Goal: Task Accomplishment & Management: Manage account settings

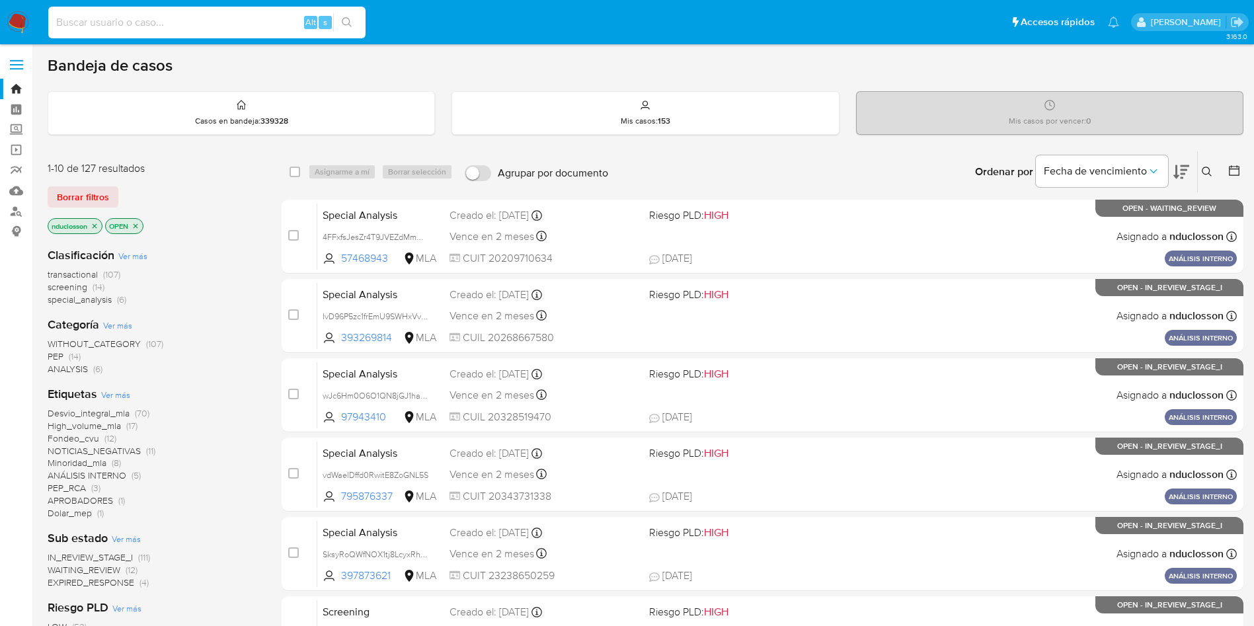
click at [128, 15] on input at bounding box center [206, 22] width 317 height 17
paste input "Q8YzGzkl0mnUK9ujIBiWdA4i"
type input "Q8YzGzkl0mnUK9ujIBiWdA4i"
click at [352, 20] on icon "search-icon" at bounding box center [347, 22] width 11 height 11
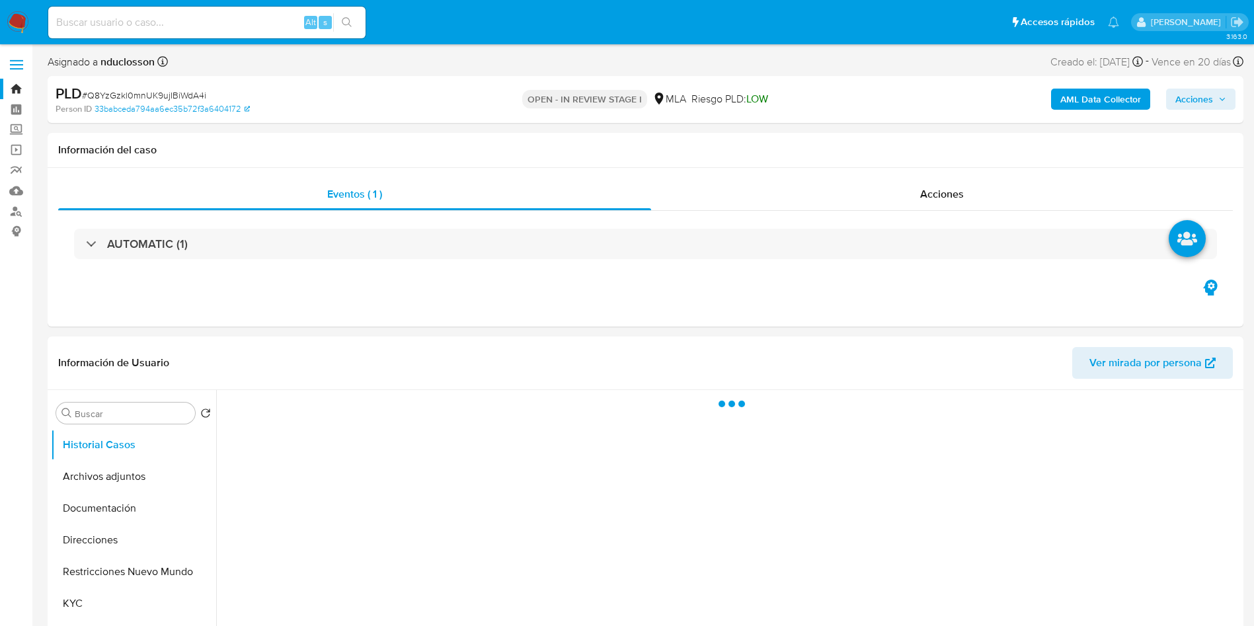
select select "10"
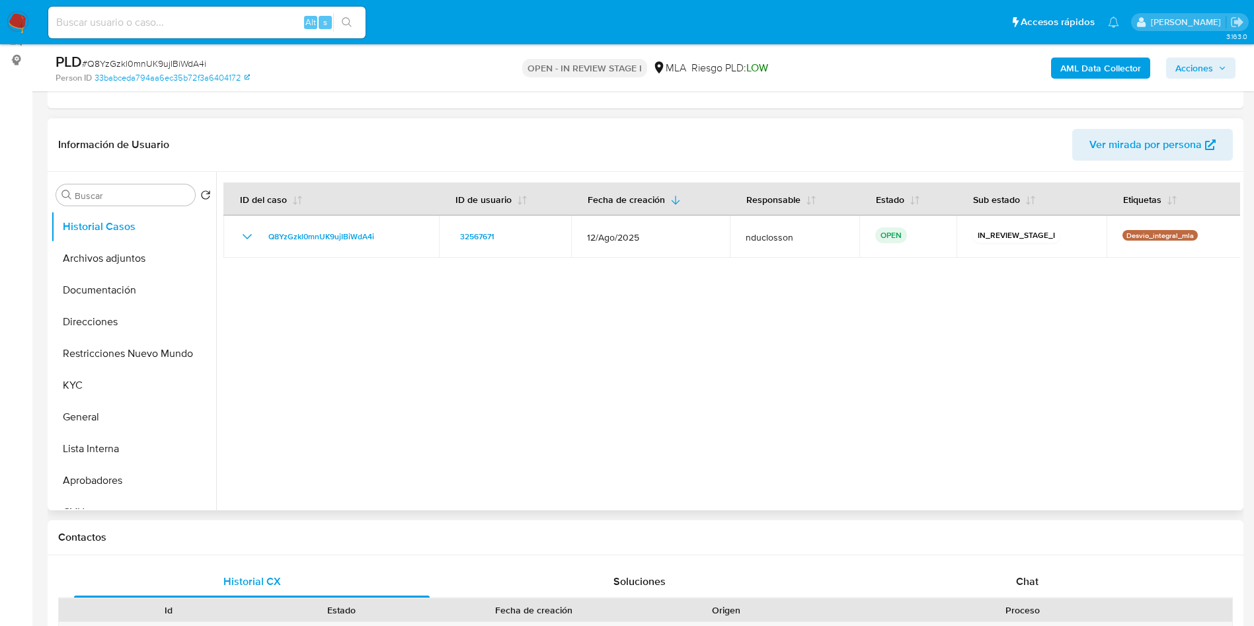
scroll to position [298, 0]
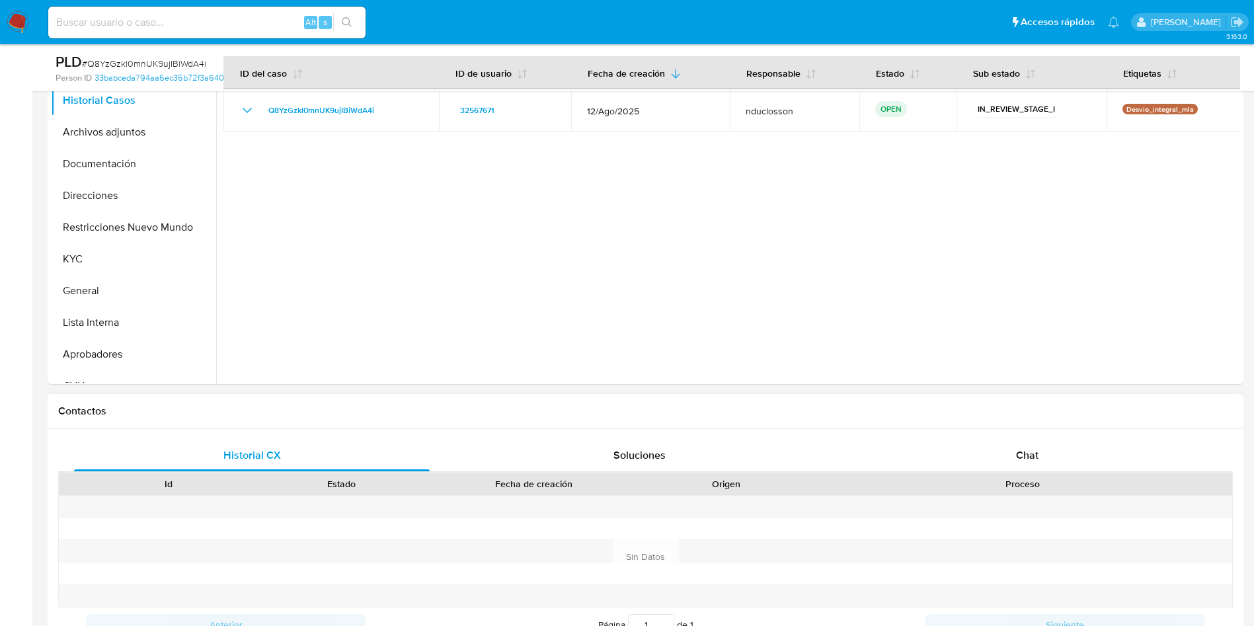
click at [1017, 483] on div "Proceso" at bounding box center [1023, 483] width 401 height 13
click at [1022, 454] on span "Chat" at bounding box center [1027, 455] width 22 height 15
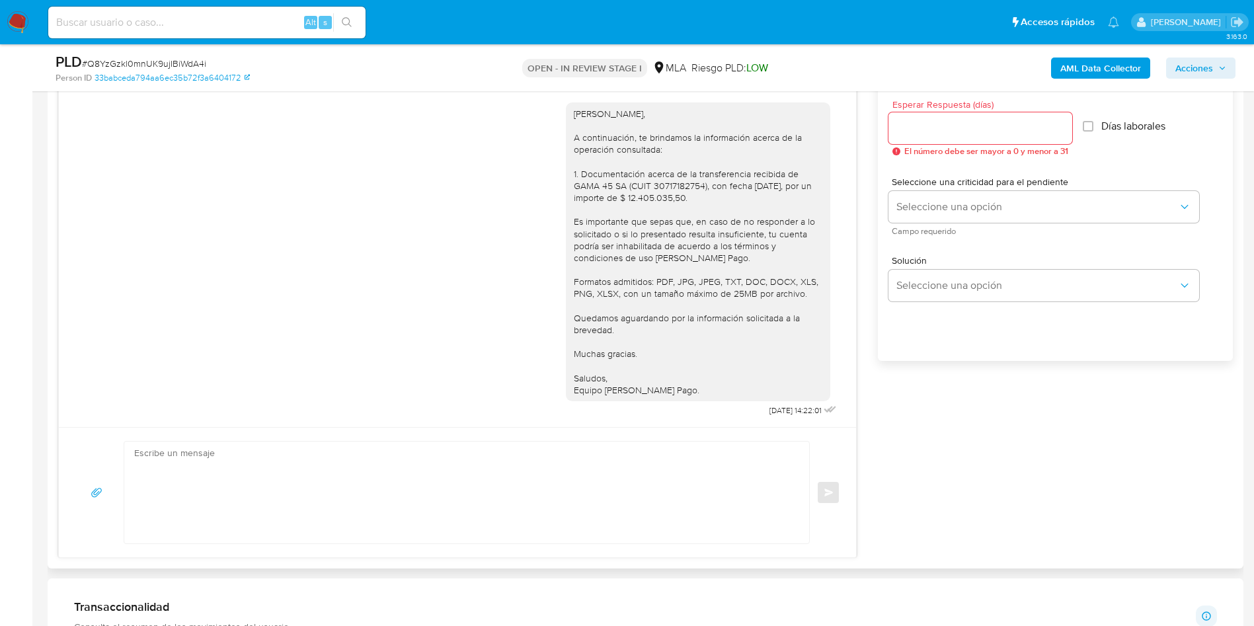
scroll to position [595, 0]
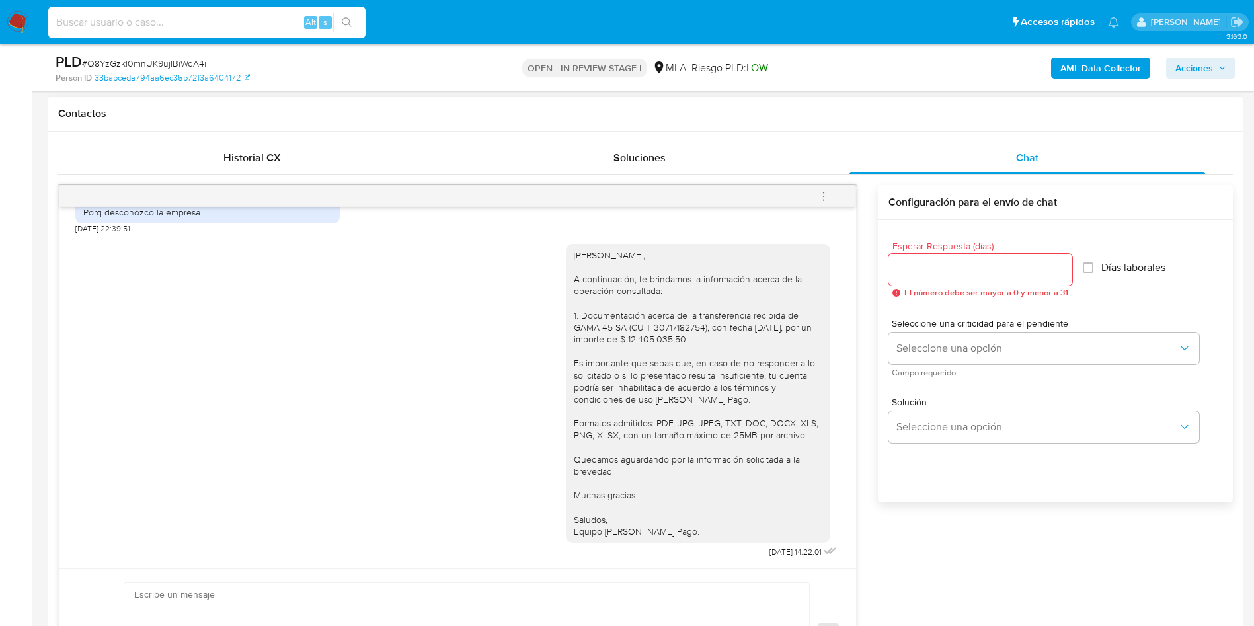
click at [158, 28] on input at bounding box center [206, 22] width 317 height 17
paste input "RHNg1xNXvwjXQm0l2lBuQLMU"
drag, startPoint x: 190, startPoint y: 29, endPoint x: 323, endPoint y: 24, distance: 133.0
click at [312, 26] on div "RHNg1xNXvwjXQm0l2lBuQLMU Alt s" at bounding box center [206, 23] width 317 height 32
type input "RHNg1xNXvwjXQm0l2lBuQLMU"
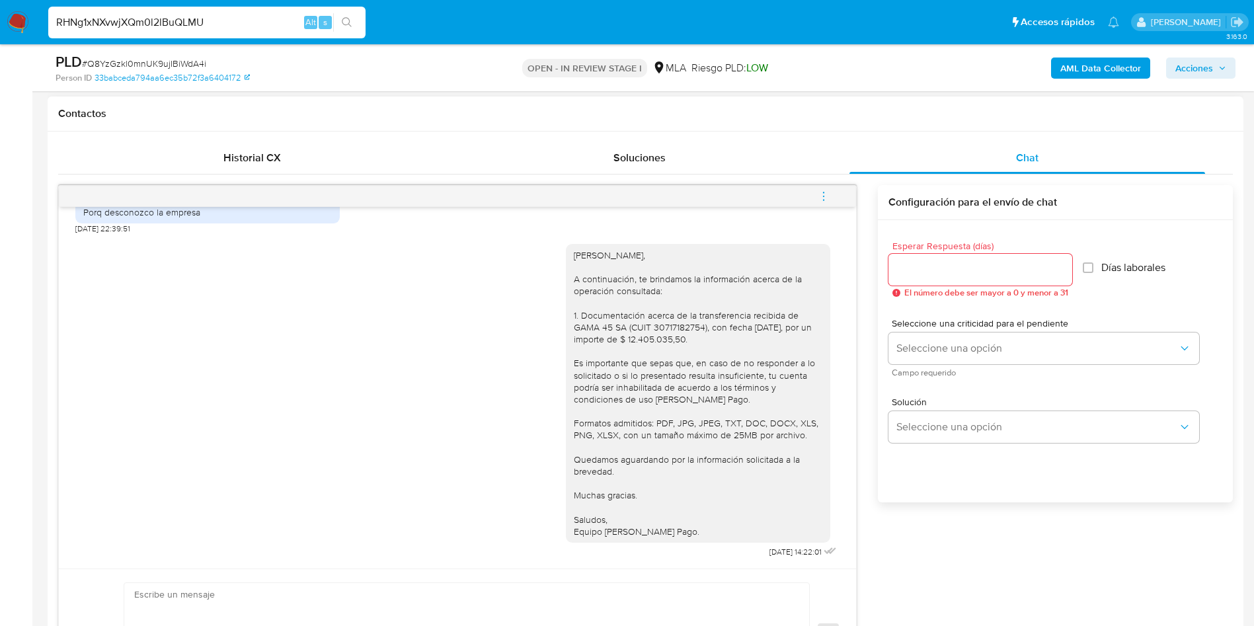
click at [227, 11] on div "RHNg1xNXvwjXQm0l2lBuQLMU Alt s" at bounding box center [206, 23] width 317 height 32
click at [229, 23] on input "RHNg1xNXvwjXQm0l2lBuQLMU" at bounding box center [206, 22] width 317 height 17
click at [345, 27] on icon "search-icon" at bounding box center [347, 22] width 11 height 11
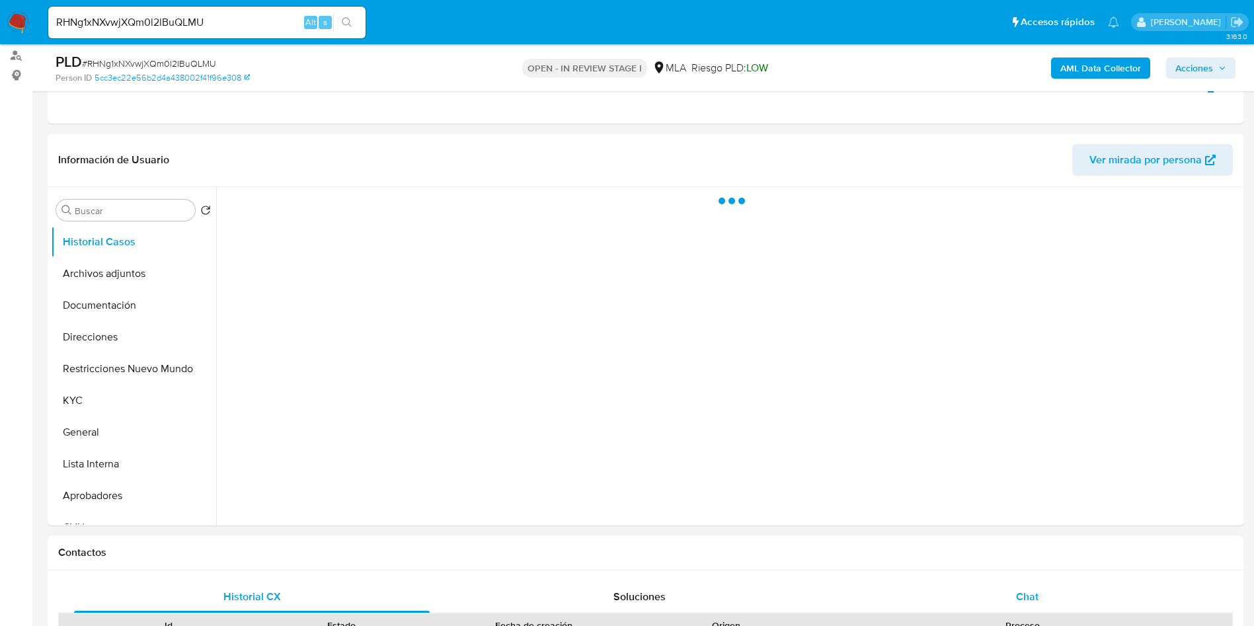
scroll to position [298, 0]
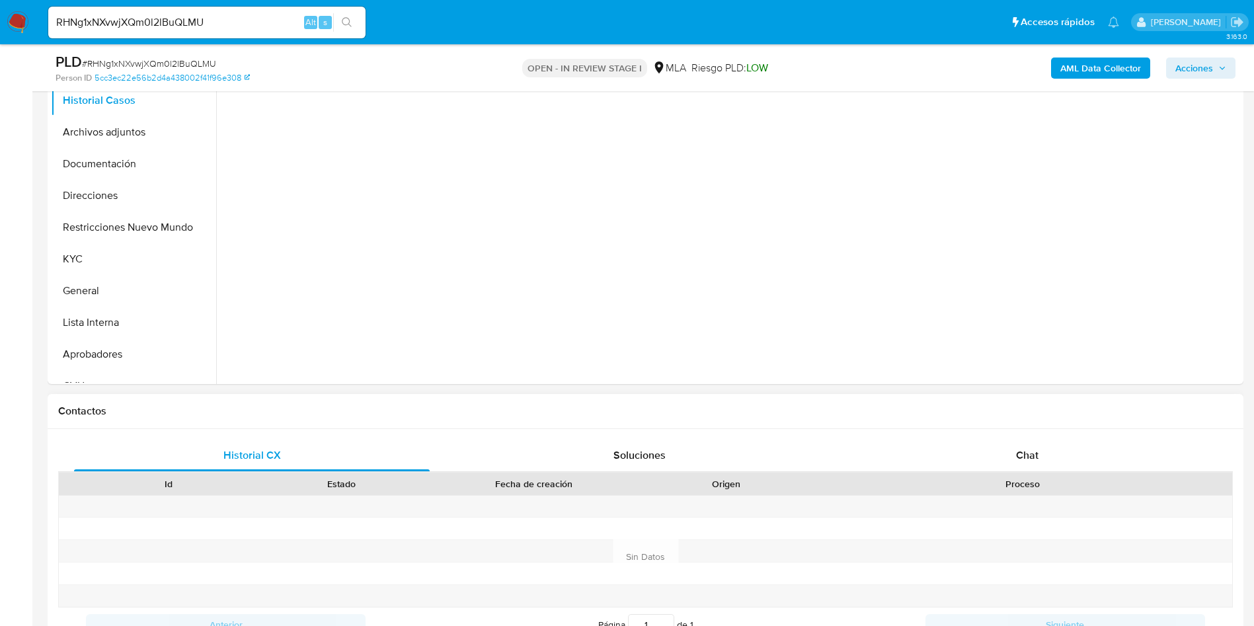
click at [1012, 473] on div "Proceso" at bounding box center [1022, 484] width 419 height 22
click at [1011, 472] on div "Id Estado Fecha de creación Origen Proceso" at bounding box center [645, 483] width 1175 height 23
select select "10"
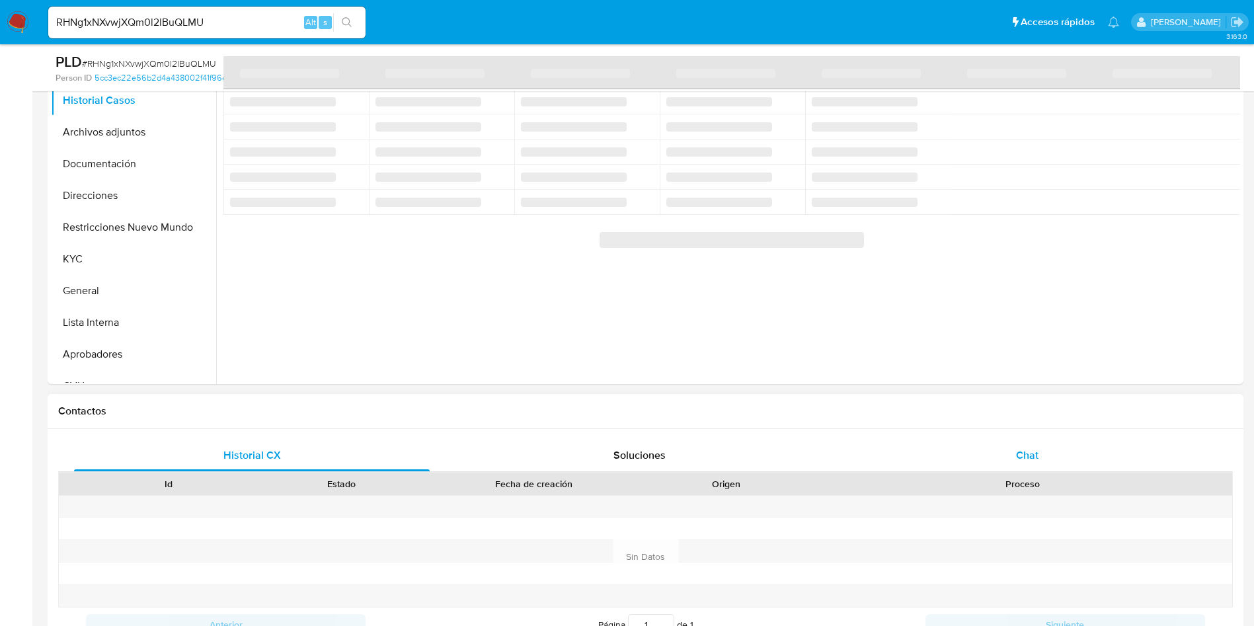
click at [1010, 452] on div "Chat" at bounding box center [1028, 456] width 356 height 32
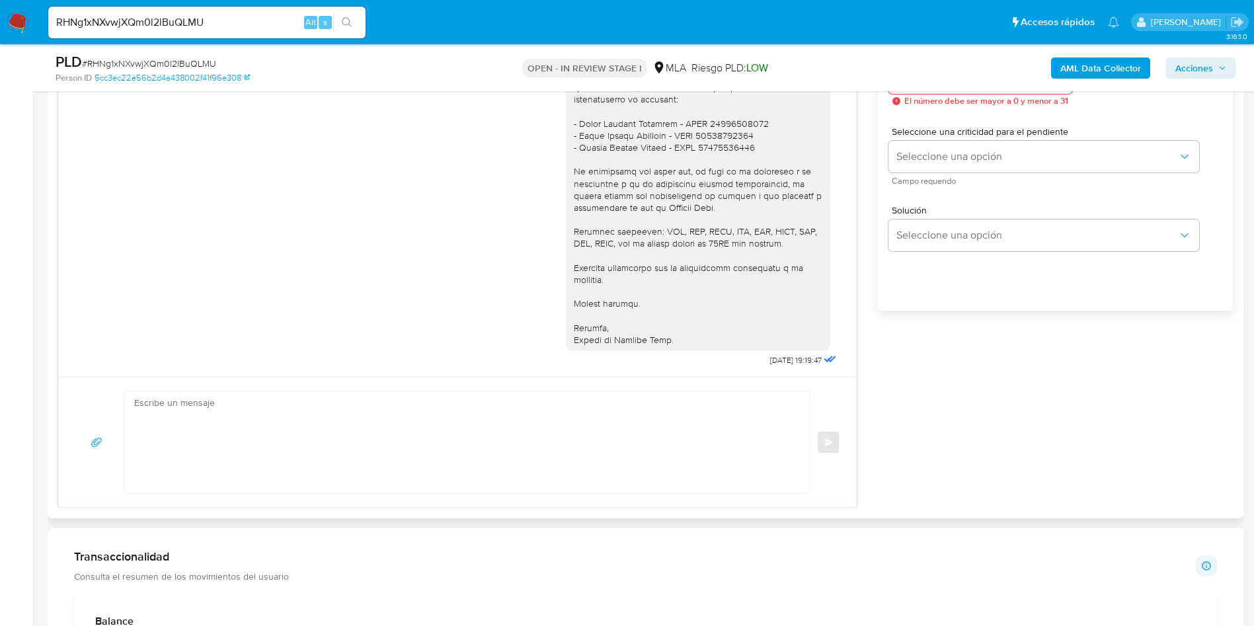
scroll to position [794, 0]
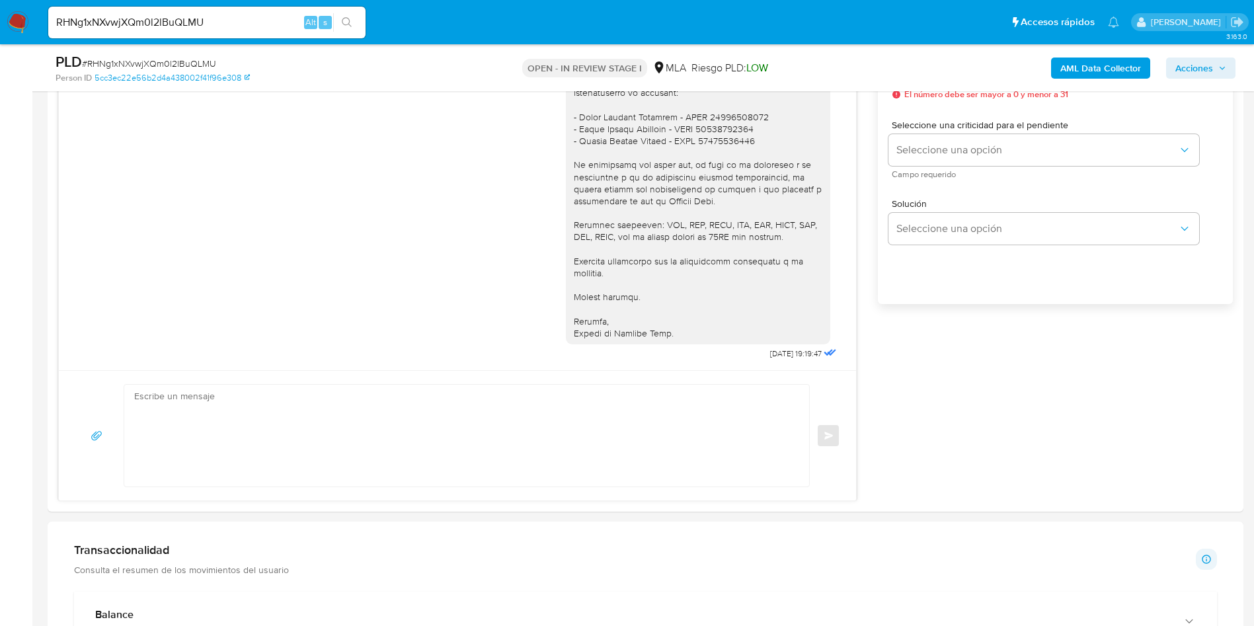
click at [112, 19] on input "RHNg1xNXvwjXQm0l2lBuQLMU" at bounding box center [206, 22] width 317 height 17
paste input "kYocLHvdIpJkixm1W4Sj9awO"
type input "kYocLHvdIpJkixm1W4Sj9awO"
click at [347, 20] on icon "search-icon" at bounding box center [347, 22] width 11 height 11
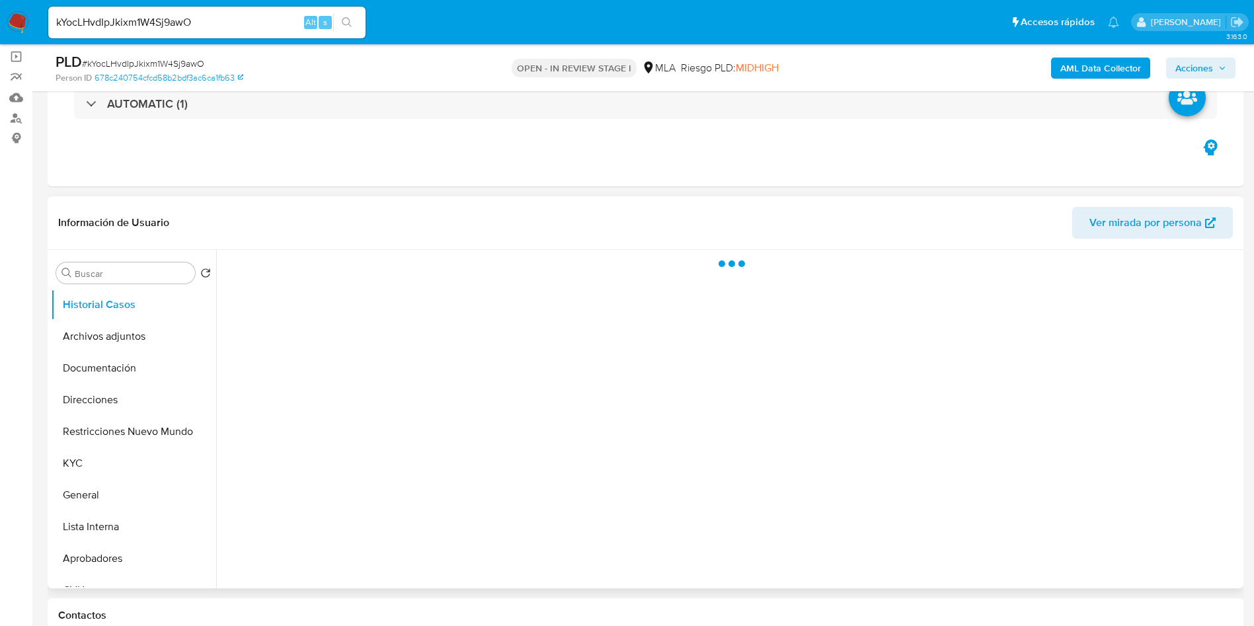
scroll to position [198, 0]
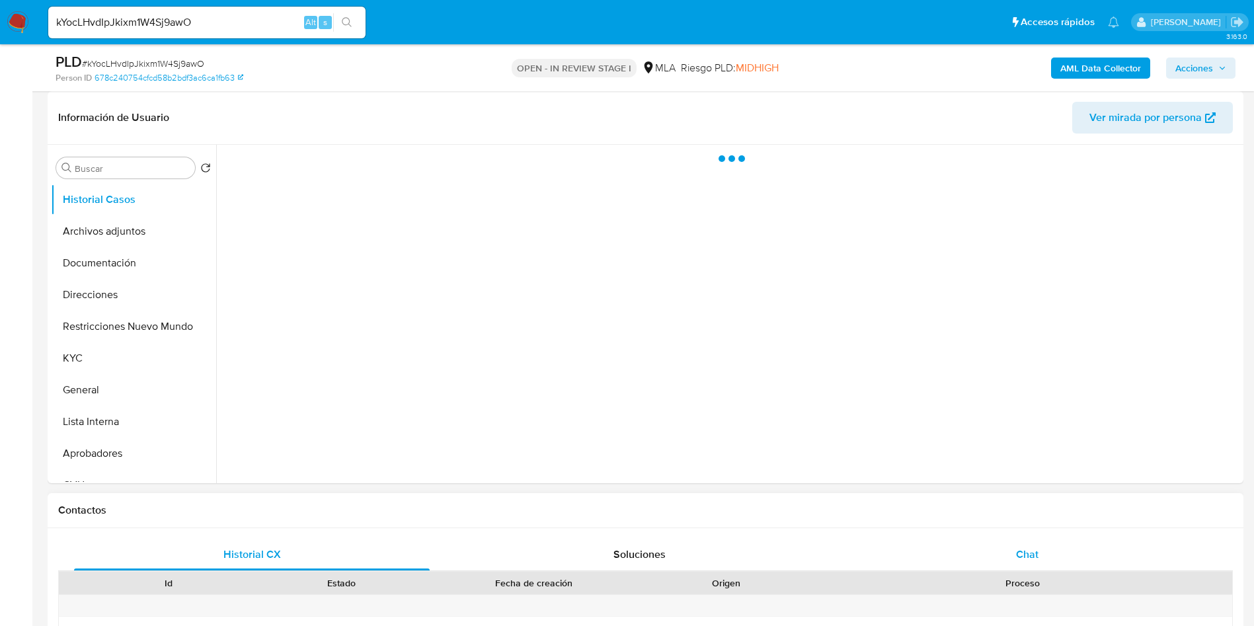
select select "10"
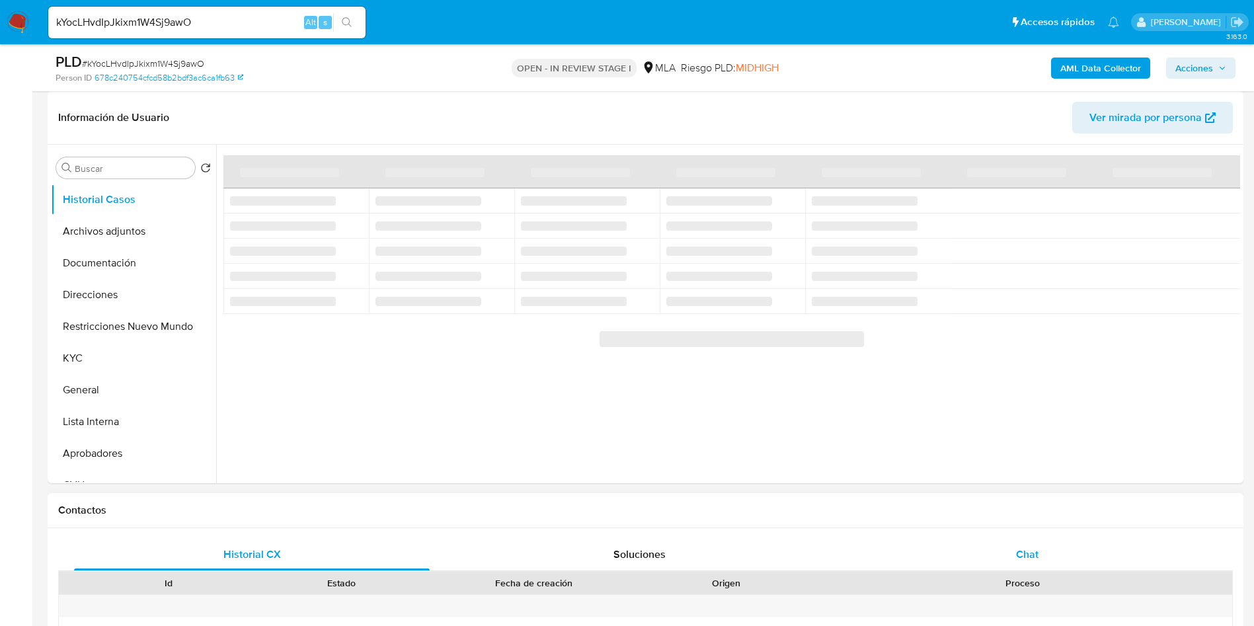
click at [1045, 555] on div "Chat" at bounding box center [1028, 555] width 356 height 32
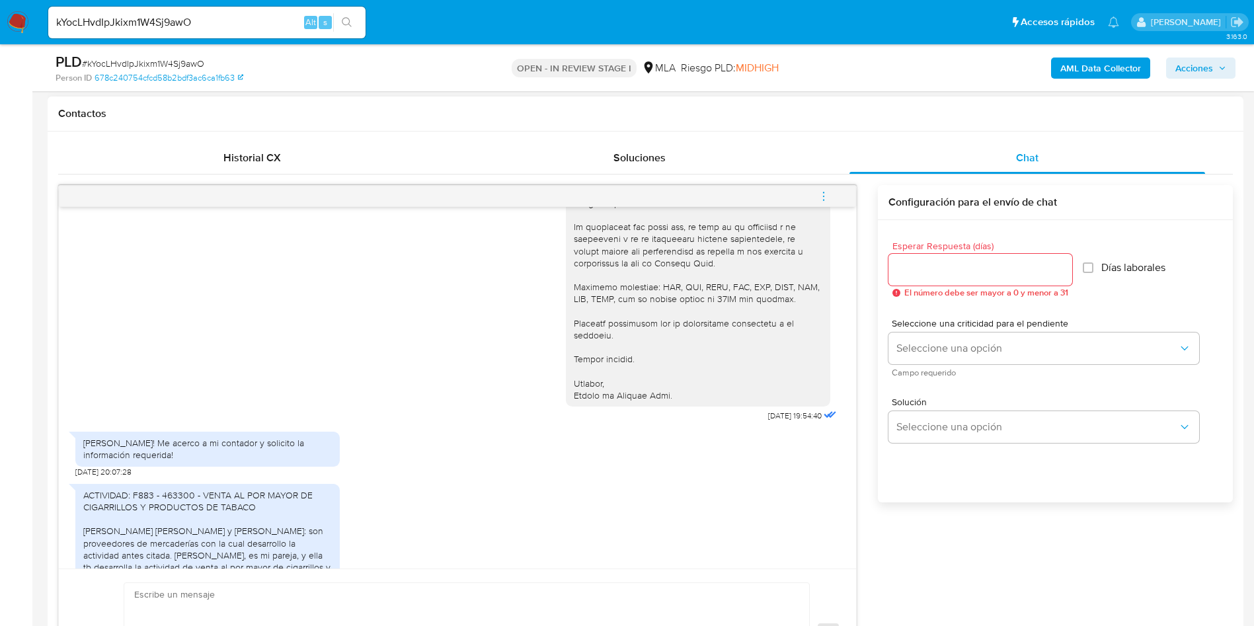
scroll to position [1559, 0]
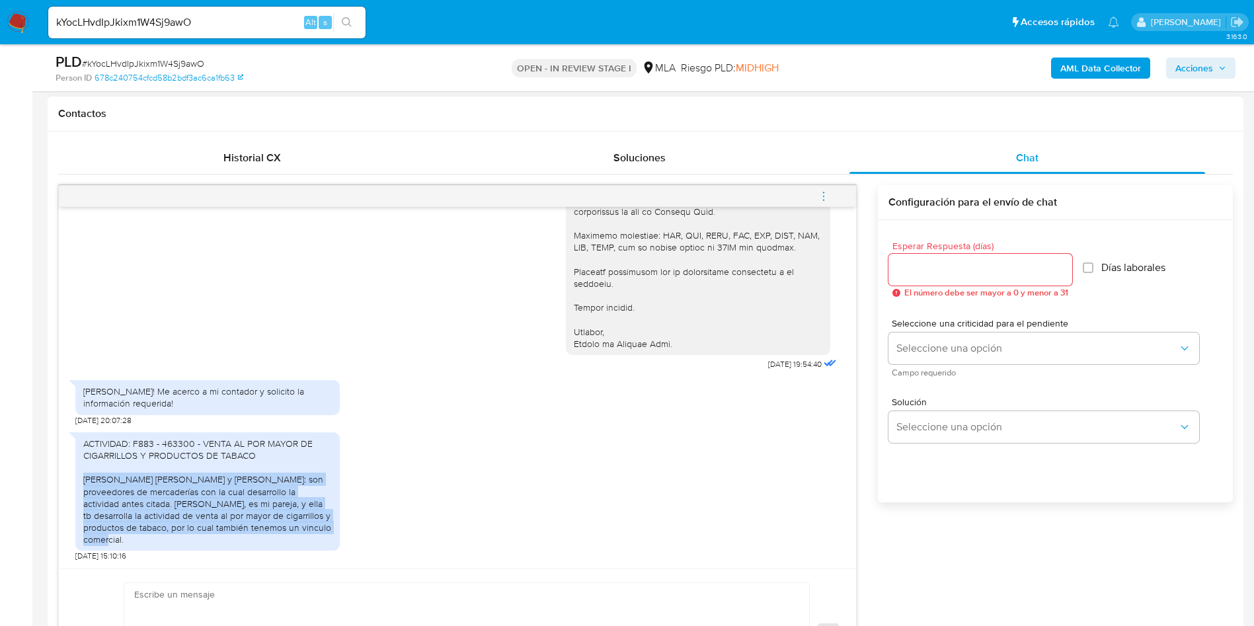
drag, startPoint x: 166, startPoint y: 524, endPoint x: 77, endPoint y: 473, distance: 103.1
click at [77, 473] on div "ACTIVIDAD: F883 - 463300 - VENTA AL POR MAYOR DE CIGARRILLOS Y PRODUCTOS DE TAB…" at bounding box center [207, 491] width 265 height 119
copy div "BAEZ MARIA LUCRECIA y TABACO HNOS SRL: son proveedores de mercaderías con la cu…"
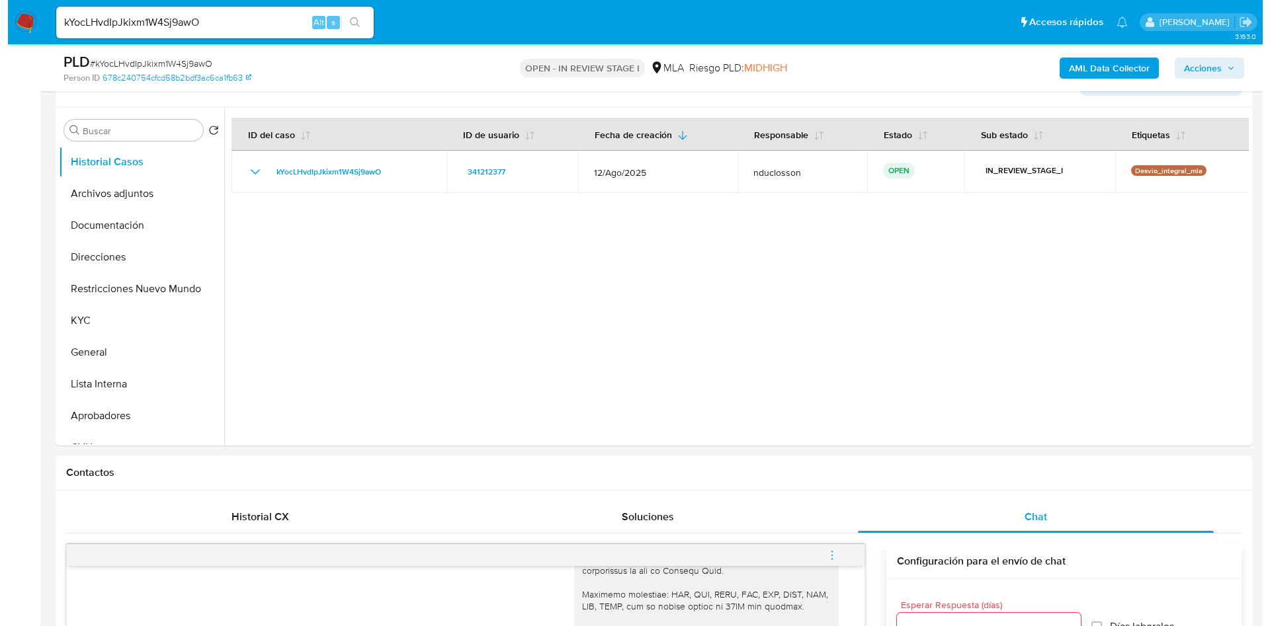
scroll to position [198, 0]
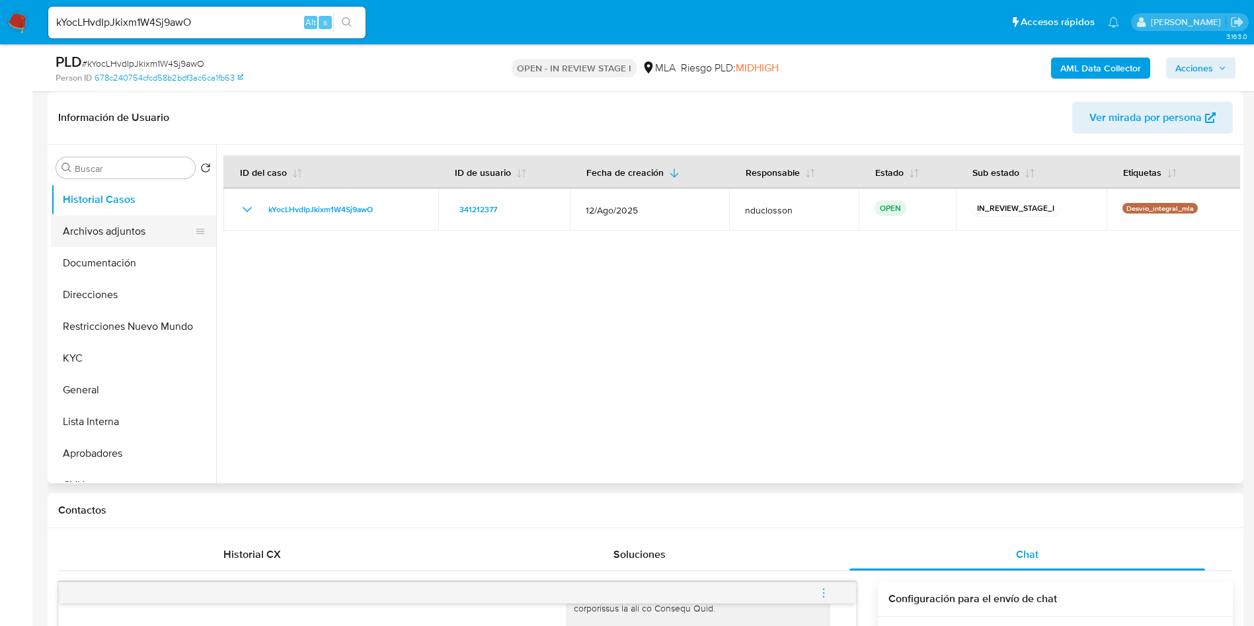
click at [95, 239] on button "Archivos adjuntos" at bounding box center [128, 232] width 155 height 32
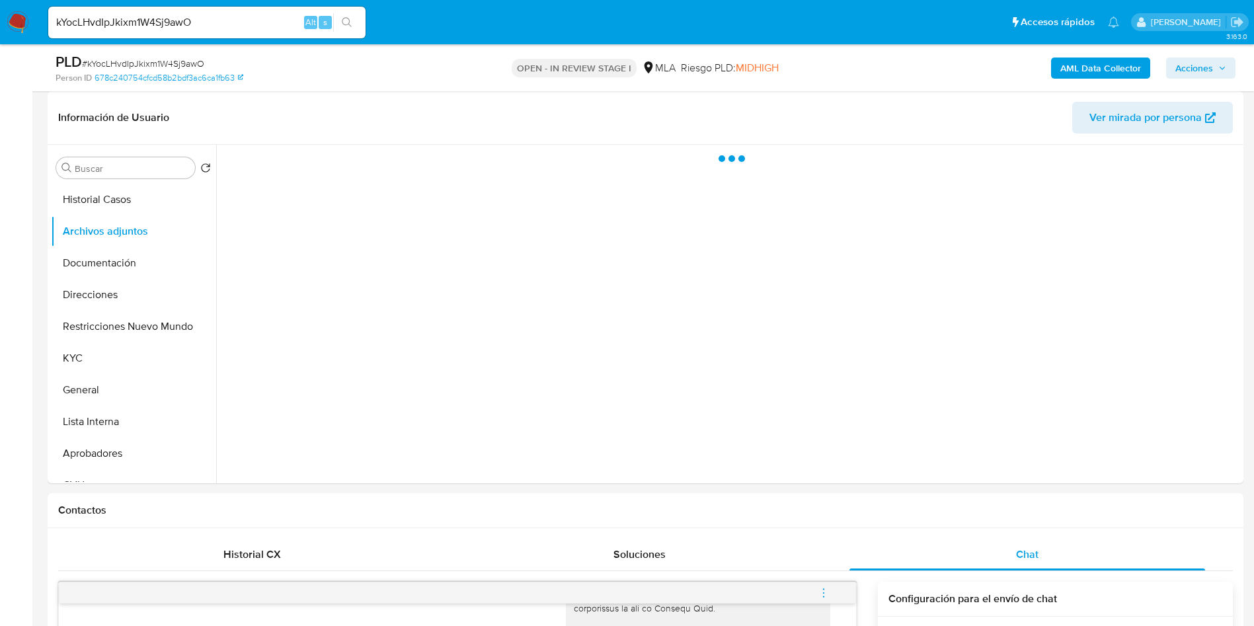
click at [1106, 67] on b "AML Data Collector" at bounding box center [1101, 68] width 81 height 21
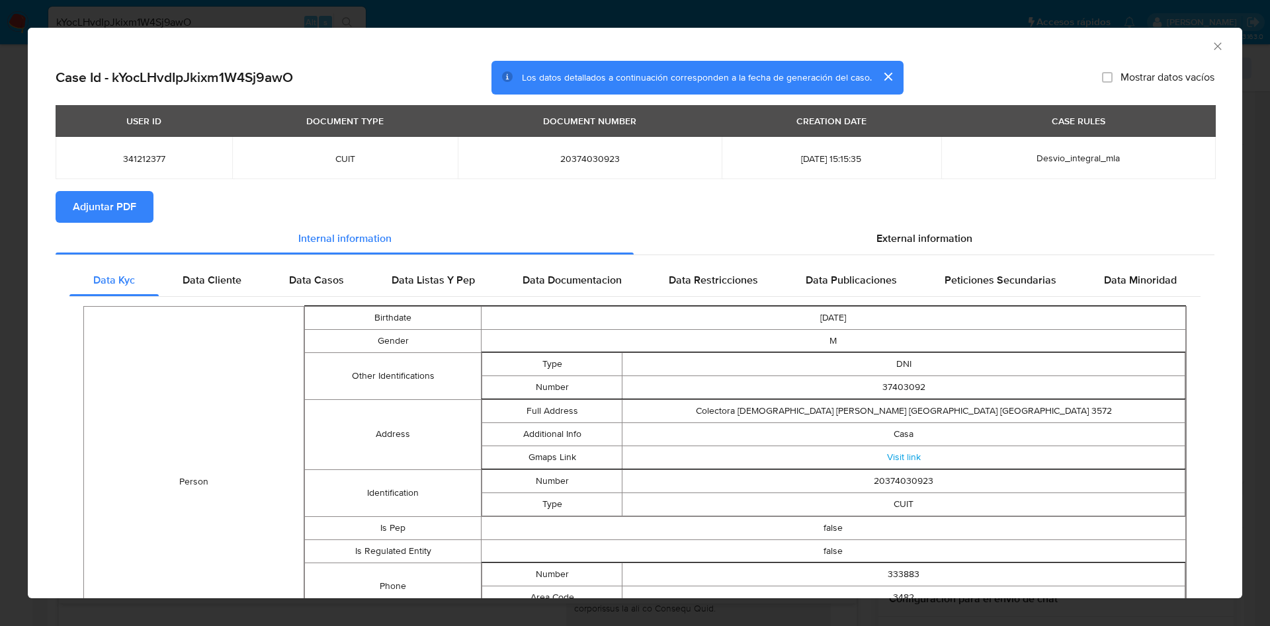
click at [858, 221] on section "Adjuntar PDF" at bounding box center [635, 207] width 1159 height 32
click at [861, 229] on div "External information" at bounding box center [924, 239] width 581 height 32
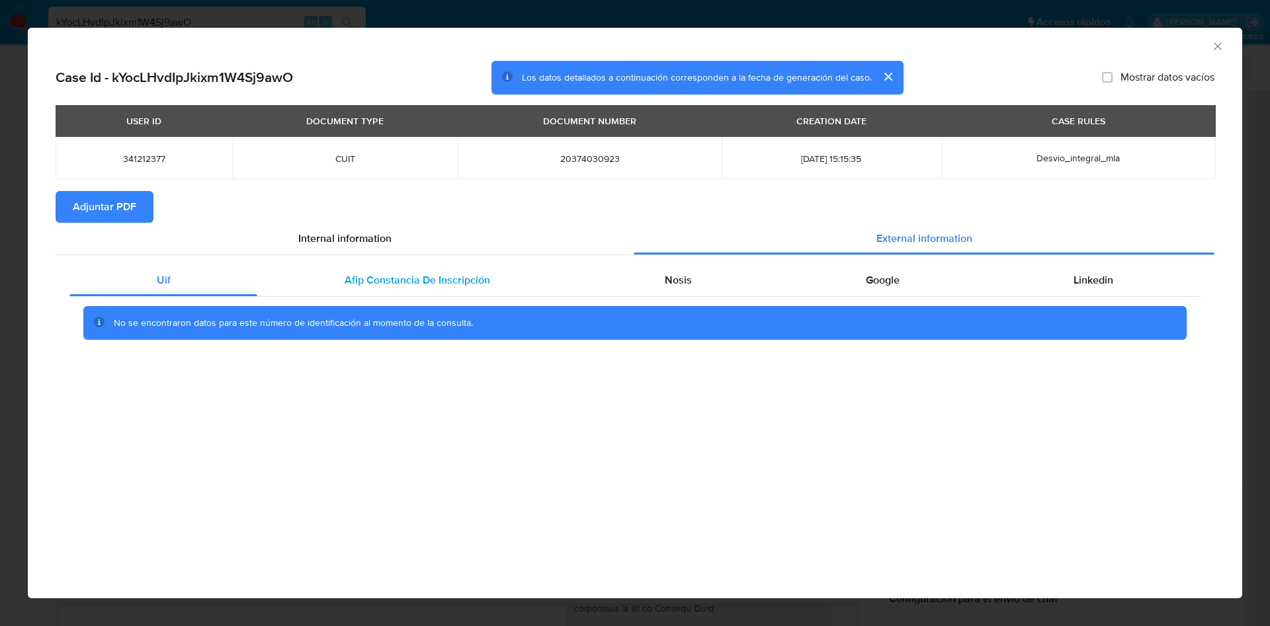
click at [330, 265] on div "Afip Constancia De Inscripción" at bounding box center [416, 281] width 319 height 32
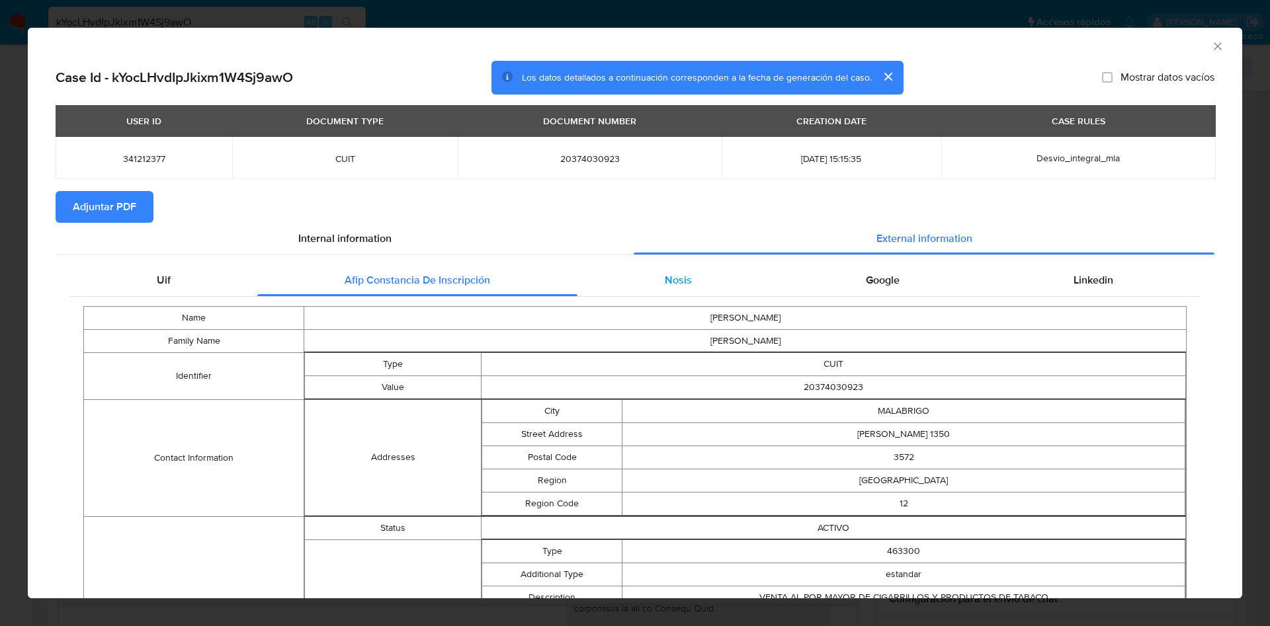
click at [671, 276] on span "Nosis" at bounding box center [678, 279] width 27 height 15
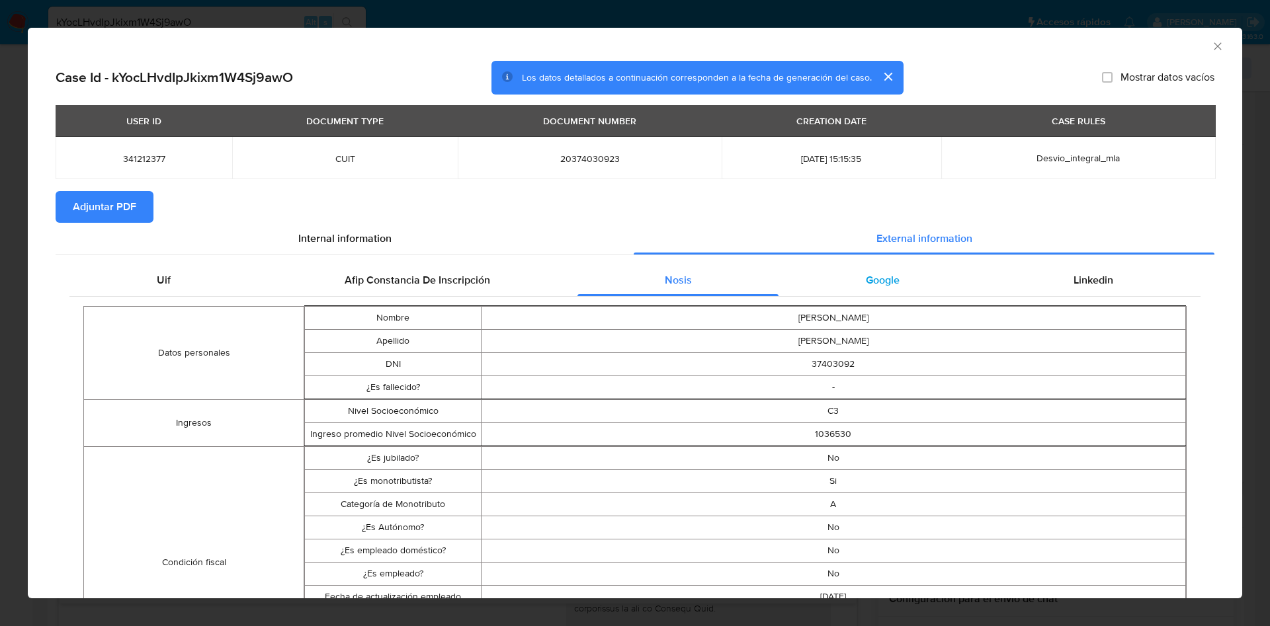
click at [866, 284] on span "Google" at bounding box center [883, 279] width 34 height 15
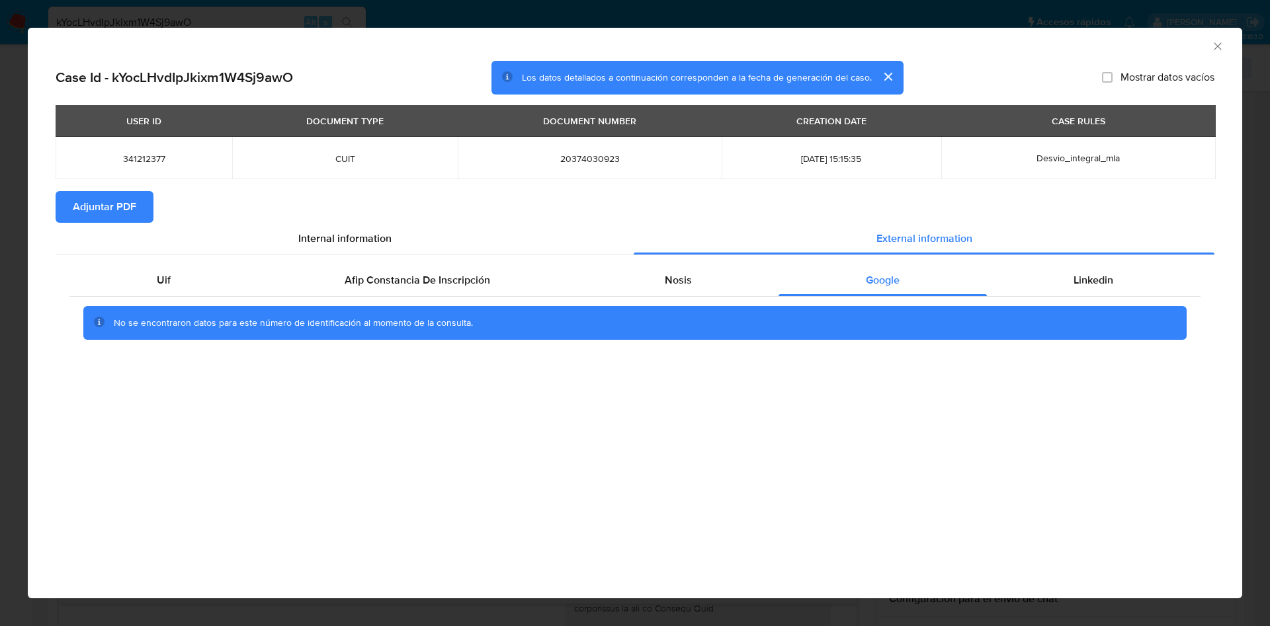
click at [1083, 300] on div "No se encontraron datos para este número de identificación al momento de la con…" at bounding box center [634, 323] width 1131 height 53
drag, startPoint x: 1072, startPoint y: 285, endPoint x: 773, endPoint y: 252, distance: 300.7
click at [1071, 284] on div "Linkedin" at bounding box center [1094, 281] width 214 height 32
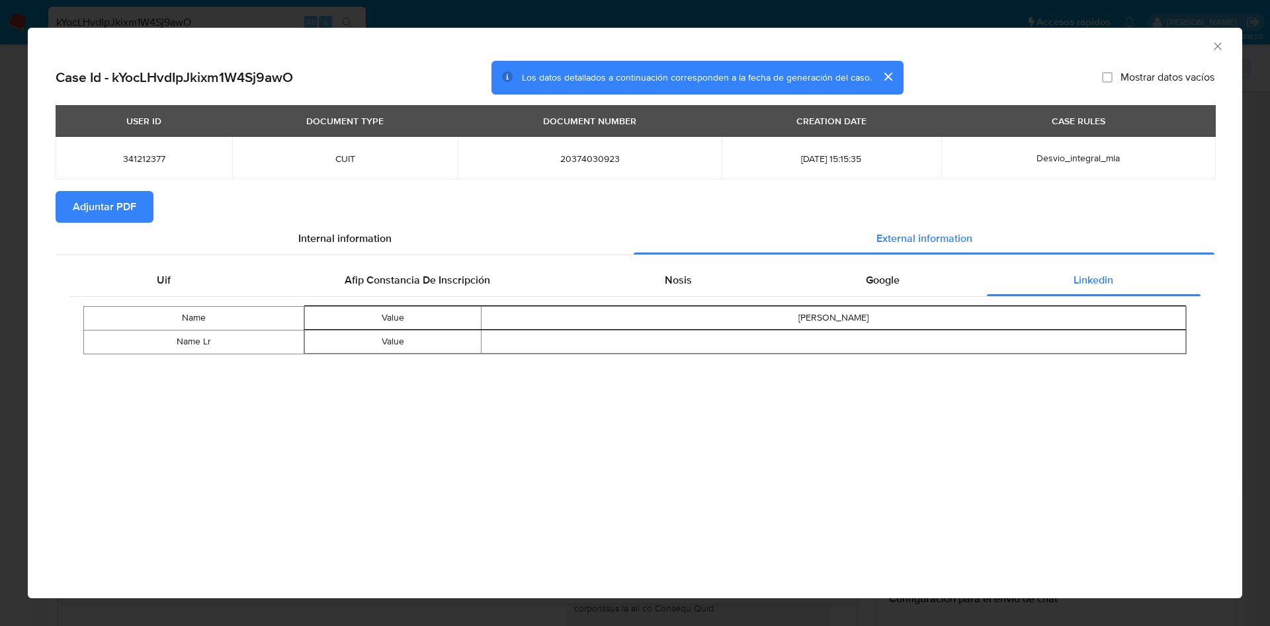
click at [109, 208] on span "Adjuntar PDF" at bounding box center [104, 206] width 63 height 29
click at [1229, 43] on div "AML Data Collector" at bounding box center [635, 44] width 1214 height 33
click at [1217, 42] on icon "Cerrar ventana" at bounding box center [1217, 46] width 13 height 13
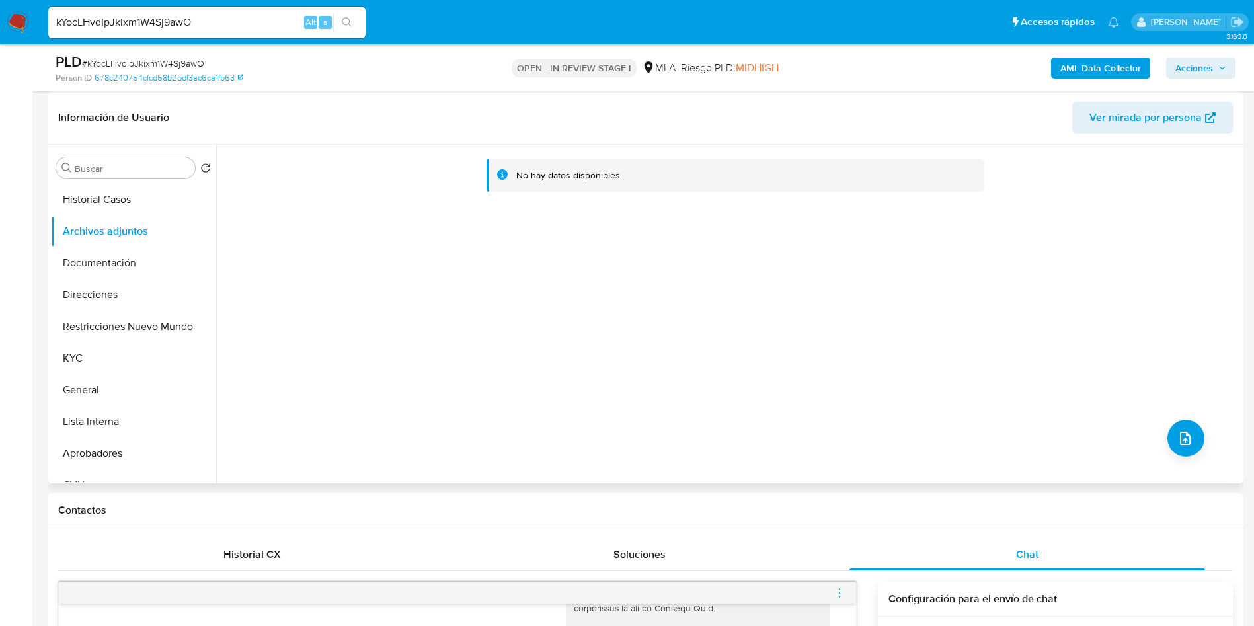
click at [1198, 420] on div "No hay datos disponibles" at bounding box center [728, 314] width 1024 height 339
click at [1184, 430] on span "upload-file" at bounding box center [1186, 438] width 16 height 16
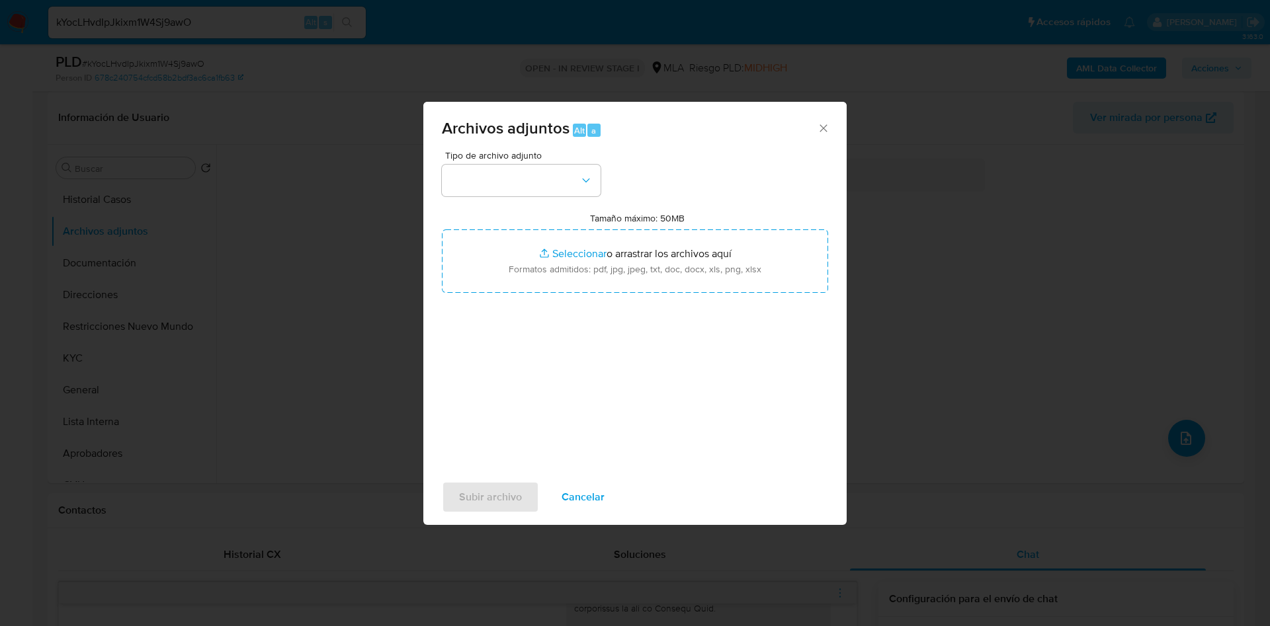
click at [823, 134] on icon "Cerrar" at bounding box center [823, 128] width 13 height 13
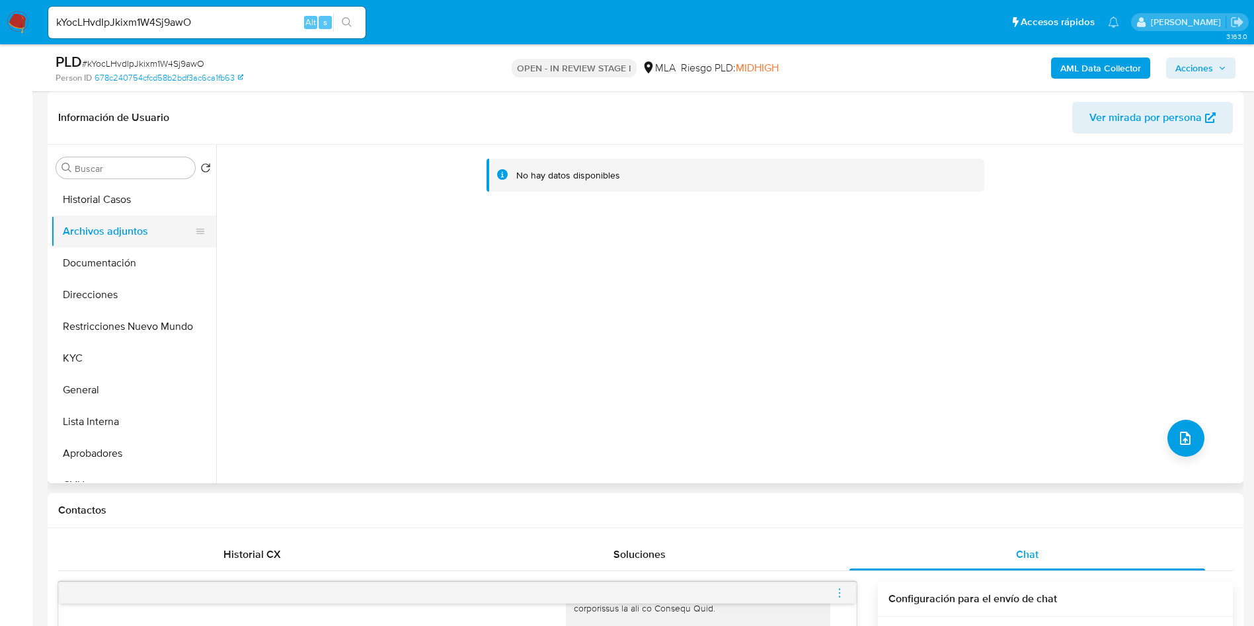
drag, startPoint x: 112, startPoint y: 270, endPoint x: 112, endPoint y: 224, distance: 47.0
click at [112, 272] on button "Documentación" at bounding box center [133, 263] width 165 height 32
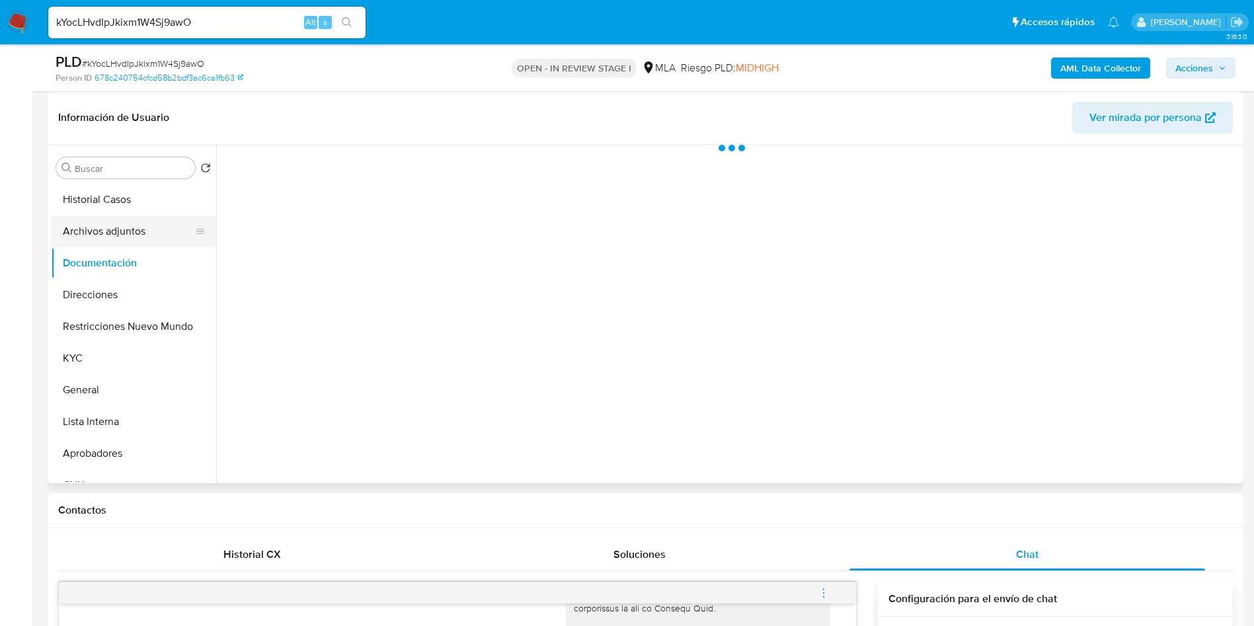
click at [112, 220] on button "Archivos adjuntos" at bounding box center [128, 232] width 155 height 32
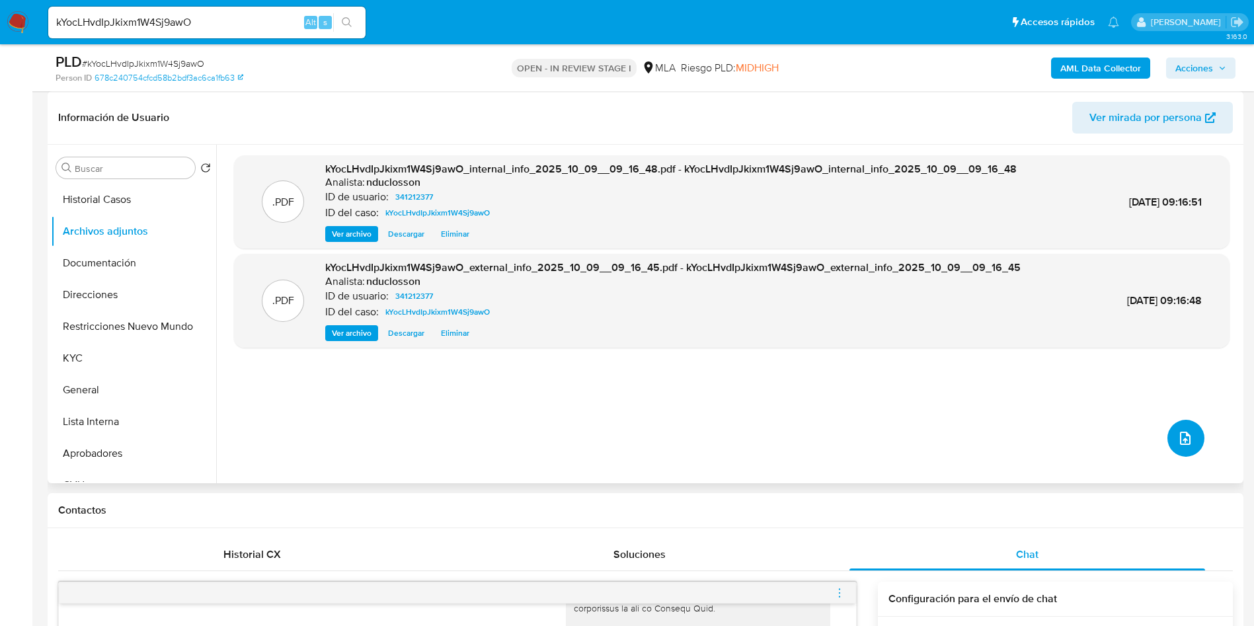
click at [1190, 435] on button "upload-file" at bounding box center [1186, 438] width 37 height 37
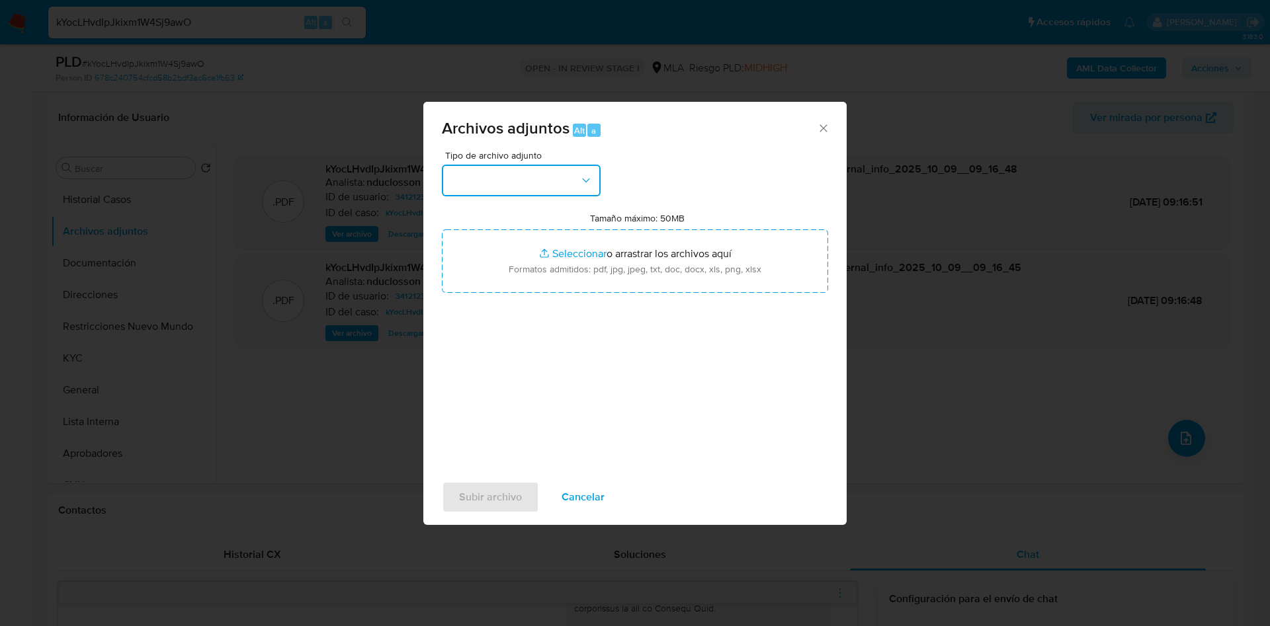
click at [497, 171] on button "button" at bounding box center [521, 181] width 159 height 32
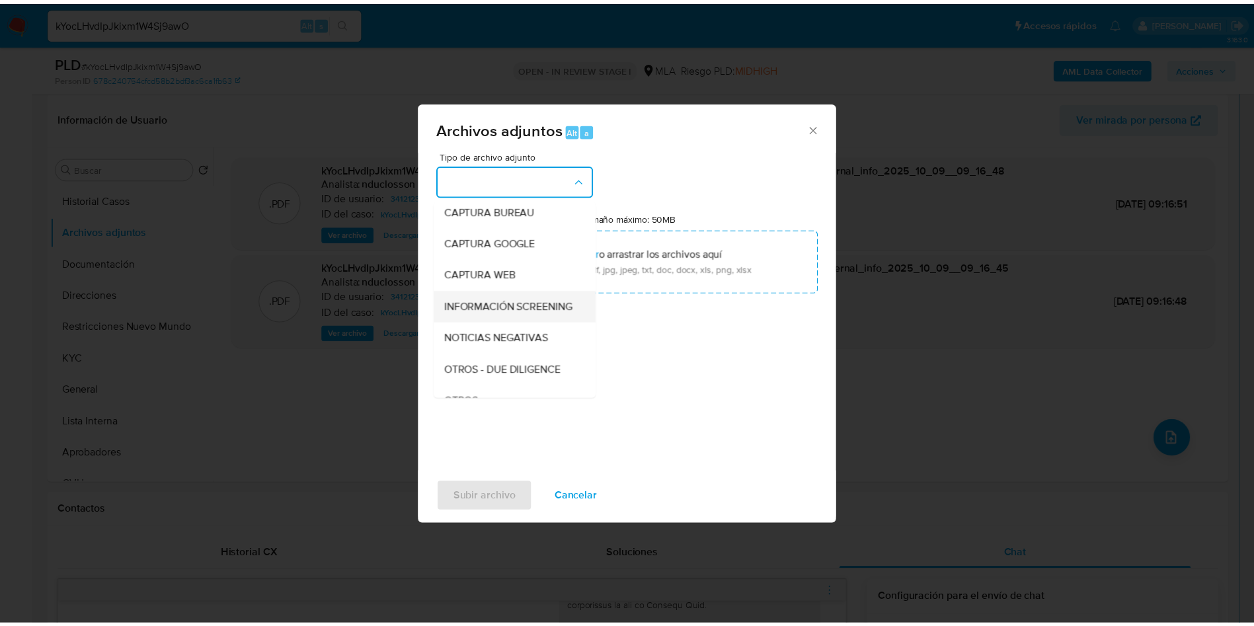
scroll to position [168, 0]
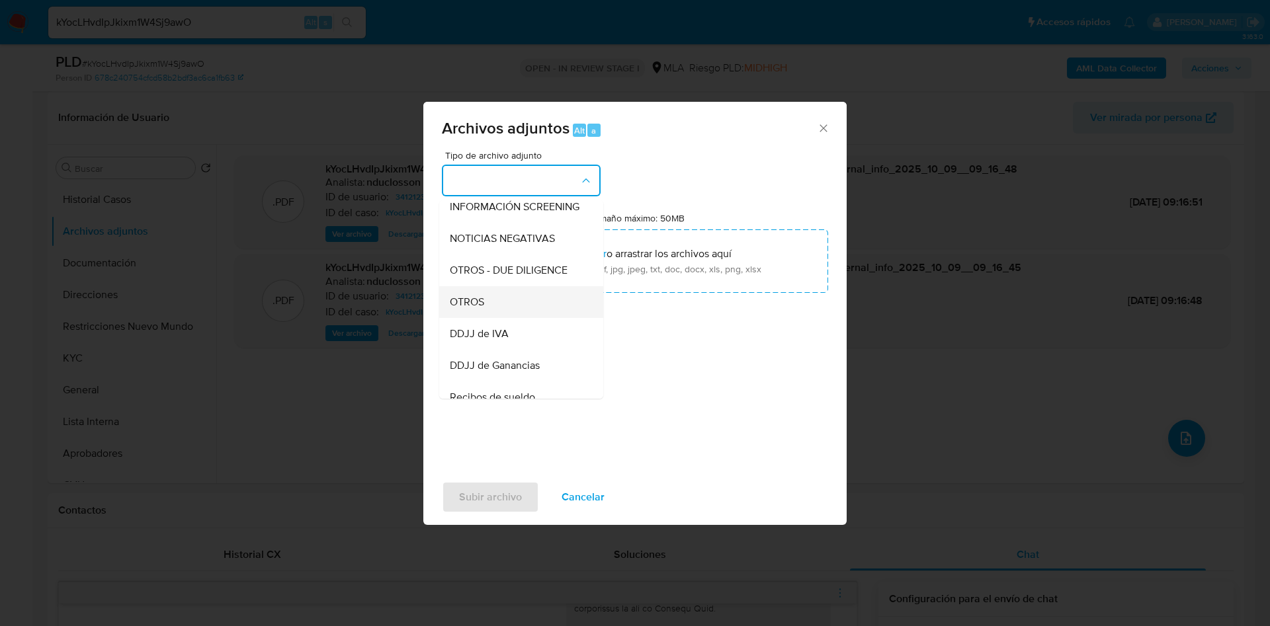
click at [492, 306] on div "OTROS" at bounding box center [517, 302] width 135 height 32
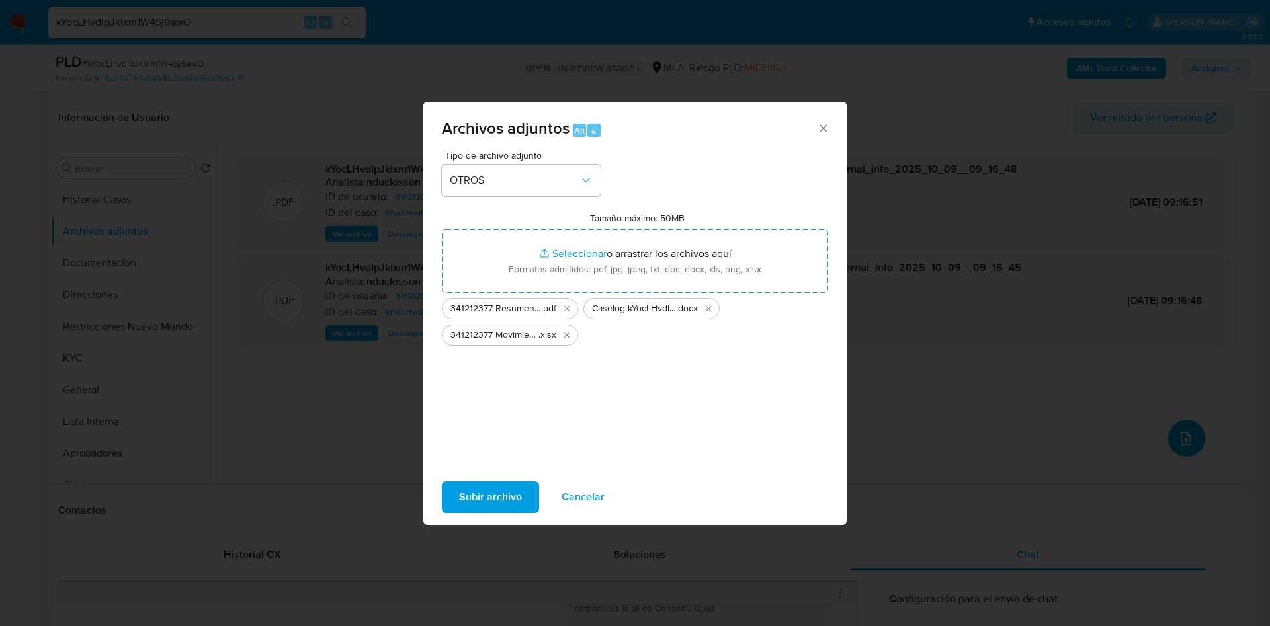
click at [491, 507] on span "Subir archivo" at bounding box center [490, 497] width 63 height 29
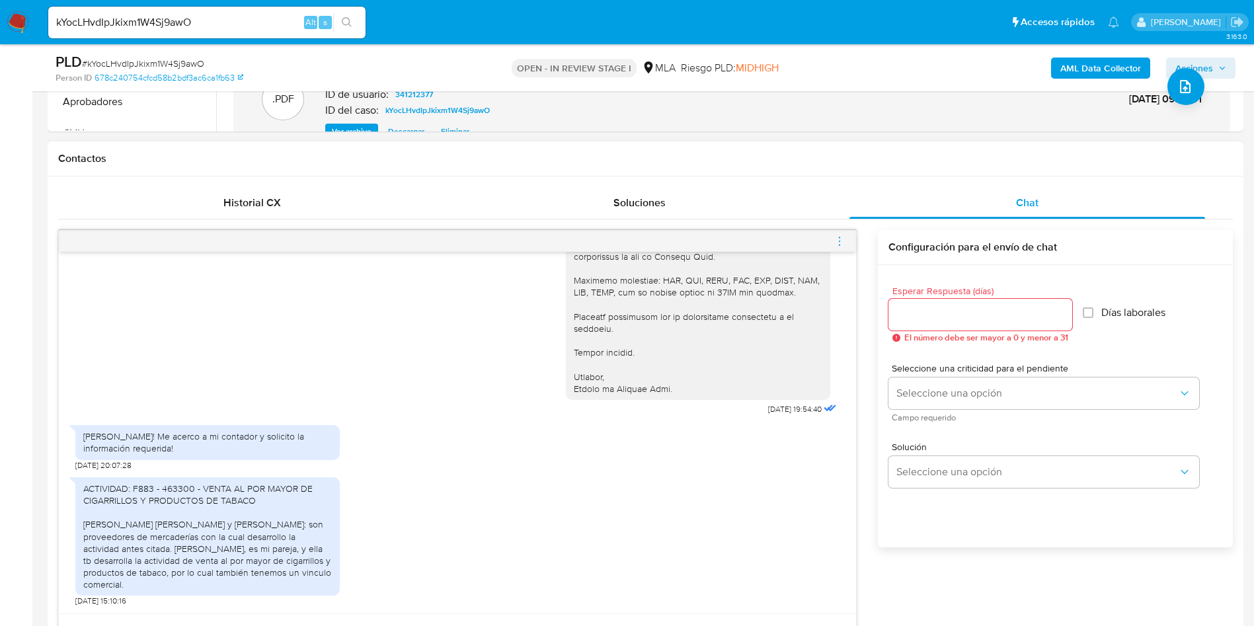
scroll to position [298, 0]
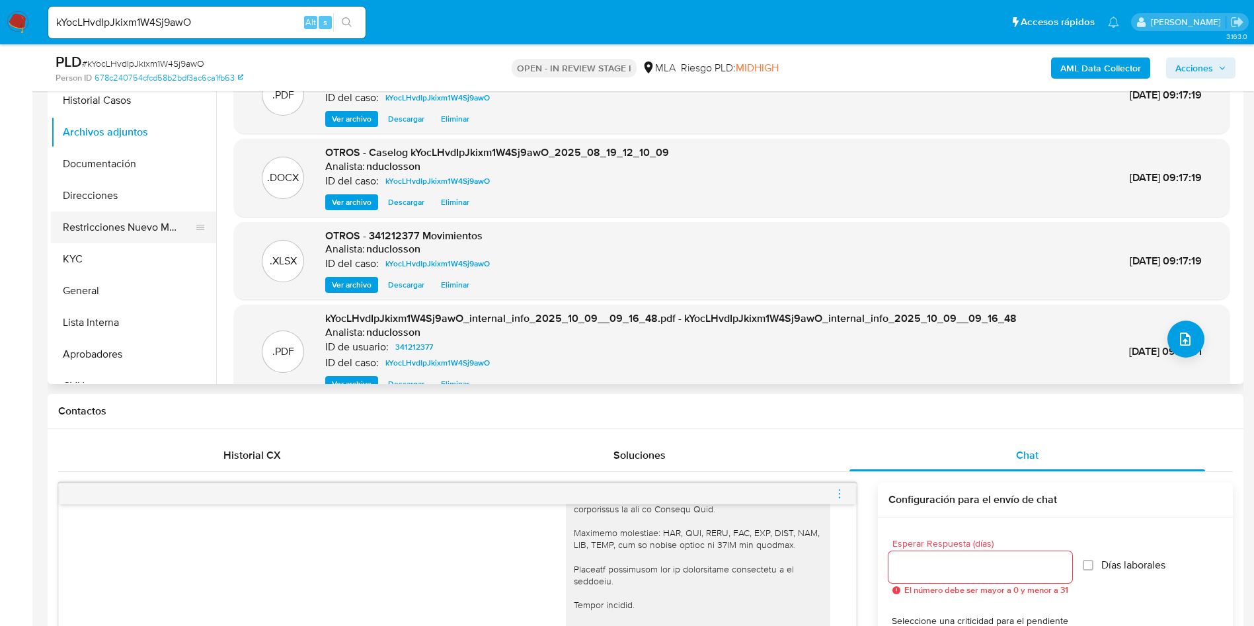
click at [83, 219] on button "Restricciones Nuevo Mundo" at bounding box center [128, 228] width 155 height 32
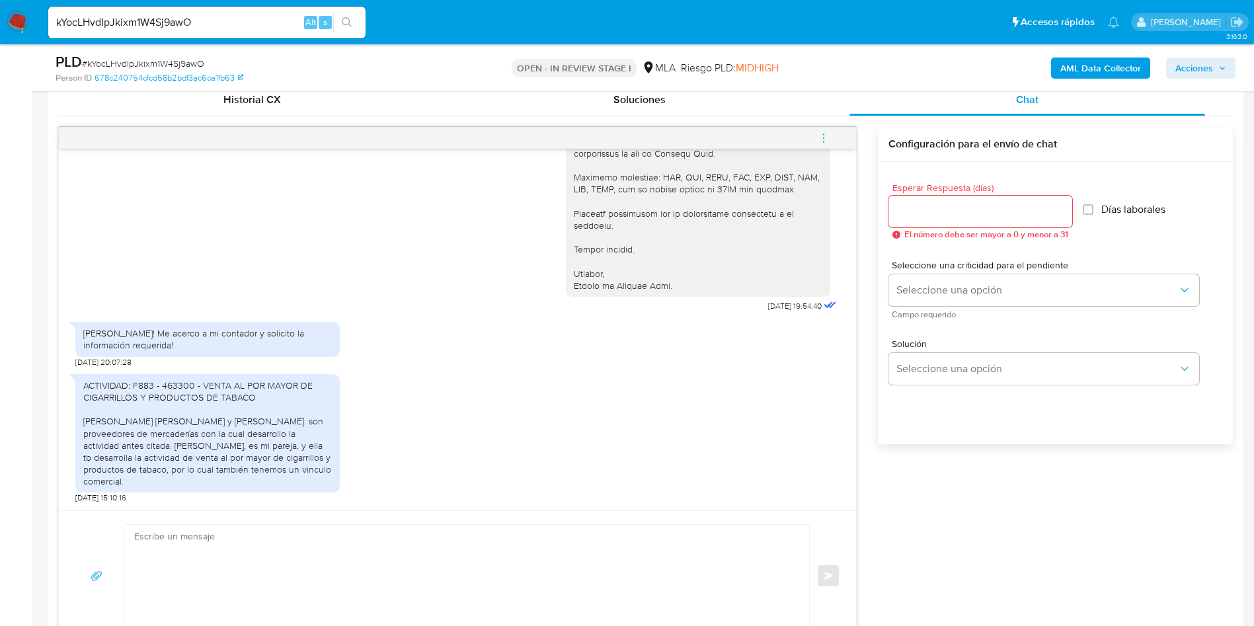
scroll to position [694, 0]
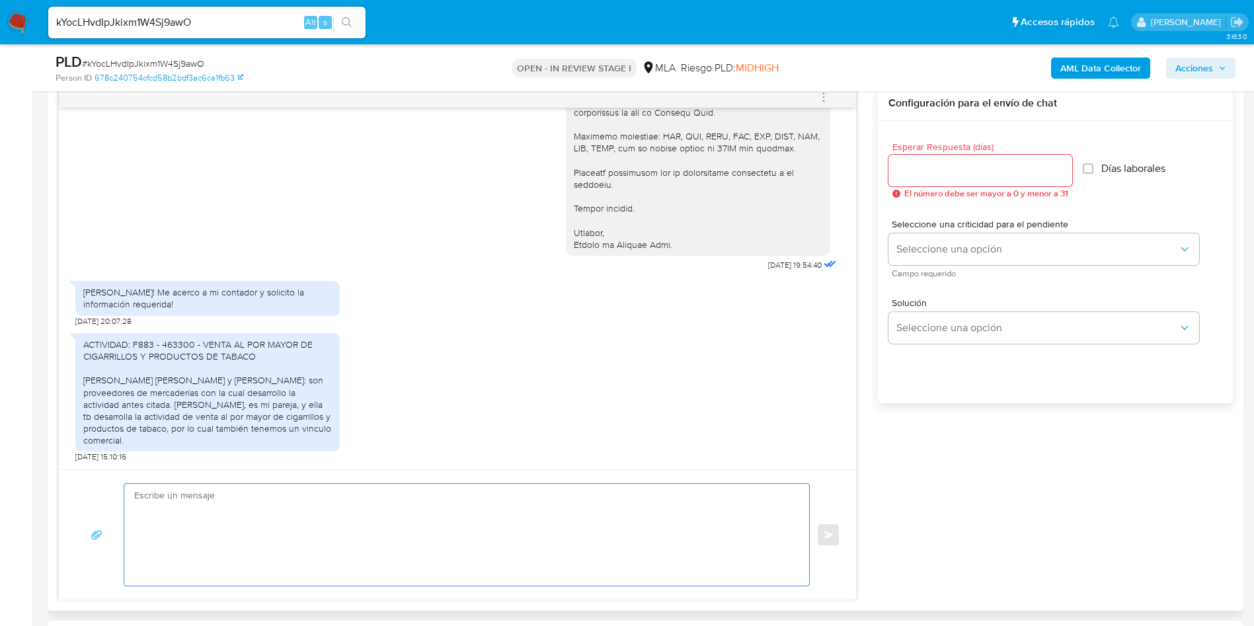
click at [474, 520] on textarea at bounding box center [463, 535] width 659 height 102
paste textarea "Hola, ¡Muchas gracias por tu respuesta! Confirmamos la recepción de la document…"
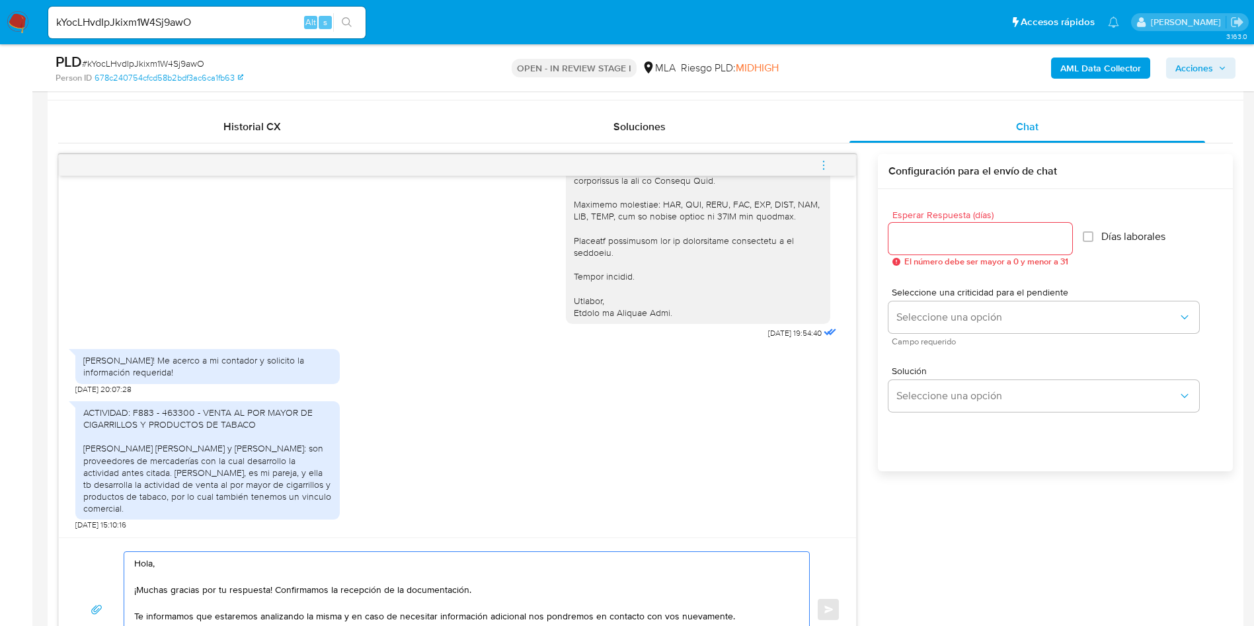
scroll to position [595, 0]
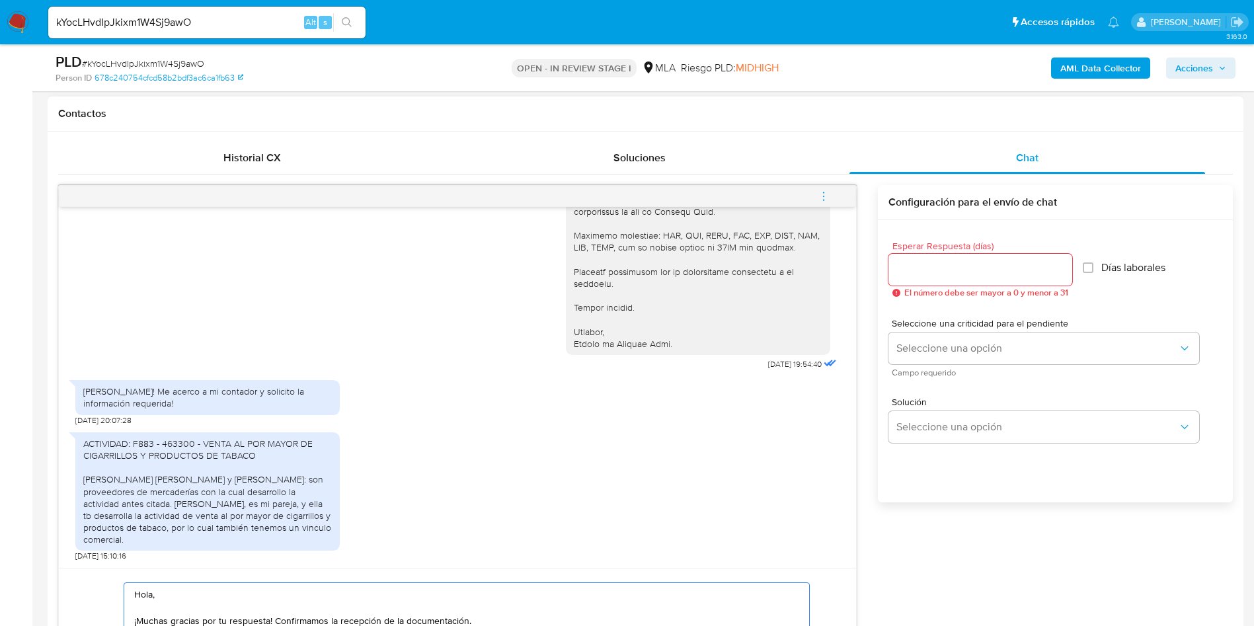
type textarea "Hola, ¡Muchas gracias por tu respuesta! Confirmamos la recepción de la document…"
click at [963, 269] on input "Esperar Respuesta (días)" at bounding box center [981, 269] width 184 height 17
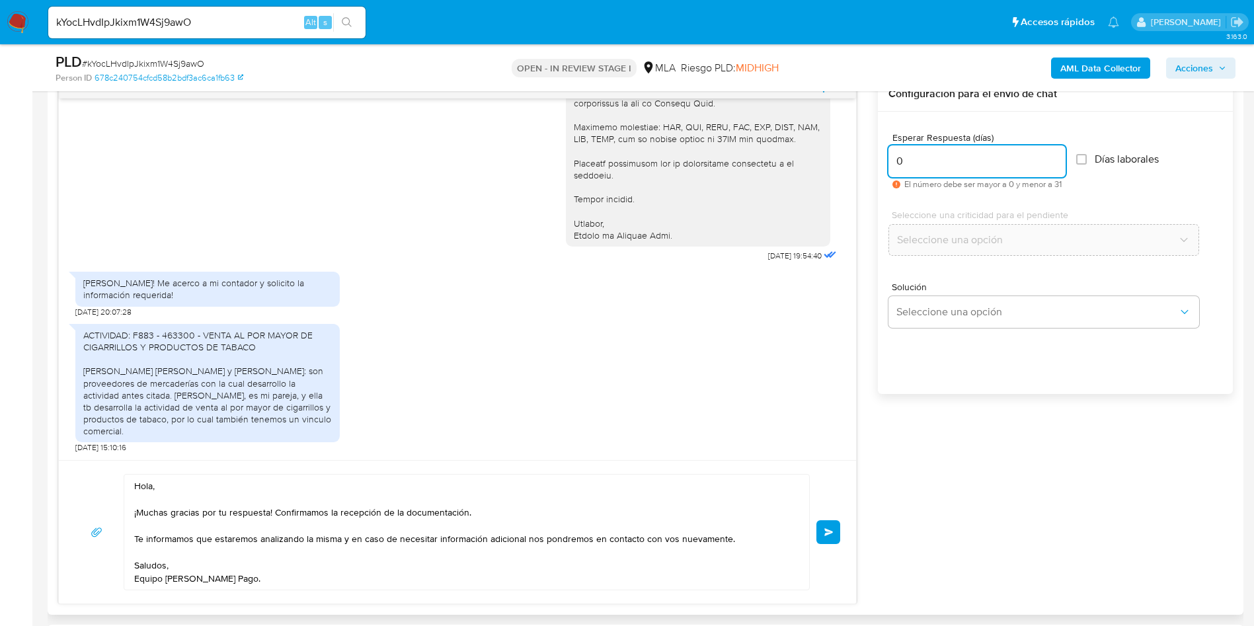
scroll to position [794, 0]
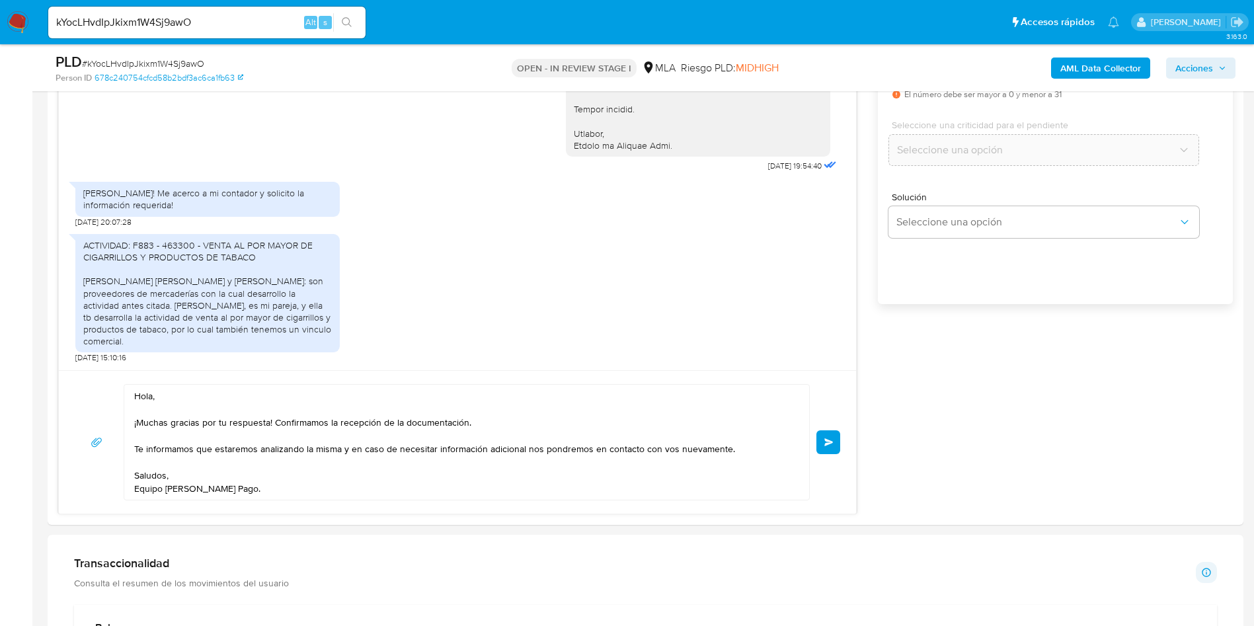
type input "0"
click at [128, 63] on span "# kYocLHvdIpJkixm1W4Sj9awO" at bounding box center [143, 63] width 122 height 13
copy span "kYocLHvdIpJkixm1W4Sj9awO"
click at [829, 437] on button "Enviar" at bounding box center [829, 442] width 24 height 24
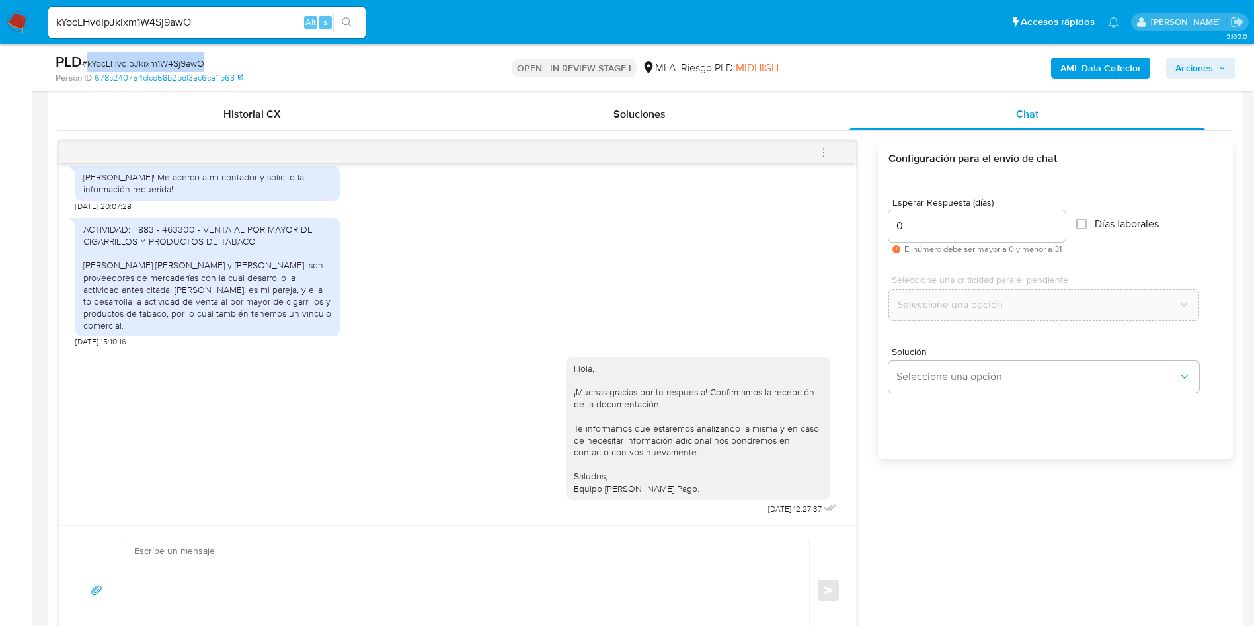
scroll to position [595, 0]
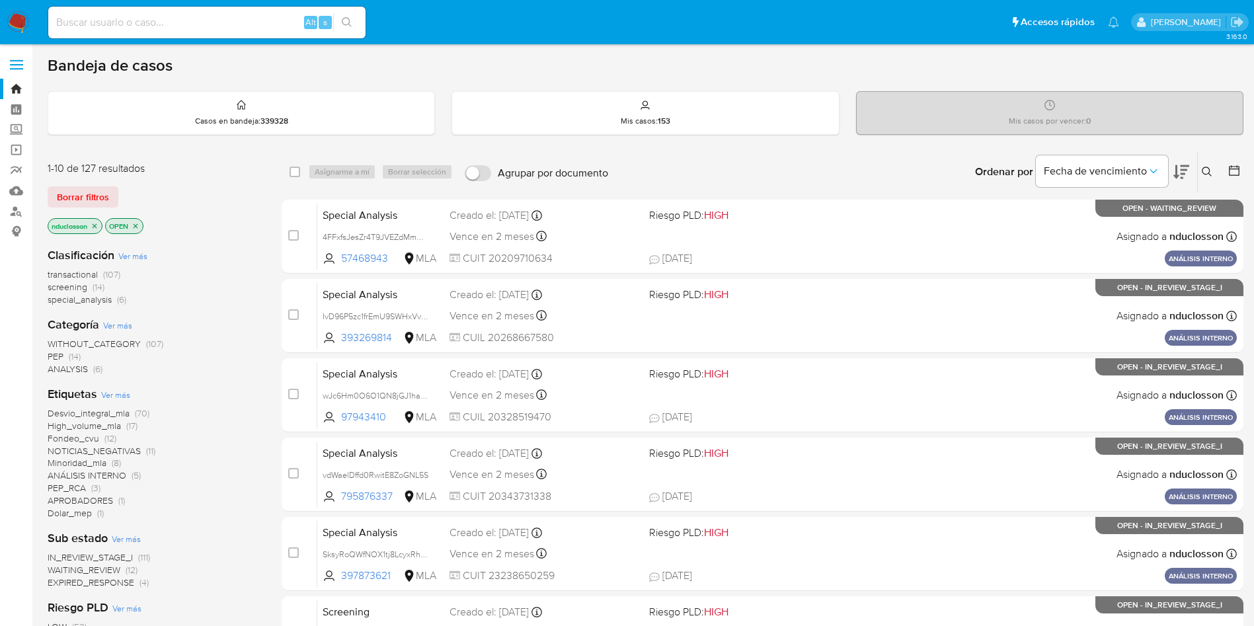
click at [1211, 173] on icon at bounding box center [1207, 172] width 11 height 11
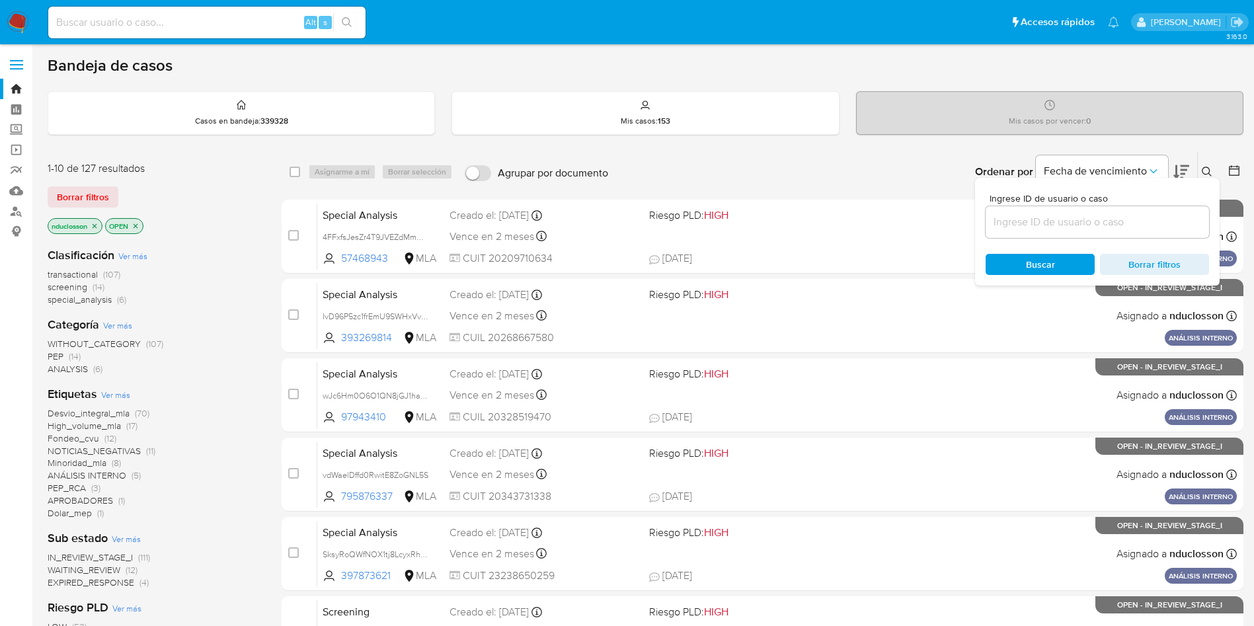
click at [1059, 236] on div at bounding box center [1098, 222] width 224 height 32
click at [1040, 224] on input at bounding box center [1098, 222] width 224 height 17
paste input "kYocLHvdIpJkixm1W4Sj9awO"
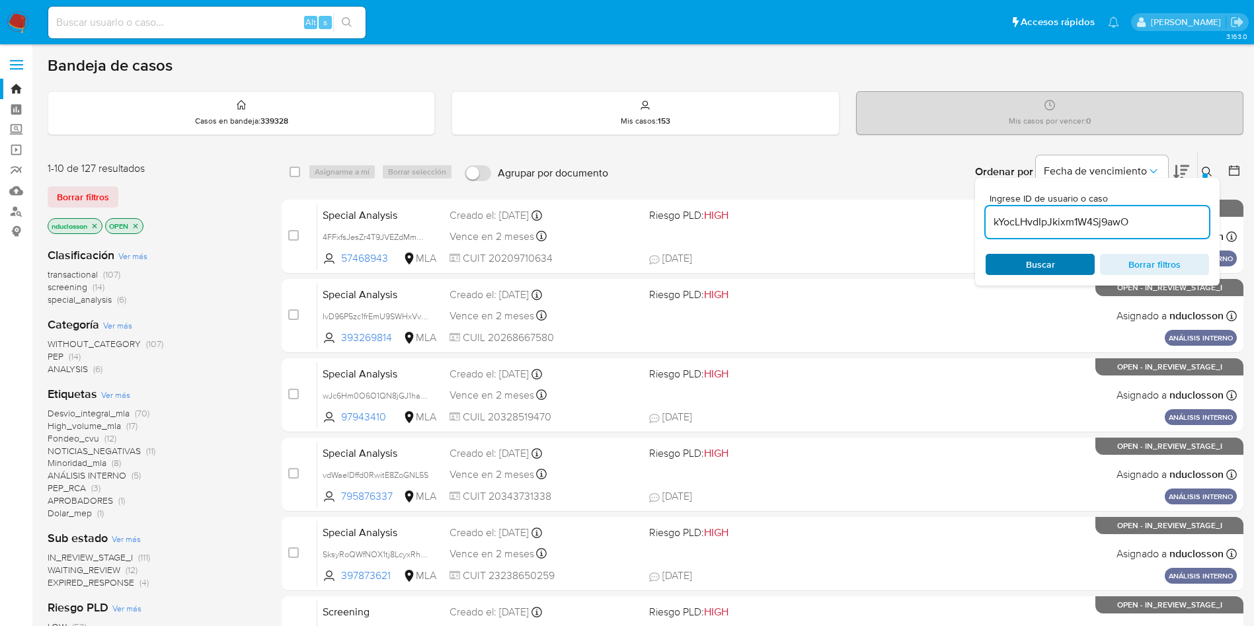
type input "kYocLHvdIpJkixm1W4Sj9awO"
click at [1038, 255] on div "Buscar Borrar filtros" at bounding box center [1098, 264] width 224 height 21
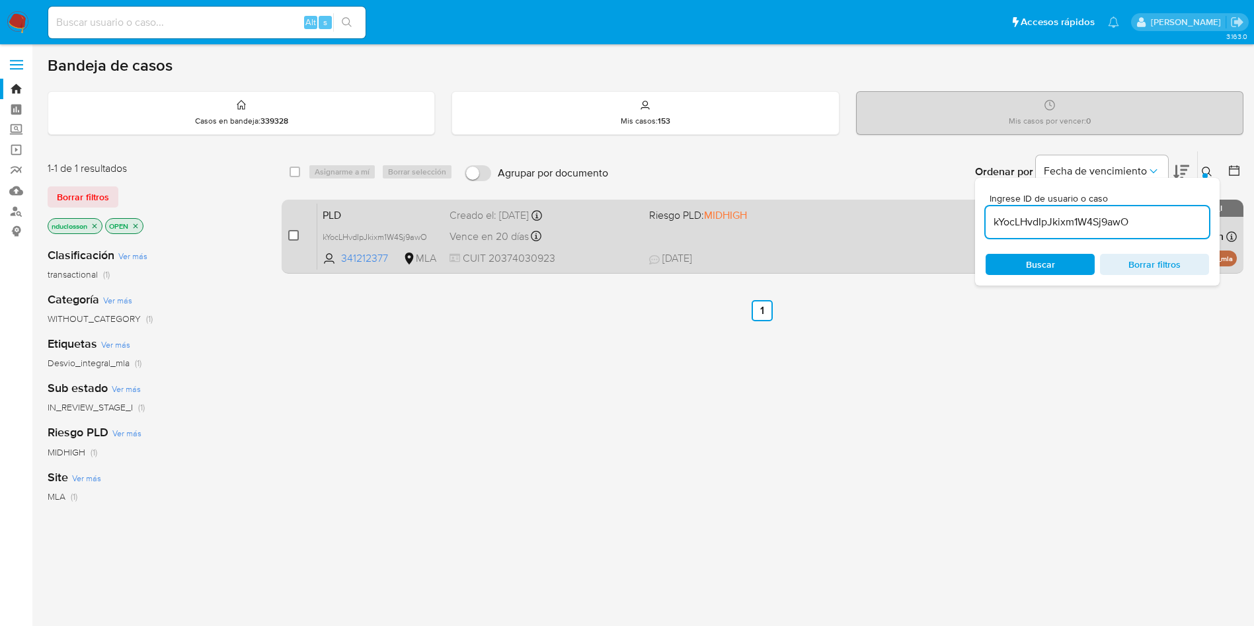
click at [298, 231] on input "checkbox" at bounding box center [293, 235] width 11 height 11
checkbox input "true"
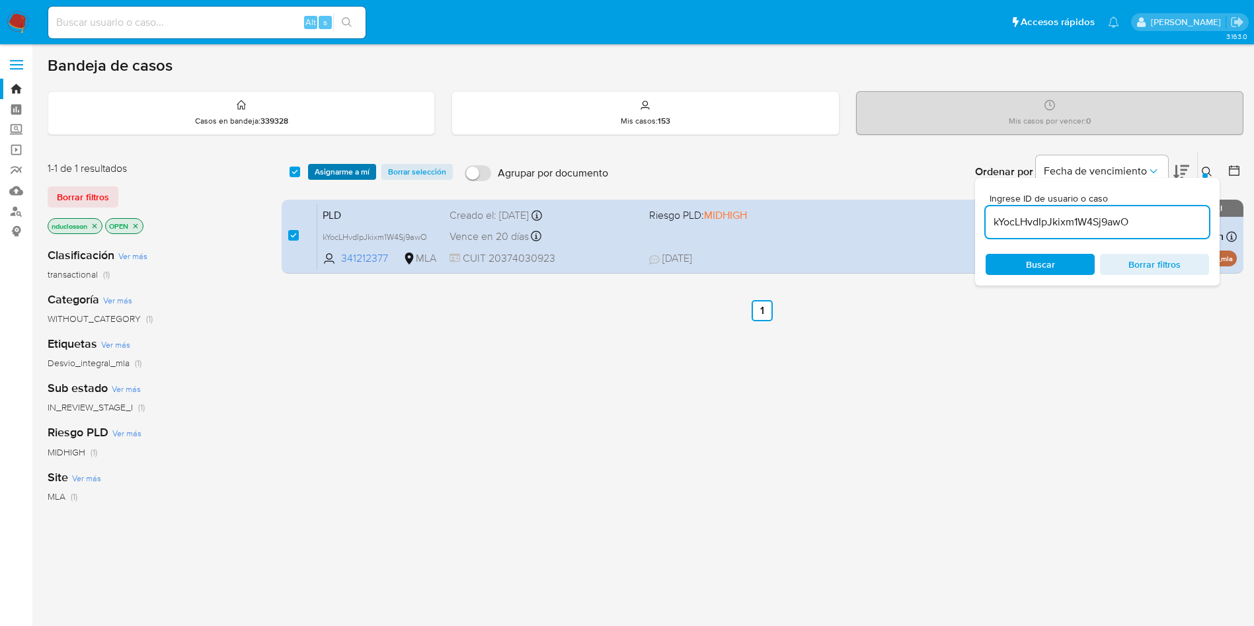
click at [337, 175] on span "Asignarme a mí" at bounding box center [342, 171] width 55 height 13
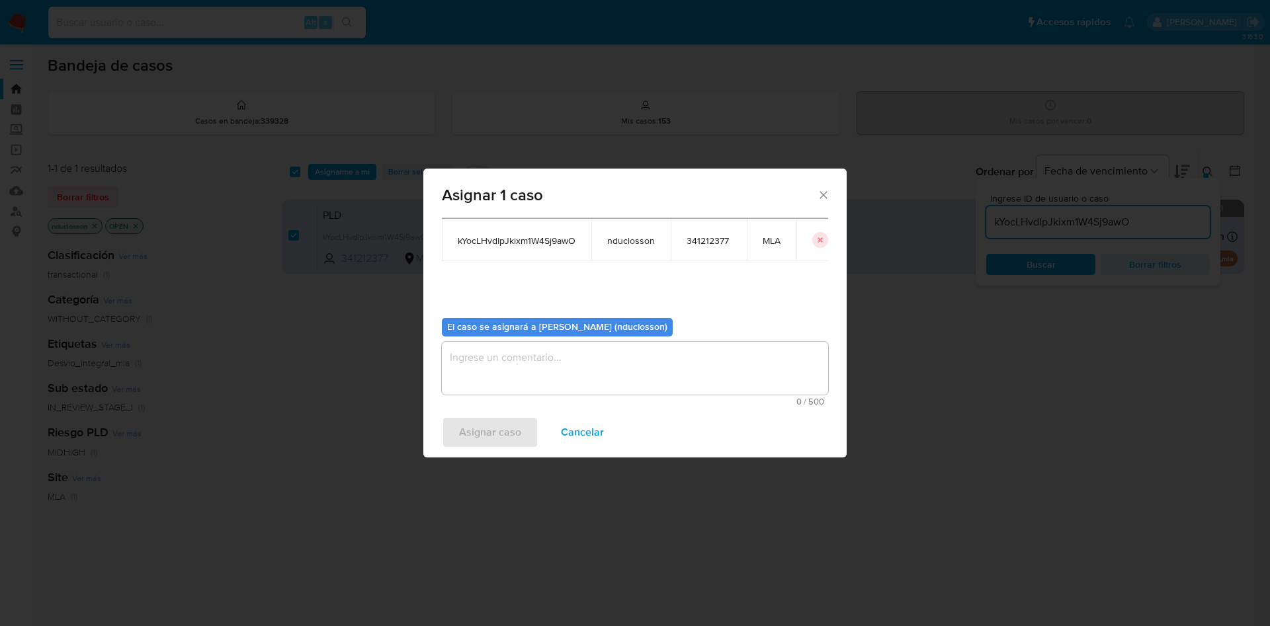
scroll to position [69, 0]
click at [547, 343] on textarea "assign-modal" at bounding box center [635, 367] width 386 height 53
click at [508, 426] on span "Asignar caso" at bounding box center [490, 432] width 62 height 29
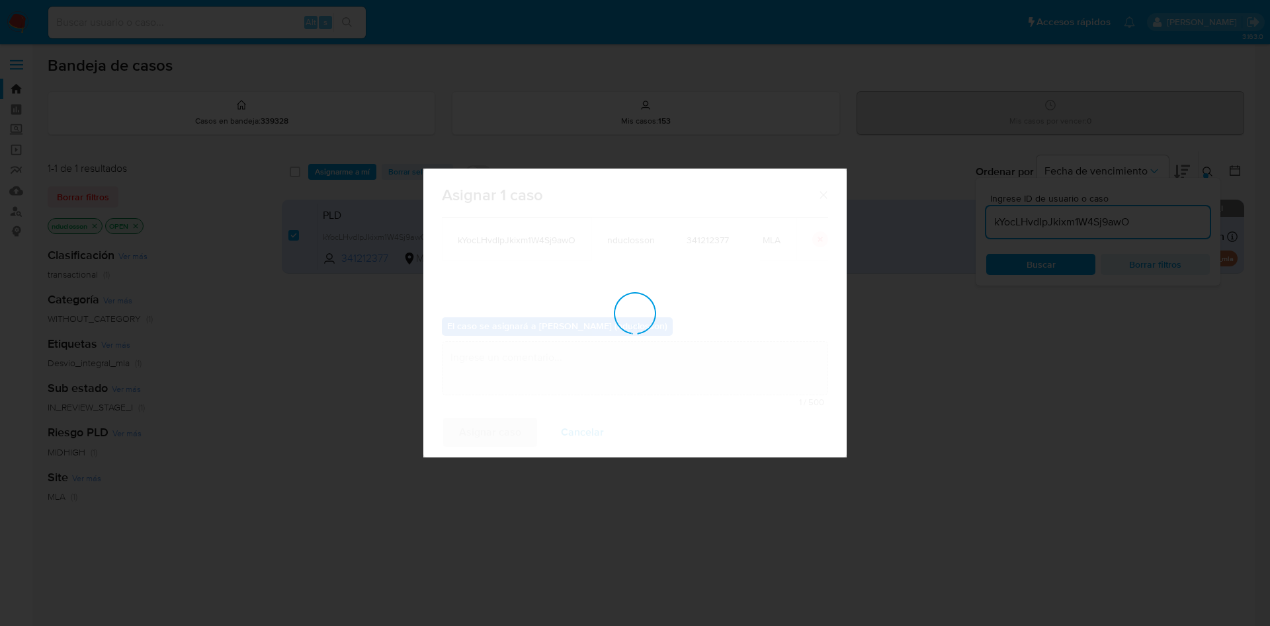
checkbox input "false"
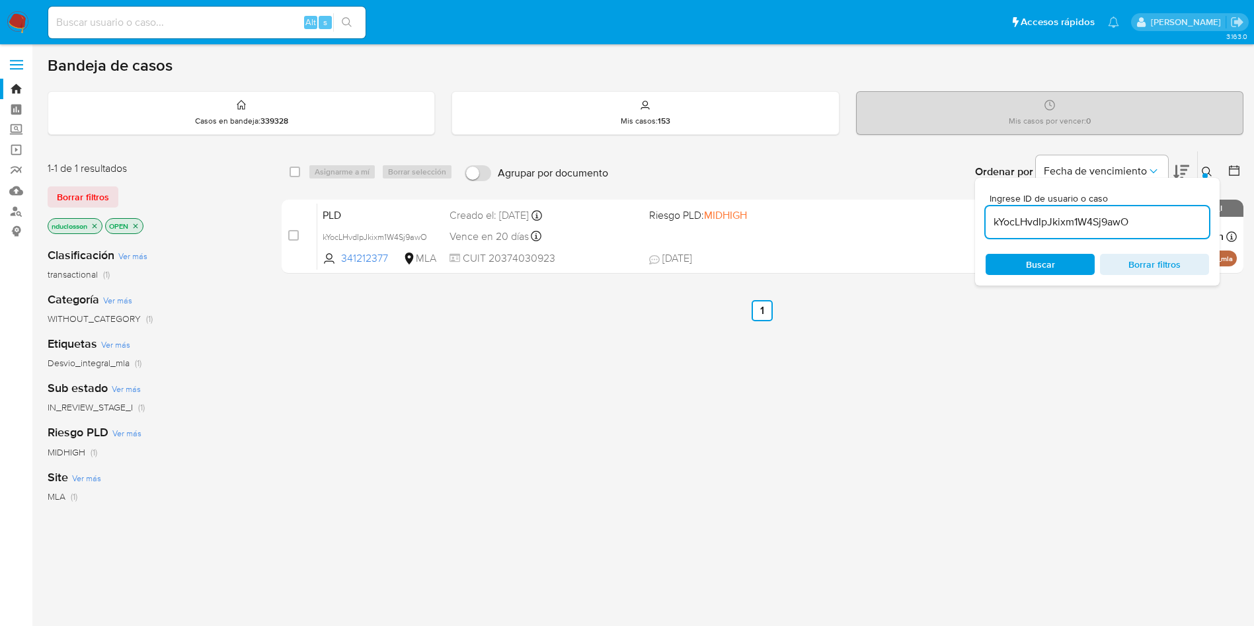
click at [1071, 227] on input "kYocLHvdIpJkixm1W4Sj9awO" at bounding box center [1098, 222] width 224 height 17
paste input "zNrGKbEE1tTTeZgaBmirrCdJ"
type input "zNrGKbEE1tTTeZgaBmirrCdJ"
click at [1034, 265] on div "Buscar Borrar filtros" at bounding box center [1098, 264] width 224 height 21
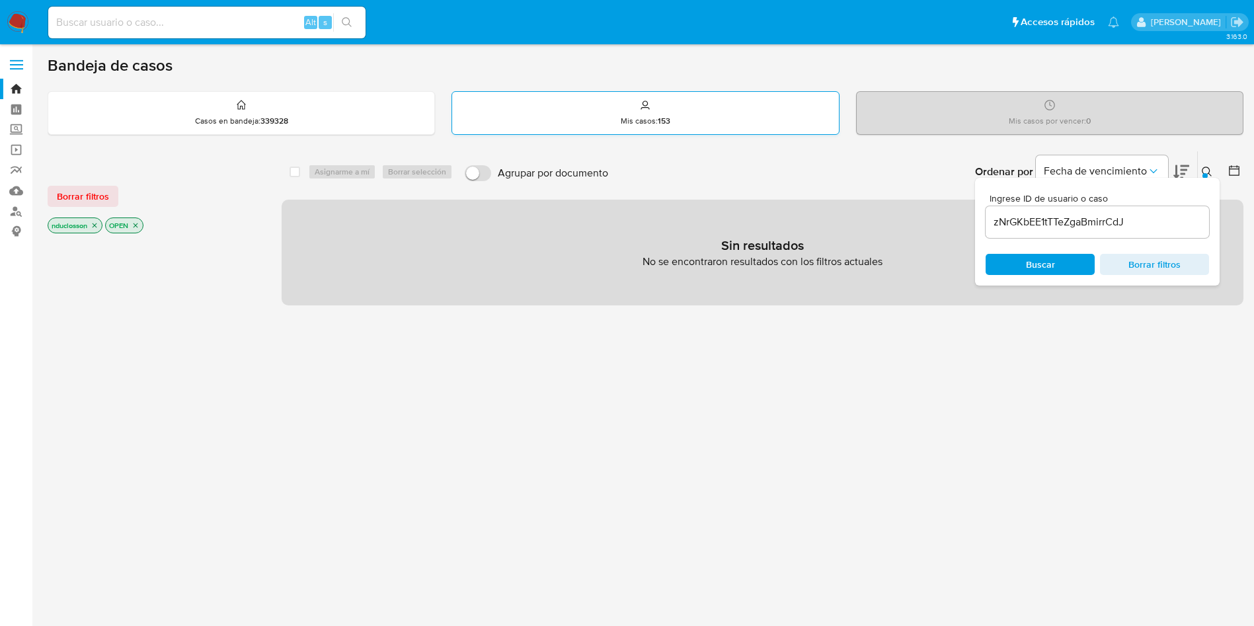
click at [706, 123] on div "Mis casos : 153" at bounding box center [645, 113] width 386 height 42
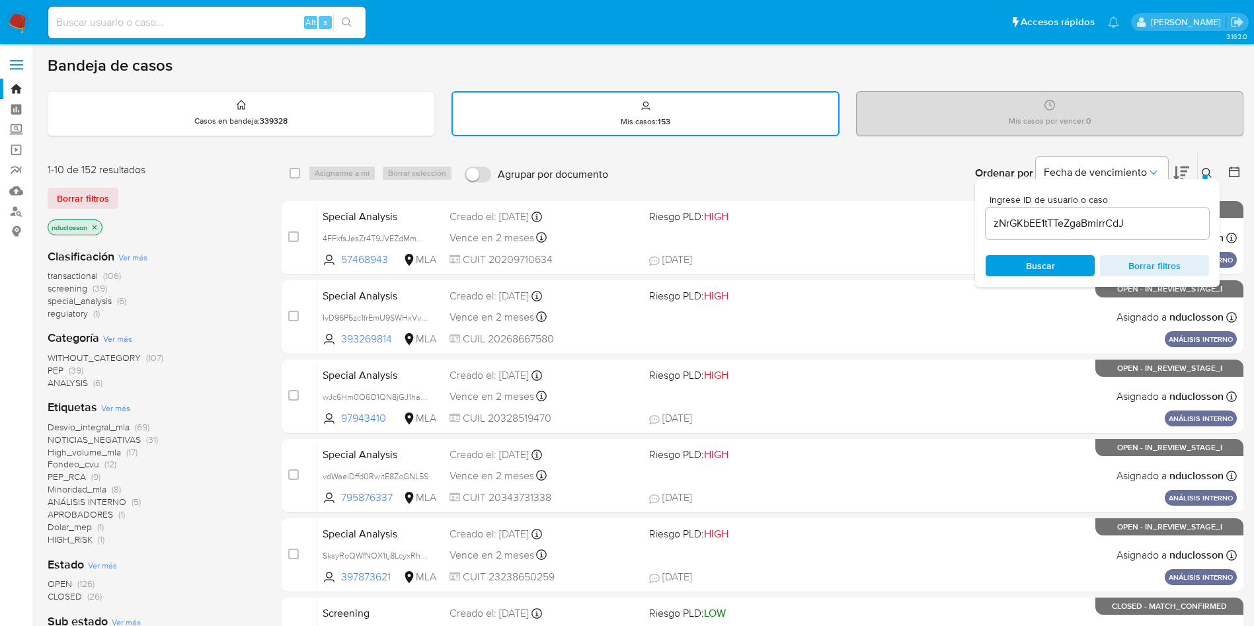
click at [1047, 233] on div "zNrGKbEE1tTTeZgaBmirrCdJ" at bounding box center [1098, 224] width 224 height 32
click at [1027, 264] on span "Buscar" at bounding box center [1040, 265] width 29 height 21
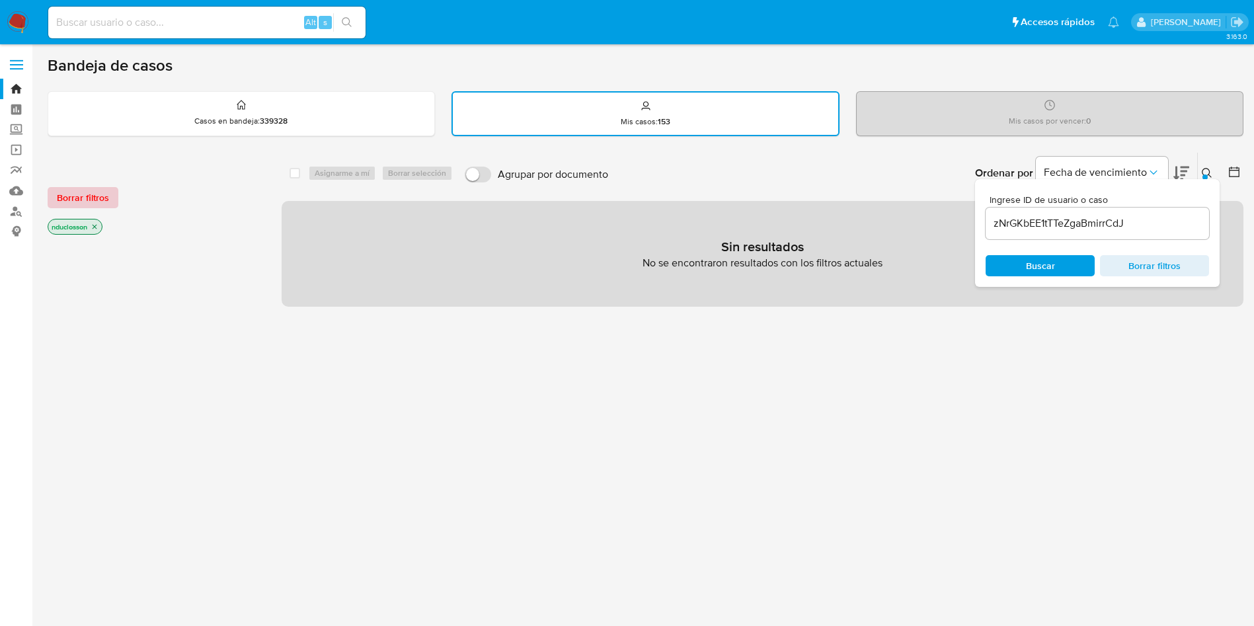
click at [96, 197] on span "Borrar filtros" at bounding box center [83, 197] width 52 height 19
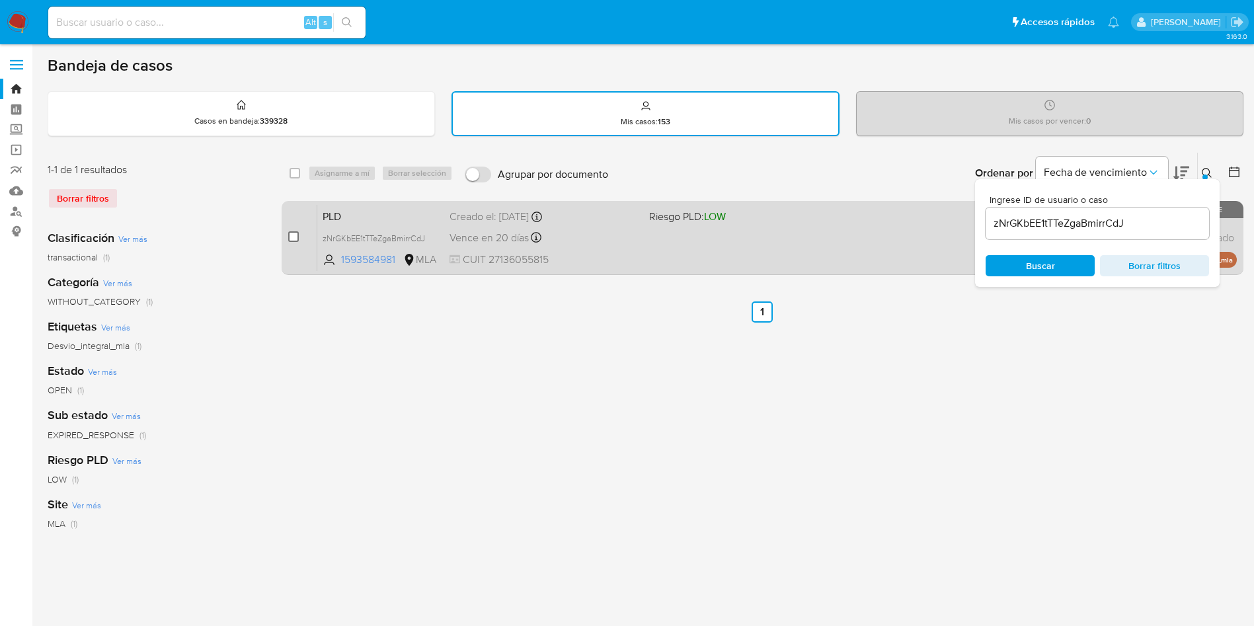
click at [294, 234] on input "checkbox" at bounding box center [293, 236] width 11 height 11
checkbox input "true"
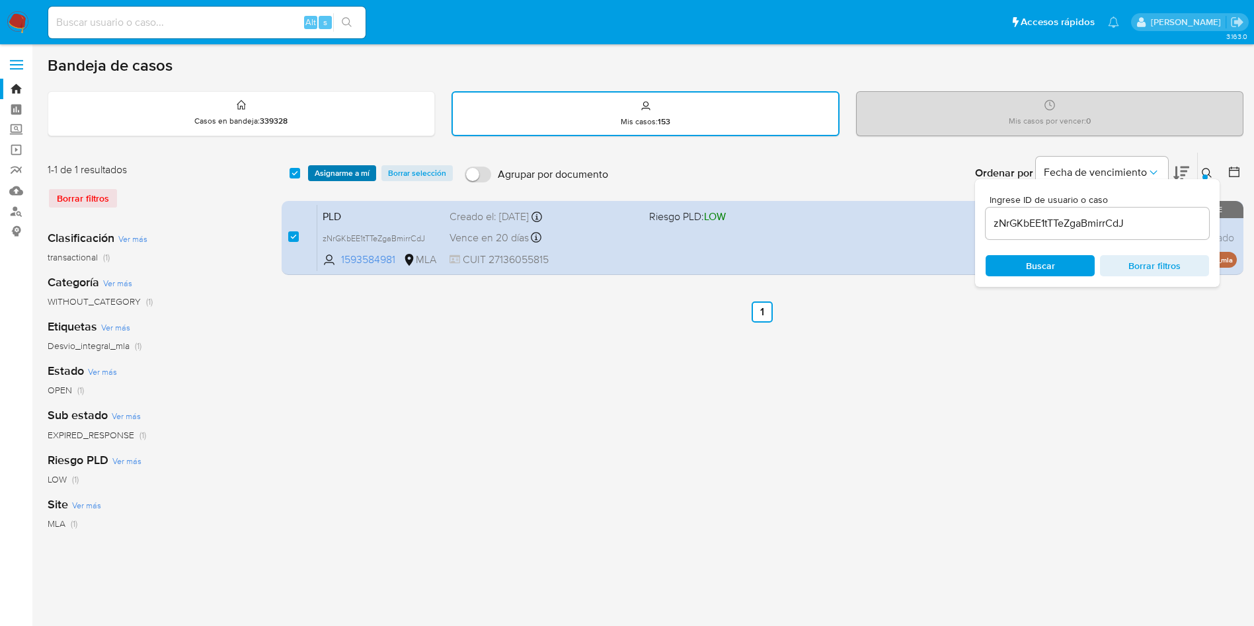
click at [336, 172] on span "Asignarme a mí" at bounding box center [342, 173] width 55 height 13
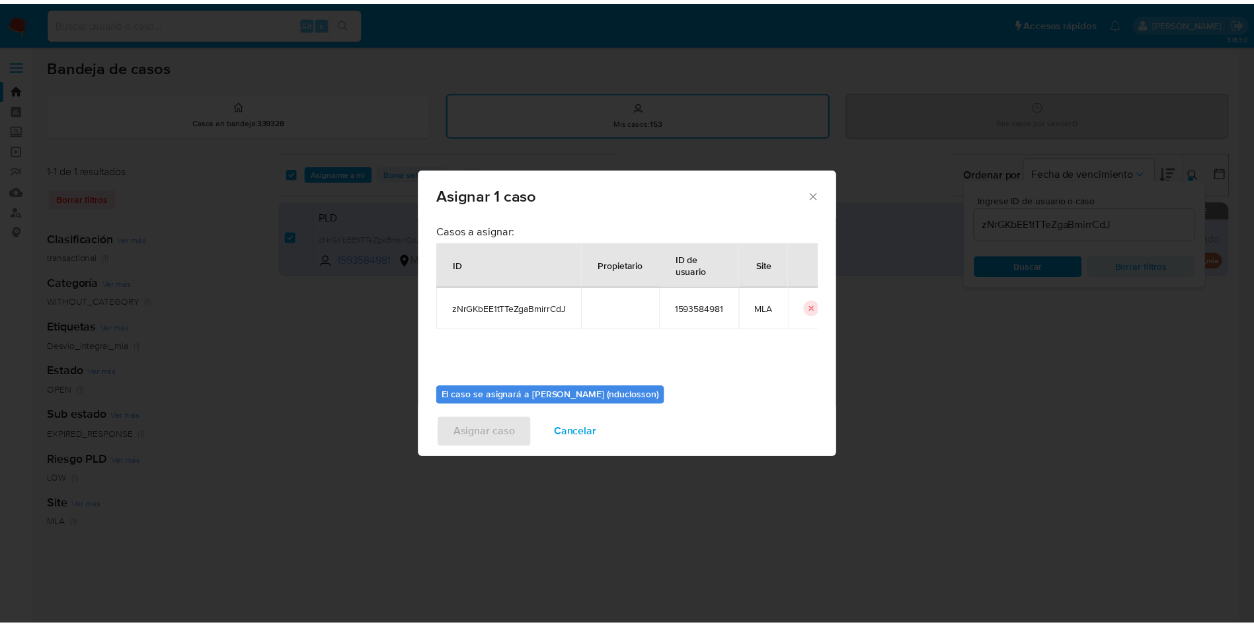
scroll to position [69, 0]
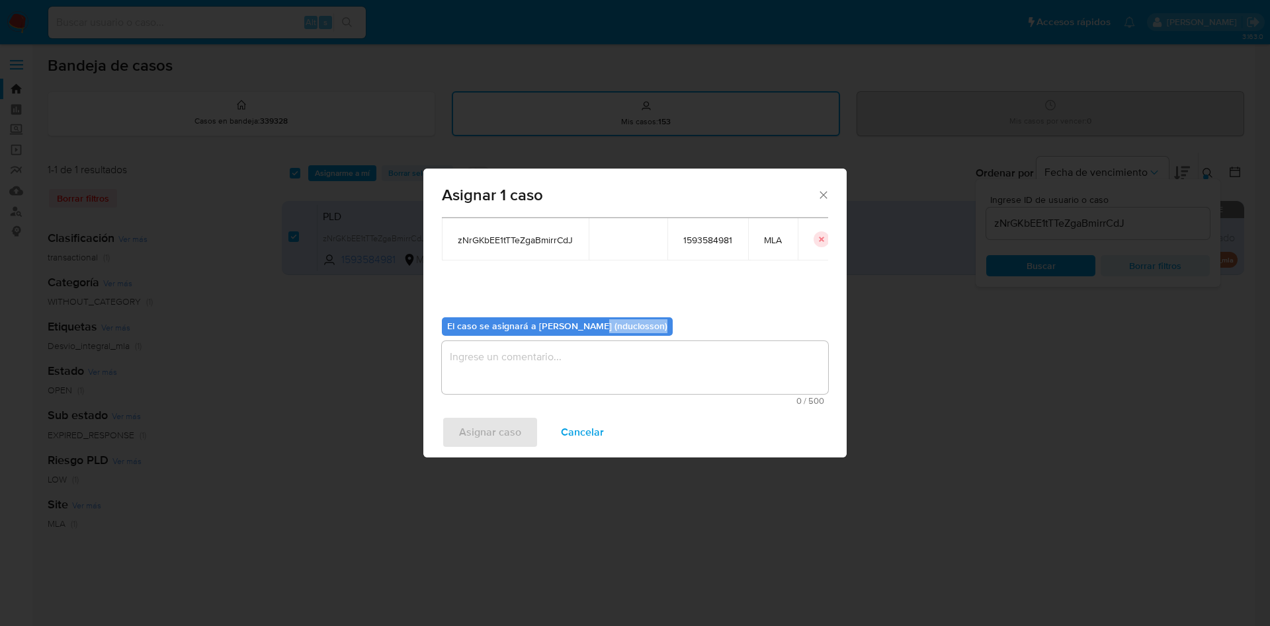
click at [587, 336] on div "El caso se asignará a Nicolas Martin Duclosson (nduclosson) 0 / 500 500 caracte…" at bounding box center [635, 356] width 386 height 99
click at [561, 362] on textarea "assign-modal" at bounding box center [635, 367] width 386 height 53
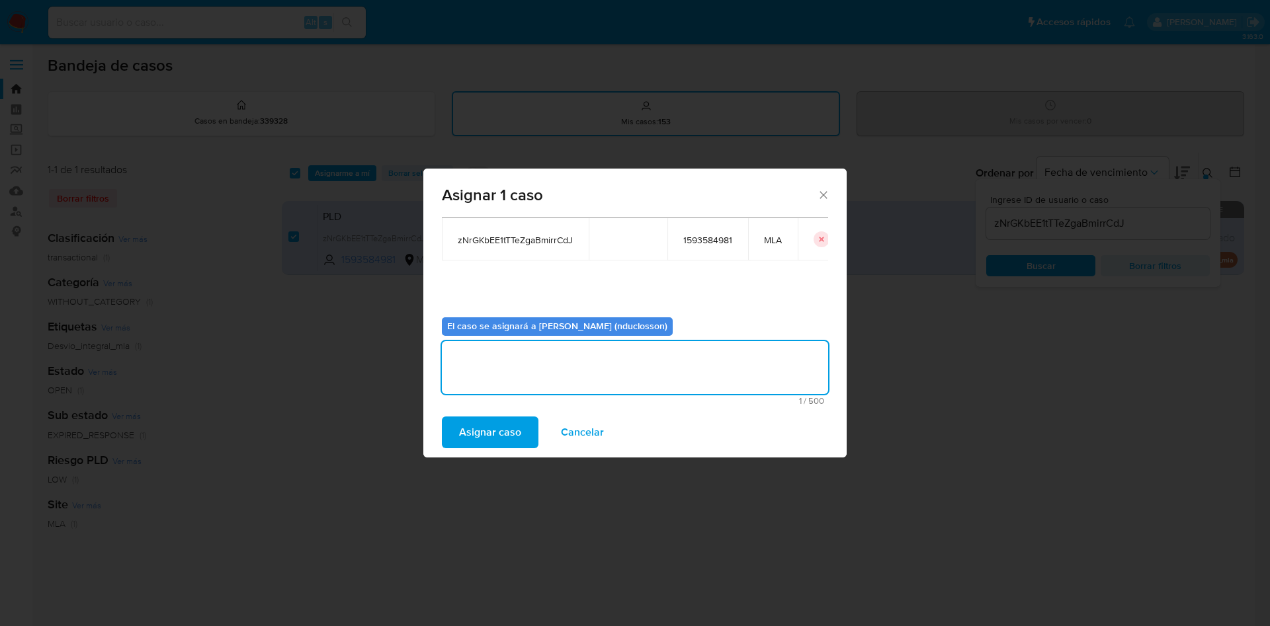
click at [506, 429] on span "Asignar caso" at bounding box center [490, 432] width 62 height 29
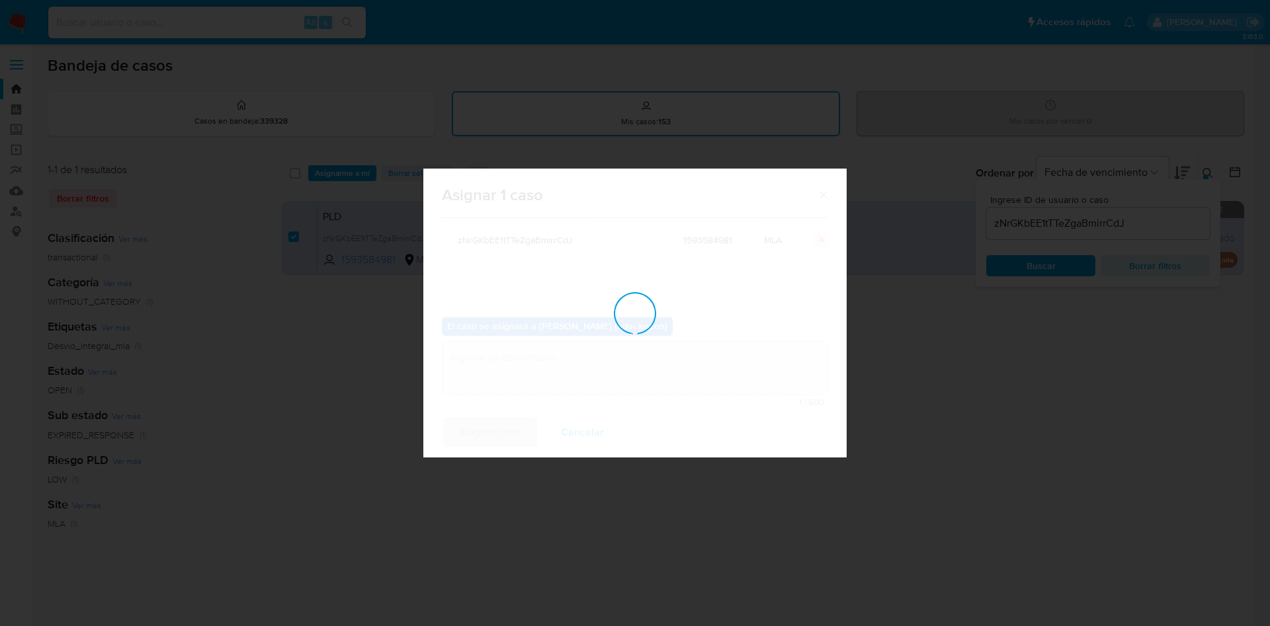
checkbox input "false"
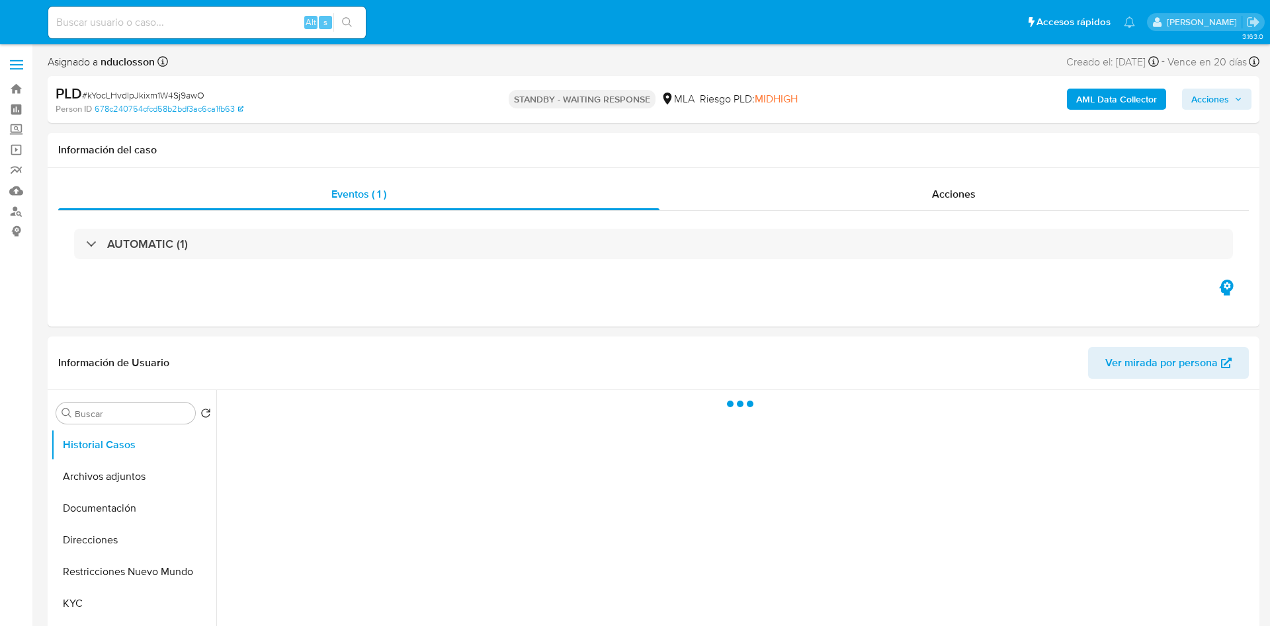
select select "10"
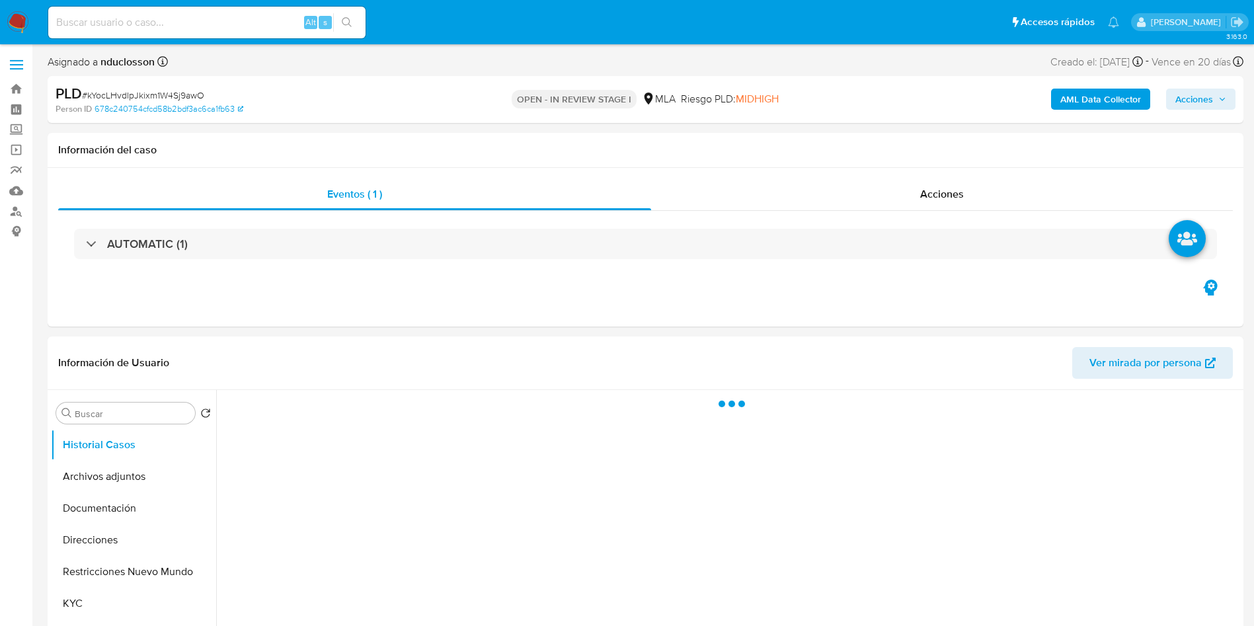
select select "10"
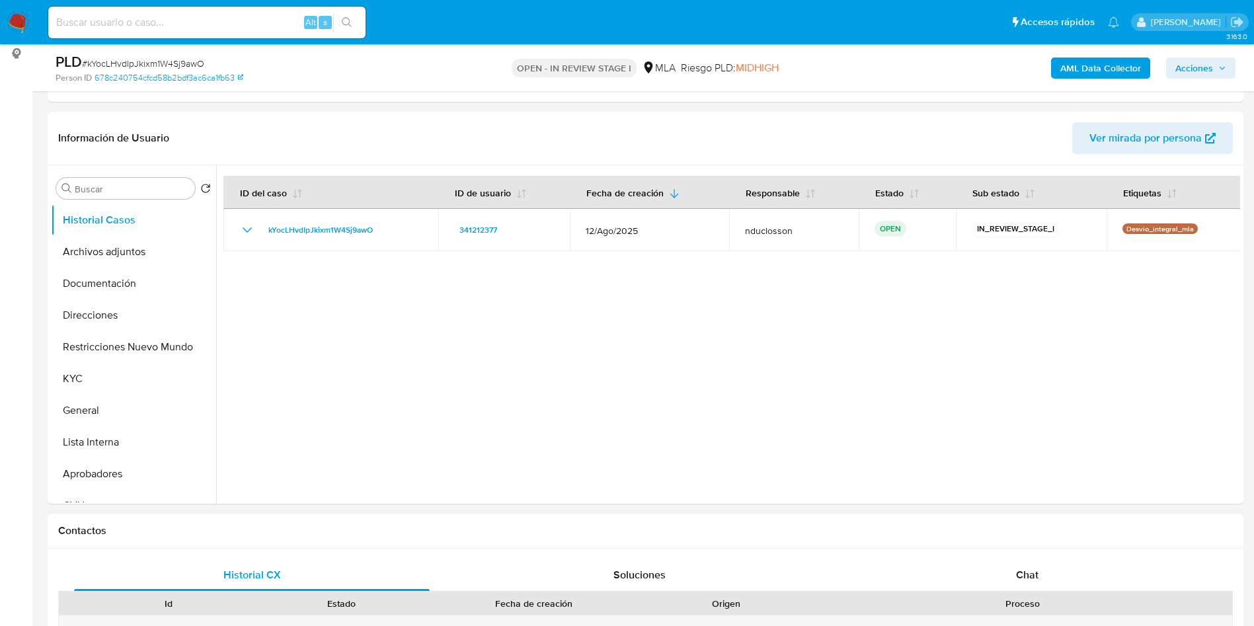
scroll to position [397, 0]
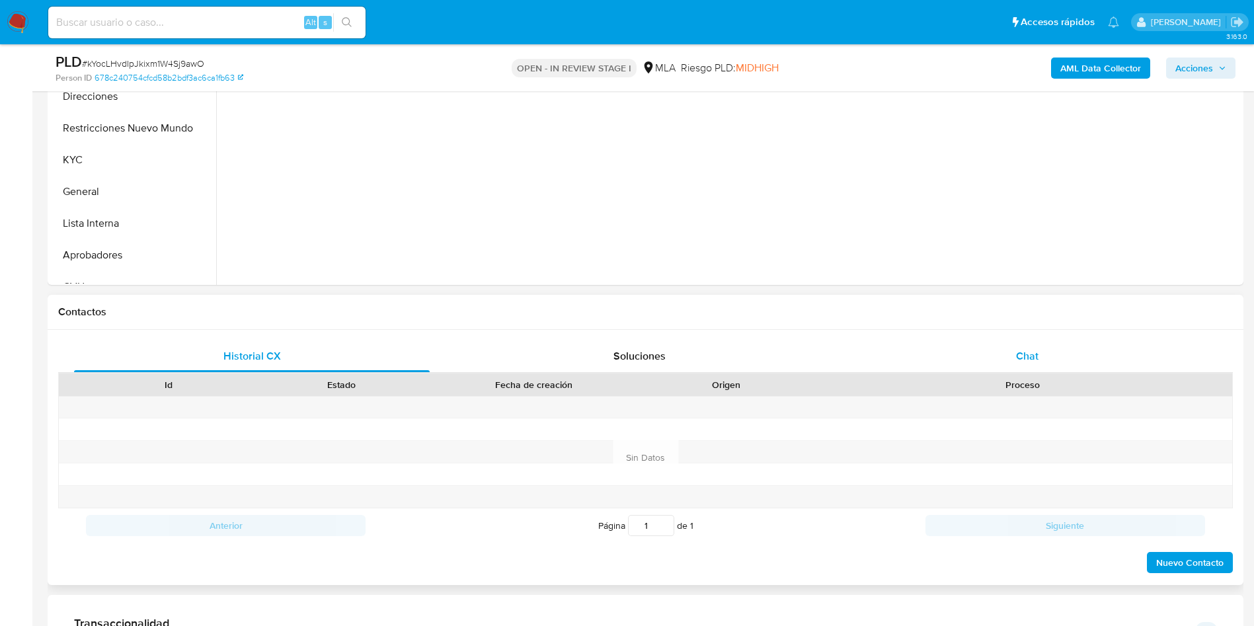
click at [1034, 356] on span "Chat" at bounding box center [1027, 355] width 22 height 15
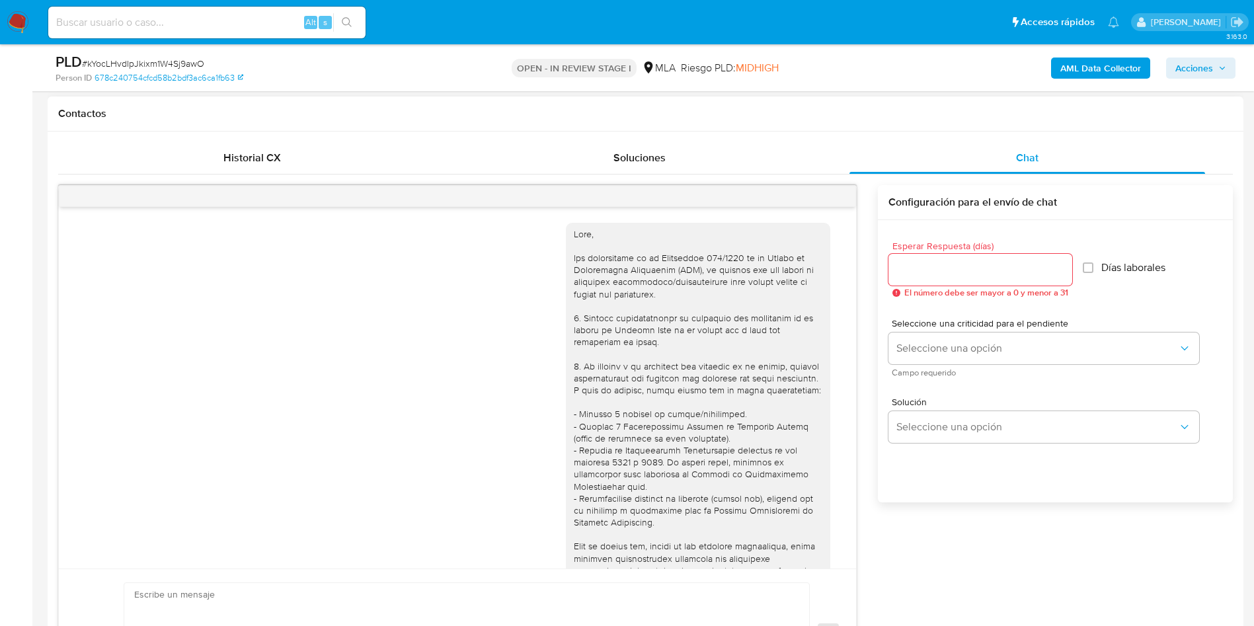
scroll to position [1731, 0]
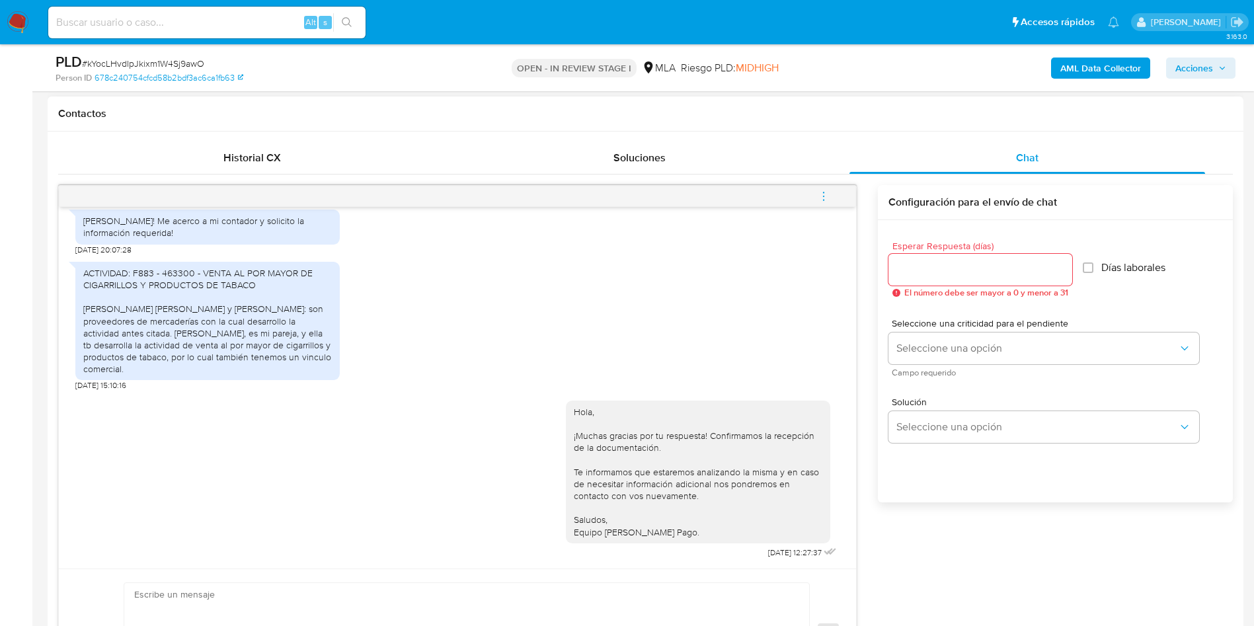
click at [823, 195] on icon "menu-action" at bounding box center [824, 196] width 12 height 12
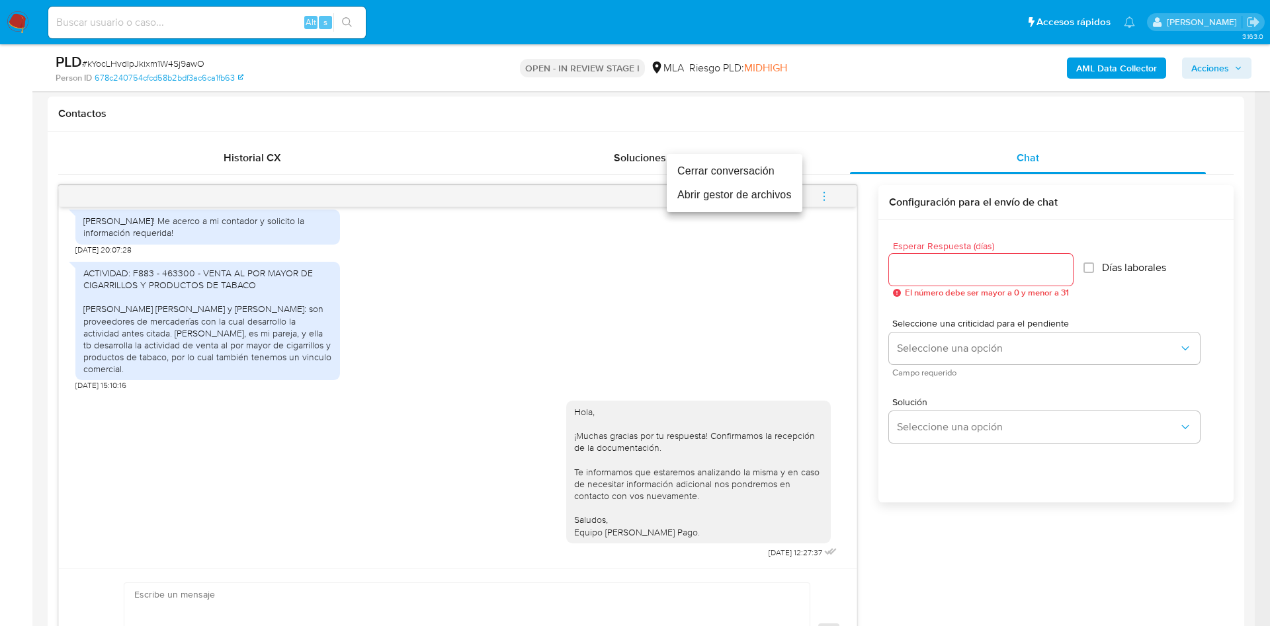
click at [704, 161] on li "Cerrar conversación" at bounding box center [735, 171] width 136 height 24
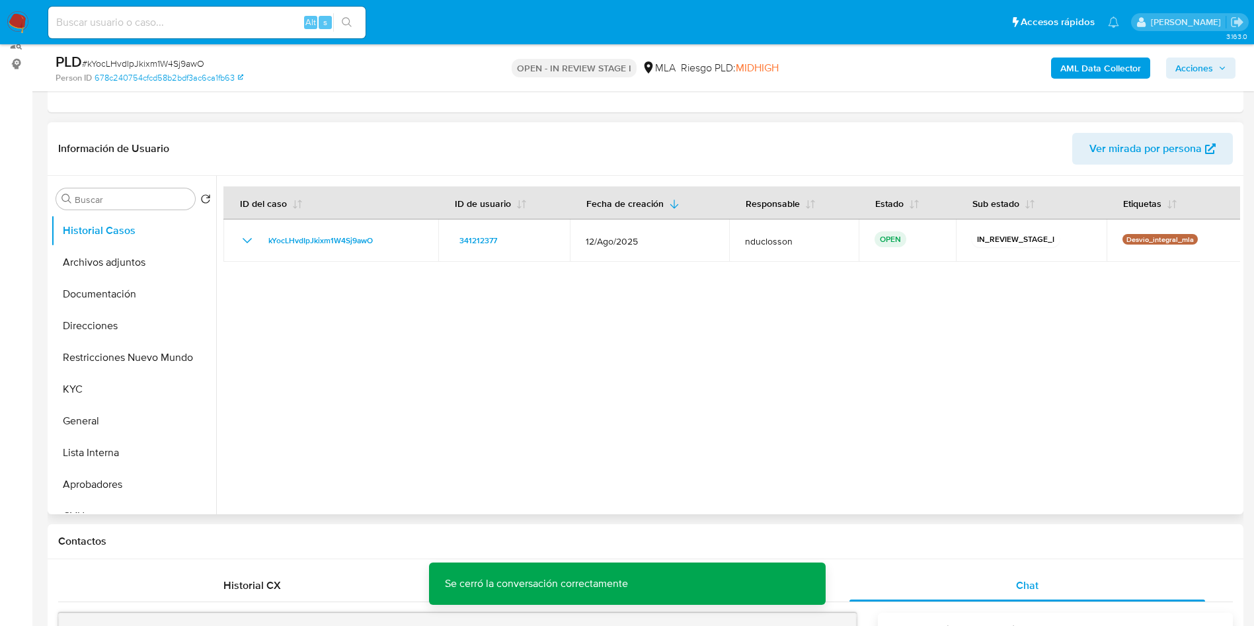
scroll to position [198, 0]
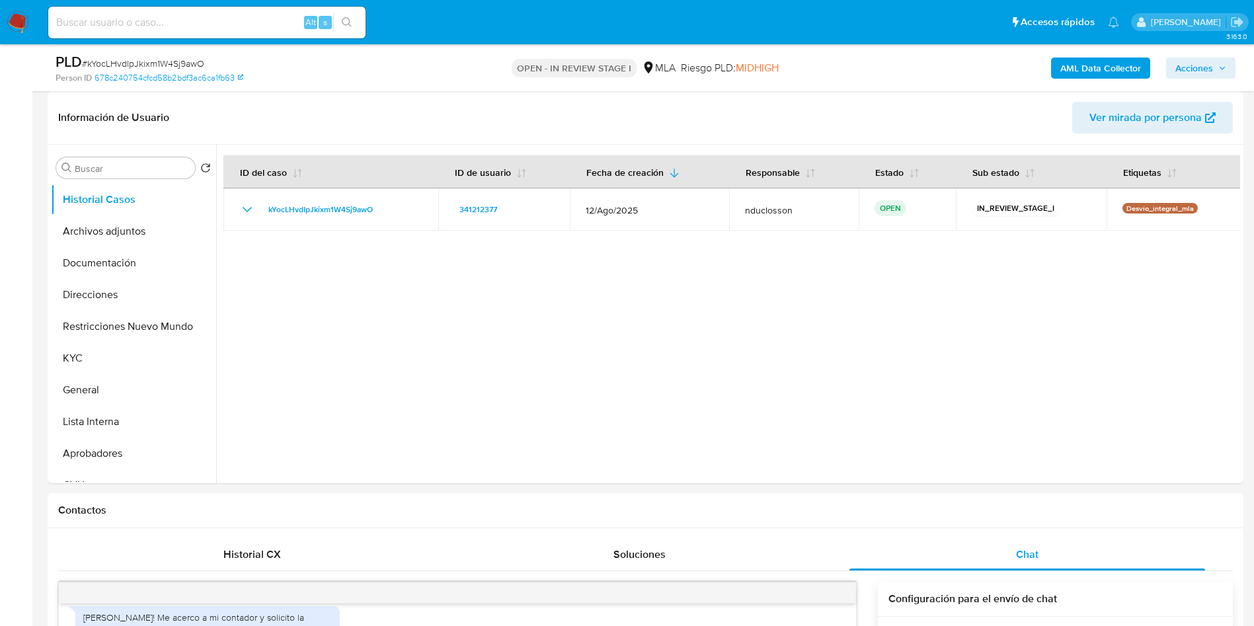
click at [1189, 68] on span "Acciones" at bounding box center [1195, 68] width 38 height 21
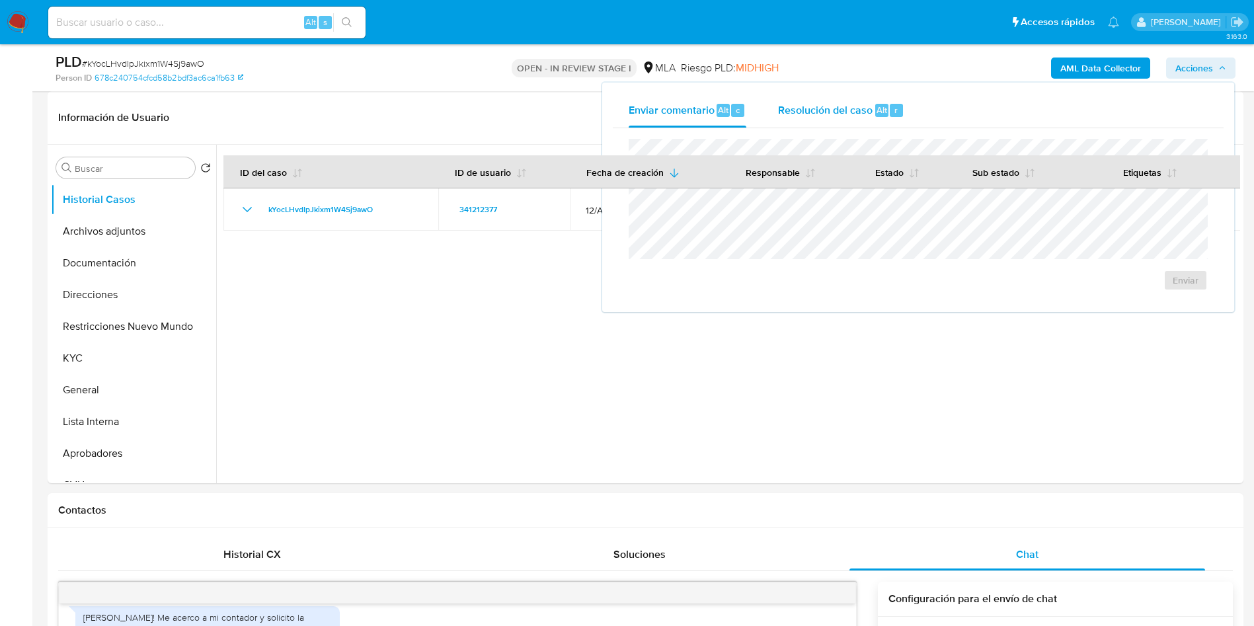
click at [791, 111] on span "Resolución del caso" at bounding box center [825, 109] width 95 height 15
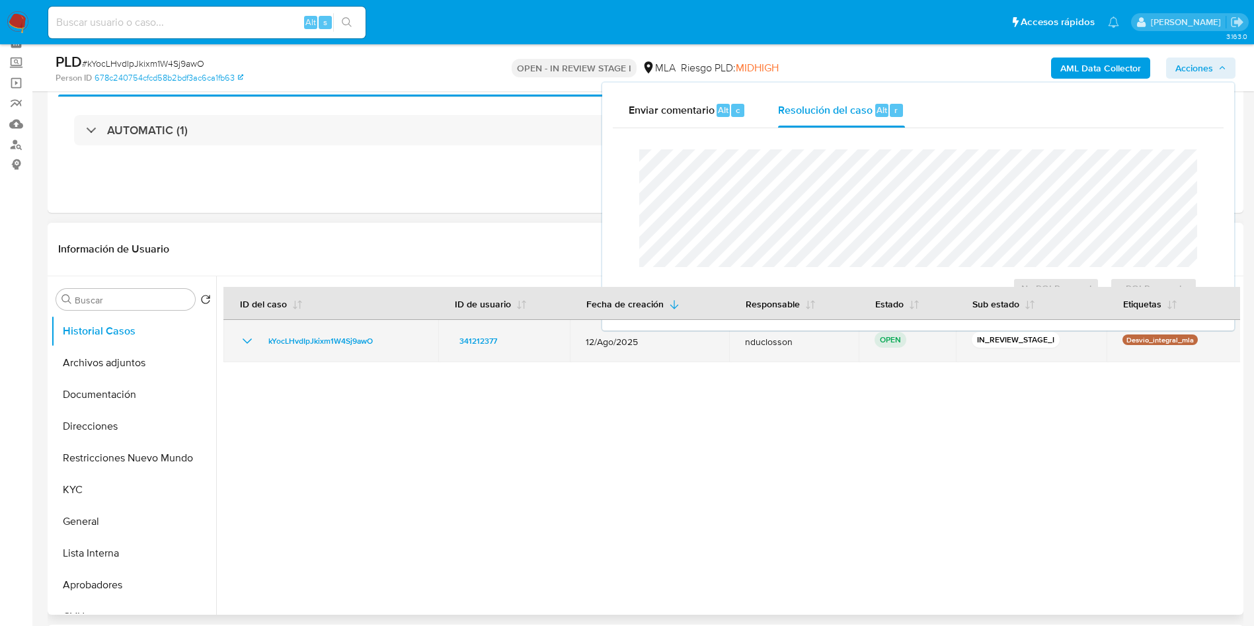
scroll to position [0, 0]
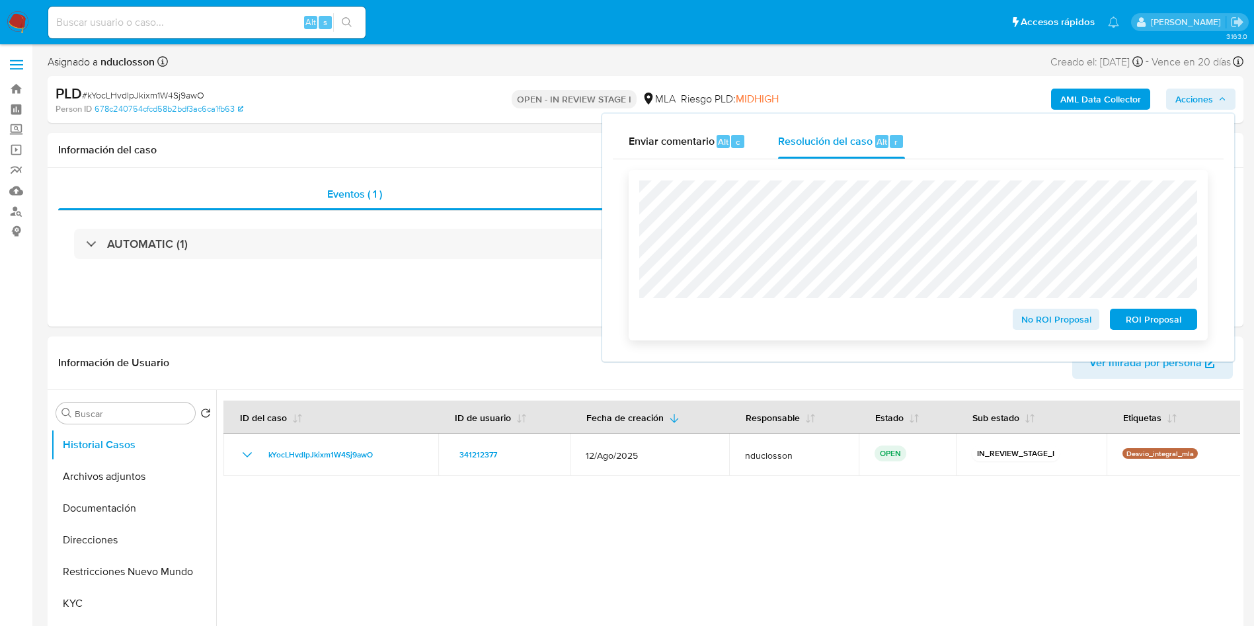
click at [1057, 325] on span "No ROI Proposal" at bounding box center [1056, 319] width 69 height 19
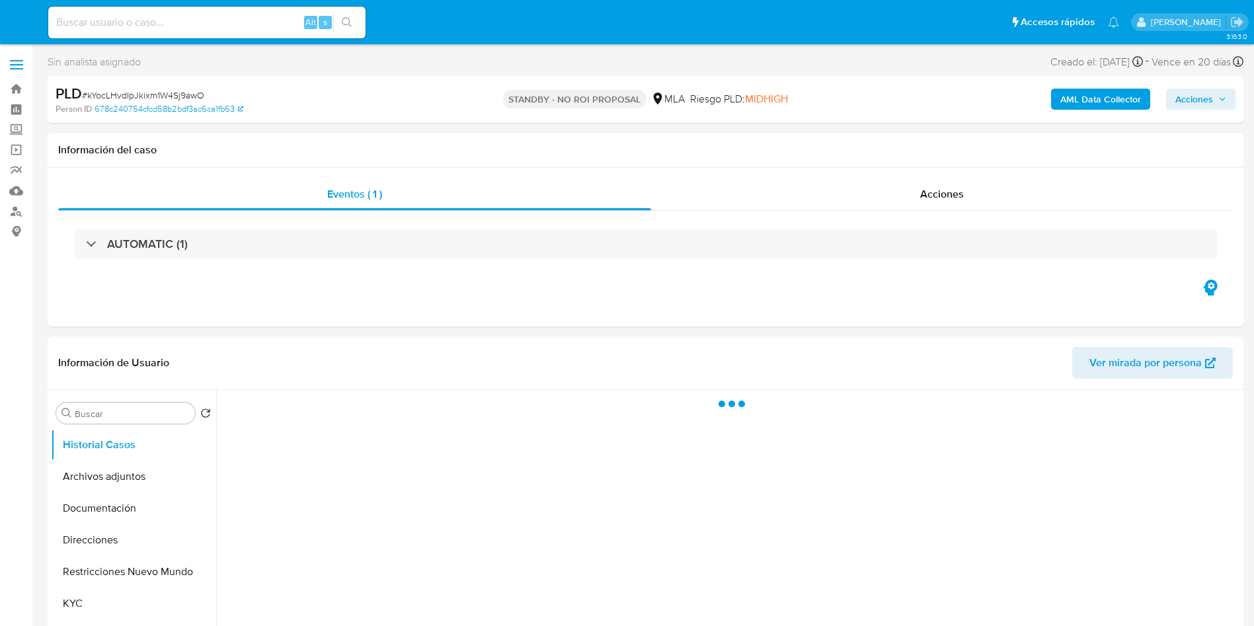
select select "10"
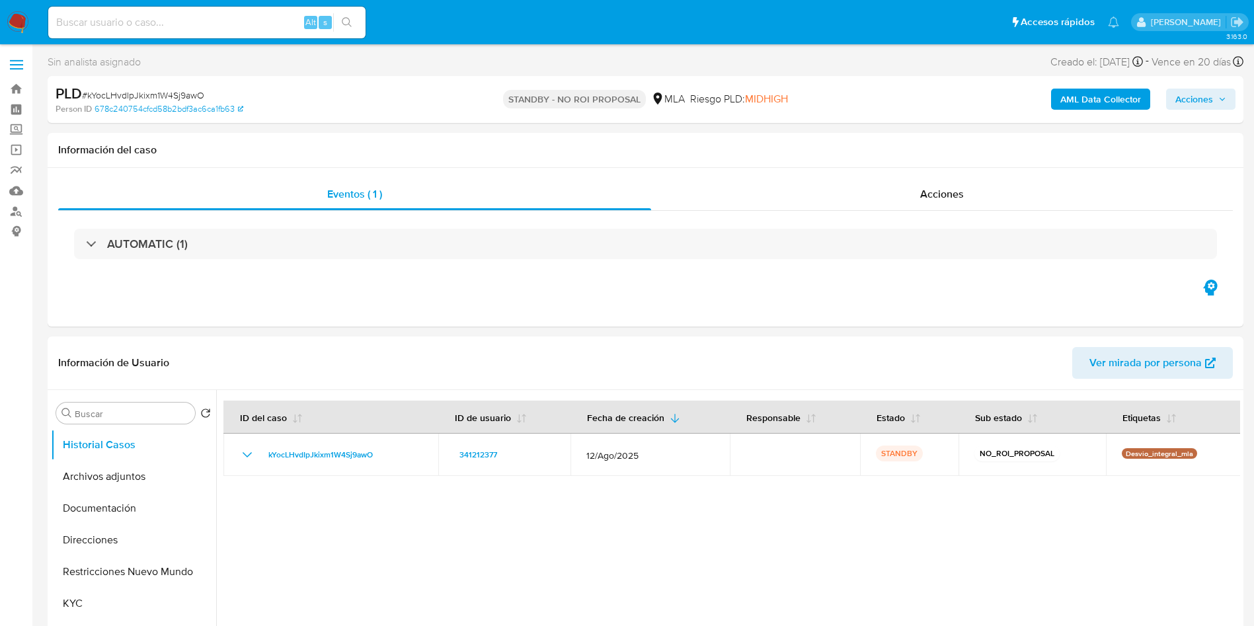
click at [143, 22] on input at bounding box center [206, 22] width 317 height 17
paste input "s67mWYo10FhGGHgf0H9JZN1a"
type input "s67mWYo10FhGGHgf0H9JZN1a"
click at [352, 28] on button "search-icon" at bounding box center [346, 22] width 27 height 19
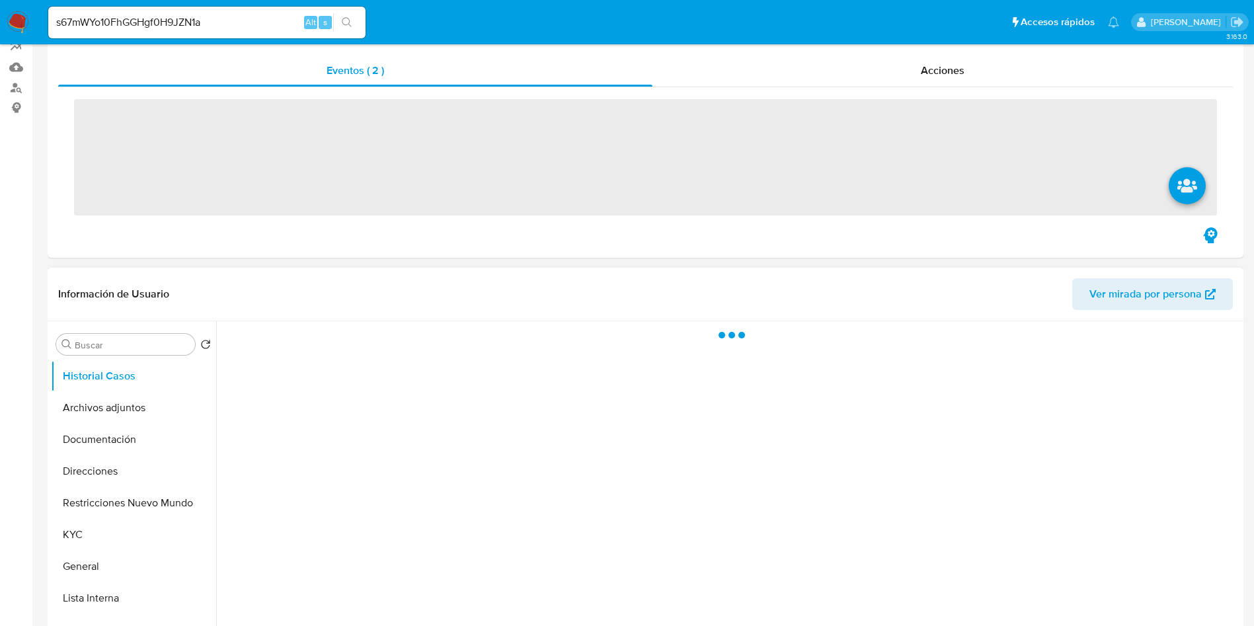
scroll to position [198, 0]
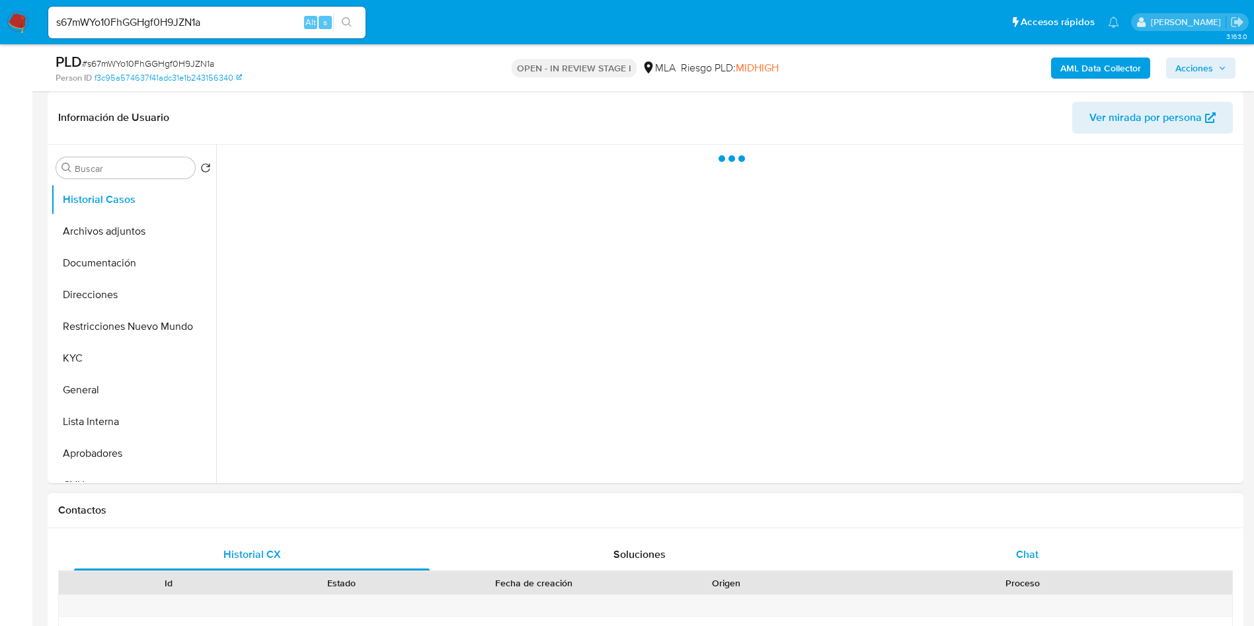
select select "10"
click at [1011, 552] on div "Chat" at bounding box center [1028, 555] width 356 height 32
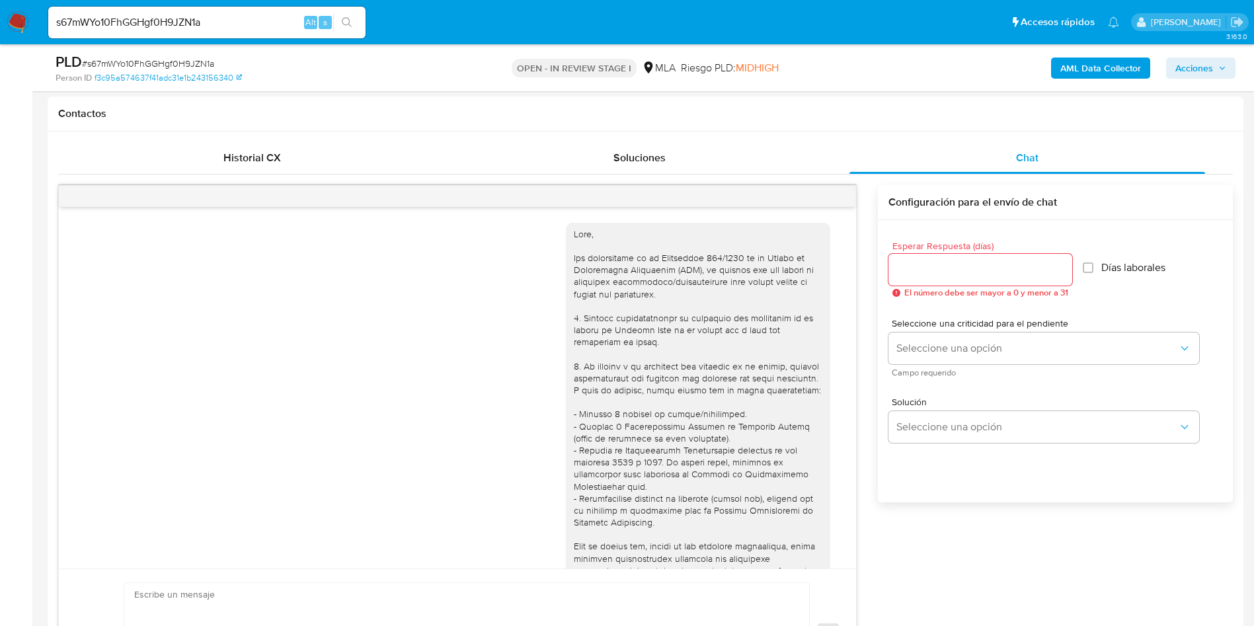
scroll to position [1511, 0]
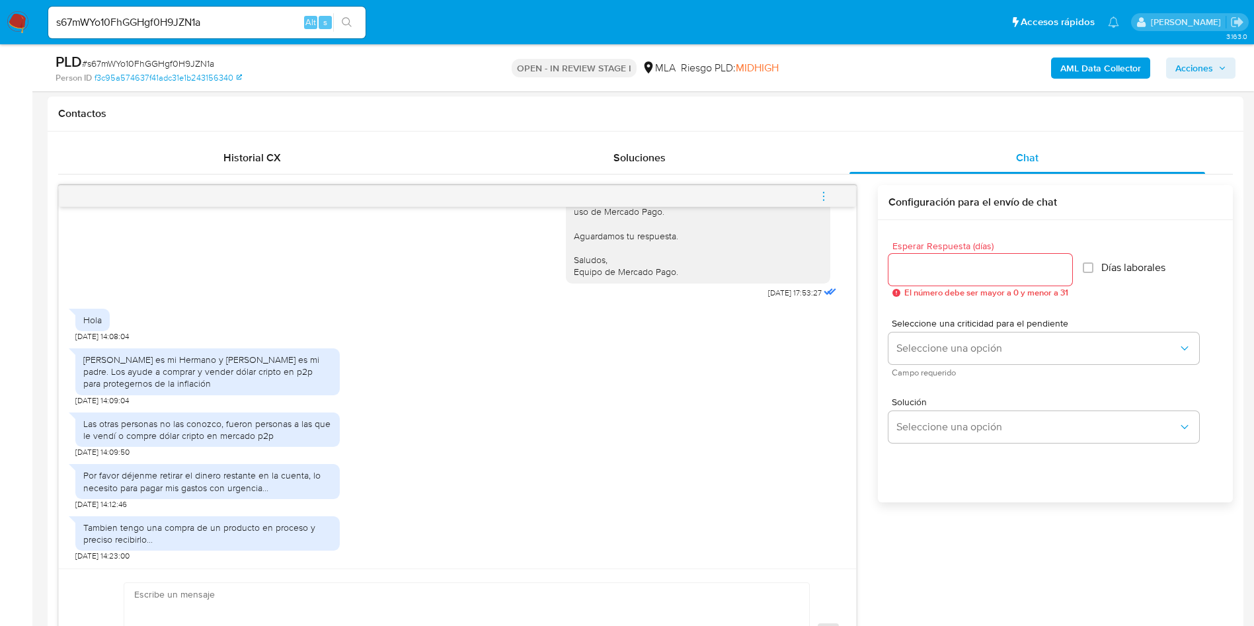
click at [119, 20] on input "s67mWYo10FhGGHgf0H9JZN1a" at bounding box center [206, 22] width 317 height 17
drag, startPoint x: 119, startPoint y: 20, endPoint x: 129, endPoint y: 20, distance: 9.9
click at [119, 20] on input "s67mWYo10FhGGHgf0H9JZN1a" at bounding box center [206, 22] width 317 height 17
paste input "UStozMQGGh6axjV3Tjv0Nj6S"
type input "UStozMQGGh6axjV3Tjv0Nj6S"
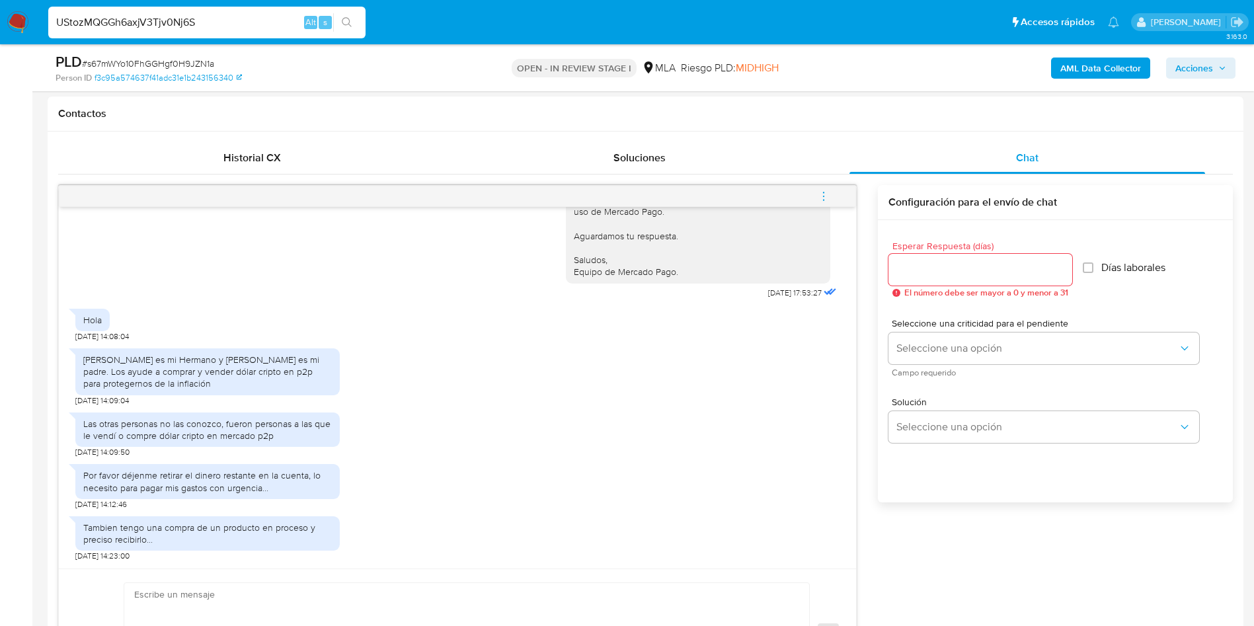
click at [343, 22] on icon "search-icon" at bounding box center [347, 22] width 11 height 11
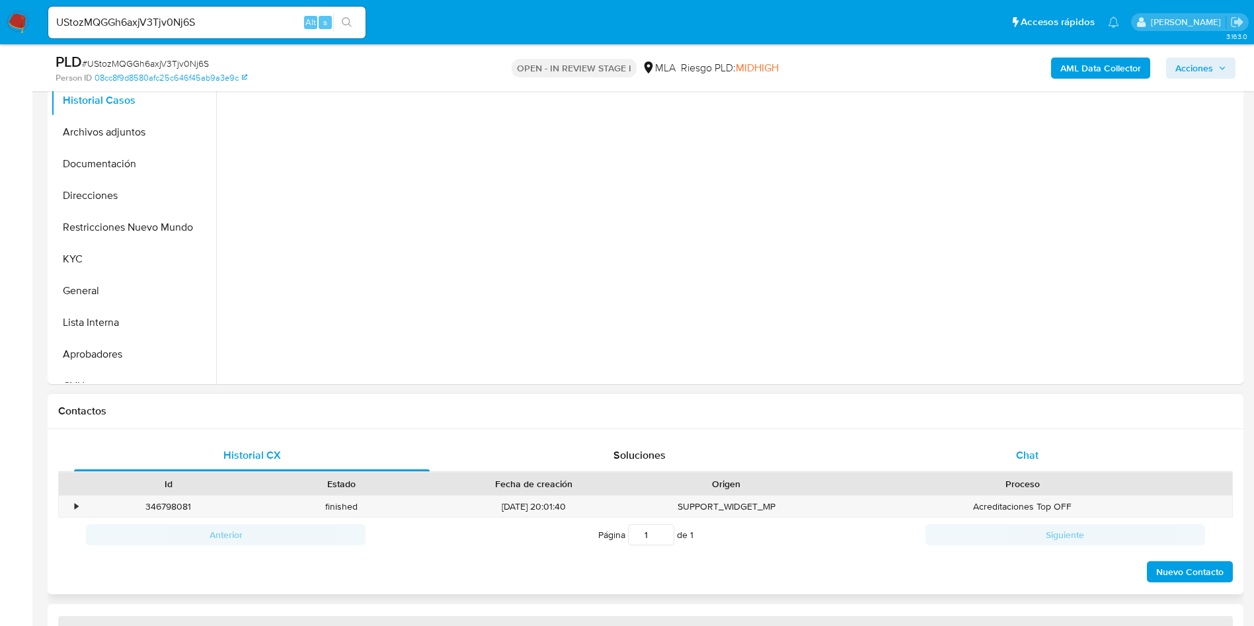
click at [985, 458] on div "Chat" at bounding box center [1028, 456] width 356 height 32
select select "10"
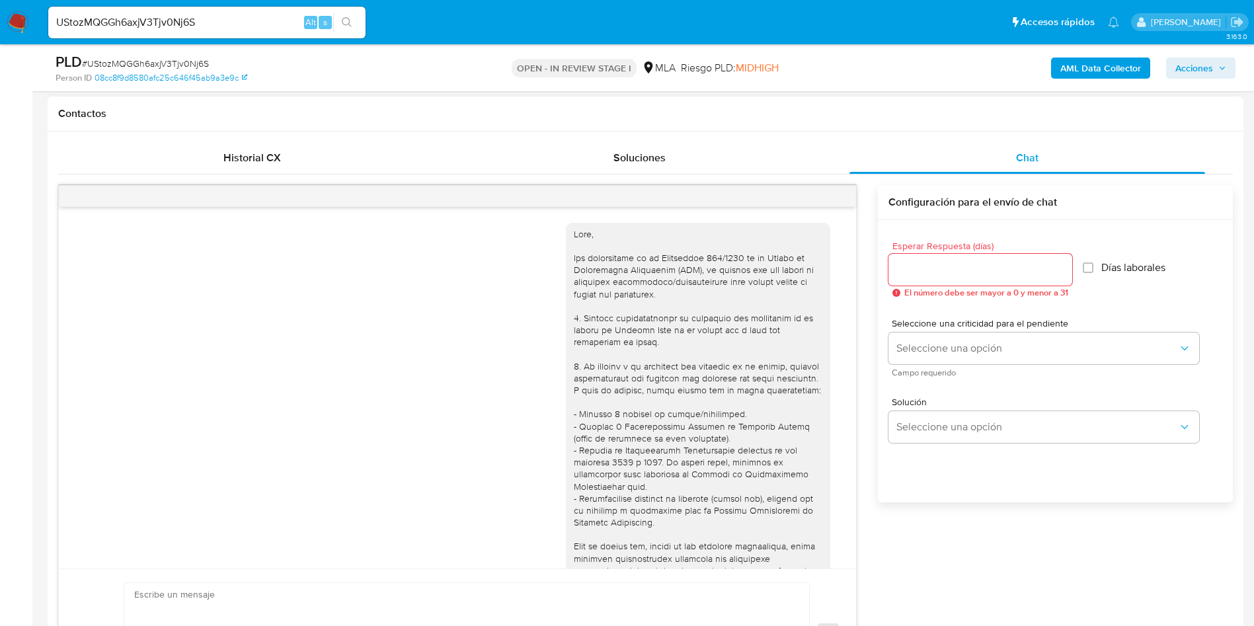
scroll to position [1018, 0]
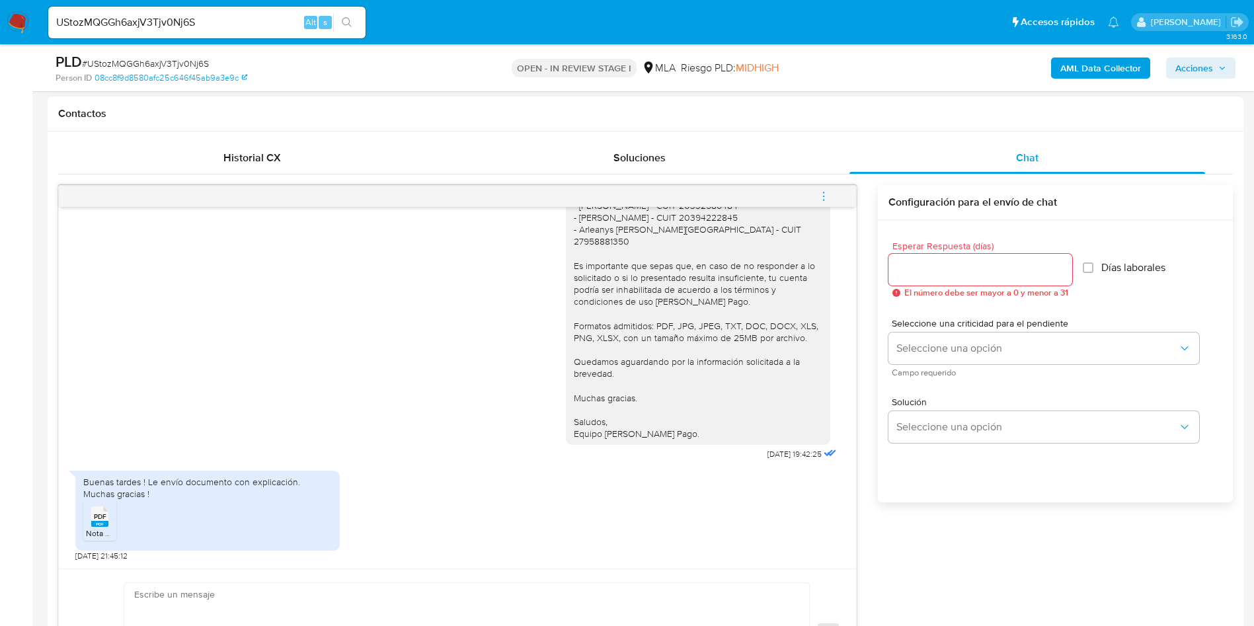
click at [91, 520] on icon at bounding box center [99, 517] width 17 height 20
click at [147, 19] on input "UStozMQGGh6axjV3Tjv0Nj6S" at bounding box center [206, 22] width 317 height 17
paste input "d4prkEzZU5vLVM0Z5Oyg1gCI"
type input "d4prkEzZU5vLVM0Z5Oyg1gCI"
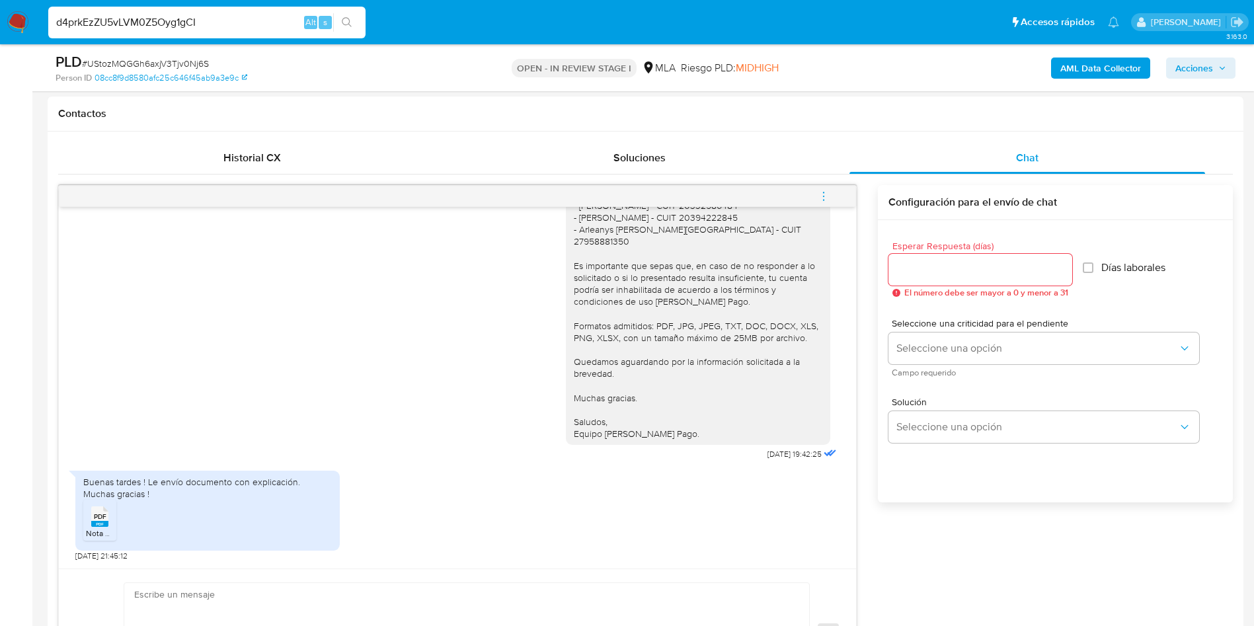
click at [350, 13] on button "search-icon" at bounding box center [346, 22] width 27 height 19
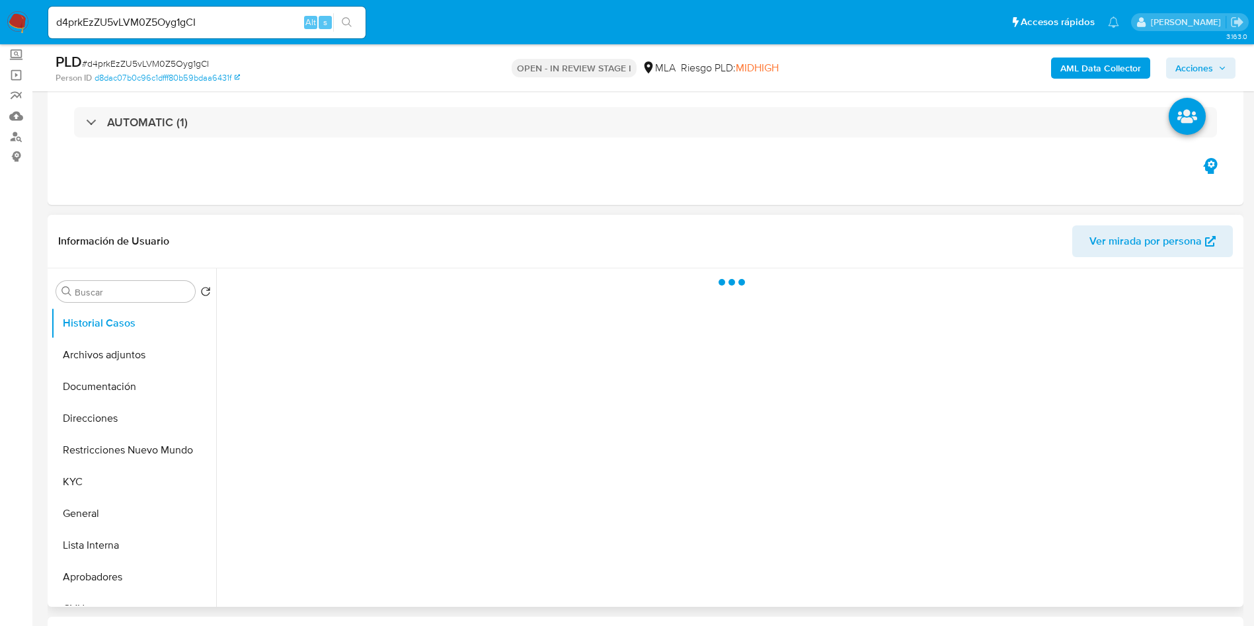
scroll to position [298, 0]
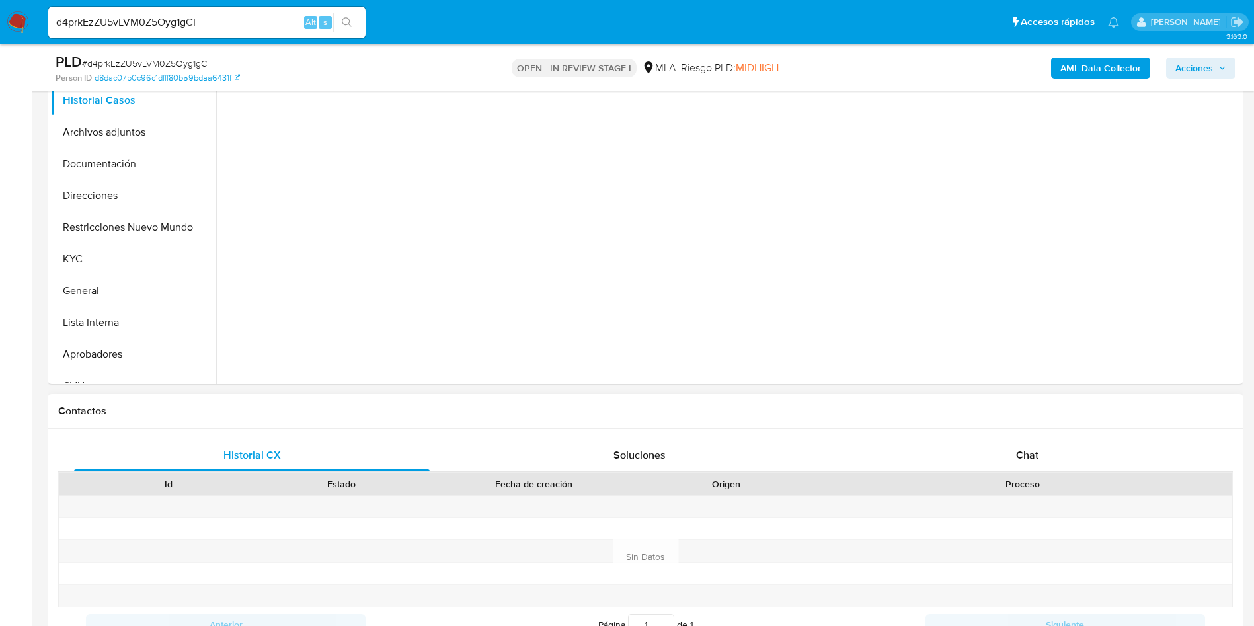
select select "10"
click at [1051, 475] on div "Proceso" at bounding box center [1022, 484] width 419 height 22
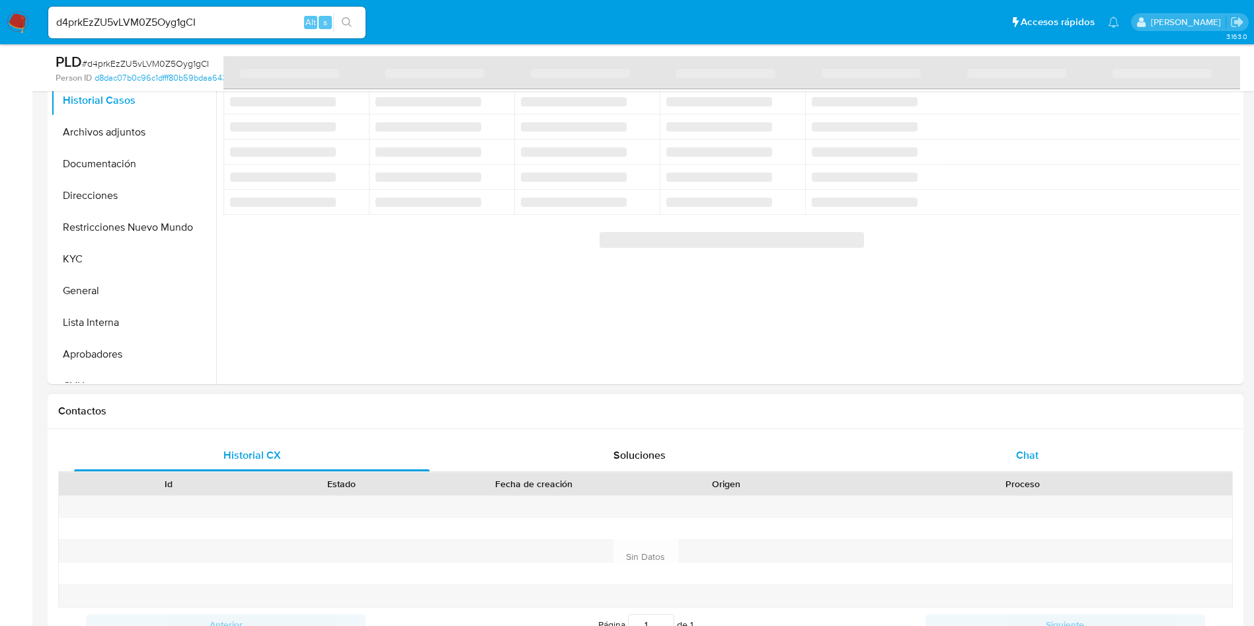
click at [1039, 461] on div "Chat" at bounding box center [1028, 456] width 356 height 32
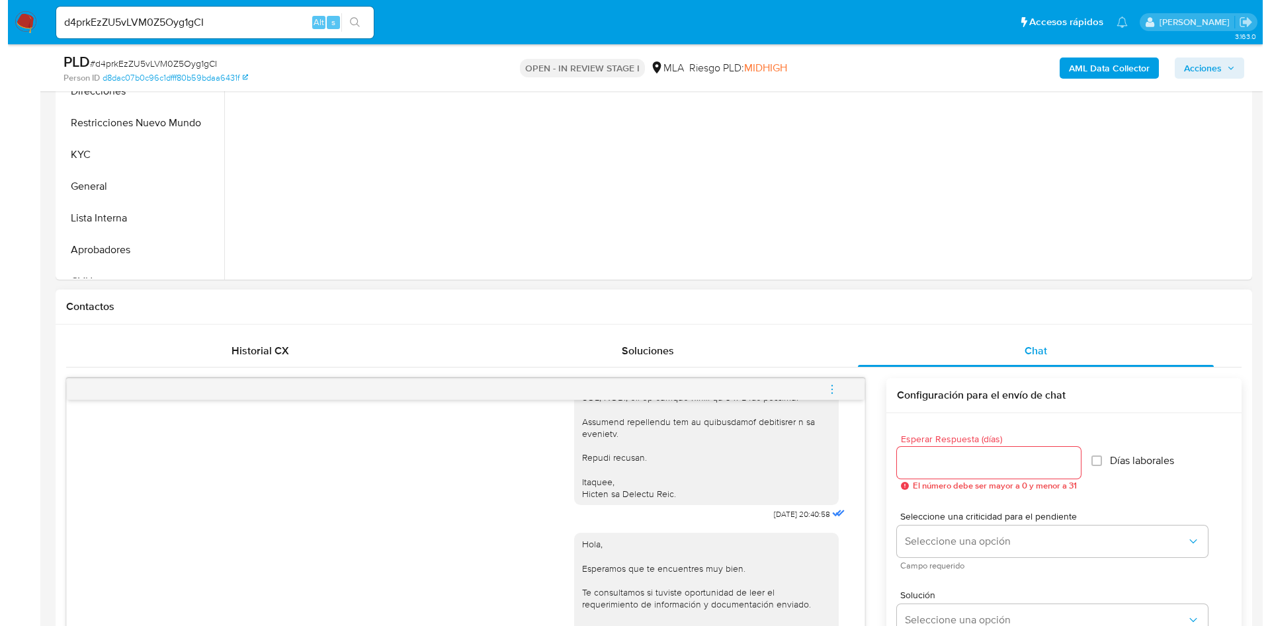
scroll to position [397, 0]
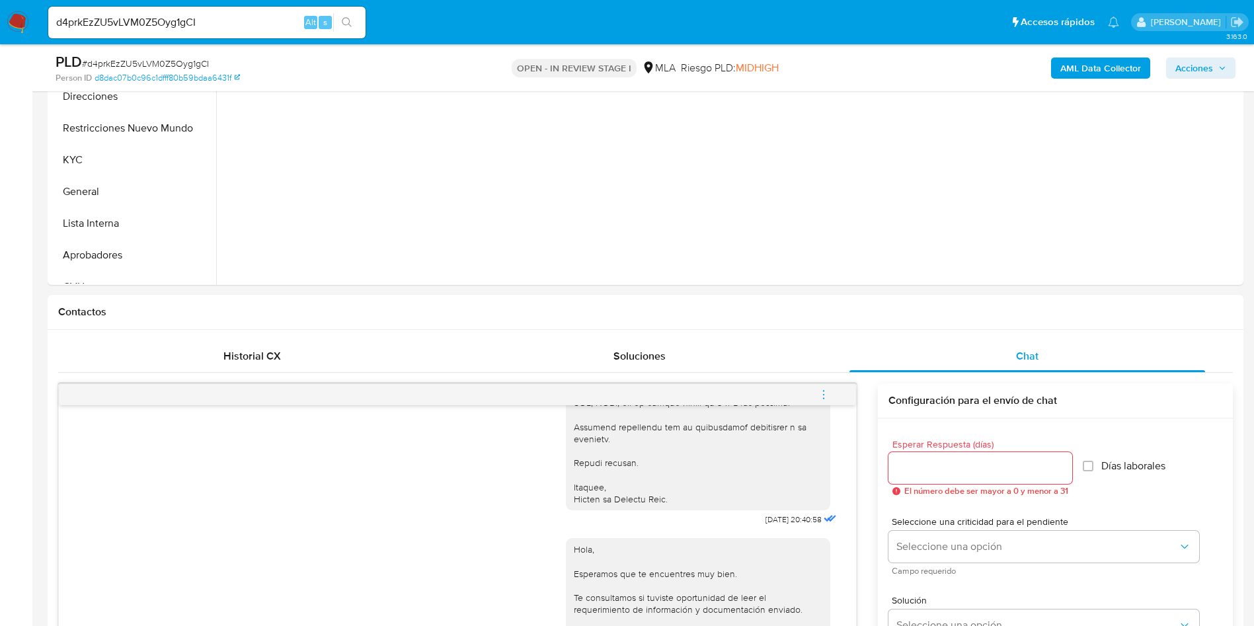
click at [162, 11] on div "d4prkEzZU5vLVM0Z5Oyg1gCI Alt s" at bounding box center [206, 23] width 317 height 32
click at [162, 14] on input "d4prkEzZU5vLVM0Z5Oyg1gCI" at bounding box center [206, 22] width 317 height 17
click at [162, 19] on input "d4prkEzZU5vLVM0Z5Oyg1gCI" at bounding box center [206, 22] width 317 height 17
paste input "zNrGKbEE1tTTeZgaBmirrCdJ"
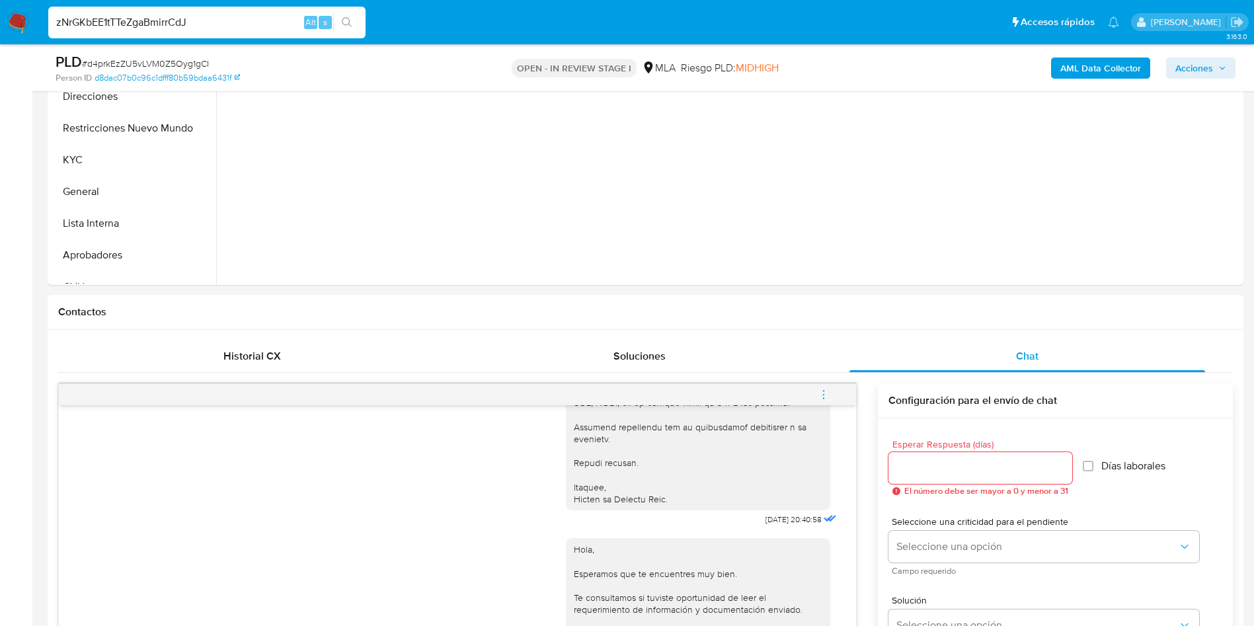
type input "zNrGKbEE1tTTeZgaBmirrCdJ"
click at [348, 32] on div "zNrGKbEE1tTTeZgaBmirrCdJ Alt s" at bounding box center [206, 23] width 317 height 32
click at [1104, 67] on b "AML Data Collector" at bounding box center [1101, 68] width 81 height 21
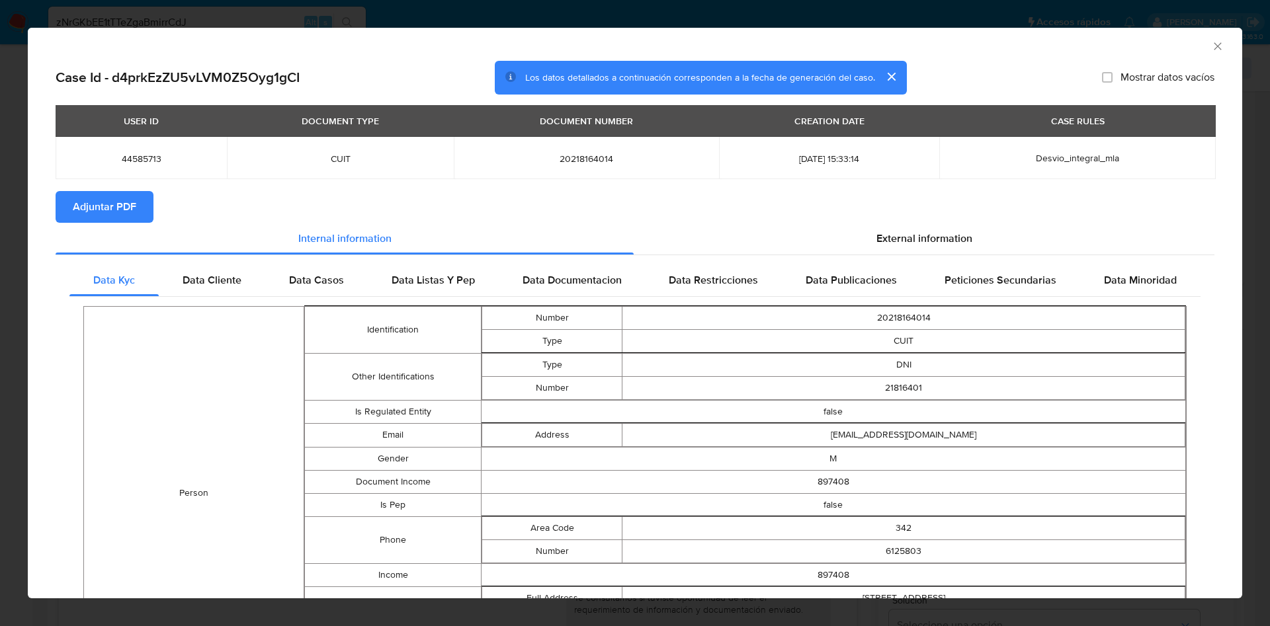
scroll to position [97, 0]
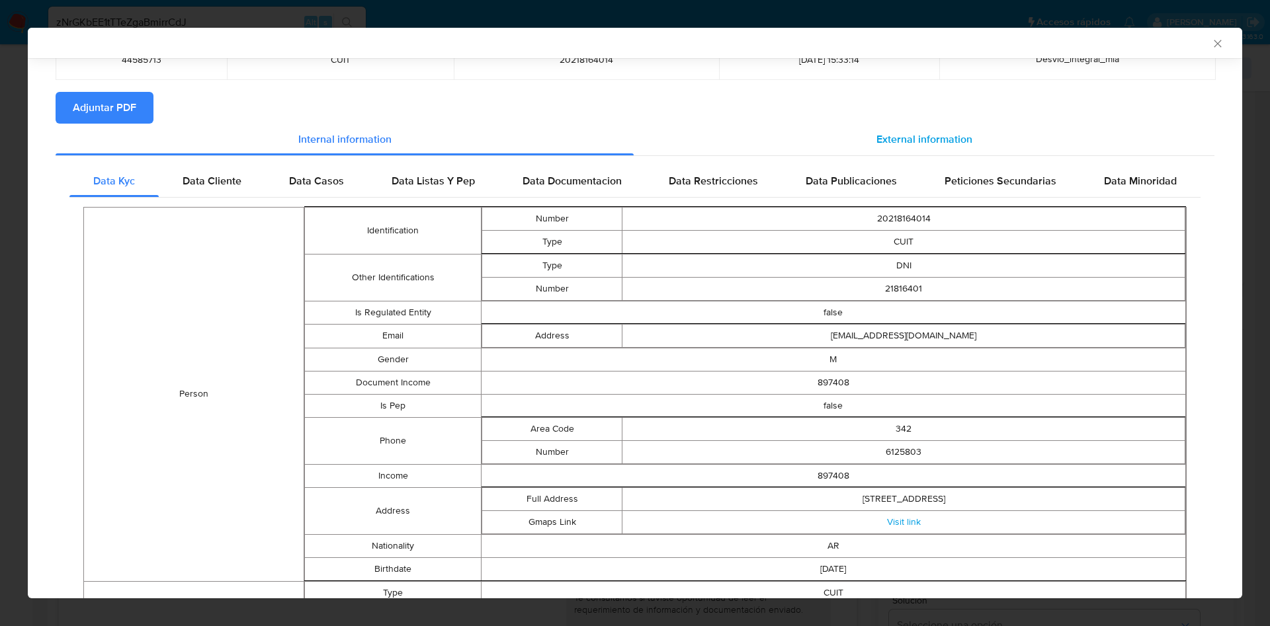
click at [868, 153] on div "External information" at bounding box center [924, 140] width 581 height 32
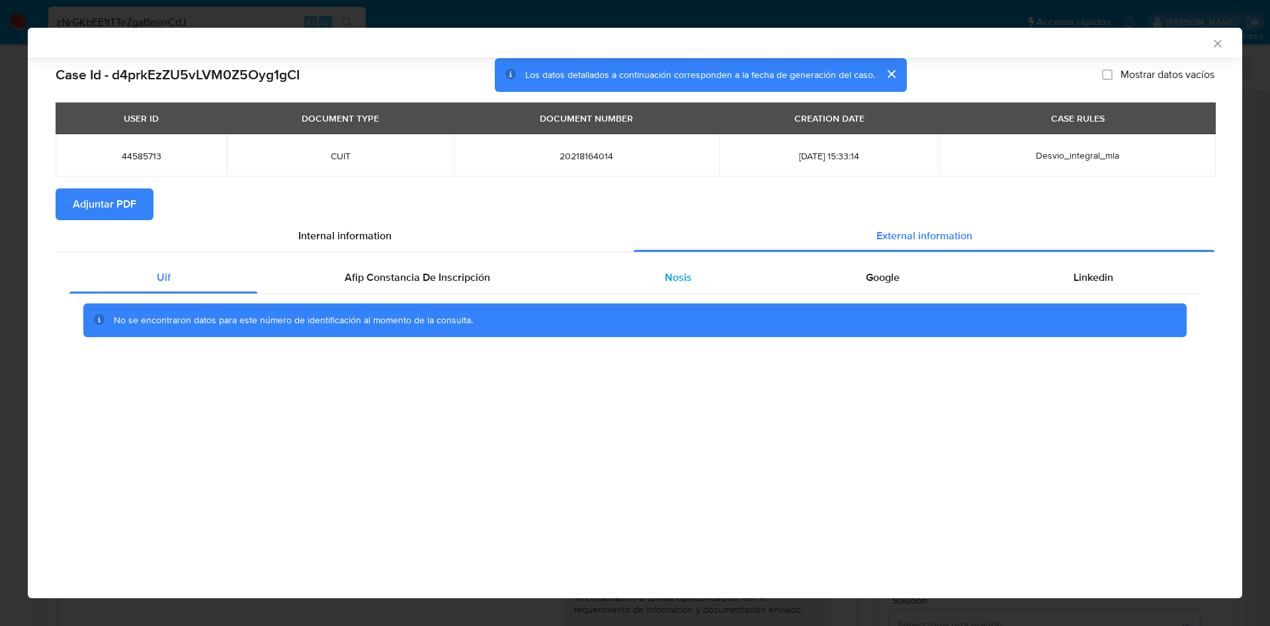
click at [639, 272] on div "Nosis" at bounding box center [677, 278] width 201 height 32
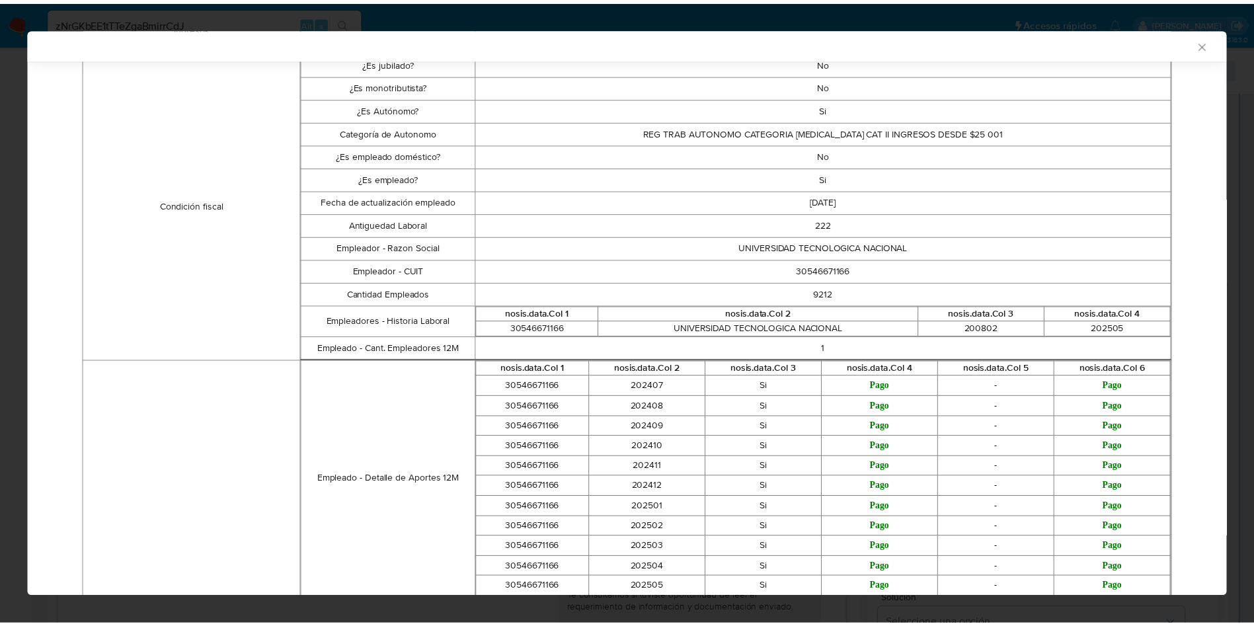
scroll to position [196, 0]
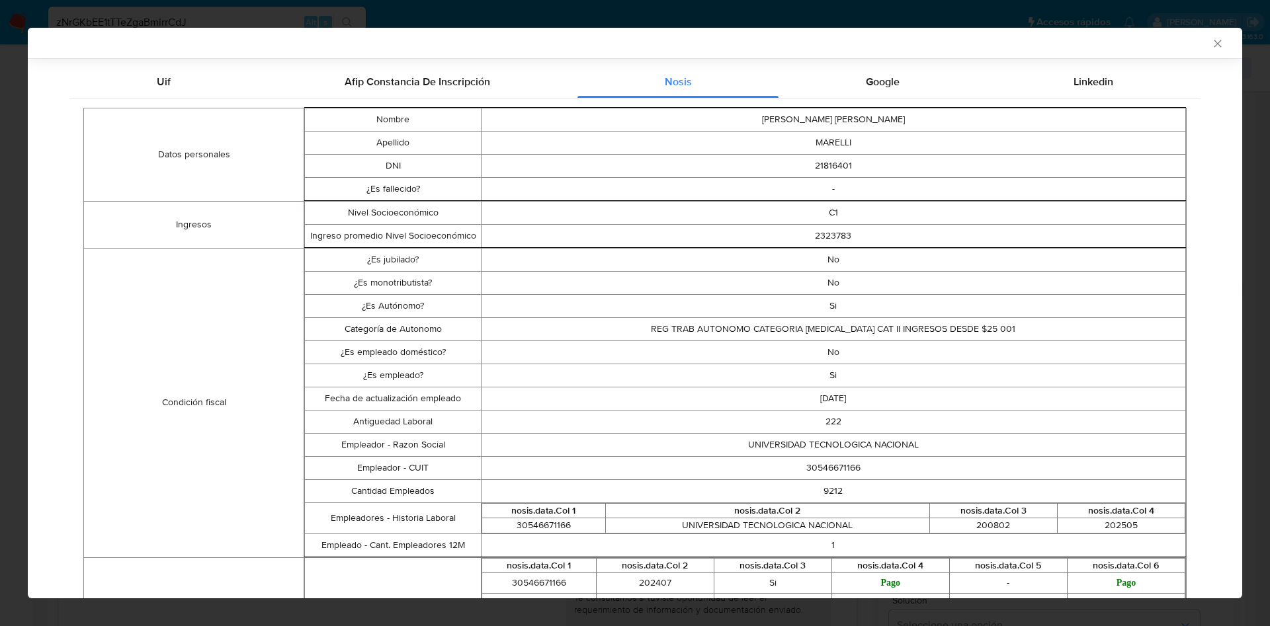
click at [1211, 40] on icon "Cerrar ventana" at bounding box center [1217, 43] width 13 height 13
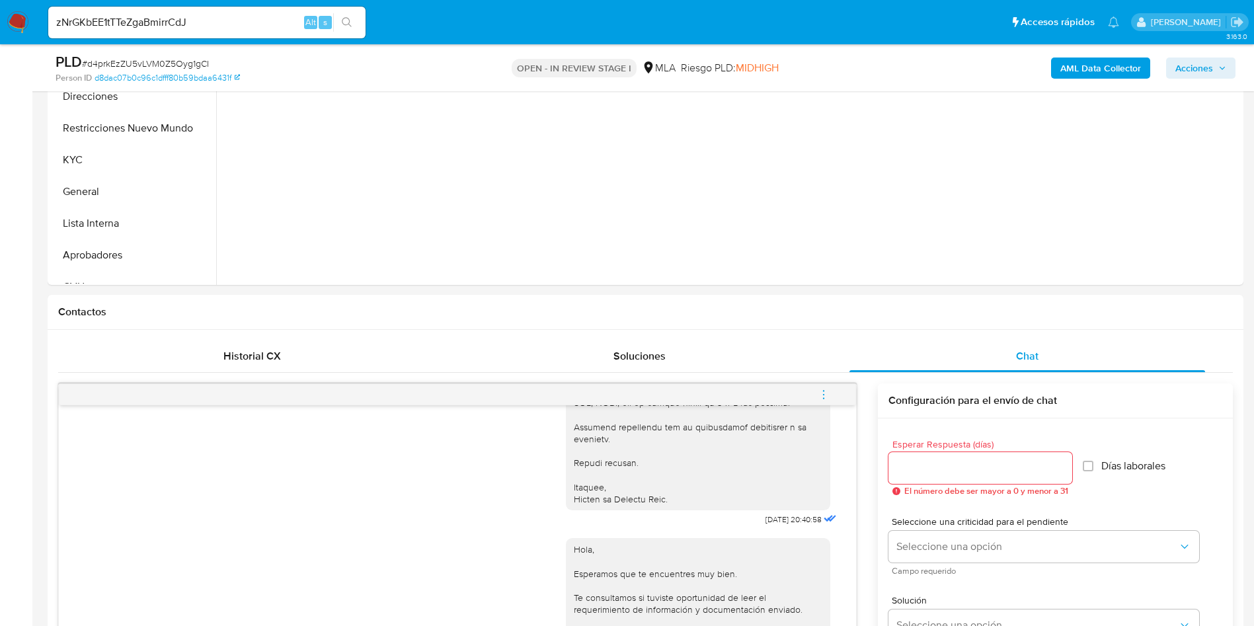
click at [345, 26] on icon "search-icon" at bounding box center [347, 22] width 11 height 11
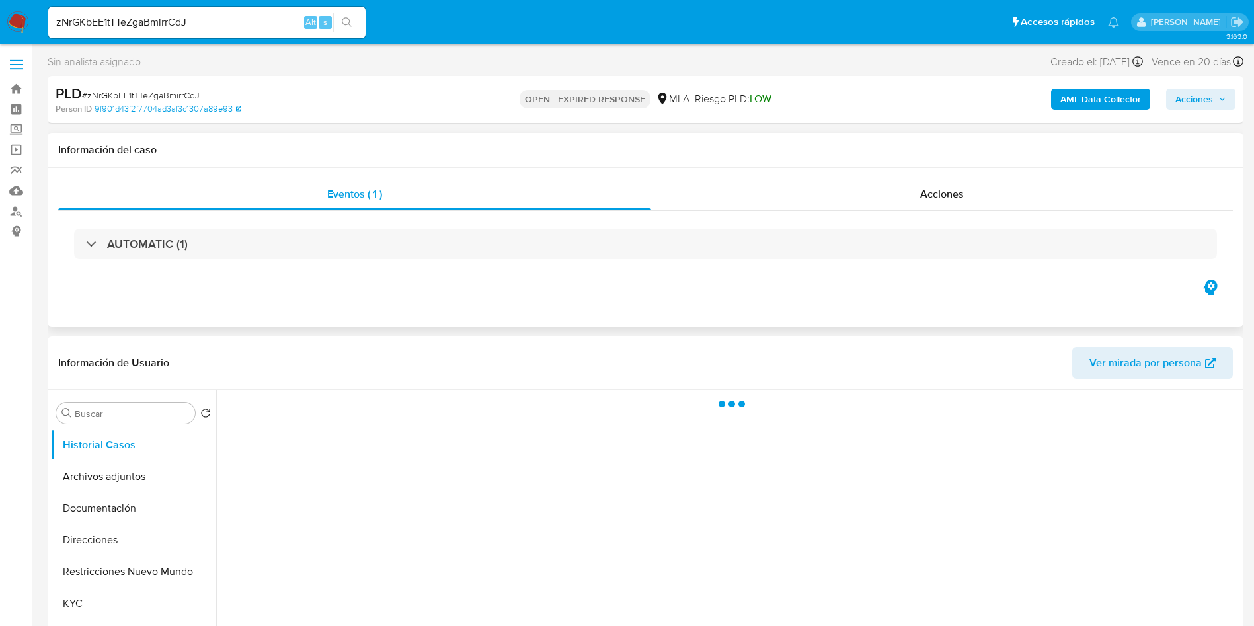
select select "10"
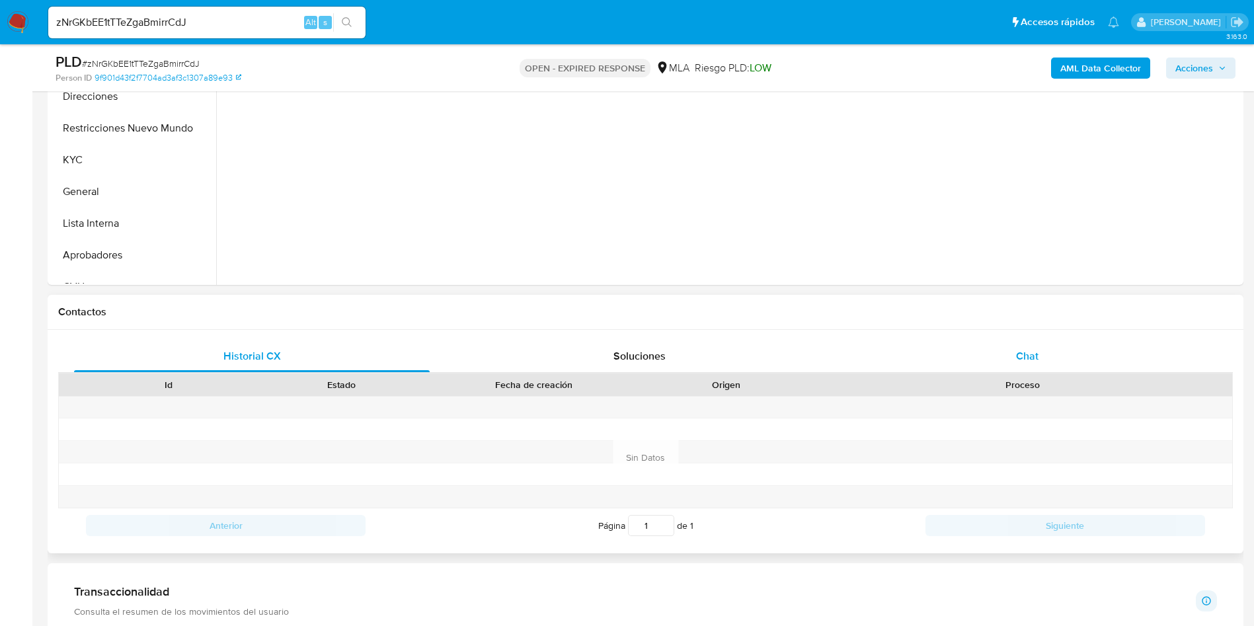
click at [1062, 350] on div "Chat" at bounding box center [1028, 357] width 356 height 32
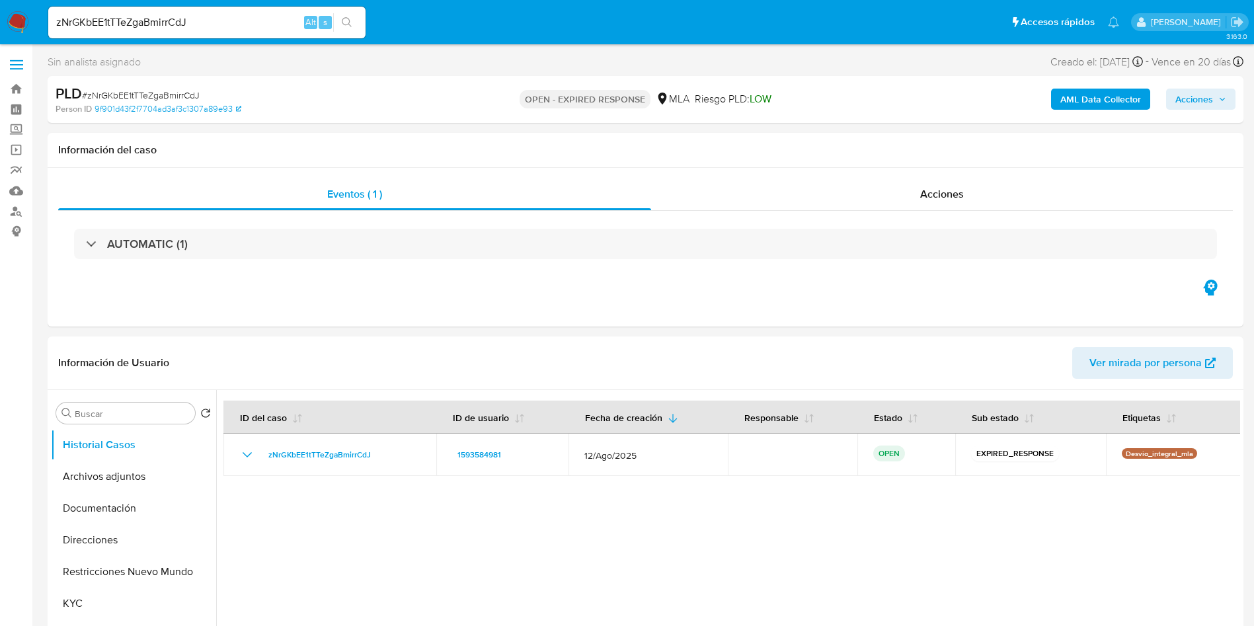
click at [1094, 97] on b "AML Data Collector" at bounding box center [1101, 99] width 81 height 21
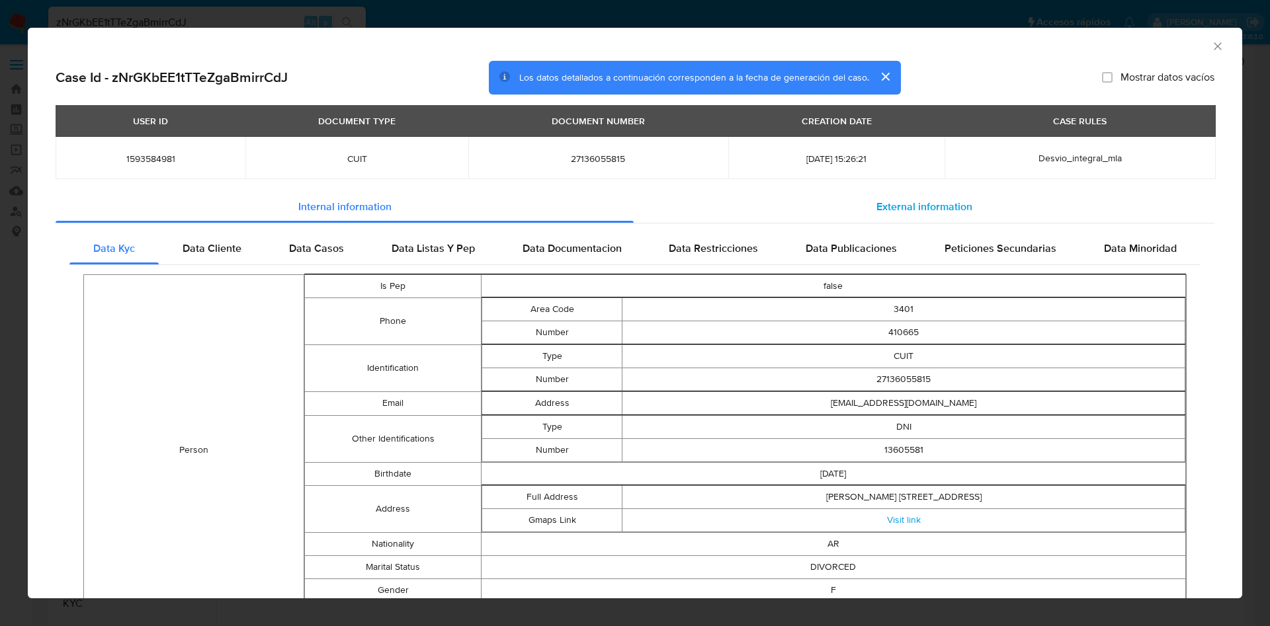
click at [889, 201] on span "External information" at bounding box center [924, 206] width 96 height 15
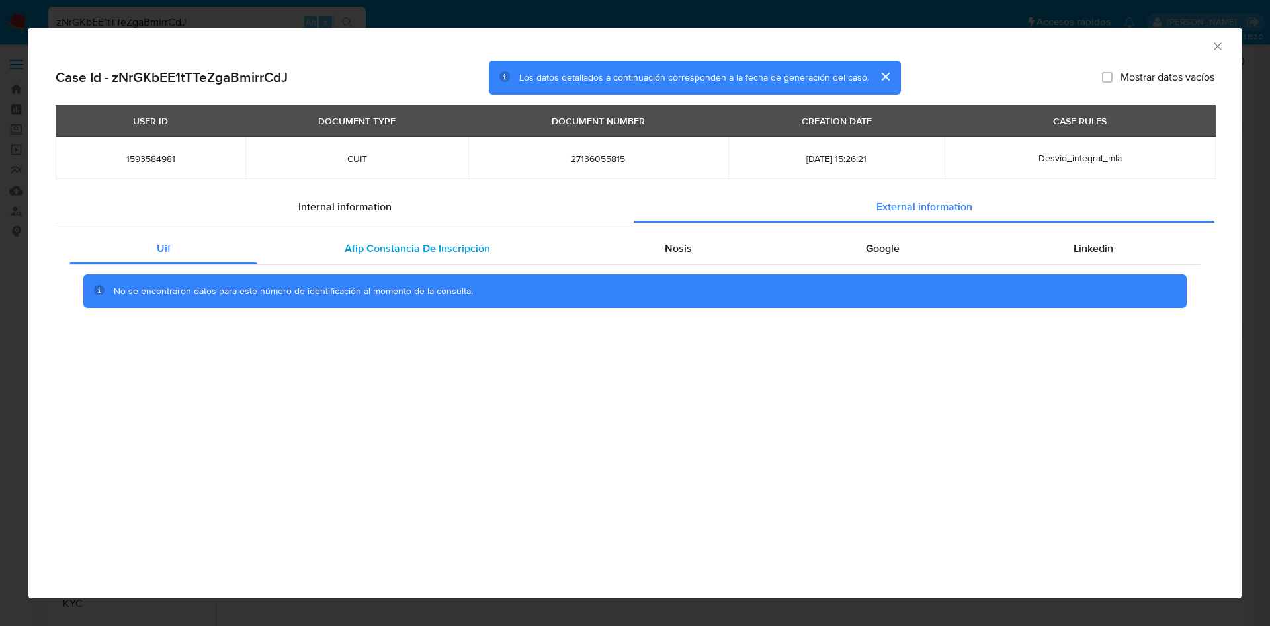
click at [442, 257] on div "Afip Constancia De Inscripción" at bounding box center [416, 249] width 319 height 32
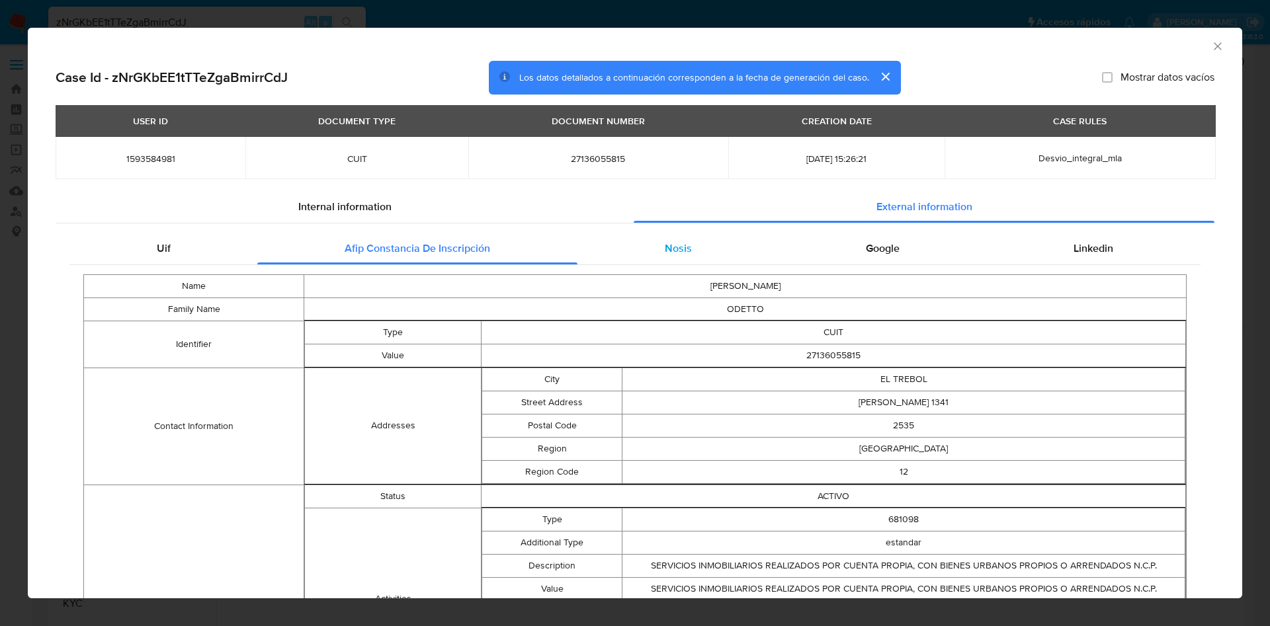
click at [656, 261] on div "Nosis" at bounding box center [677, 249] width 201 height 32
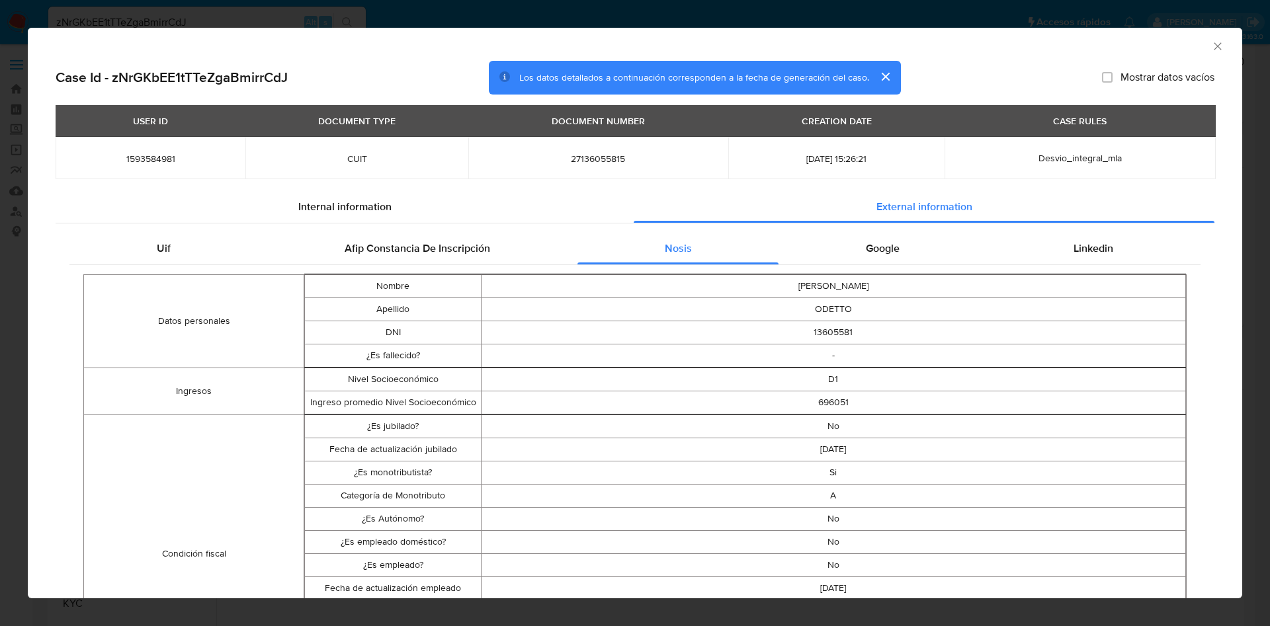
click at [1211, 50] on icon "Cerrar ventana" at bounding box center [1217, 46] width 13 height 13
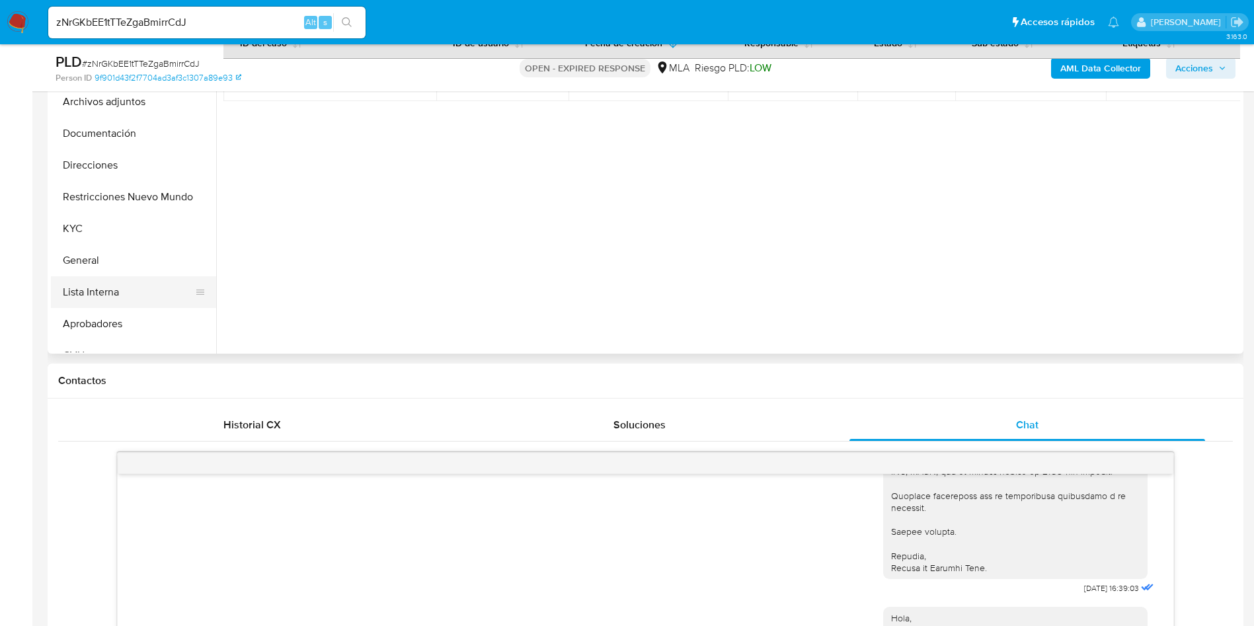
scroll to position [298, 0]
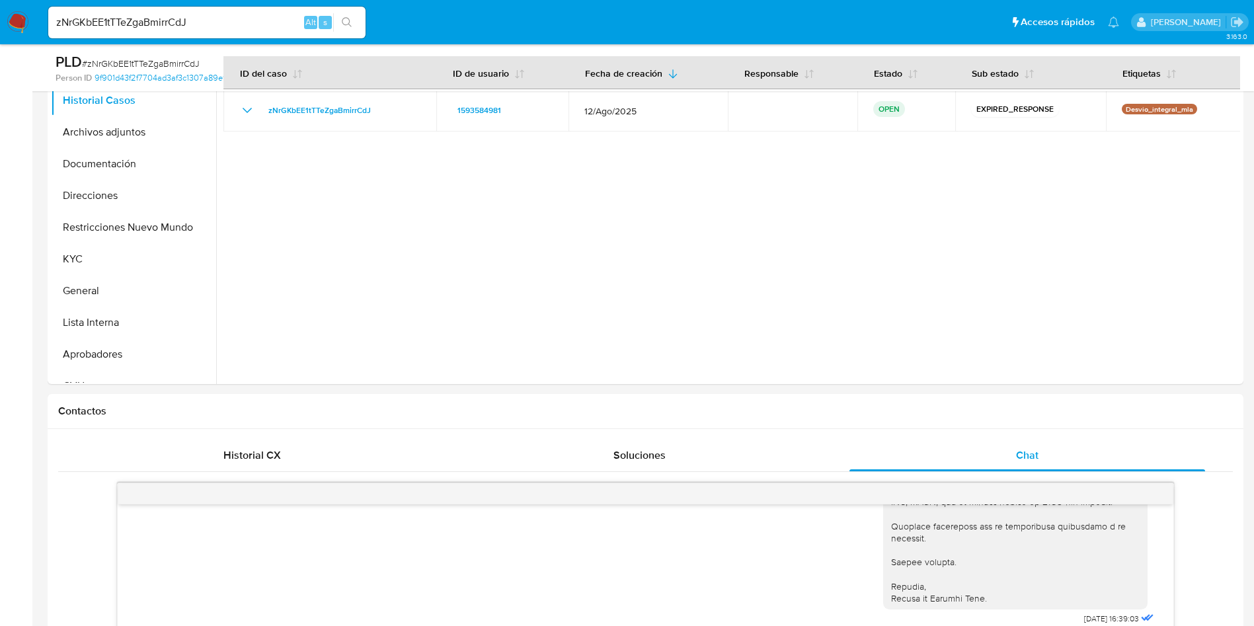
click at [136, 65] on span "# zNrGKbEE1tTTeZgaBmirrCdJ" at bounding box center [141, 63] width 118 height 13
copy span "zNrGKbEE1tTTeZgaBmirrCdJ"
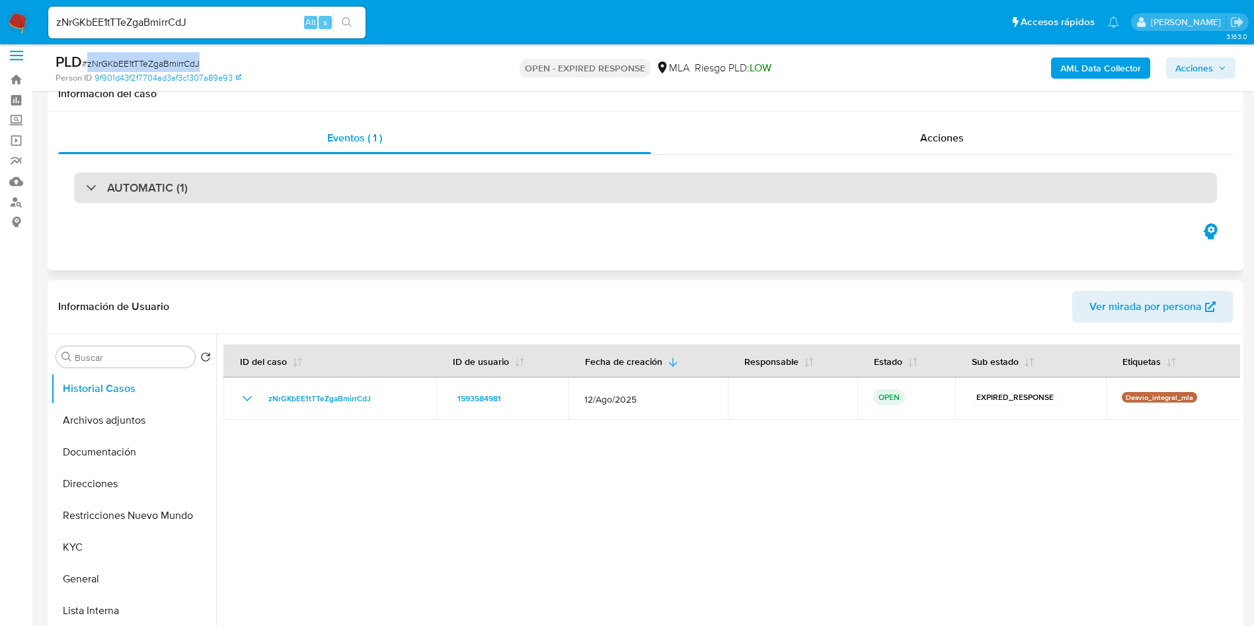
scroll to position [0, 0]
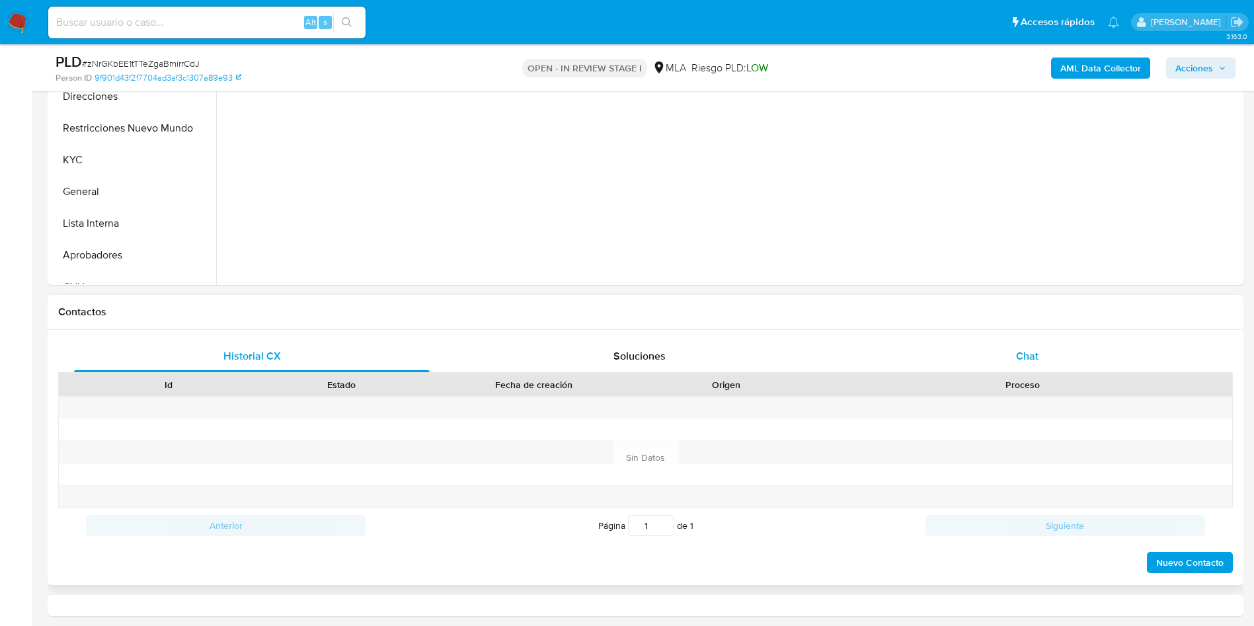
select select "10"
click at [1049, 355] on div "Chat" at bounding box center [1028, 357] width 356 height 32
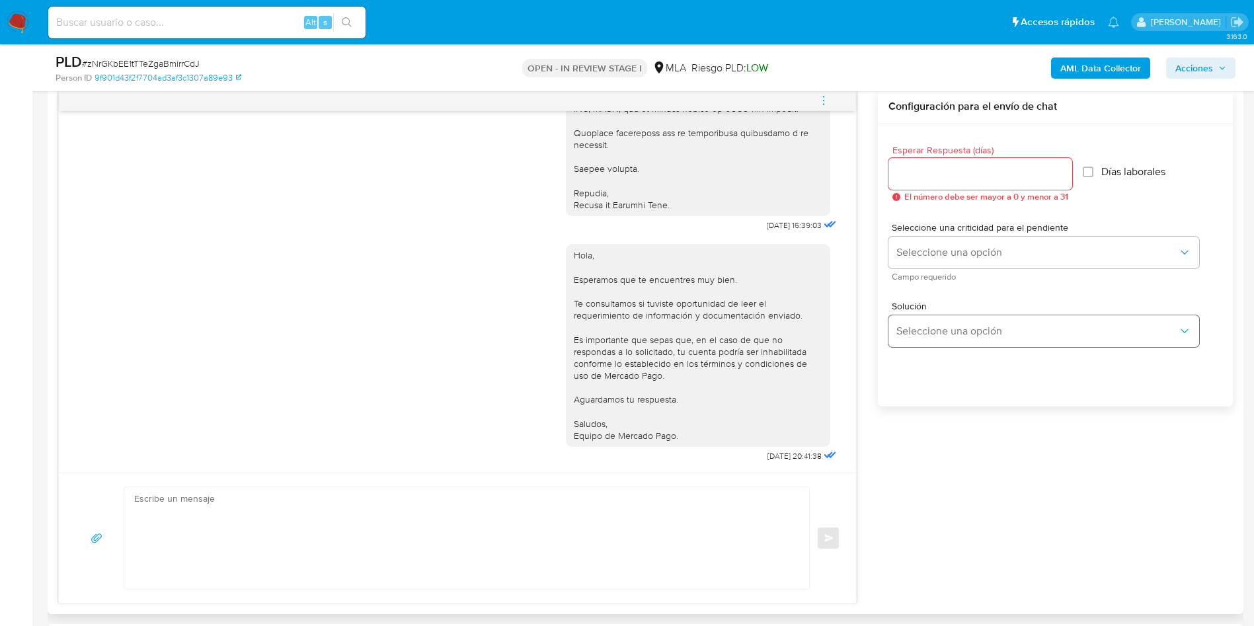
scroll to position [496, 0]
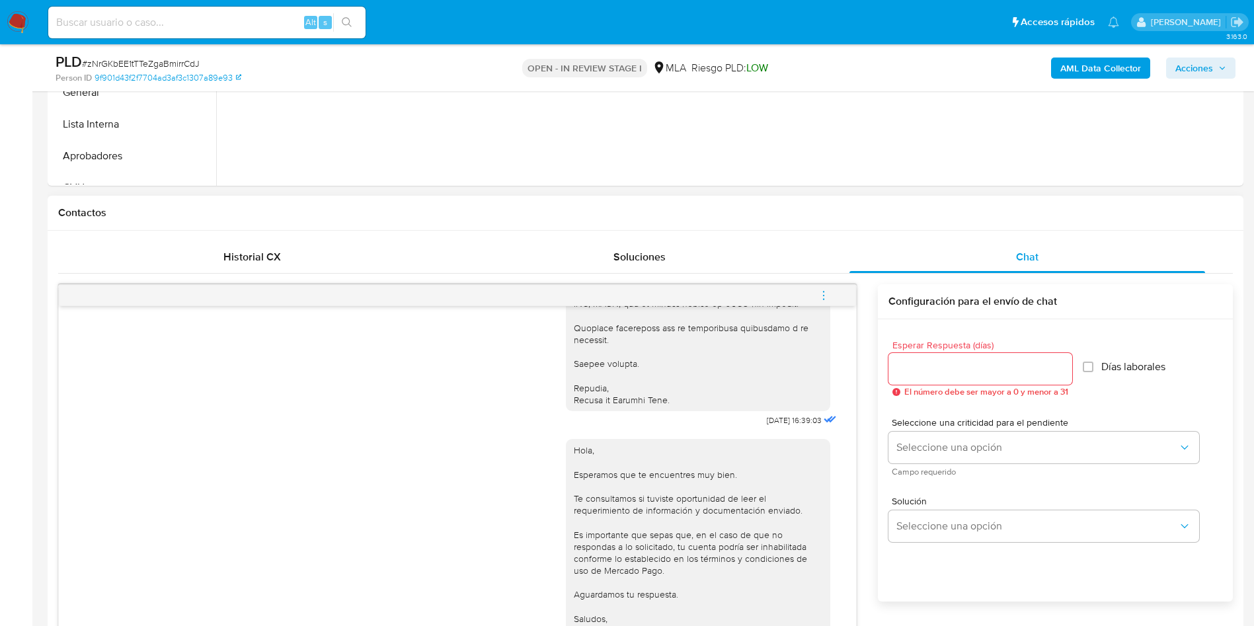
click at [815, 300] on button "menu-action" at bounding box center [824, 296] width 44 height 32
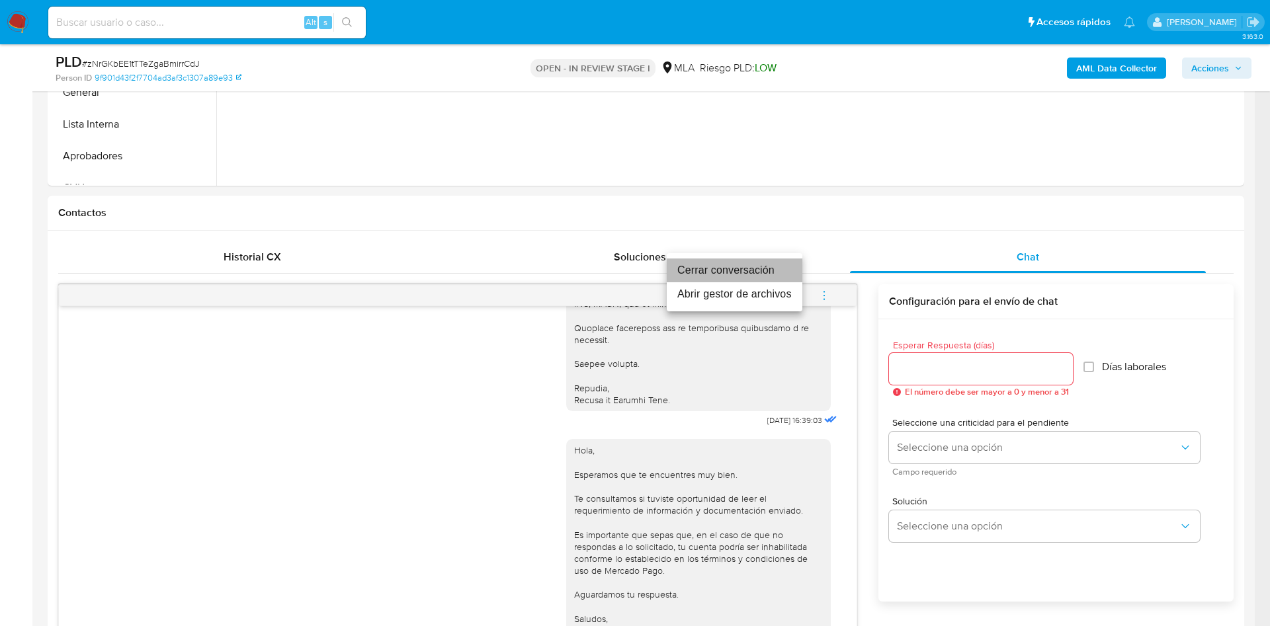
click at [743, 266] on li "Cerrar conversación" at bounding box center [735, 271] width 136 height 24
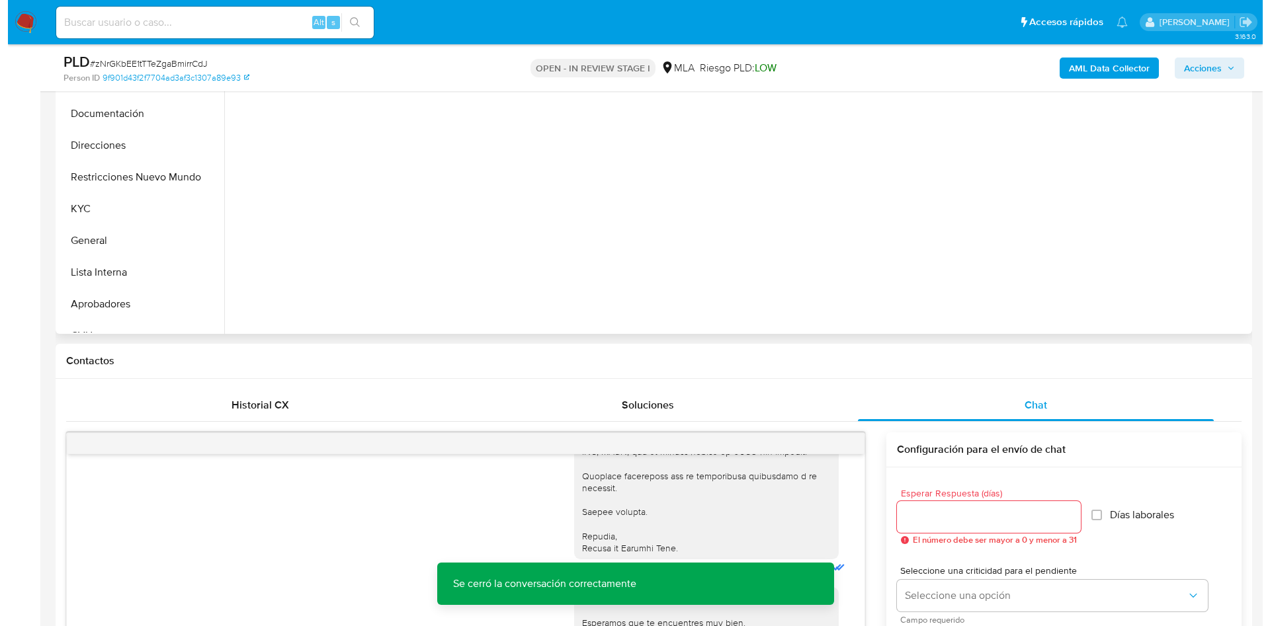
scroll to position [99, 0]
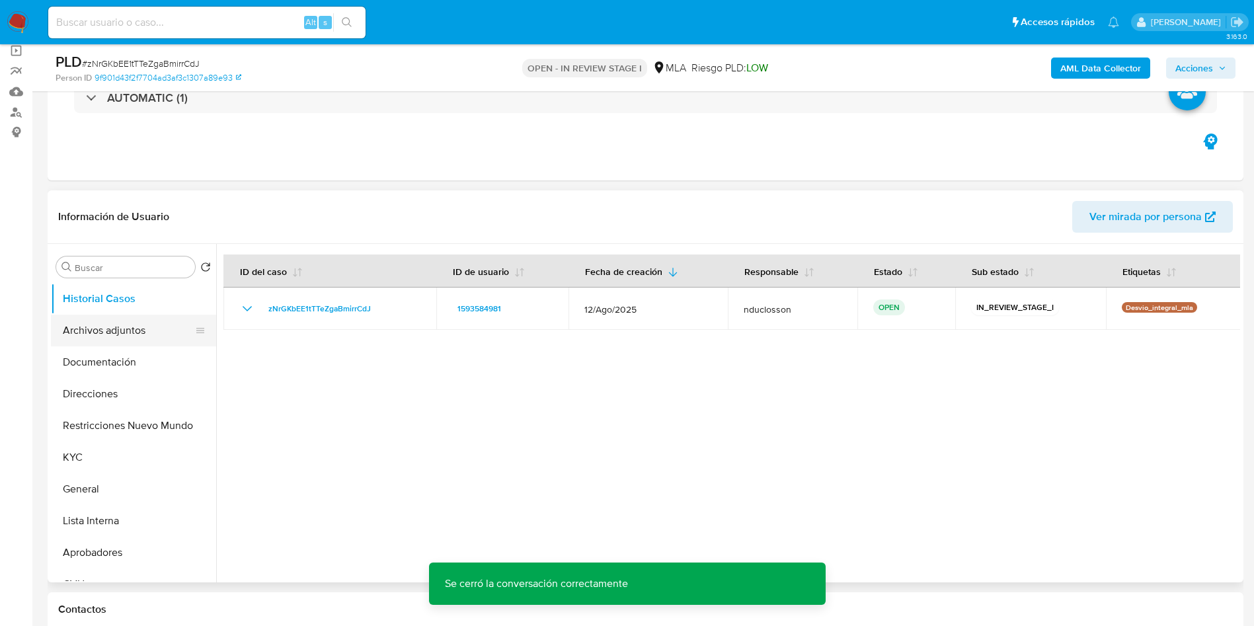
click at [133, 335] on button "Archivos adjuntos" at bounding box center [128, 331] width 155 height 32
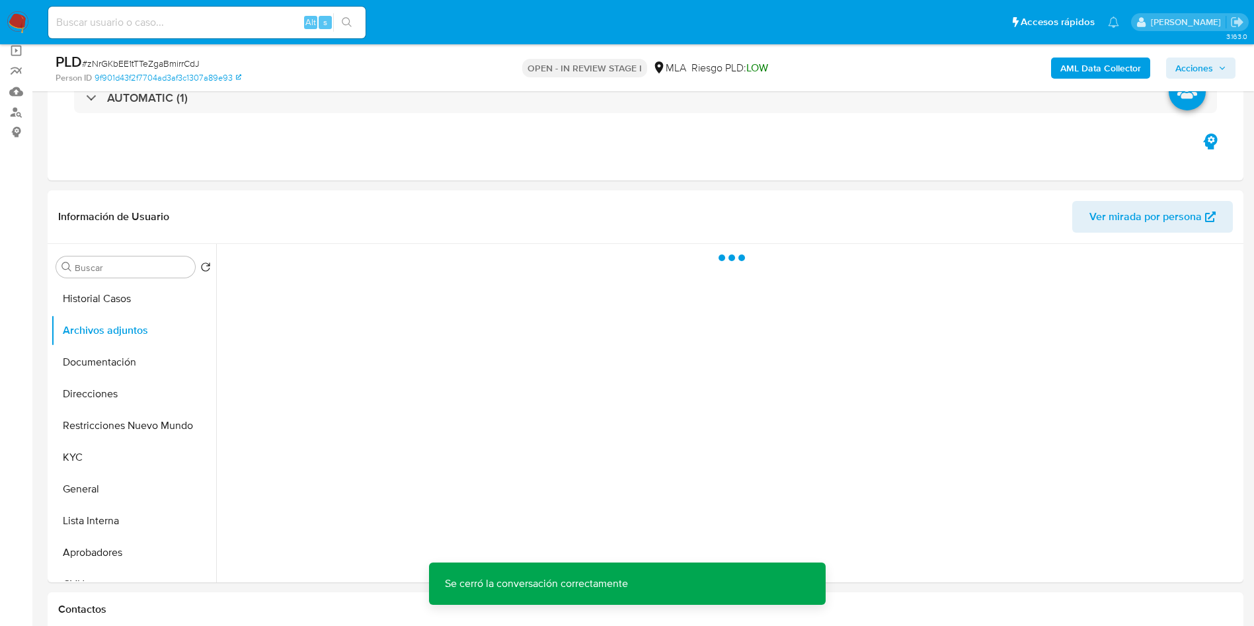
click at [1112, 68] on b "AML Data Collector" at bounding box center [1101, 68] width 81 height 21
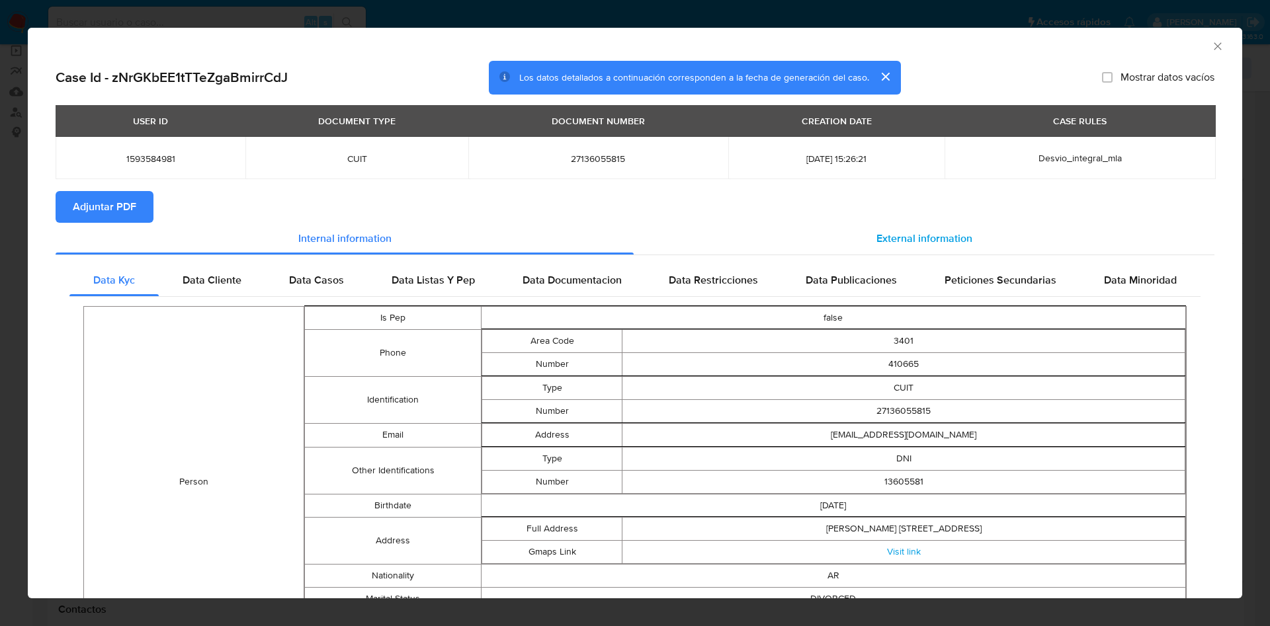
click at [799, 242] on div "External information" at bounding box center [924, 239] width 581 height 32
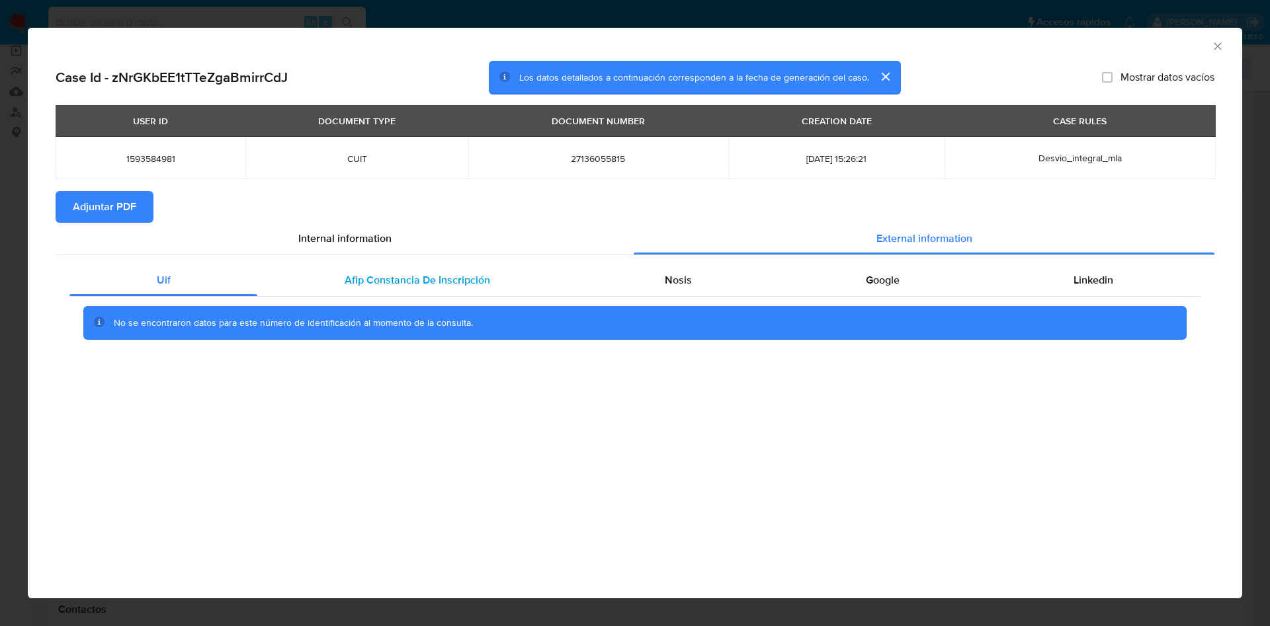
click at [438, 292] on div "Afip Constancia De Inscripción" at bounding box center [416, 281] width 319 height 32
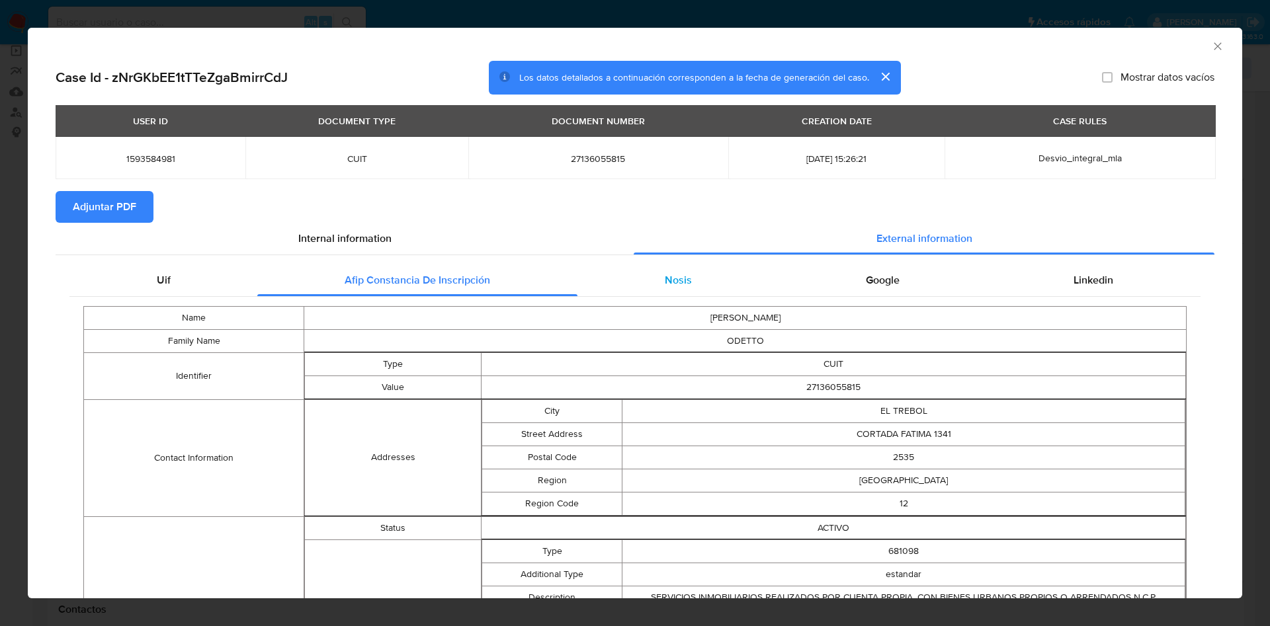
click at [618, 284] on div "Nosis" at bounding box center [677, 281] width 201 height 32
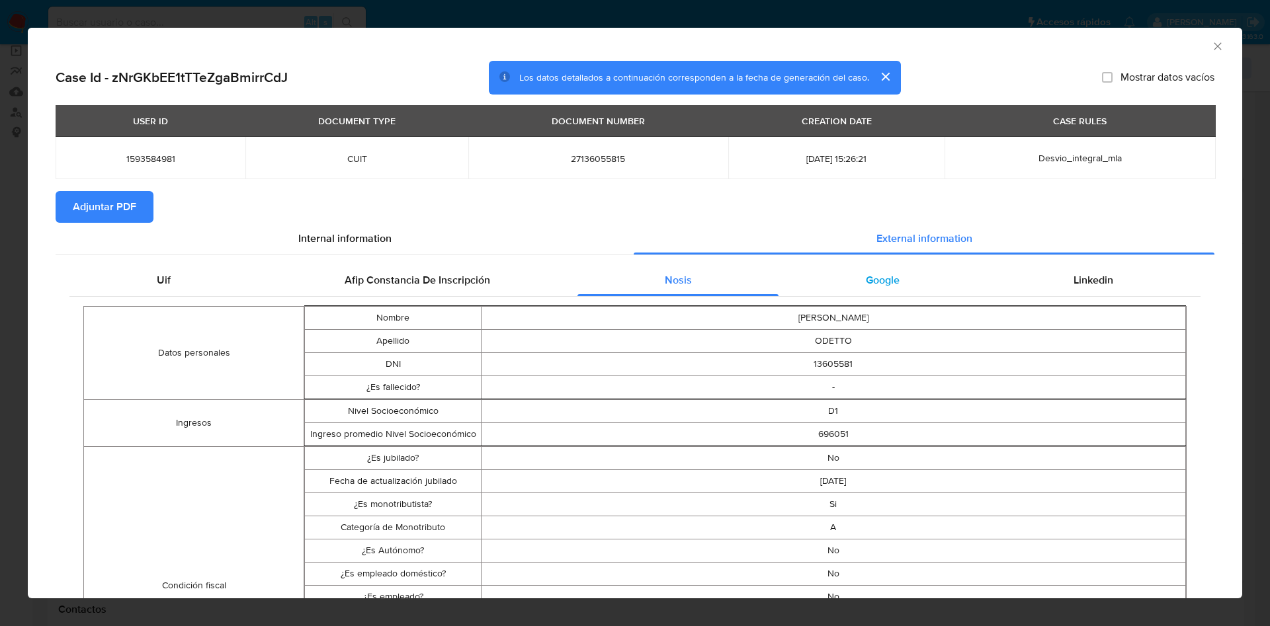
click at [898, 289] on div "Google" at bounding box center [882, 281] width 208 height 32
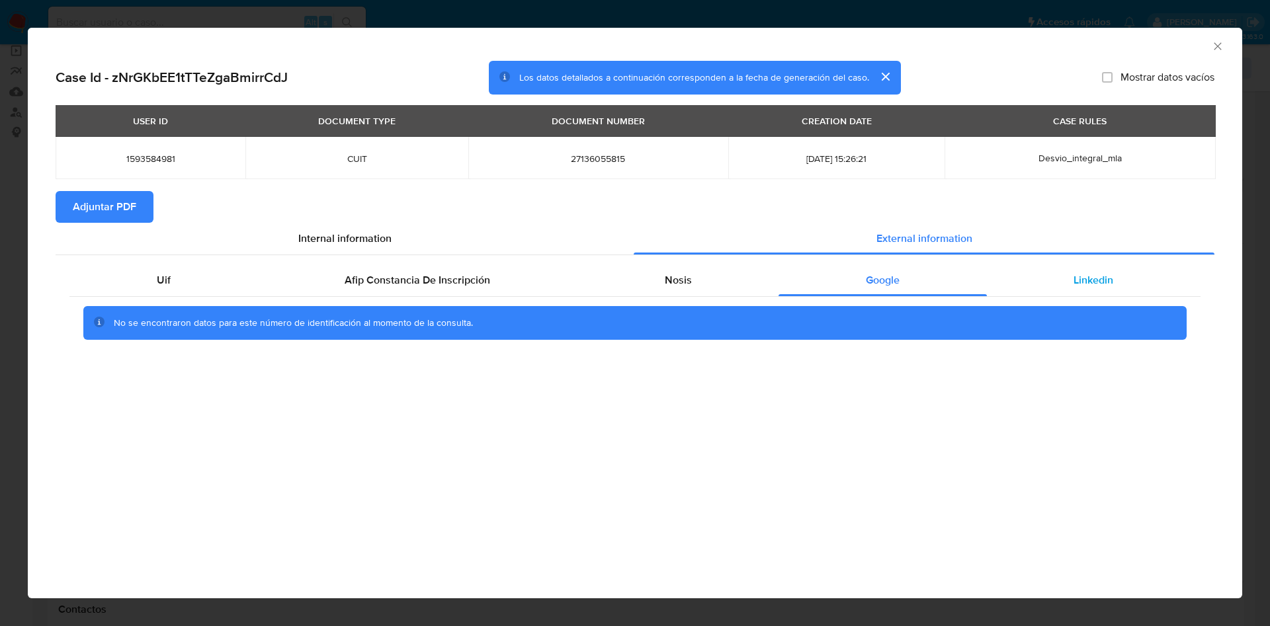
click at [1106, 274] on span "Linkedin" at bounding box center [1093, 279] width 40 height 15
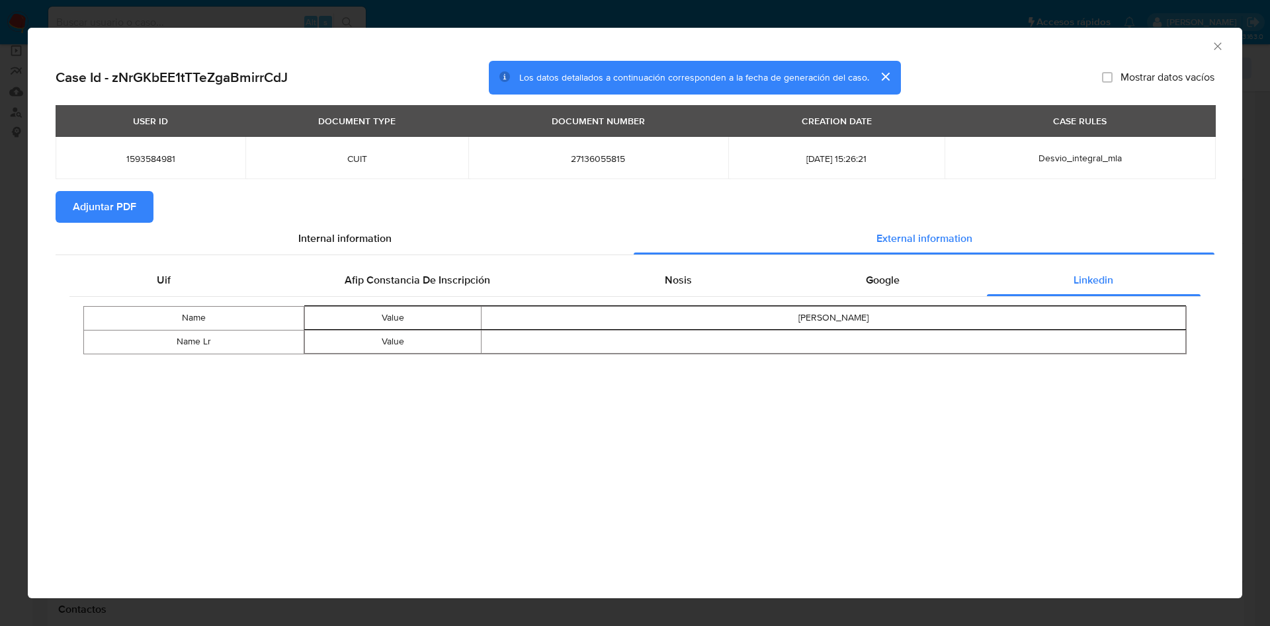
click at [99, 204] on span "Adjuntar PDF" at bounding box center [104, 206] width 63 height 29
click at [1215, 50] on icon "Cerrar ventana" at bounding box center [1217, 46] width 13 height 13
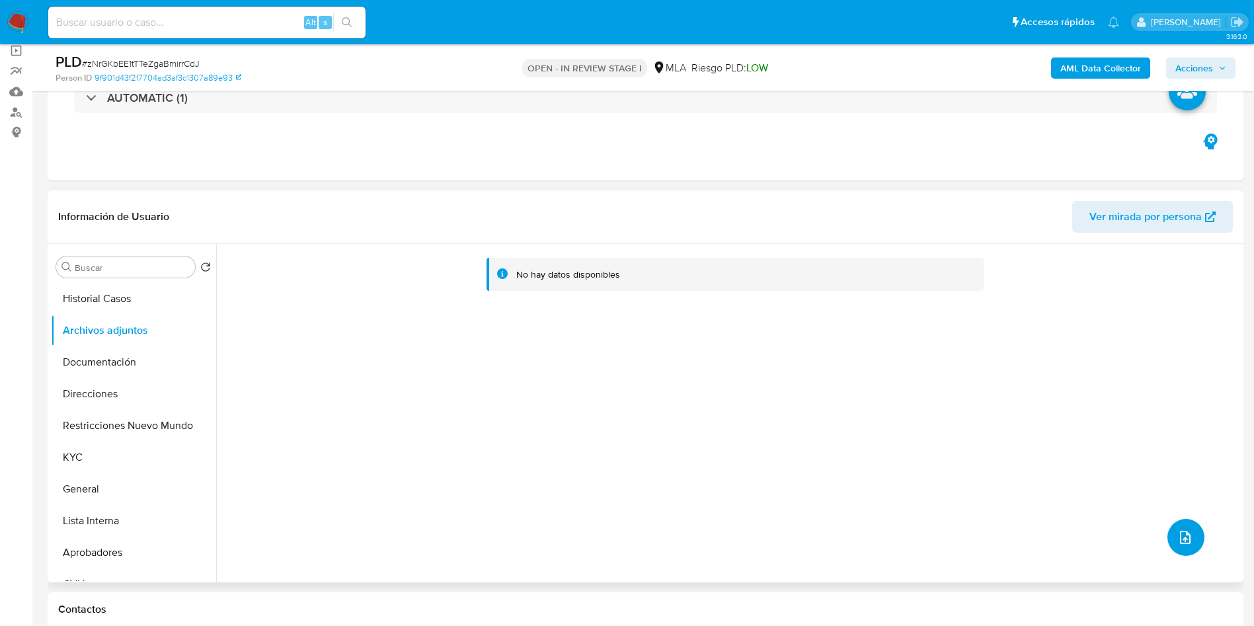
click at [1188, 538] on icon "upload-file" at bounding box center [1186, 538] width 16 height 16
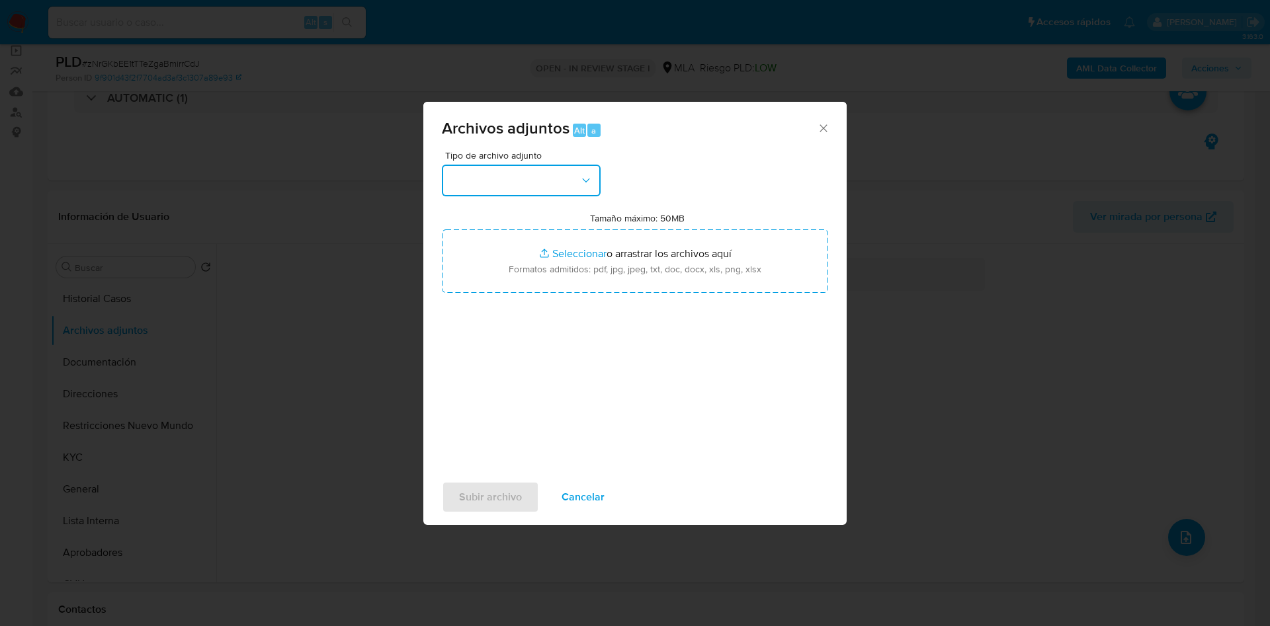
click at [498, 167] on button "button" at bounding box center [521, 181] width 159 height 32
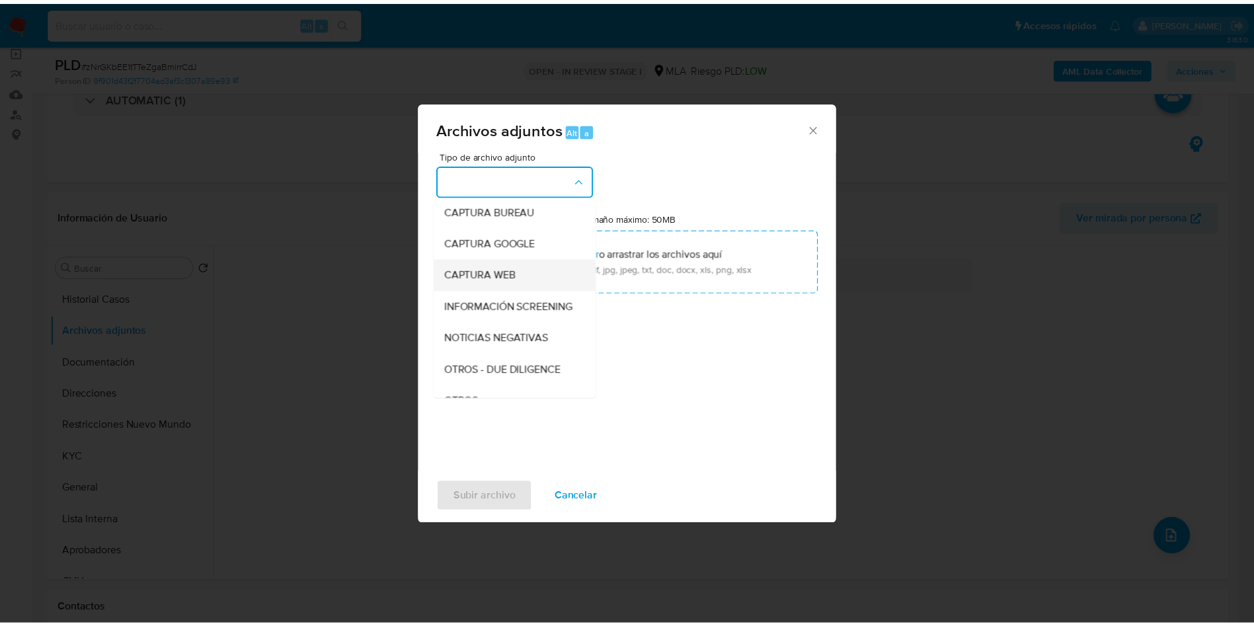
scroll to position [168, 0]
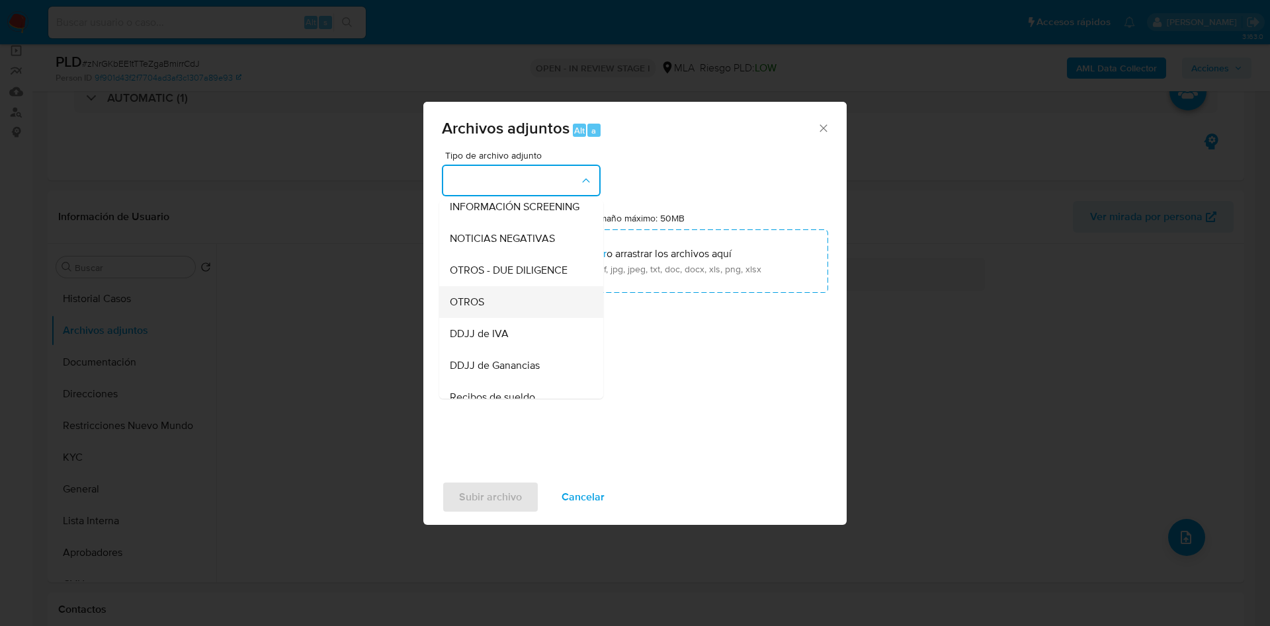
click at [472, 307] on span "OTROS" at bounding box center [467, 302] width 34 height 13
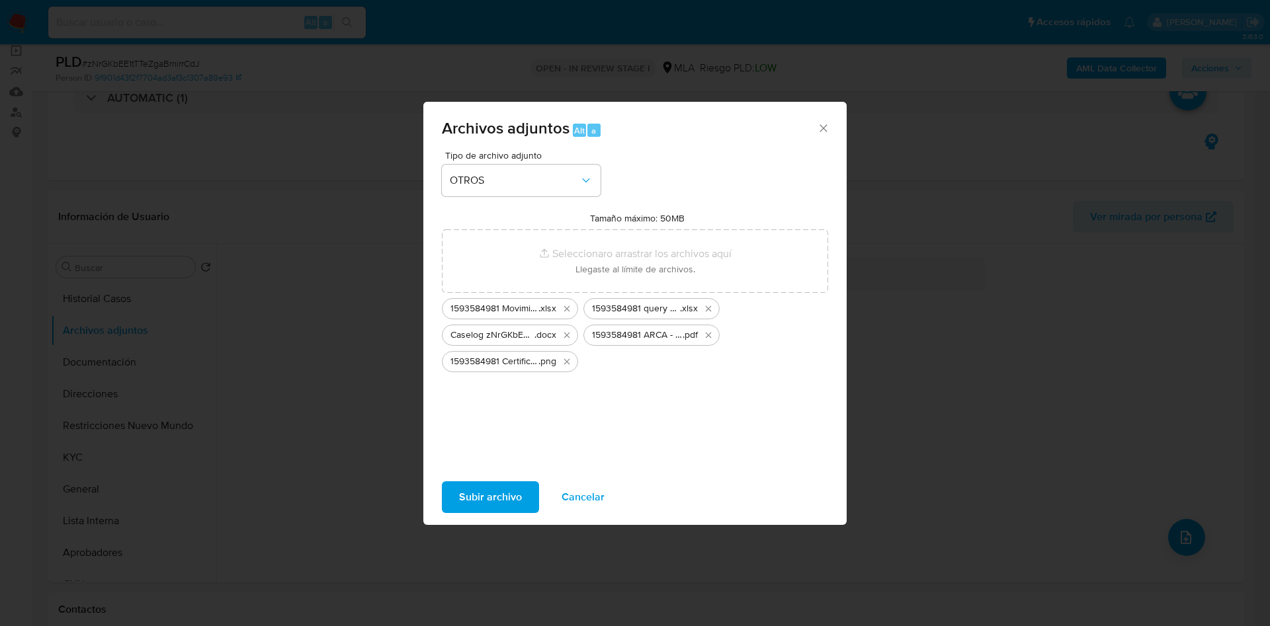
click at [492, 498] on span "Subir archivo" at bounding box center [490, 497] width 63 height 29
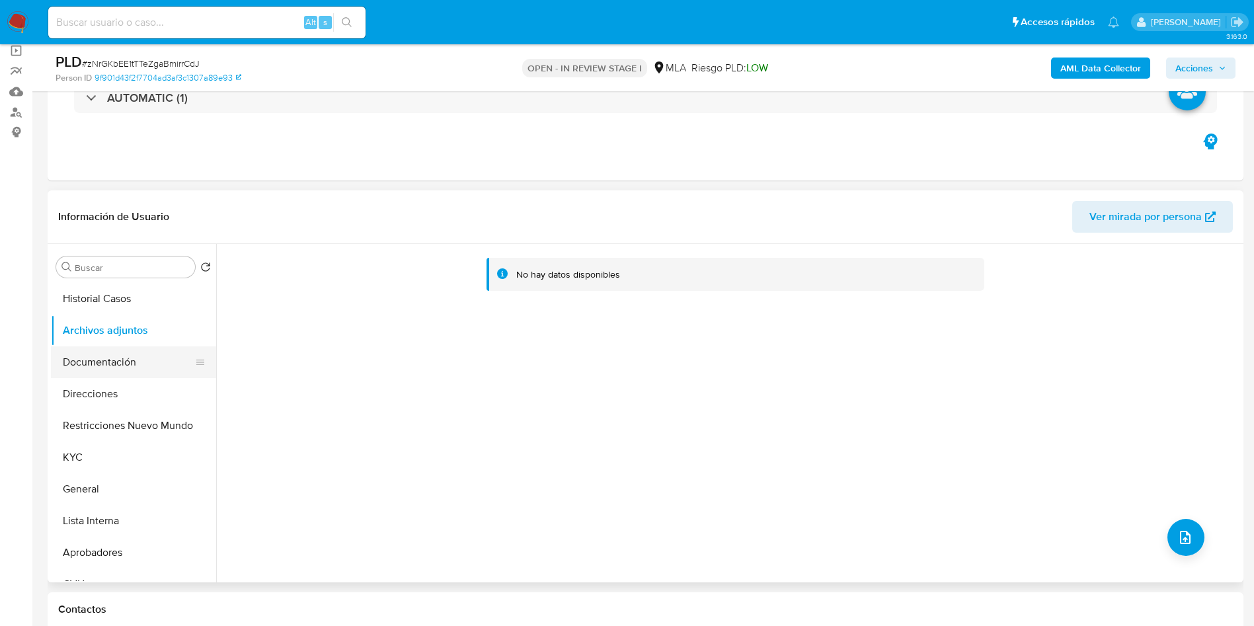
click at [139, 354] on button "Documentación" at bounding box center [128, 363] width 155 height 32
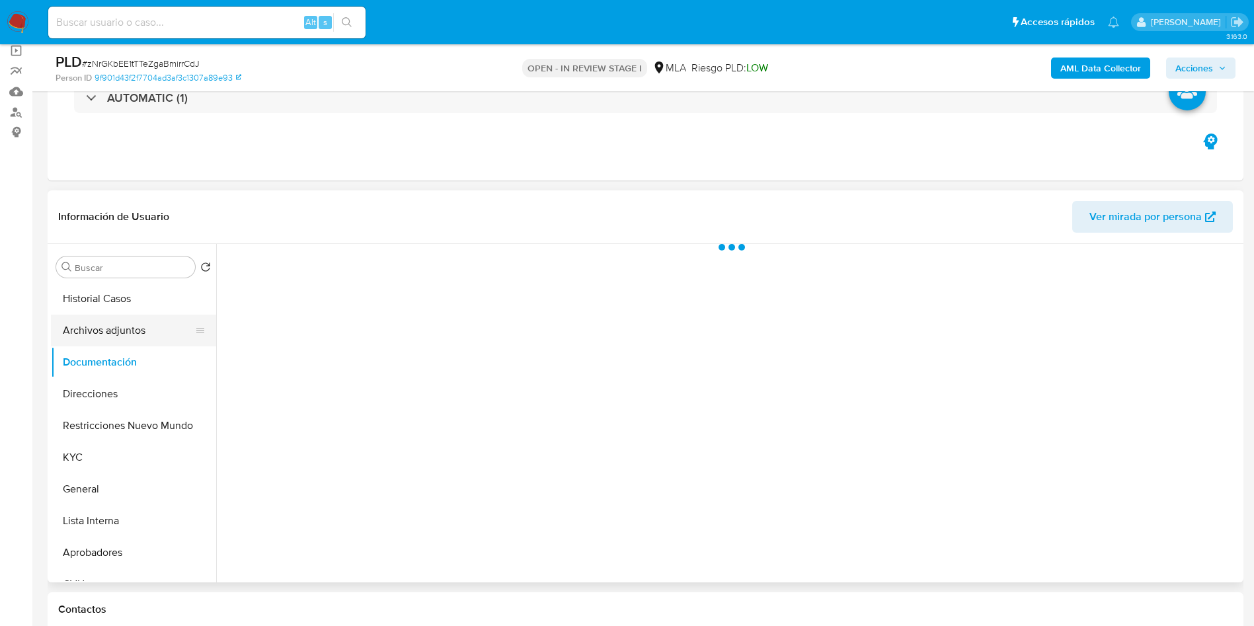
click at [121, 331] on button "Archivos adjuntos" at bounding box center [128, 331] width 155 height 32
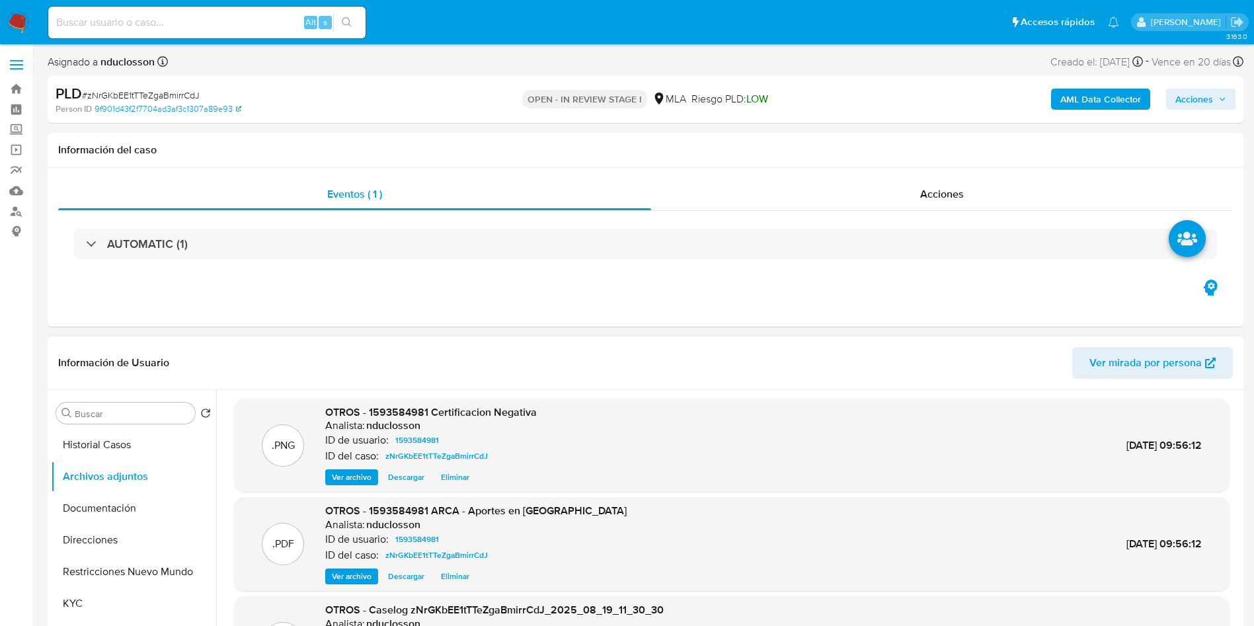
scroll to position [0, 0]
click at [1215, 103] on span "Acciones" at bounding box center [1201, 99] width 51 height 19
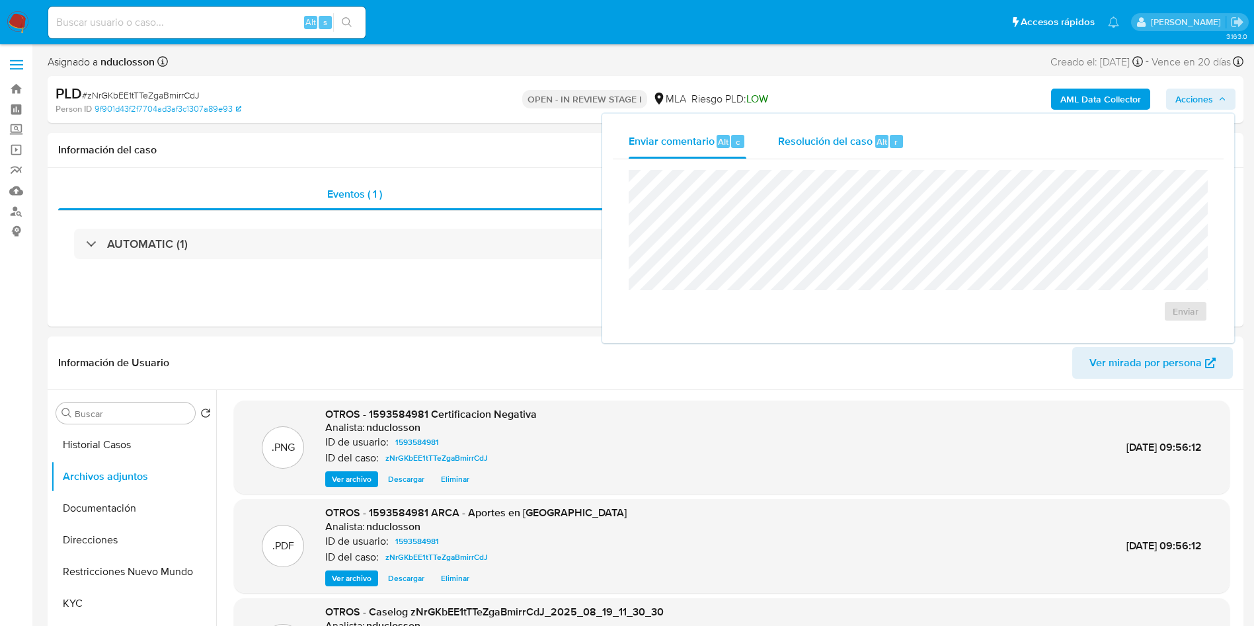
click at [807, 144] on span "Resolución del caso" at bounding box center [825, 141] width 95 height 15
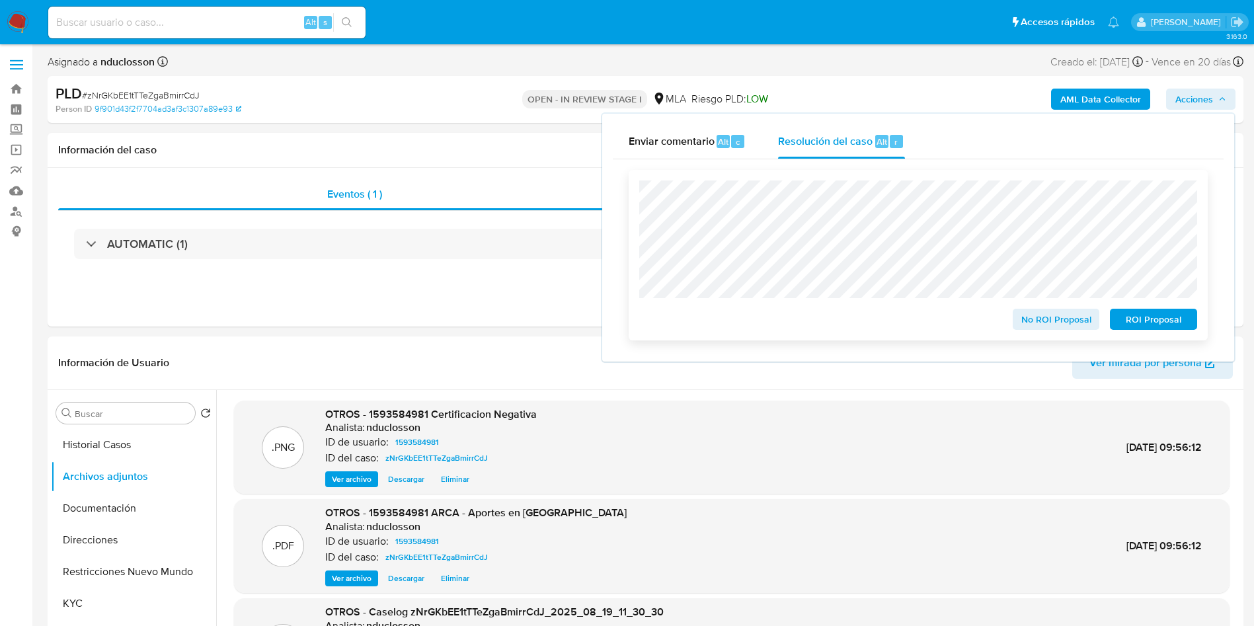
click at [1051, 325] on span "No ROI Proposal" at bounding box center [1056, 319] width 69 height 19
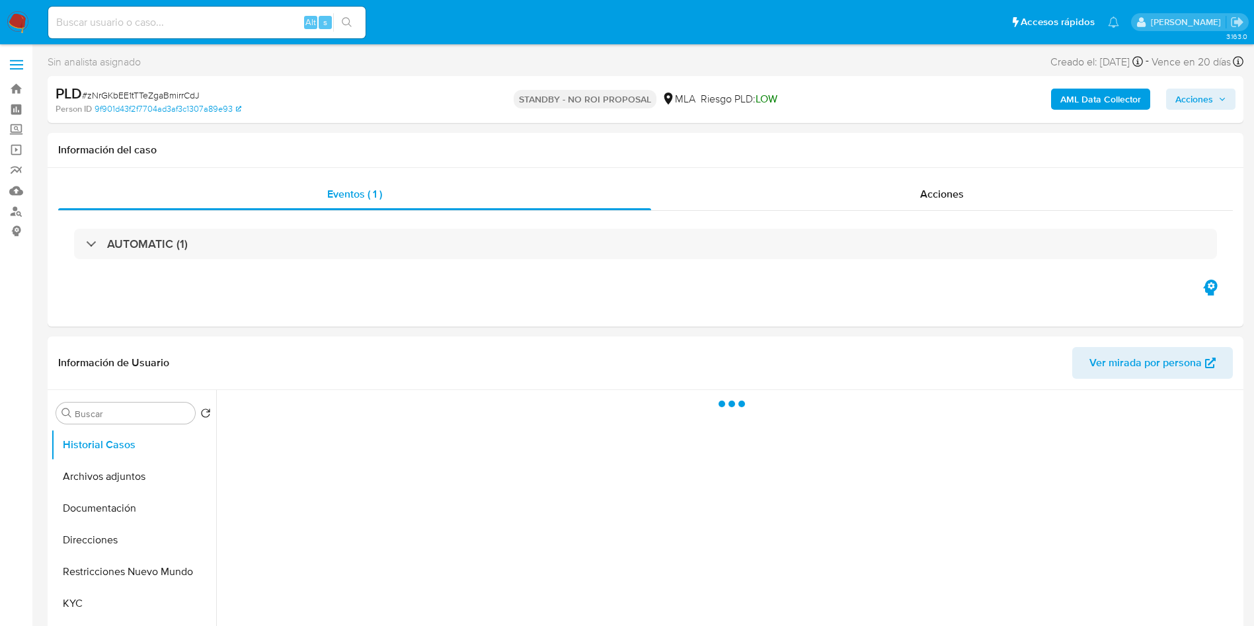
select select "10"
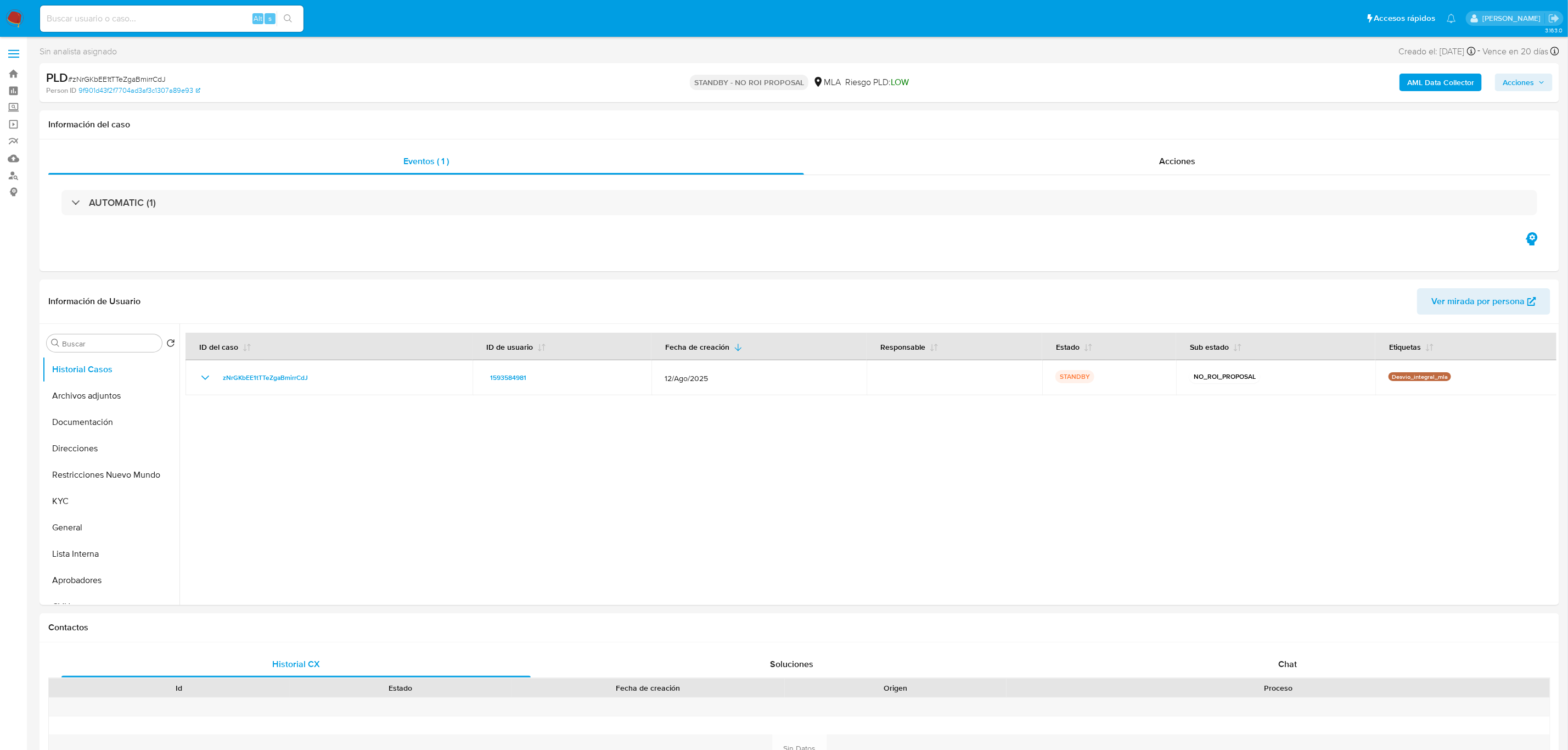
click at [150, 9] on div "Alt s" at bounding box center [171, 19] width 263 height 27
click at [152, 13] on input at bounding box center [171, 18] width 263 height 14
paste input "KRPcrD4y7FmW8upiEn7lydkD"
type input "KRPcrD4y7FmW8upiEn7lydkD"
click at [286, 20] on icon "search-icon" at bounding box center [288, 18] width 9 height 9
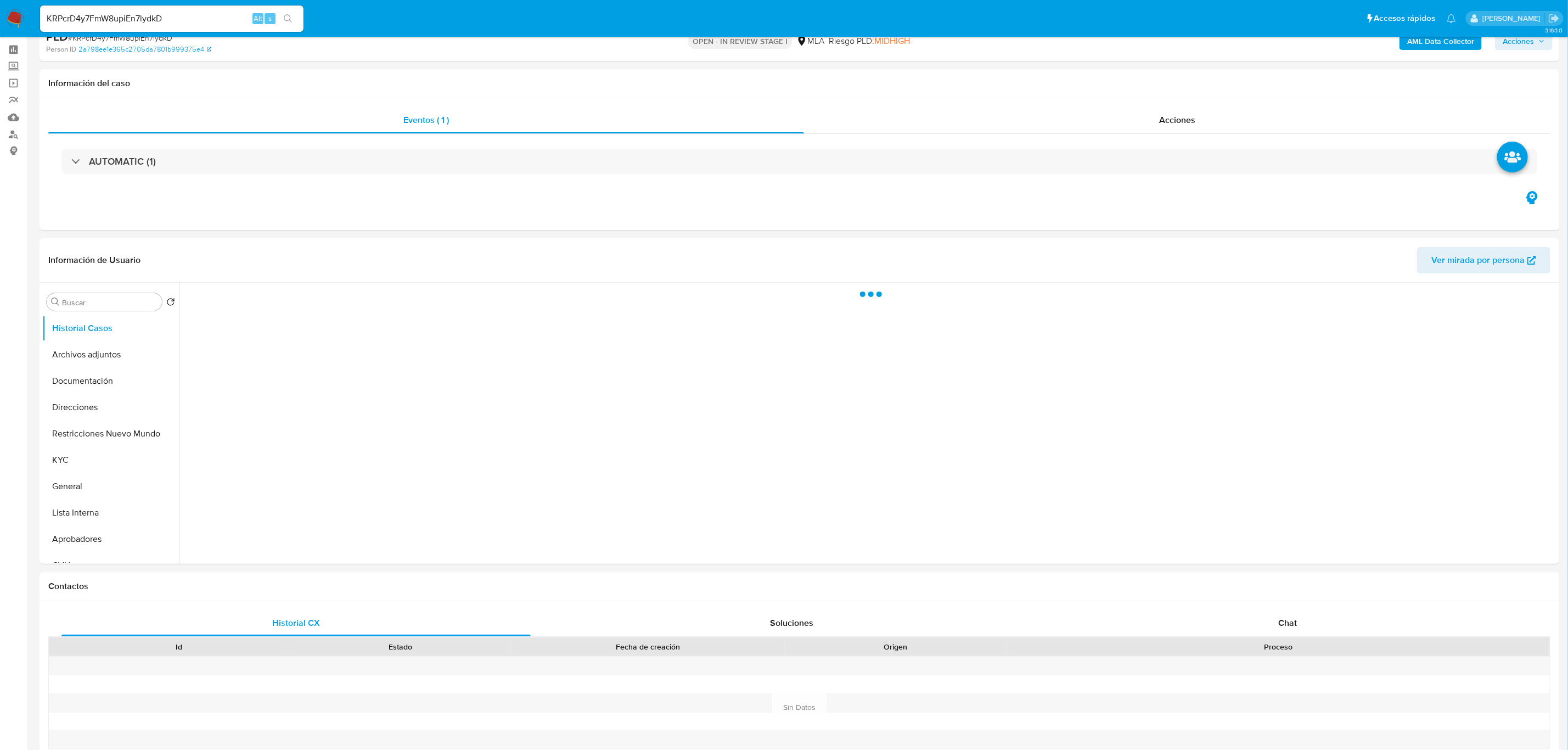
scroll to position [82, 0]
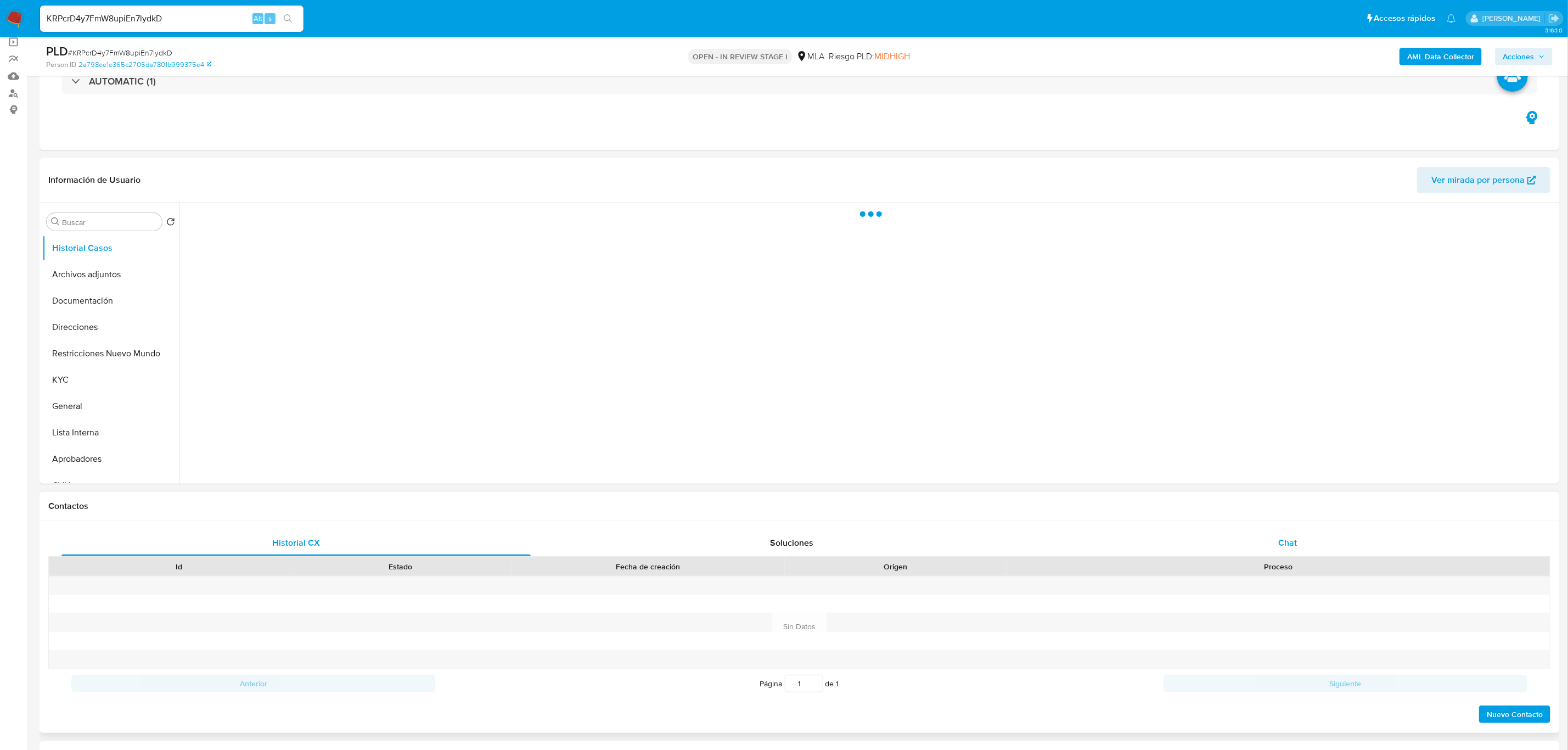
click at [1053, 520] on div "Chat" at bounding box center [1287, 543] width 469 height 27
select select "10"
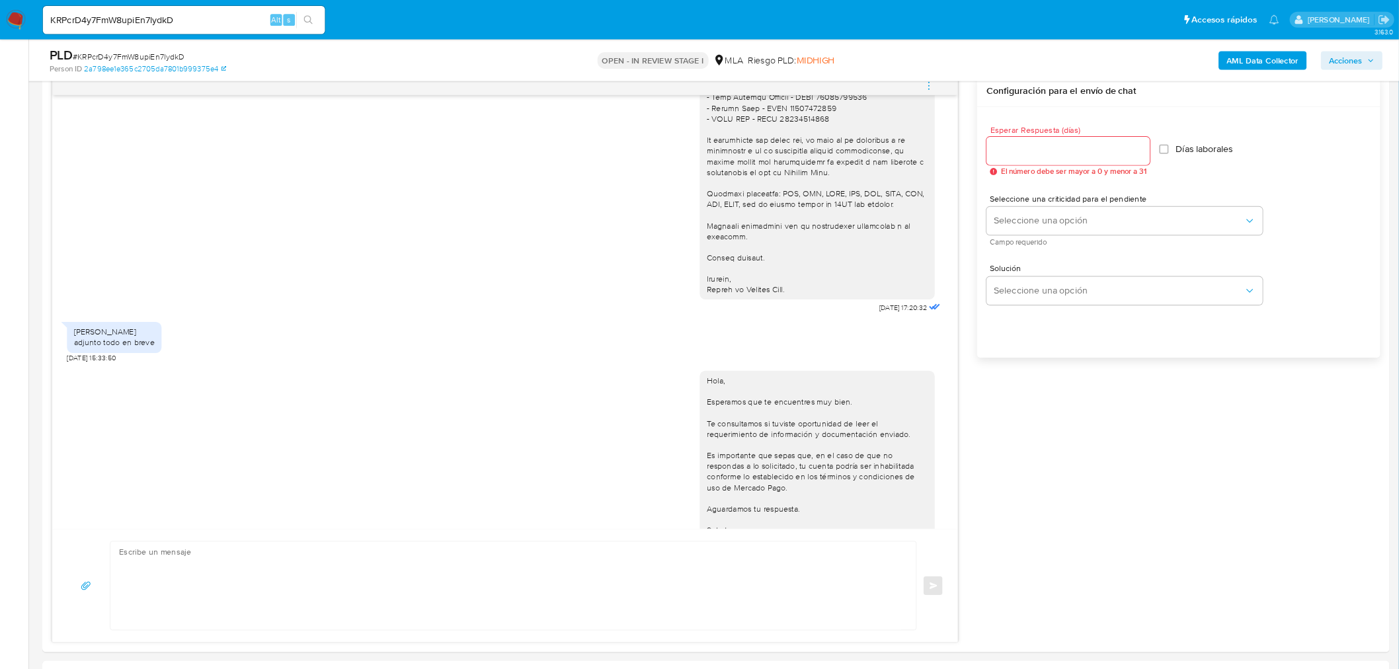
scroll to position [1545, 0]
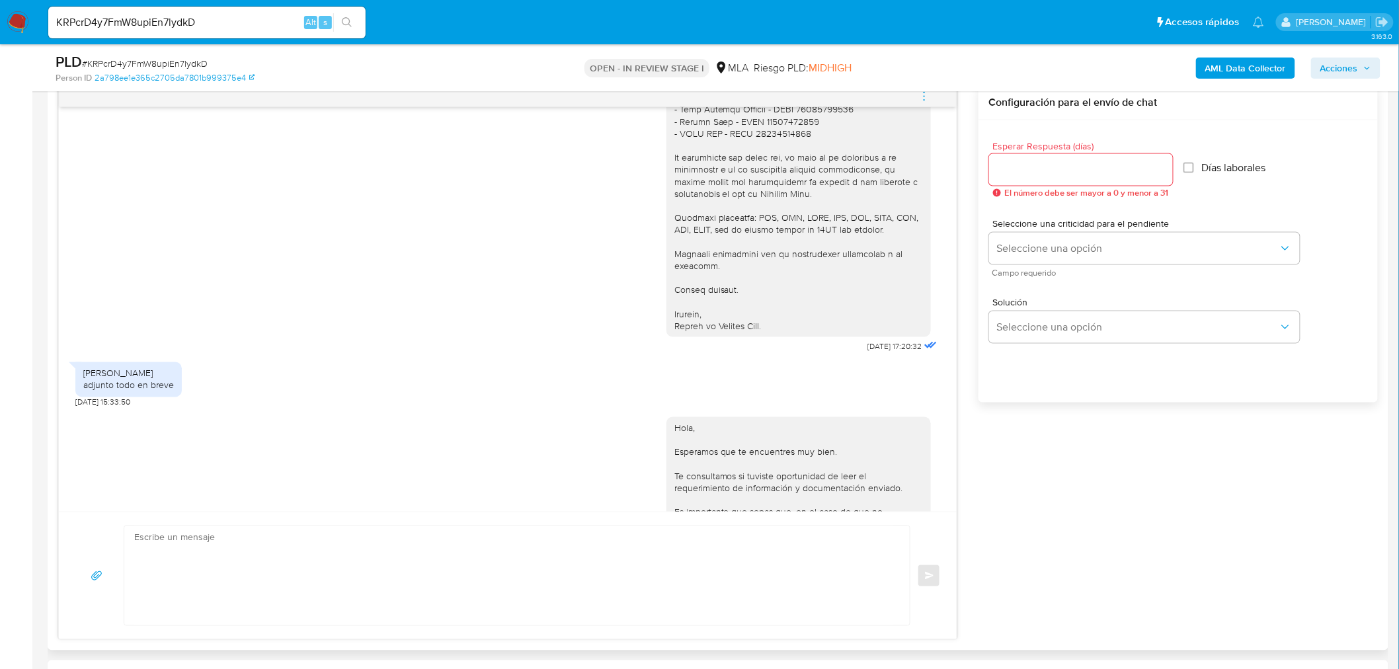
drag, startPoint x: 346, startPoint y: 46, endPoint x: 1039, endPoint y: 386, distance: 772.2
click at [1039, 386] on div "Esperar Respuesta (días) El número debe ser mayor a 0 y menor a 31 Días laboral…" at bounding box center [1178, 278] width 399 height 317
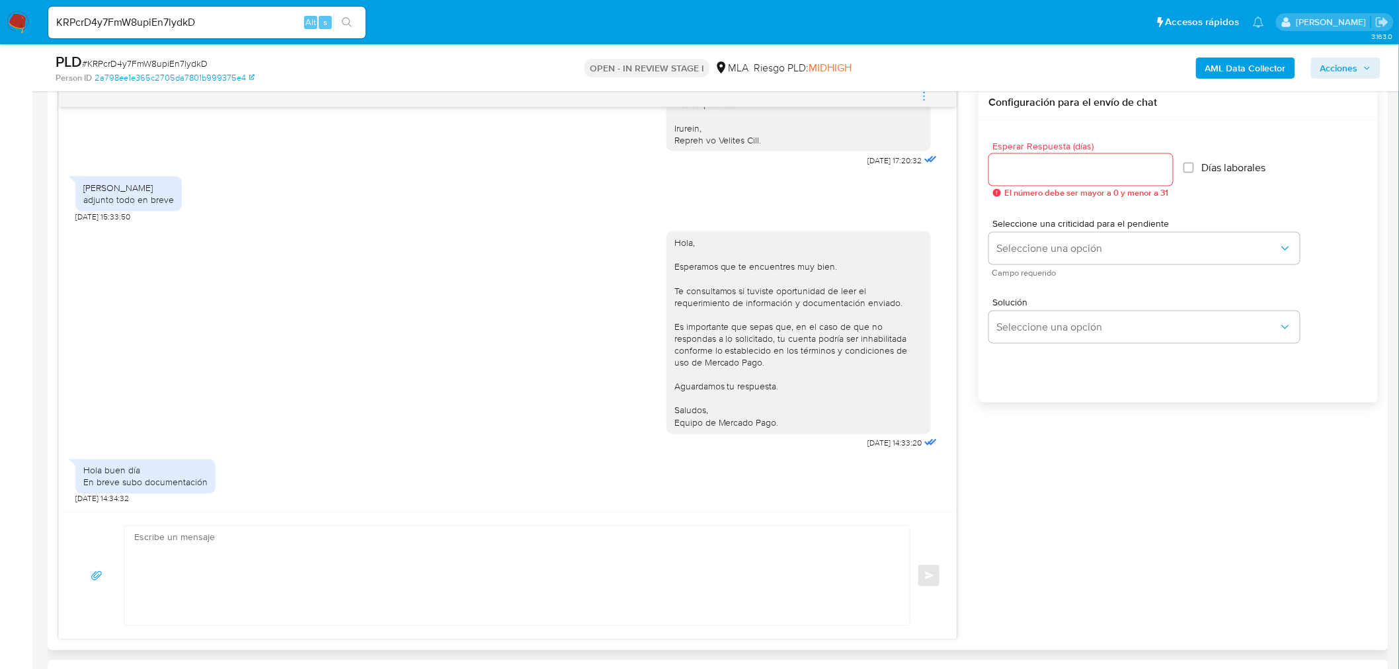
scroll to position [1776, 0]
click at [1254, 69] on b "AML Data Collector" at bounding box center [1246, 68] width 81 height 21
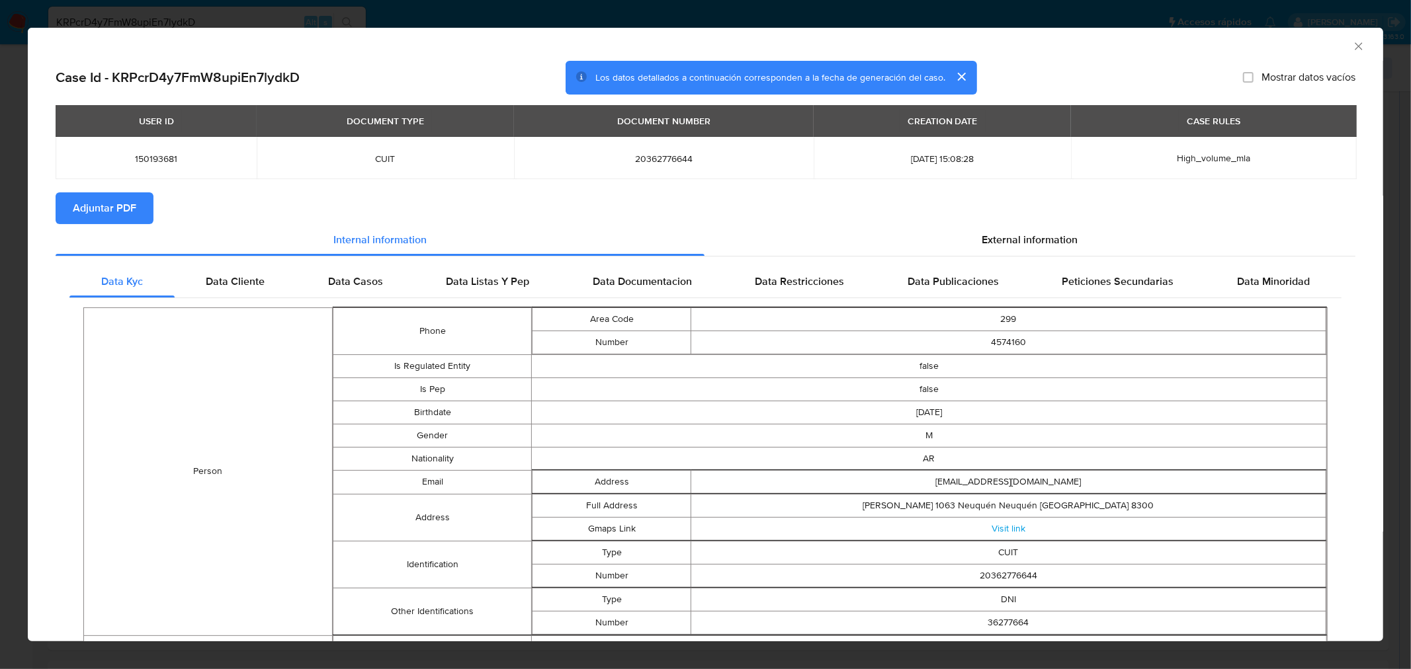
click at [16, 25] on div "AML Data Collector Case Id - KRPcrD4y7FmW8upiEn7lydkD Los datos detallados a co…" at bounding box center [705, 334] width 1411 height 669
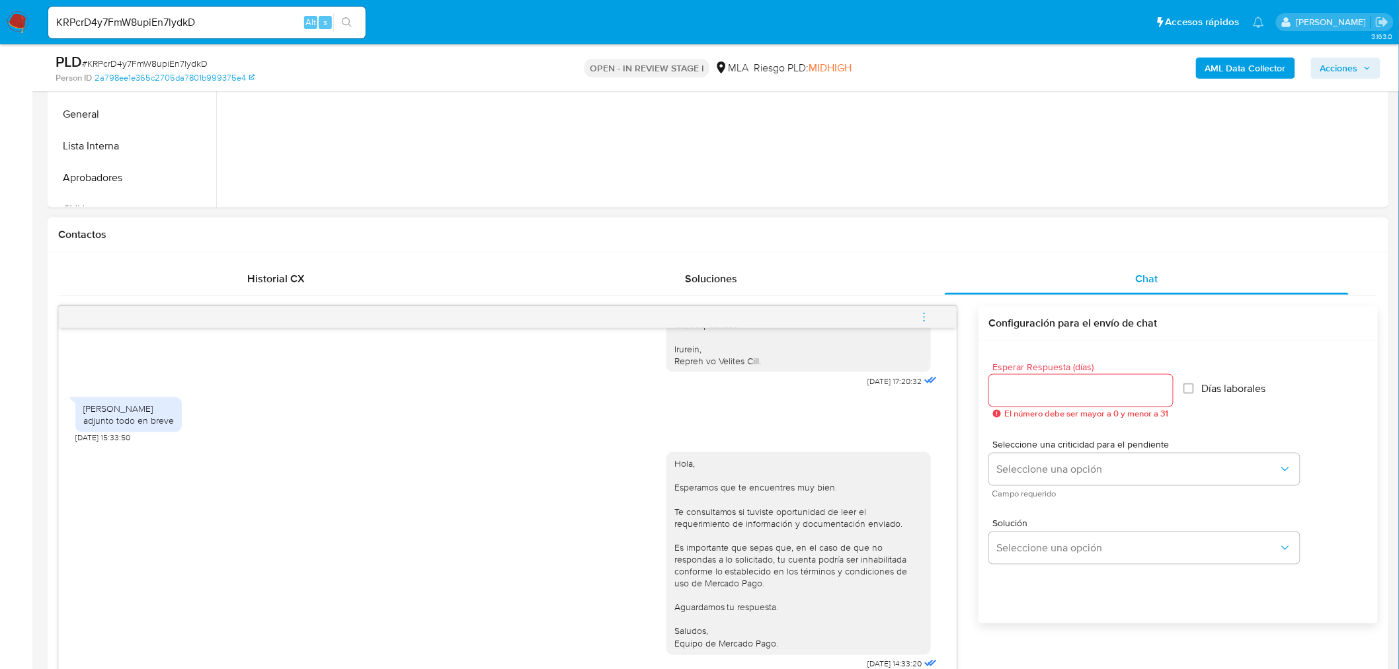
scroll to position [107, 0]
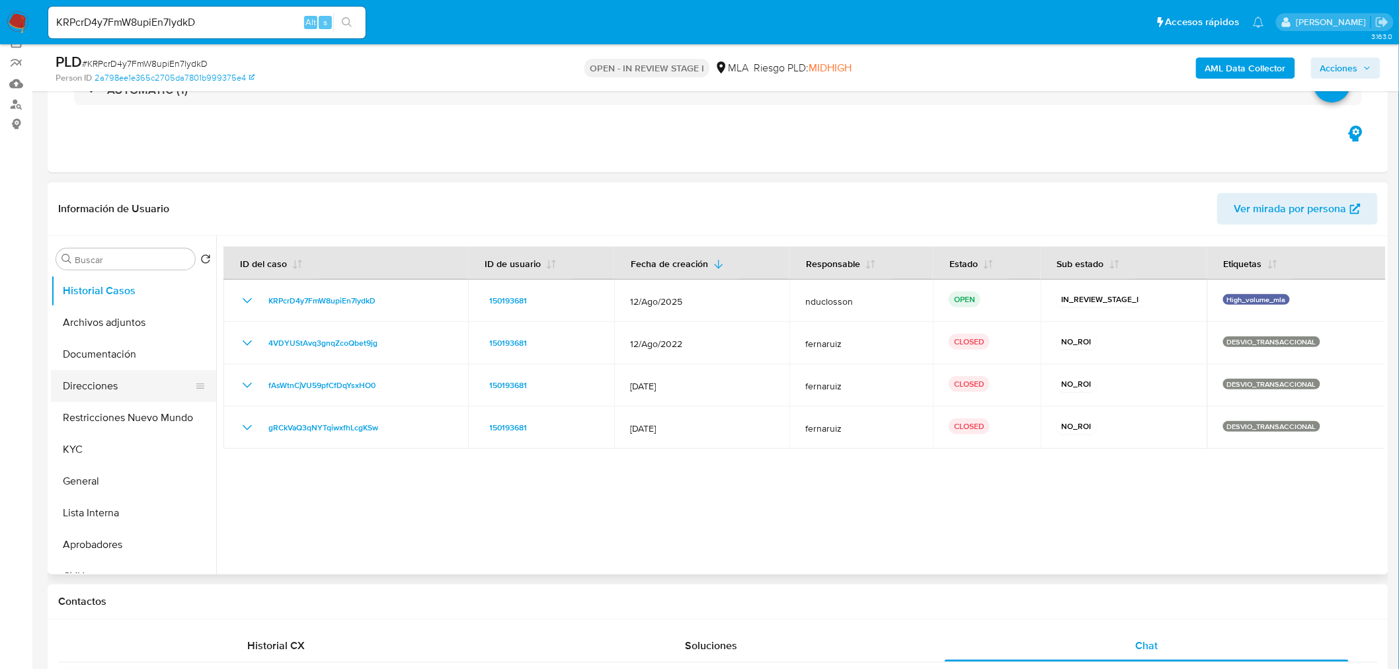
click at [97, 388] on button "Direcciones" at bounding box center [128, 386] width 155 height 32
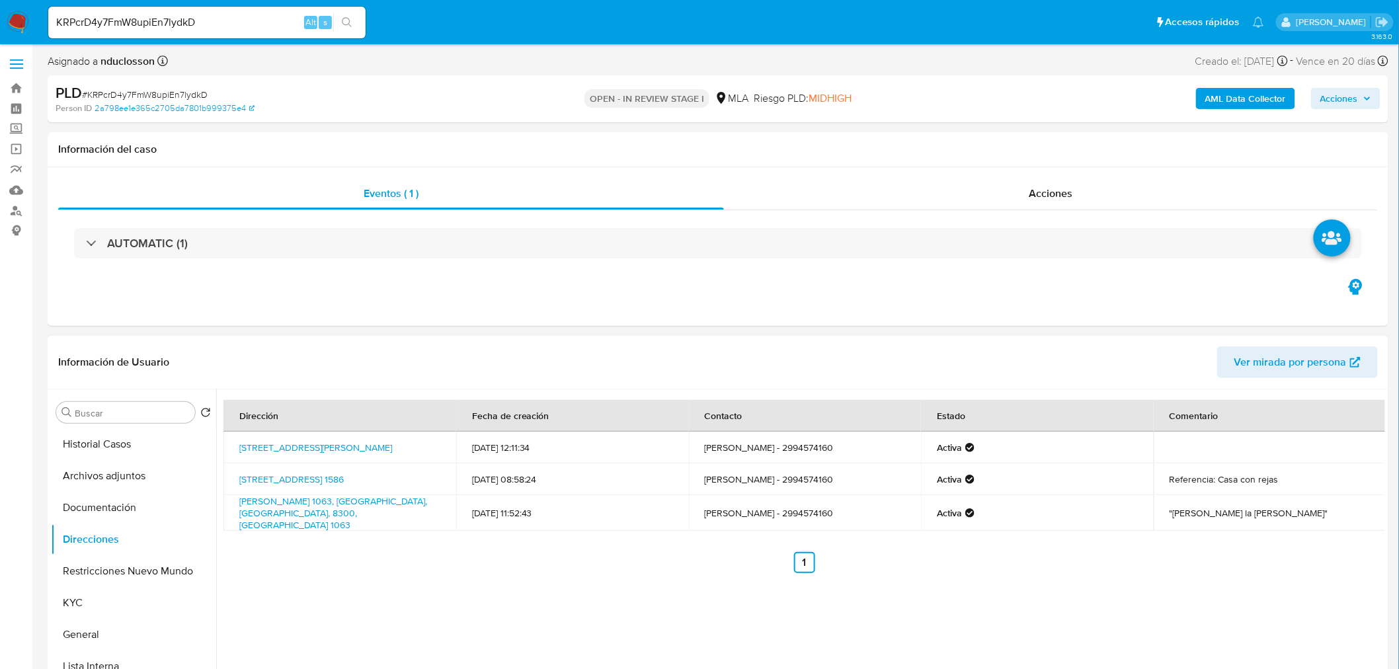
scroll to position [0, 0]
click at [96, 626] on button "General" at bounding box center [128, 636] width 155 height 32
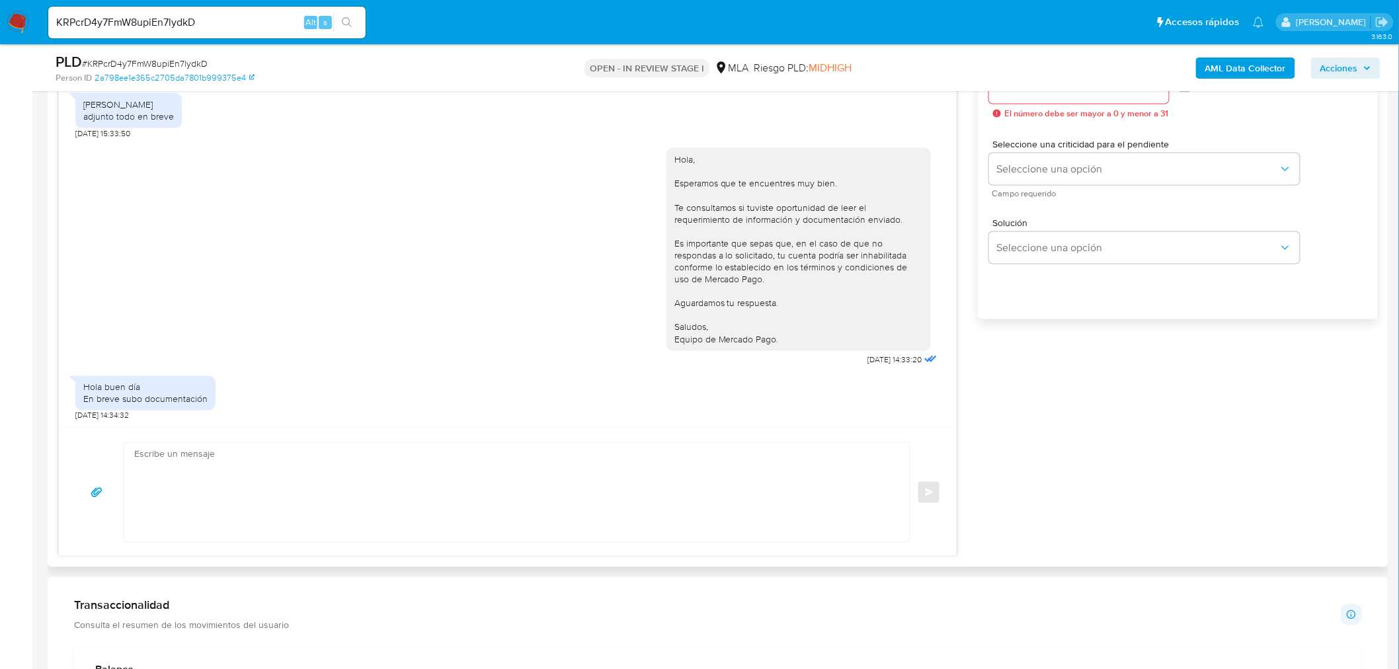
scroll to position [735, 0]
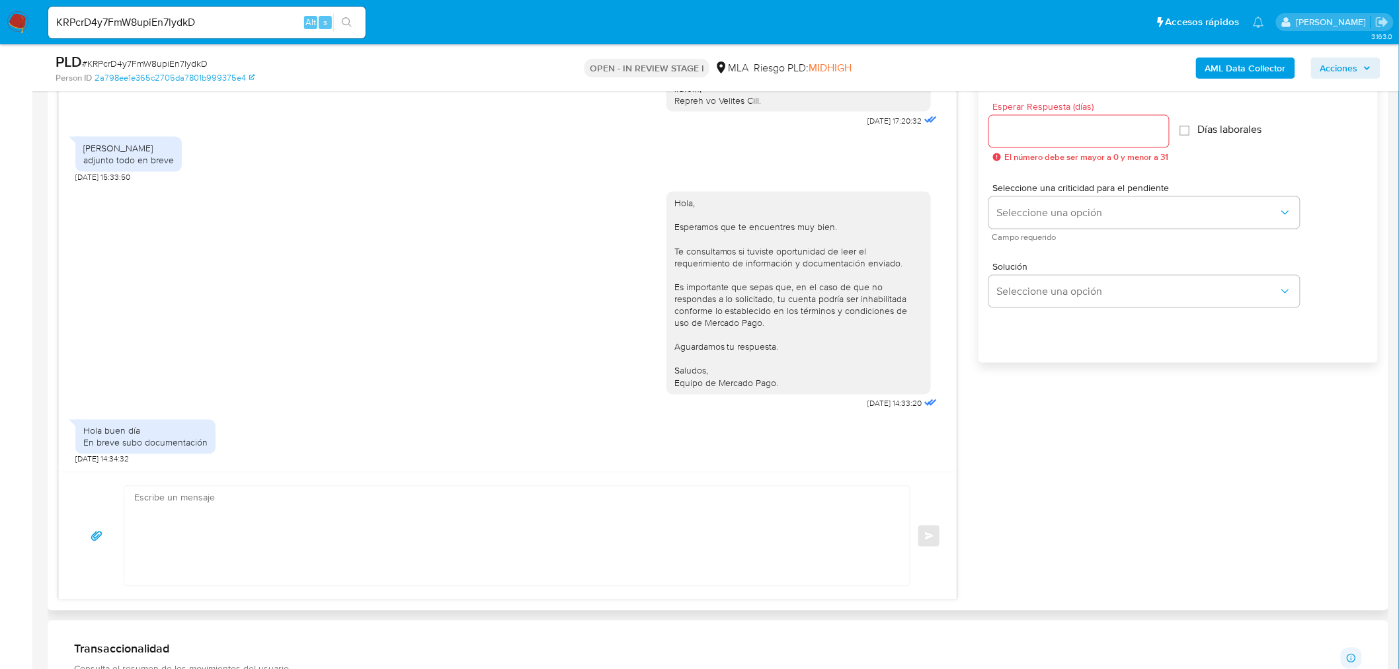
click at [239, 506] on textarea at bounding box center [513, 536] width 759 height 99
click at [24, 470] on aside "Bandeja Tablero Screening Búsqueda en Listas Watchlist Herramientas Operaciones…" at bounding box center [16, 631] width 32 height 2732
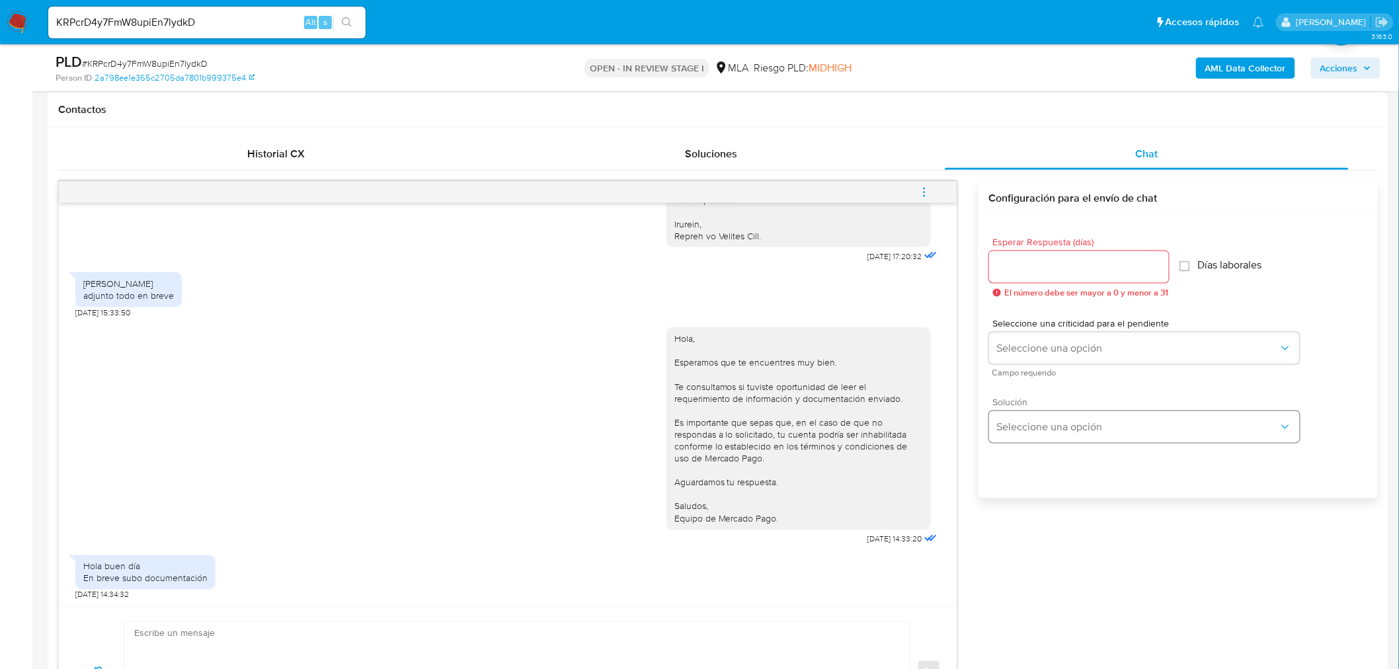
scroll to position [587, 0]
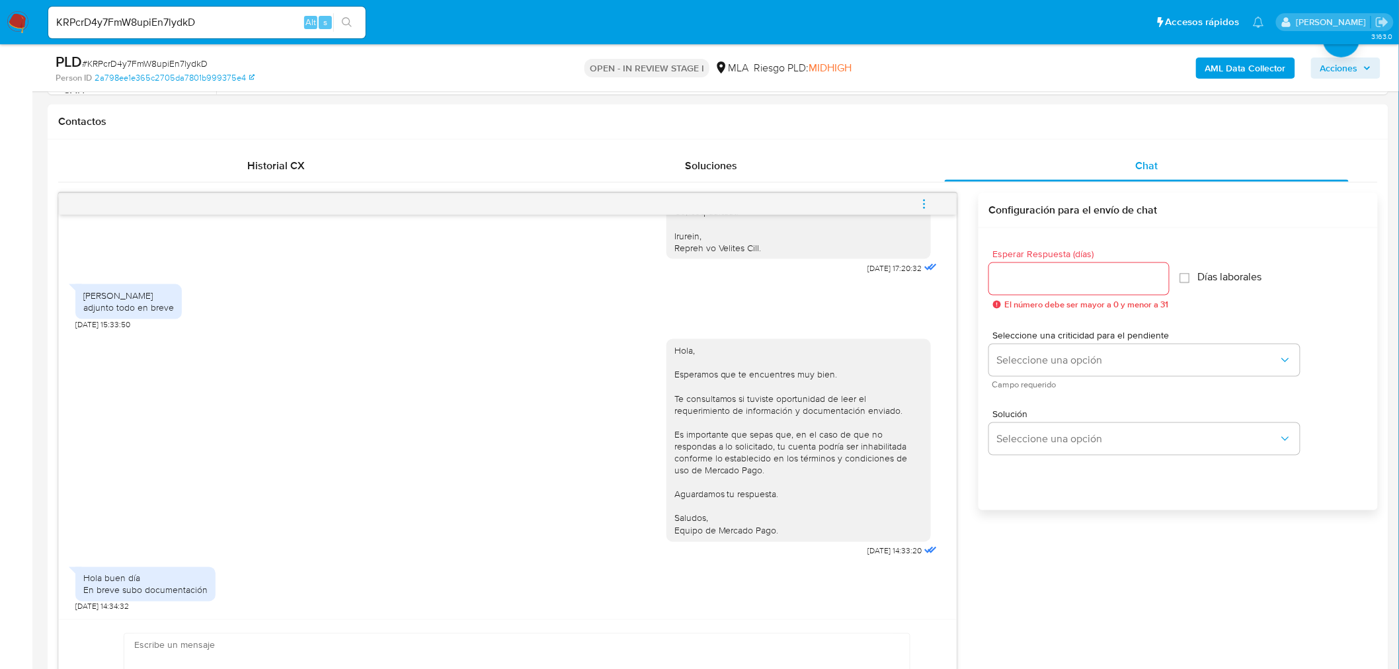
click at [161, 25] on input "KRPcrD4y7FmW8upiEn7lydkD" at bounding box center [206, 22] width 317 height 17
paste input "s67mWYo10FhGGHgf0H9JZN1a"
type input "s67mWYo10FhGGHgf0H9JZN1a"
click at [342, 19] on icon "search-icon" at bounding box center [347, 22] width 11 height 11
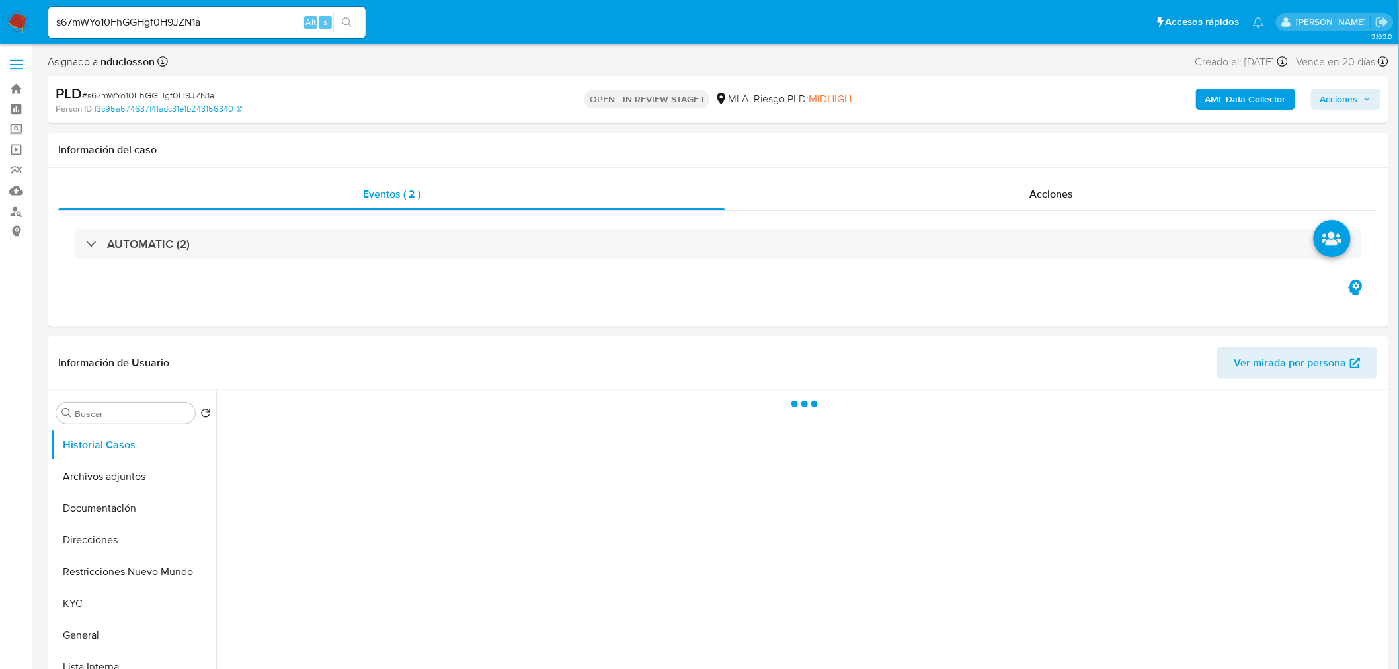
select select "10"
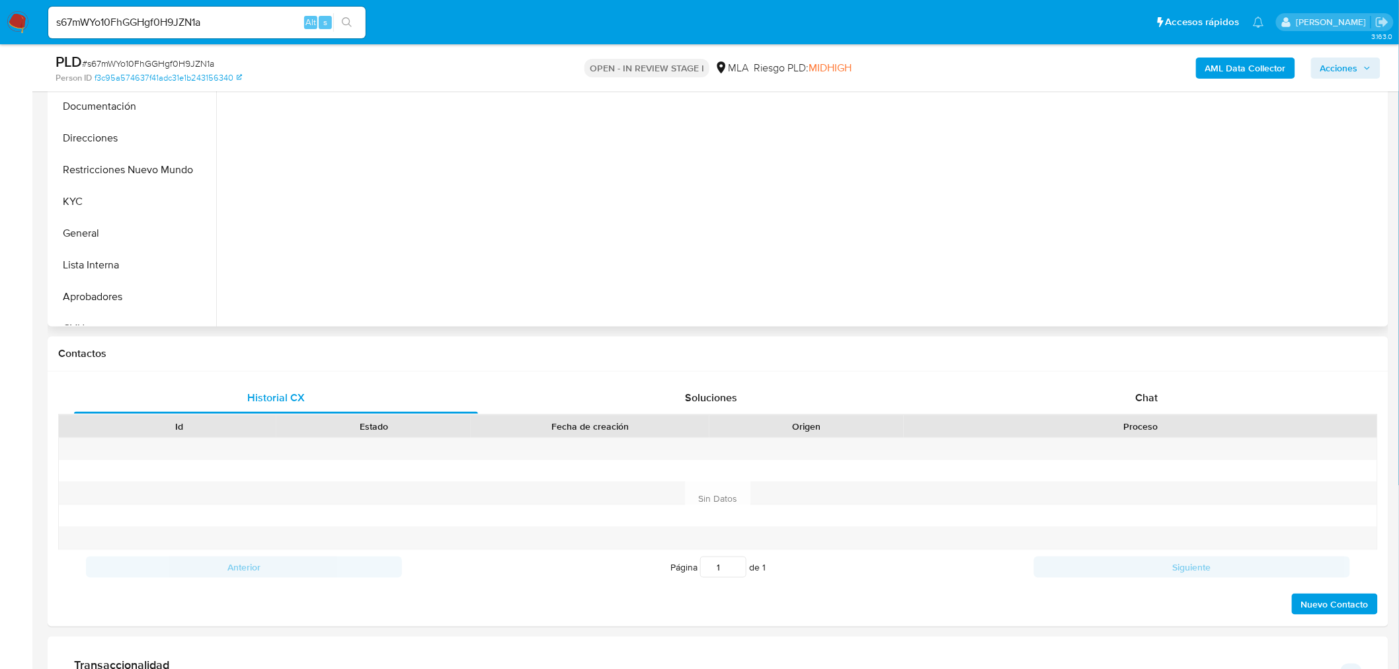
scroll to position [367, 0]
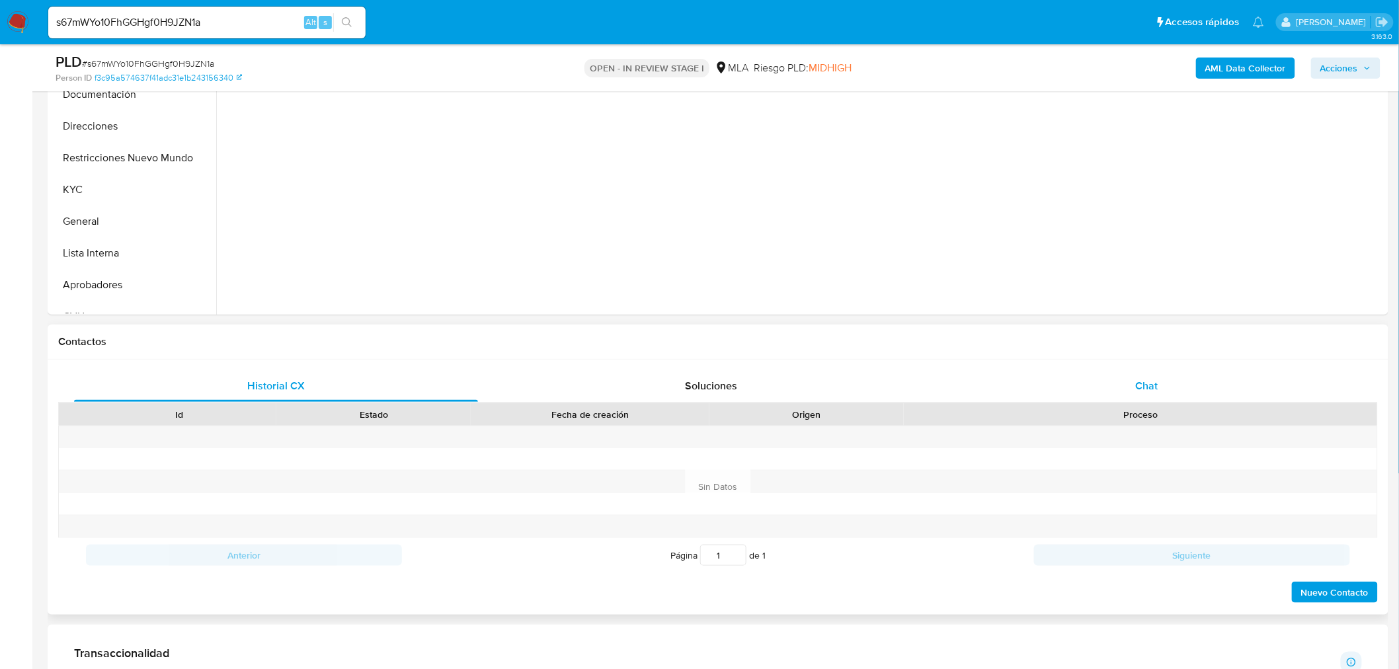
click at [1186, 389] on div "Chat" at bounding box center [1147, 386] width 404 height 32
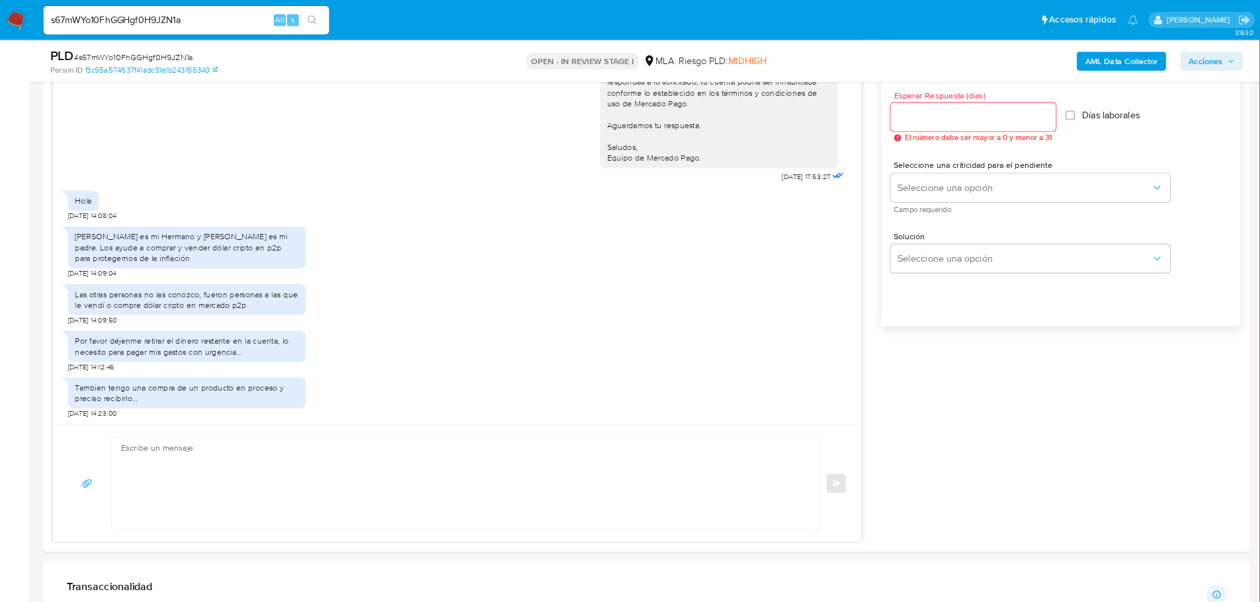
scroll to position [1467, 0]
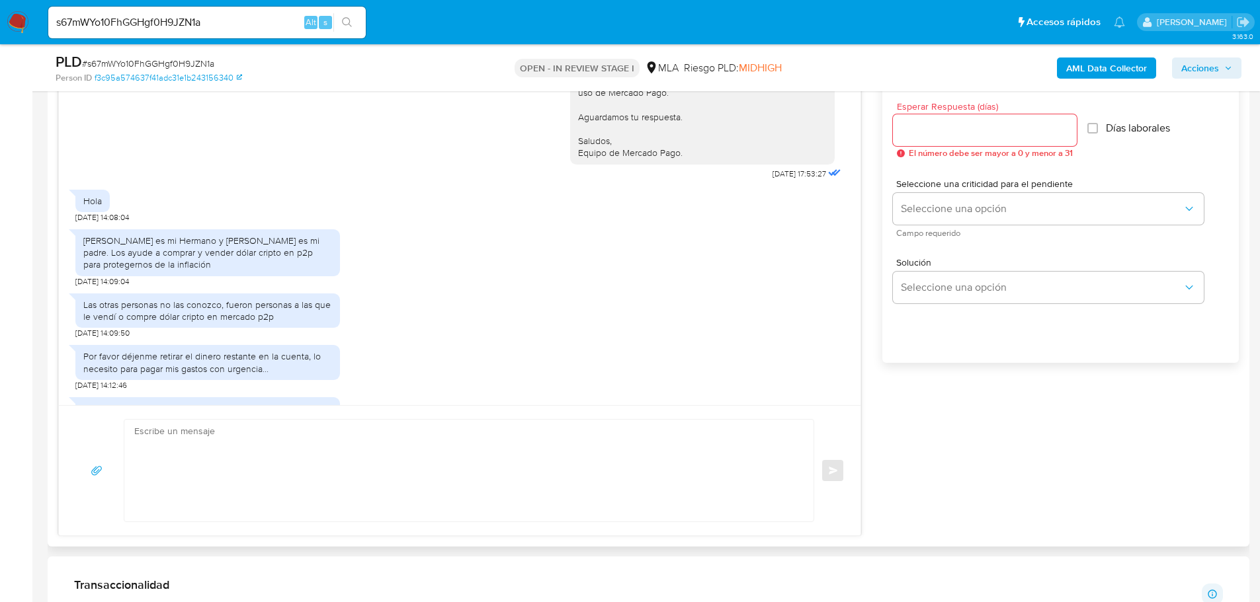
drag, startPoint x: 1366, startPoint y: 3, endPoint x: 487, endPoint y: 269, distance: 918.8
click at [487, 269] on div "[PERSON_NAME] es mi Hermano y [PERSON_NAME] es mi padre. Los ayude a comprar y …" at bounding box center [459, 255] width 768 height 64
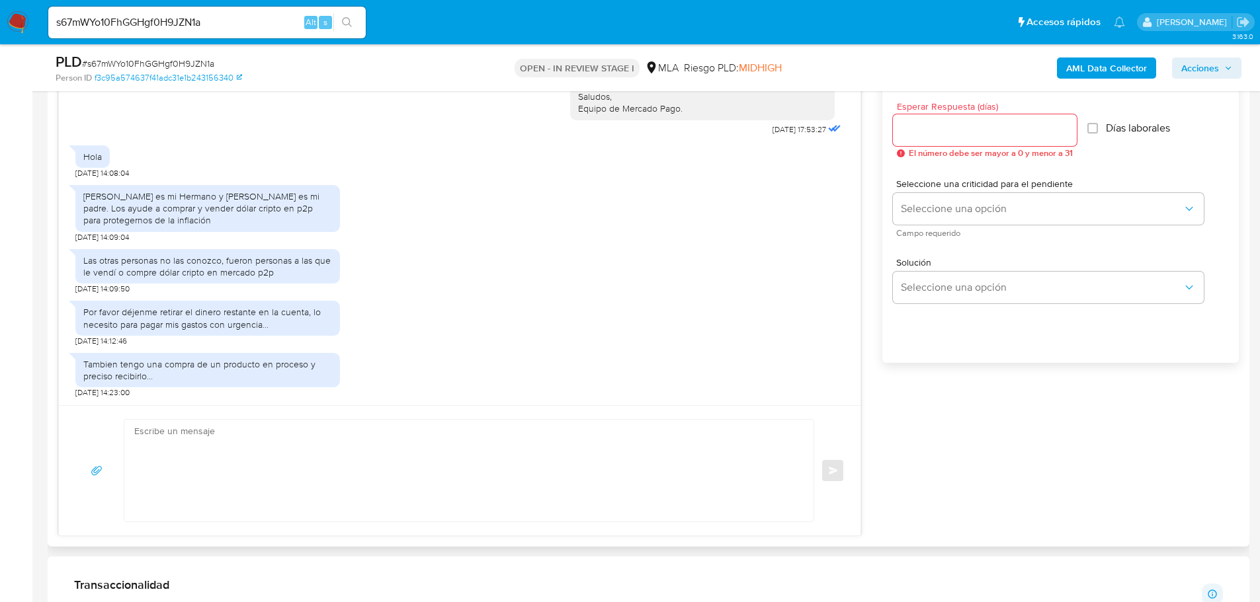
scroll to position [1469, 0]
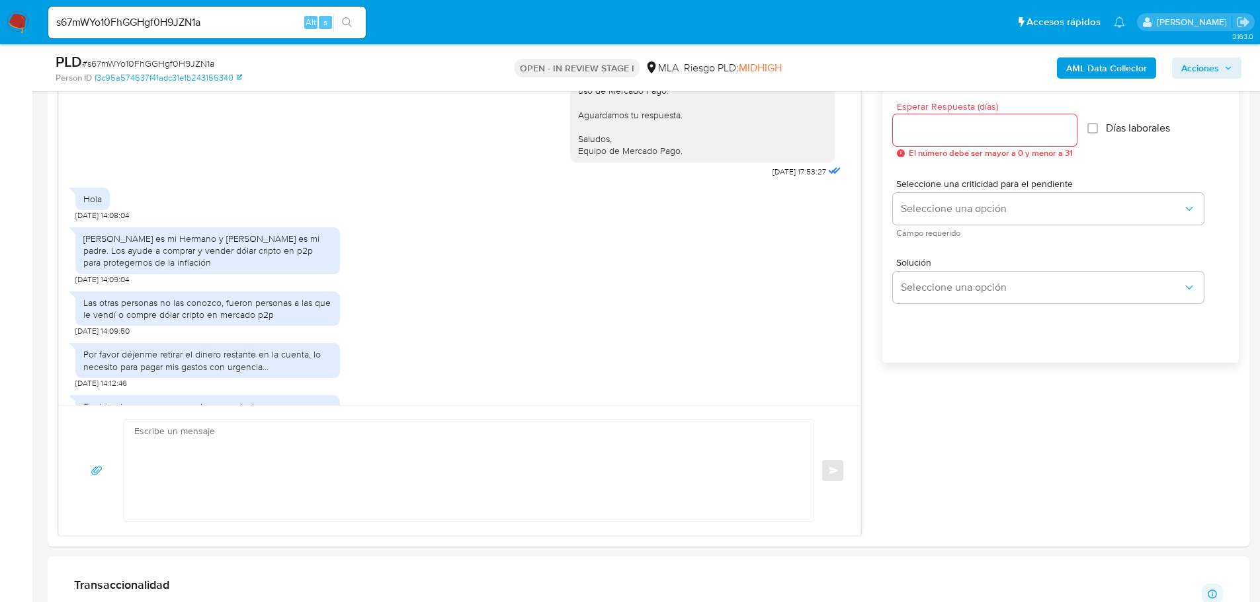
click at [170, 22] on input "s67mWYo10FhGGHgf0H9JZN1a" at bounding box center [206, 22] width 317 height 17
paste input "RHNg1xNXvwjXQm0l2lBuQLMU"
type input "RHNg1xNXvwjXQm0l2lBuQLMU"
click at [341, 24] on button "search-icon" at bounding box center [346, 22] width 27 height 19
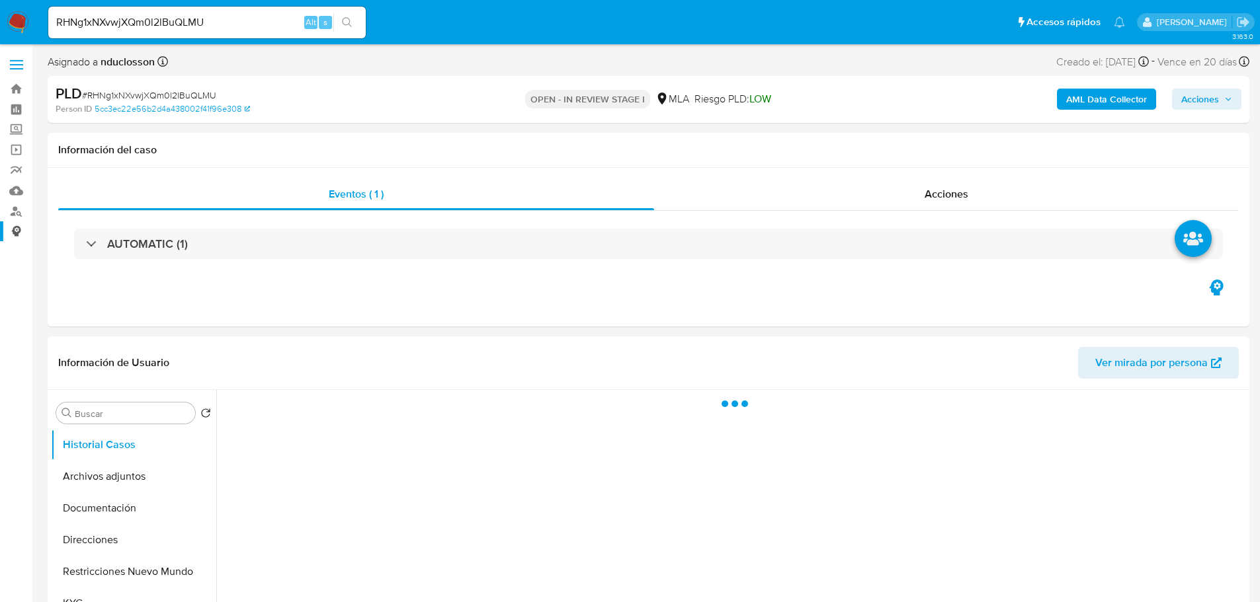
select select "10"
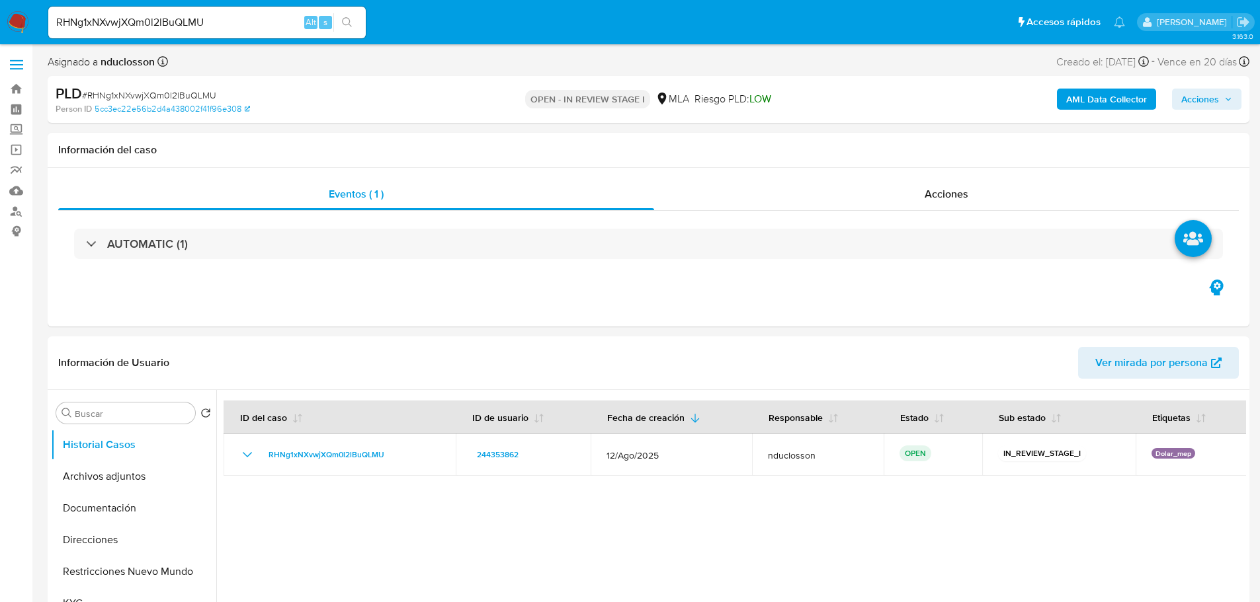
click at [156, 13] on div "RHNg1xNXvwjXQm0l2lBuQLMU Alt s" at bounding box center [206, 23] width 317 height 32
click at [159, 18] on input "RHNg1xNXvwjXQm0l2lBuQLMU" at bounding box center [206, 22] width 317 height 17
paste input "UStozMQGGh6axjV3Tjv0Nj6S"
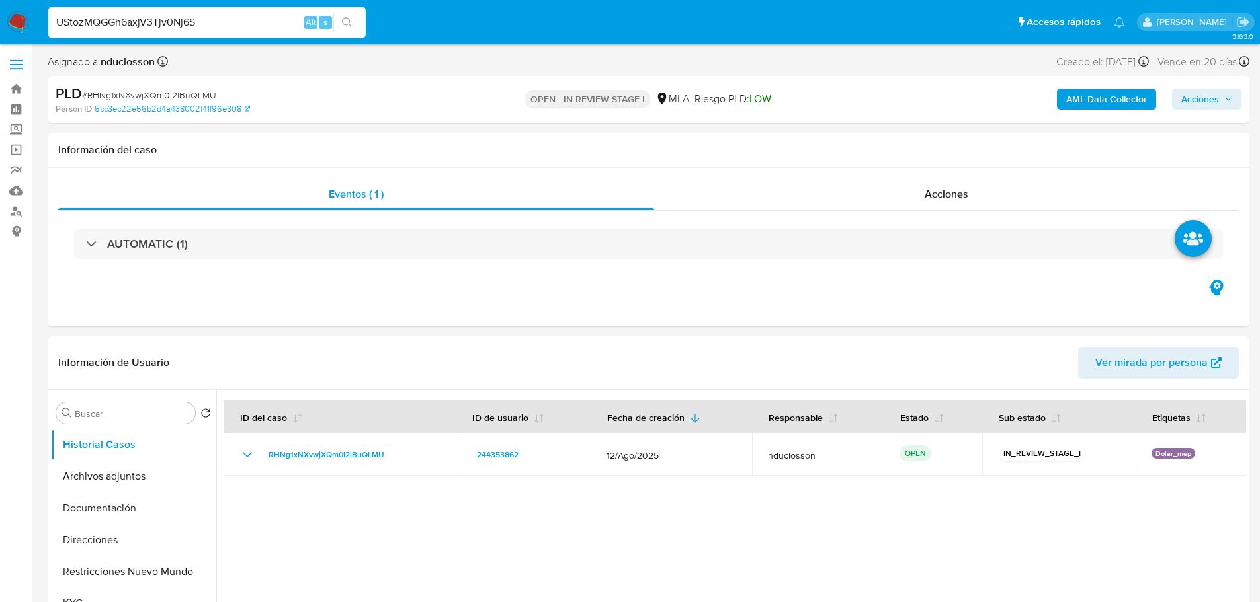
type input "UStozMQGGh6axjV3Tjv0Nj6S"
click at [353, 23] on button "search-icon" at bounding box center [346, 22] width 27 height 19
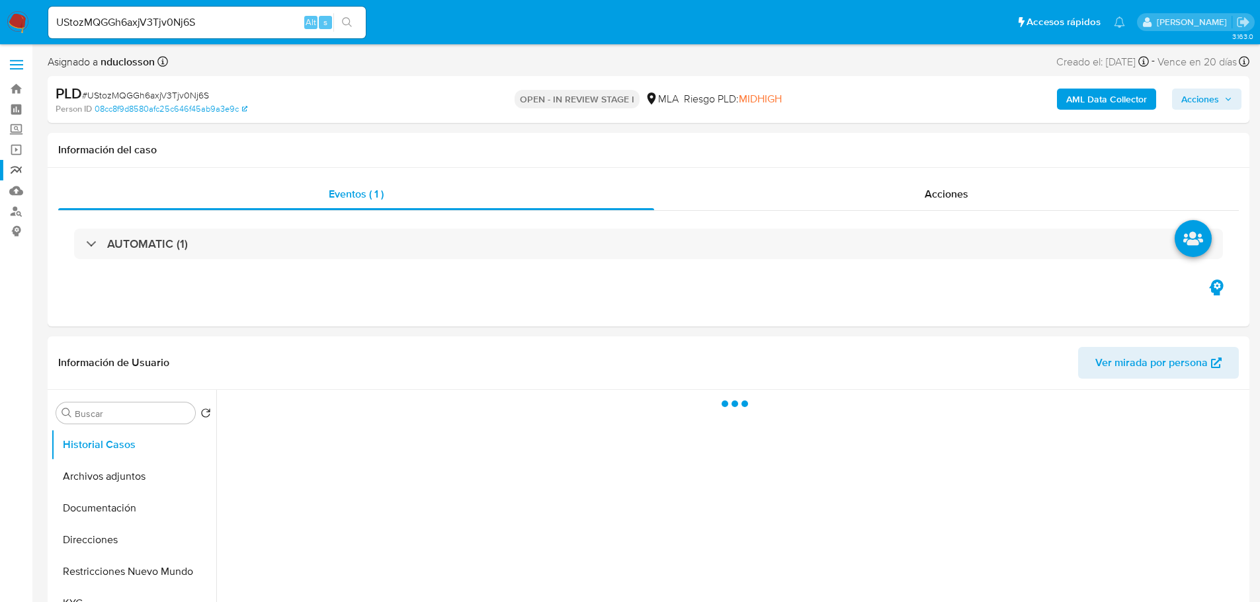
select select "10"
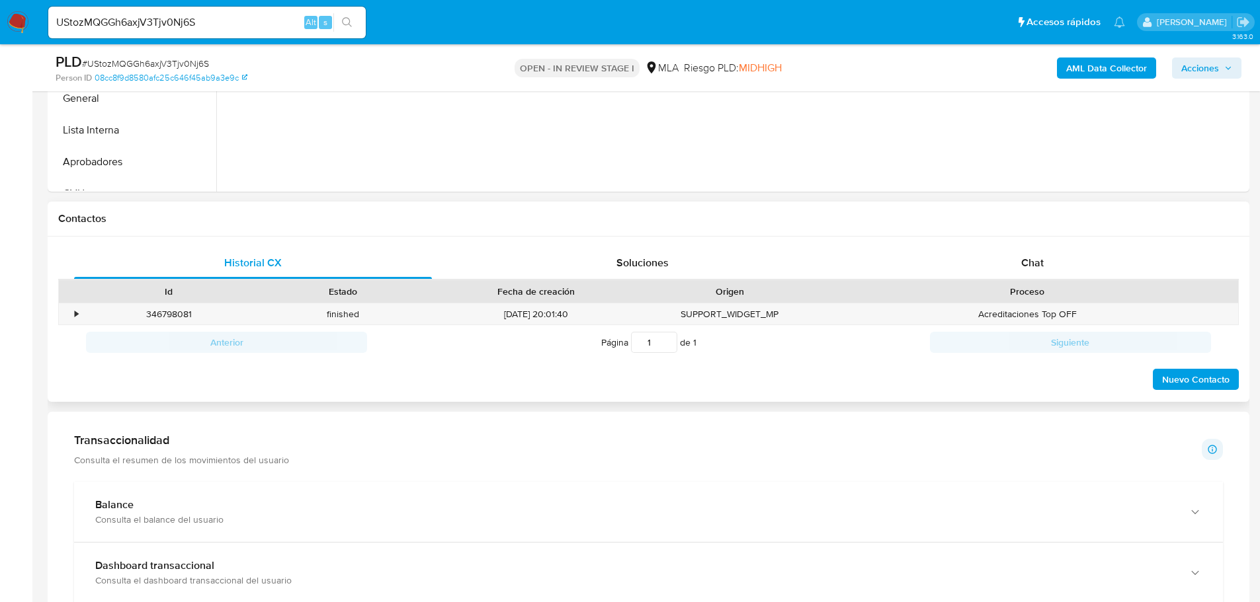
scroll to position [529, 0]
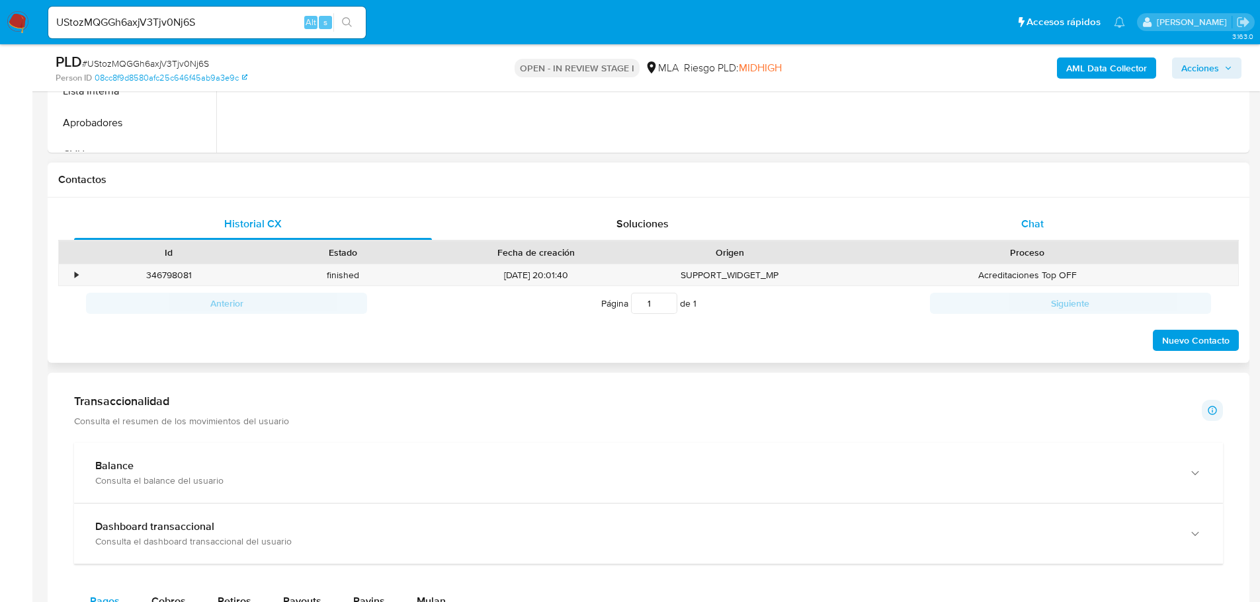
click at [1019, 232] on div "Chat" at bounding box center [1032, 224] width 358 height 32
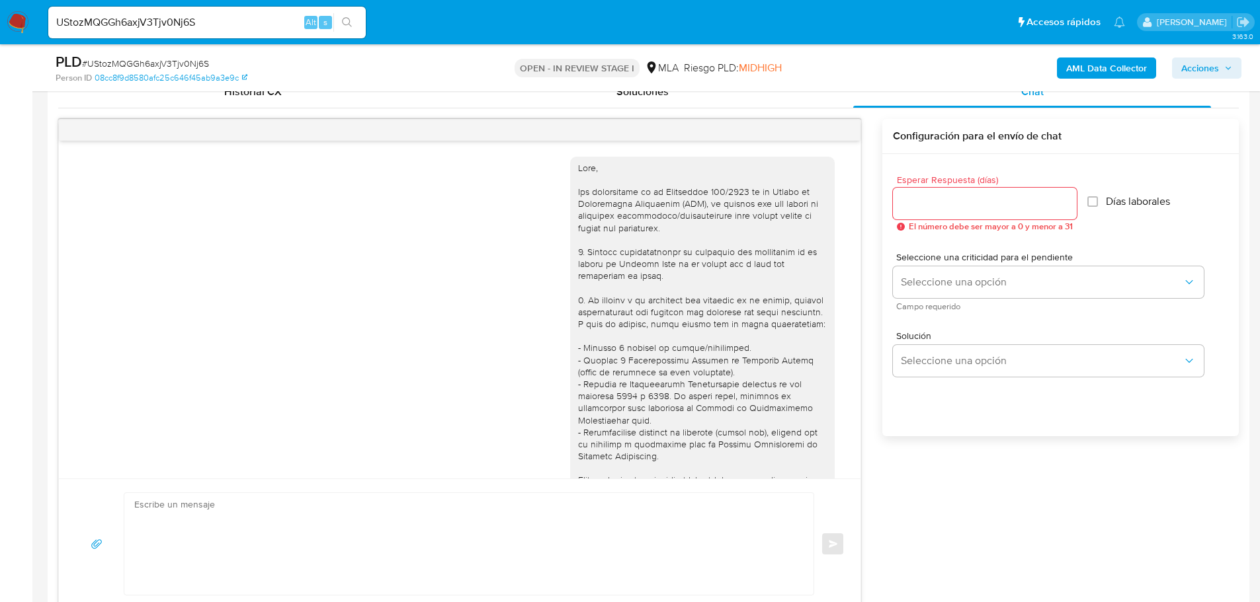
scroll to position [1042, 0]
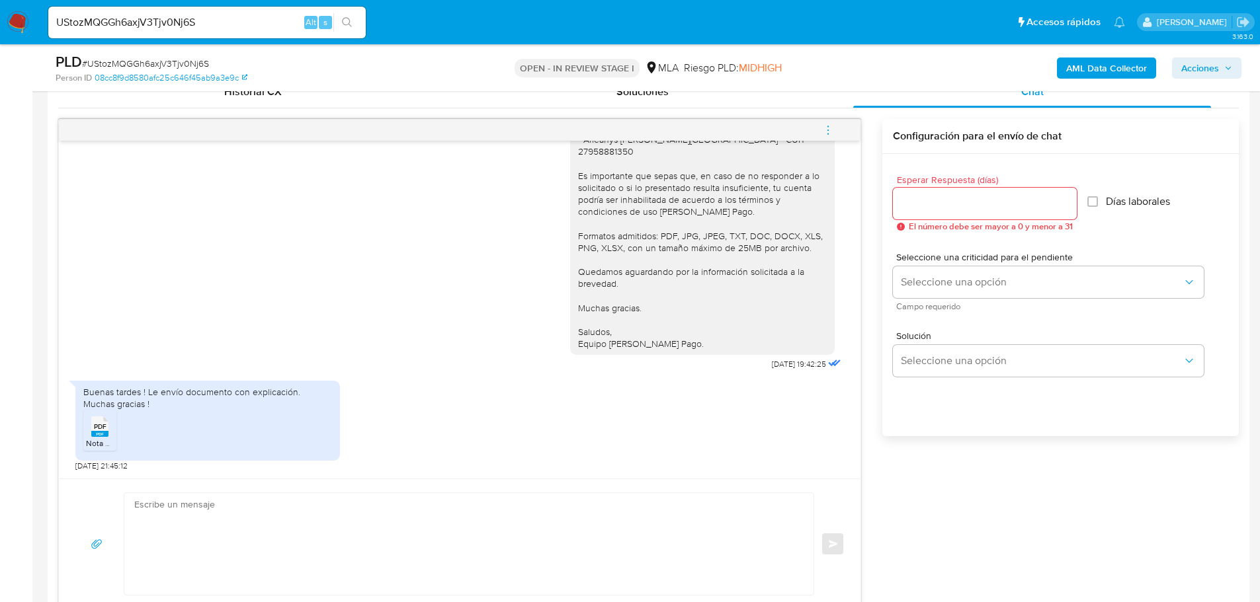
click at [106, 427] on span "PDF" at bounding box center [100, 427] width 13 height 9
click at [143, 26] on input "UStozMQGGh6axjV3Tjv0Nj6S" at bounding box center [206, 22] width 317 height 17
paste input "RZfSH7m5RQPQv8VZUN0bisWq"
type input "RZfSH7m5RQPQv8VZUN0bisWq"
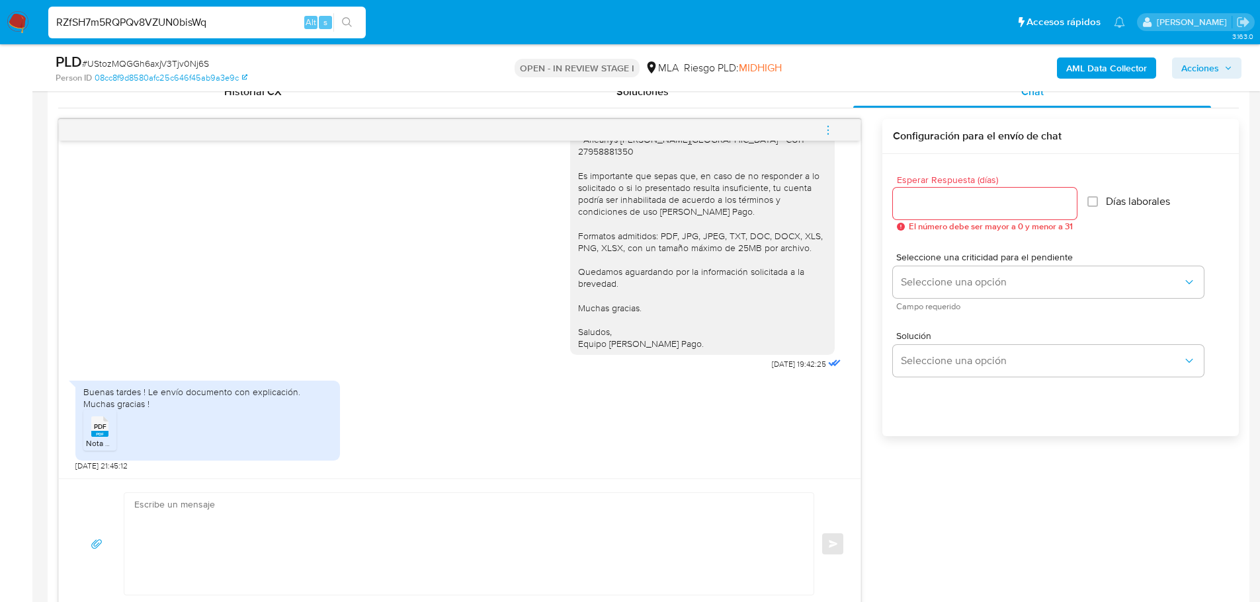
click at [348, 15] on button "search-icon" at bounding box center [346, 22] width 27 height 19
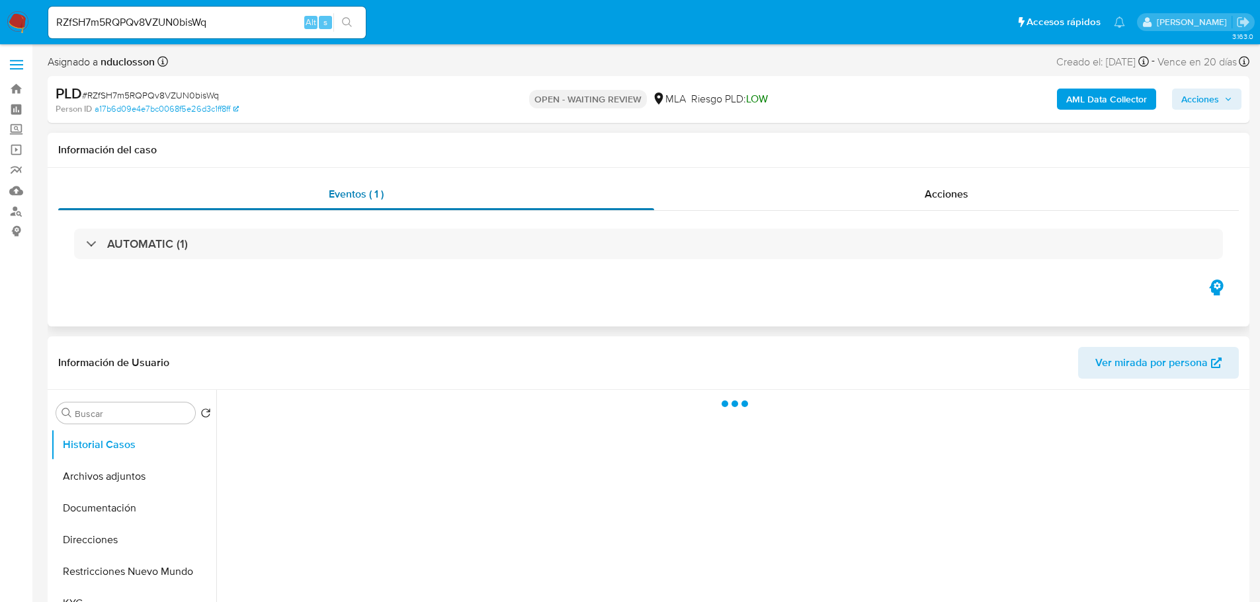
scroll to position [66, 0]
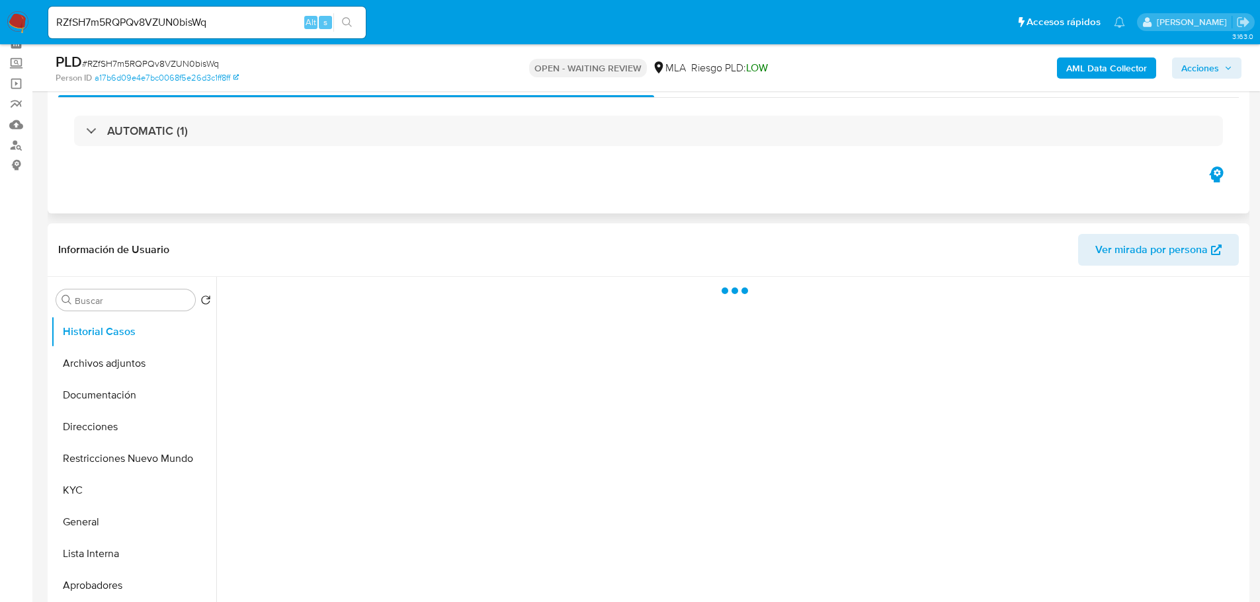
select select "10"
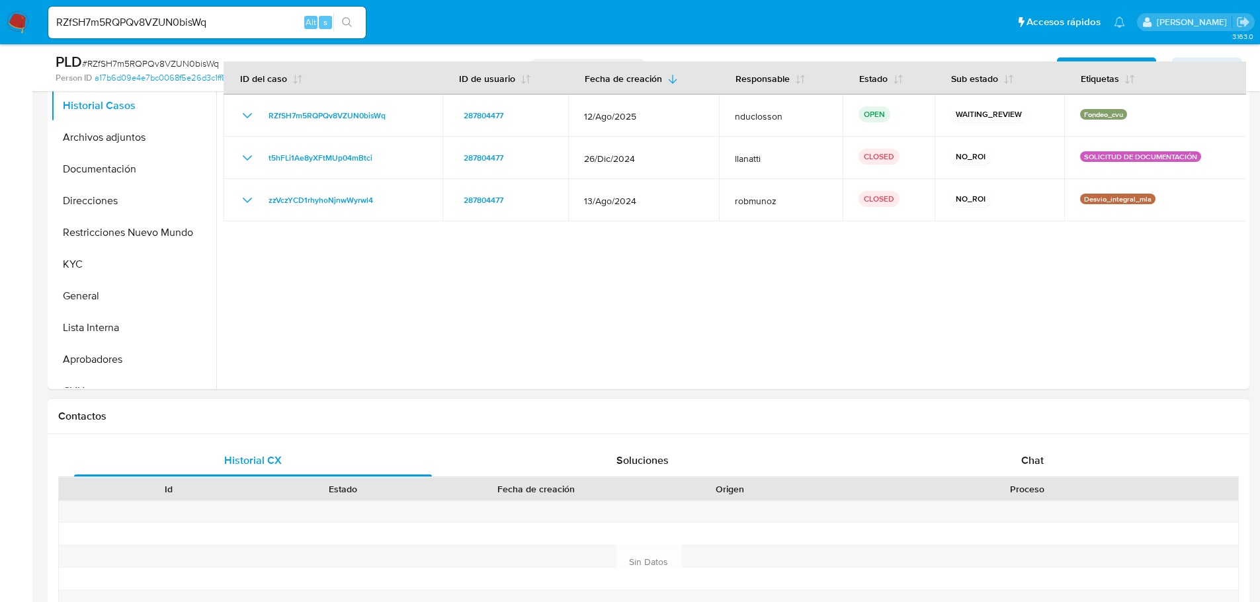
scroll to position [397, 0]
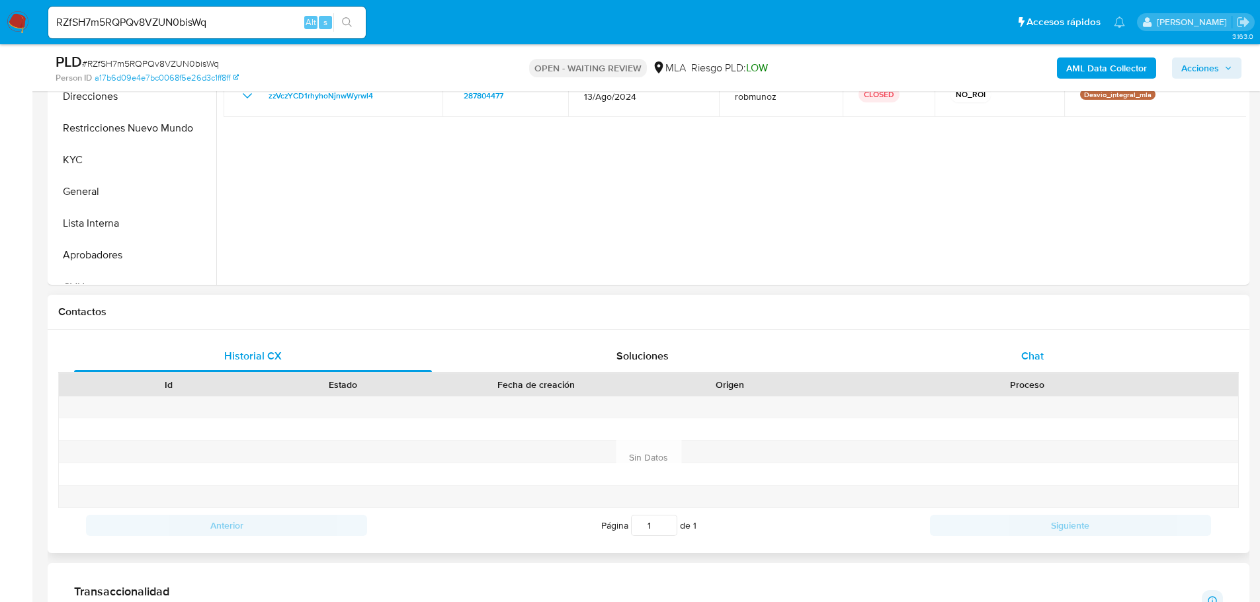
click at [1041, 351] on span "Chat" at bounding box center [1032, 355] width 22 height 15
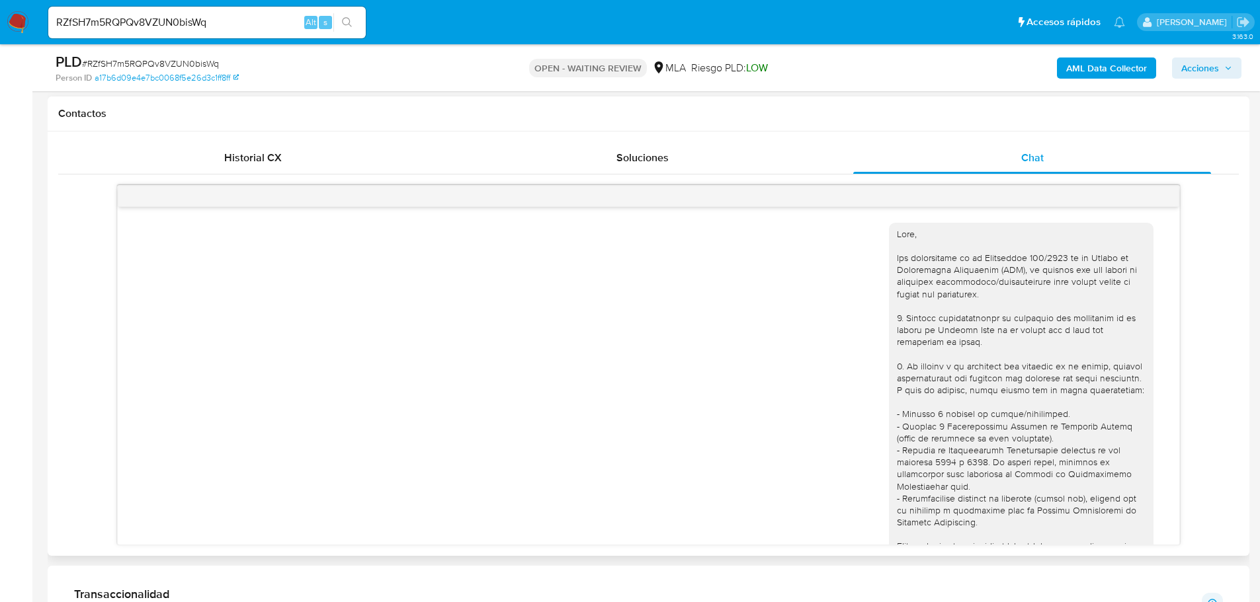
scroll to position [555, 0]
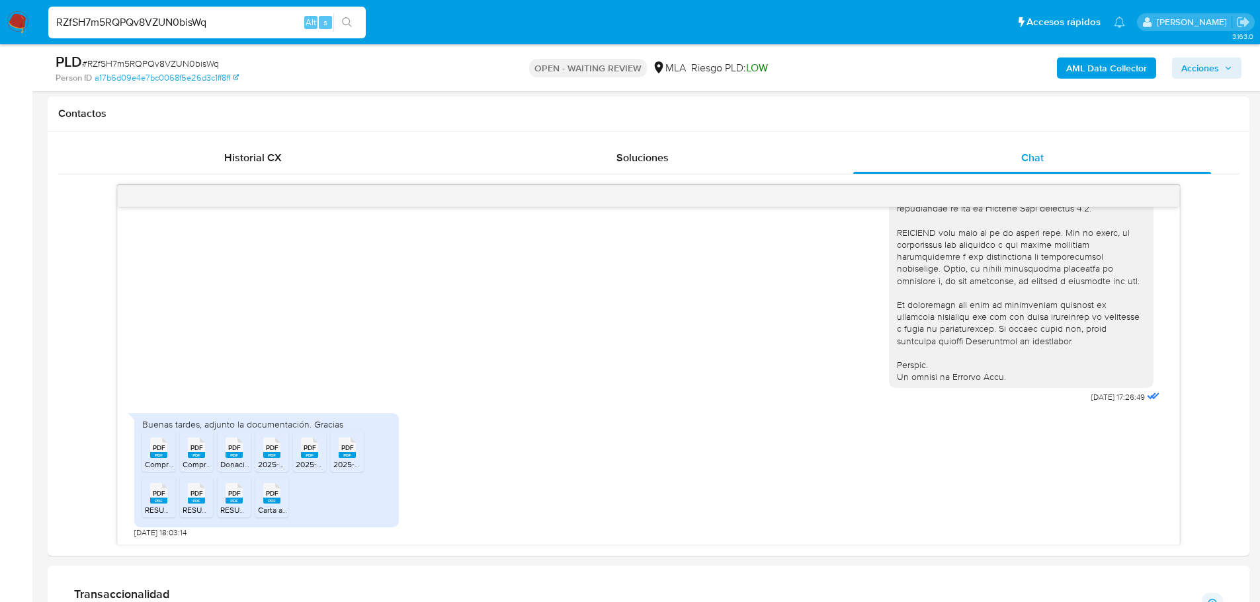
click at [145, 28] on input "RZfSH7m5RQPQv8VZUN0bisWq" at bounding box center [206, 22] width 317 height 17
paste input "Q8YzGzkl0mnUK9ujIBiWdA4i"
type input "Q8YzGzkl0mnUK9ujIBiWdA4i"
click at [341, 14] on button "search-icon" at bounding box center [346, 22] width 27 height 19
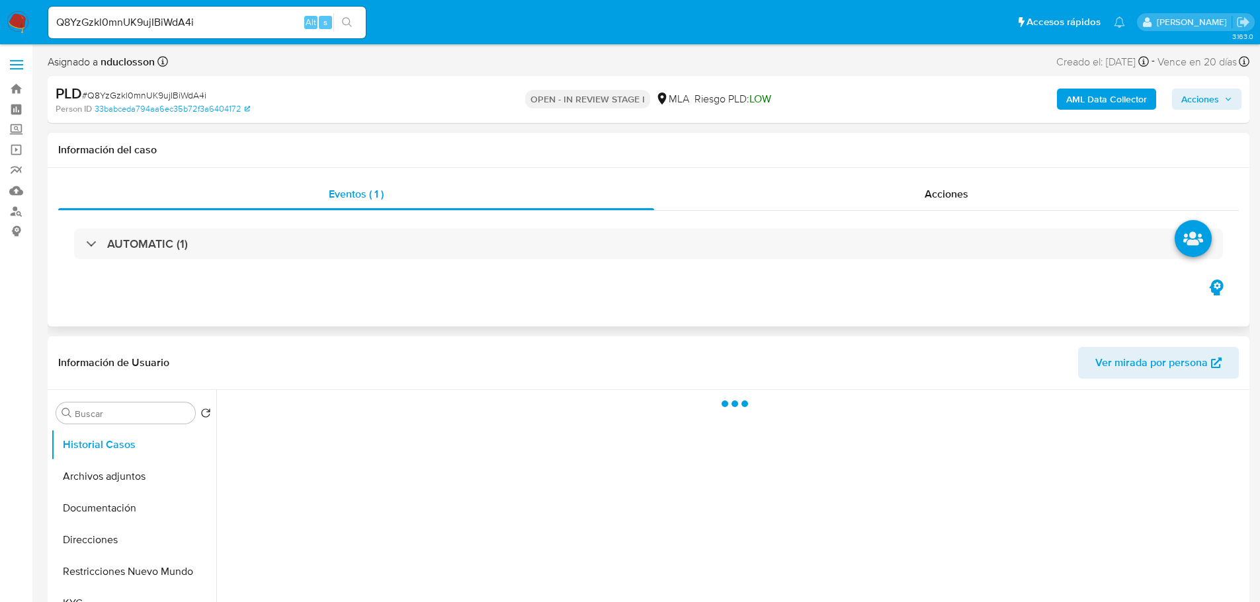
select select "10"
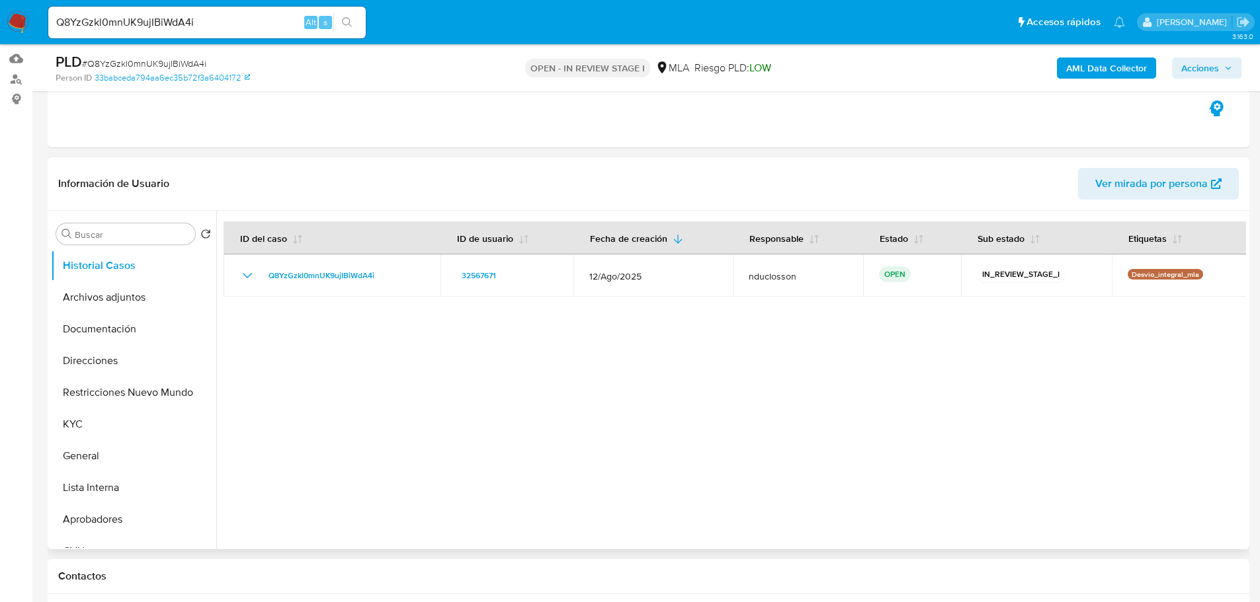
scroll to position [265, 0]
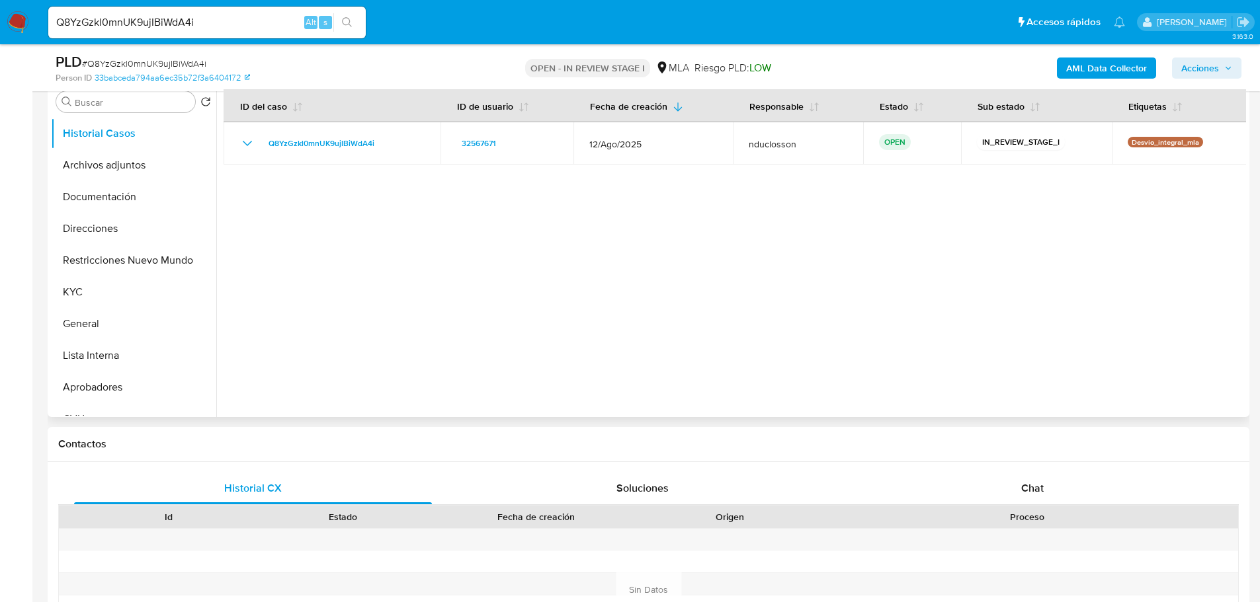
drag, startPoint x: 996, startPoint y: 488, endPoint x: 814, endPoint y: 370, distance: 216.6
click at [996, 488] on div "Chat" at bounding box center [1032, 489] width 358 height 32
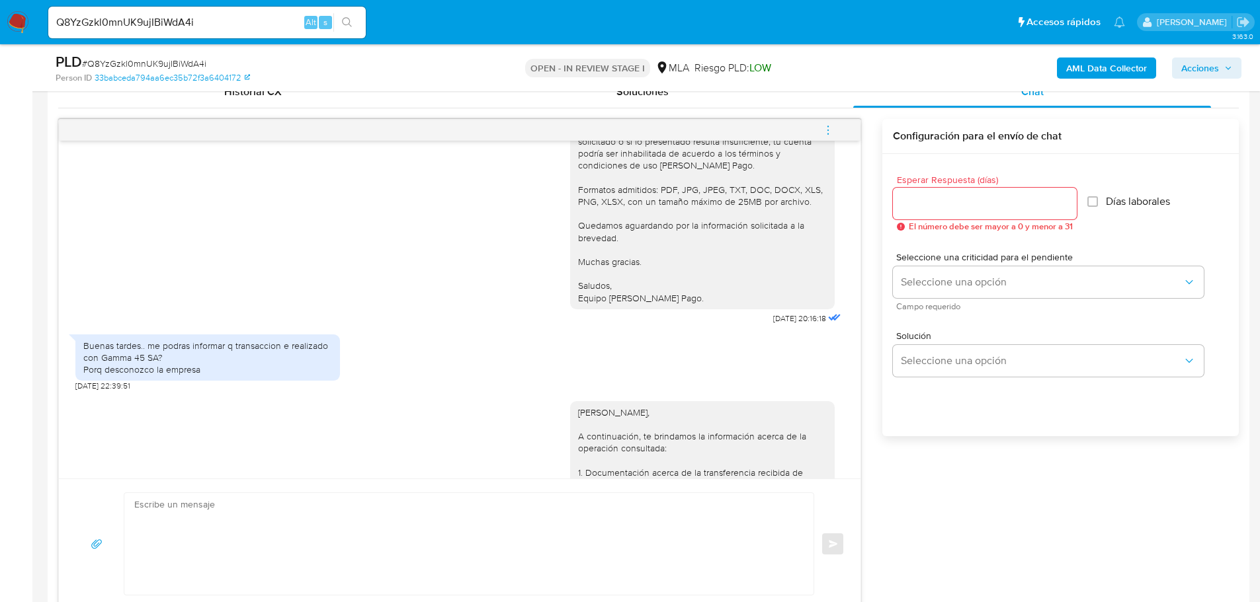
scroll to position [1006, 0]
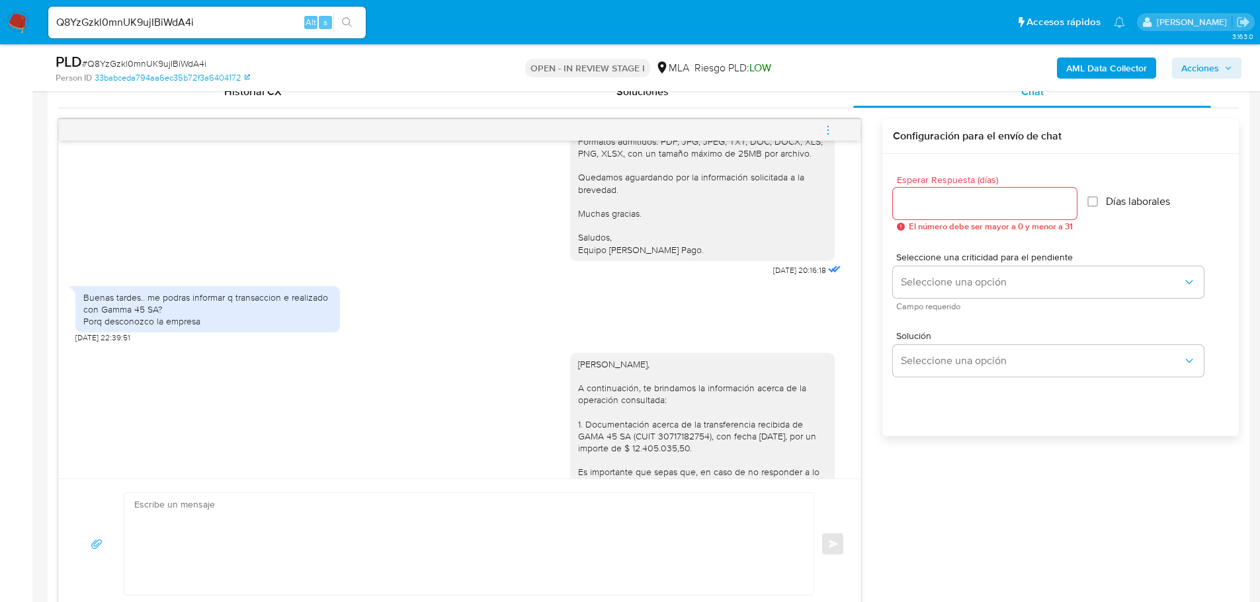
click at [240, 308] on div "Buenas tardes.. me podras informar q transaccion e realizado con Gamma 45 SA? P…" at bounding box center [207, 310] width 249 height 36
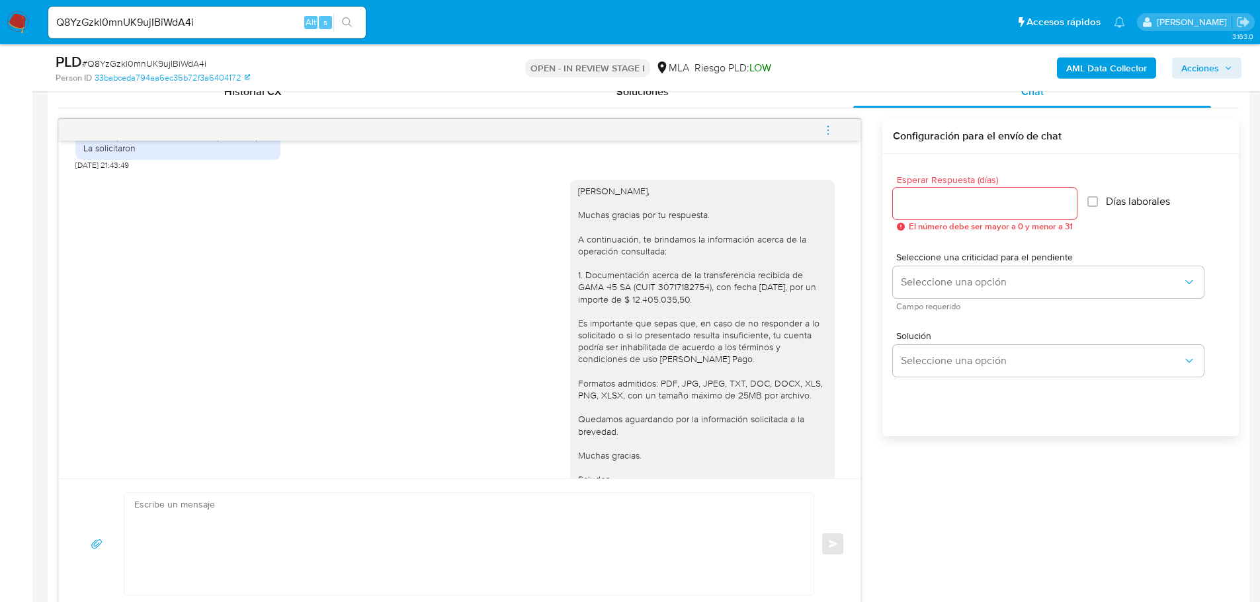
scroll to position [742, 0]
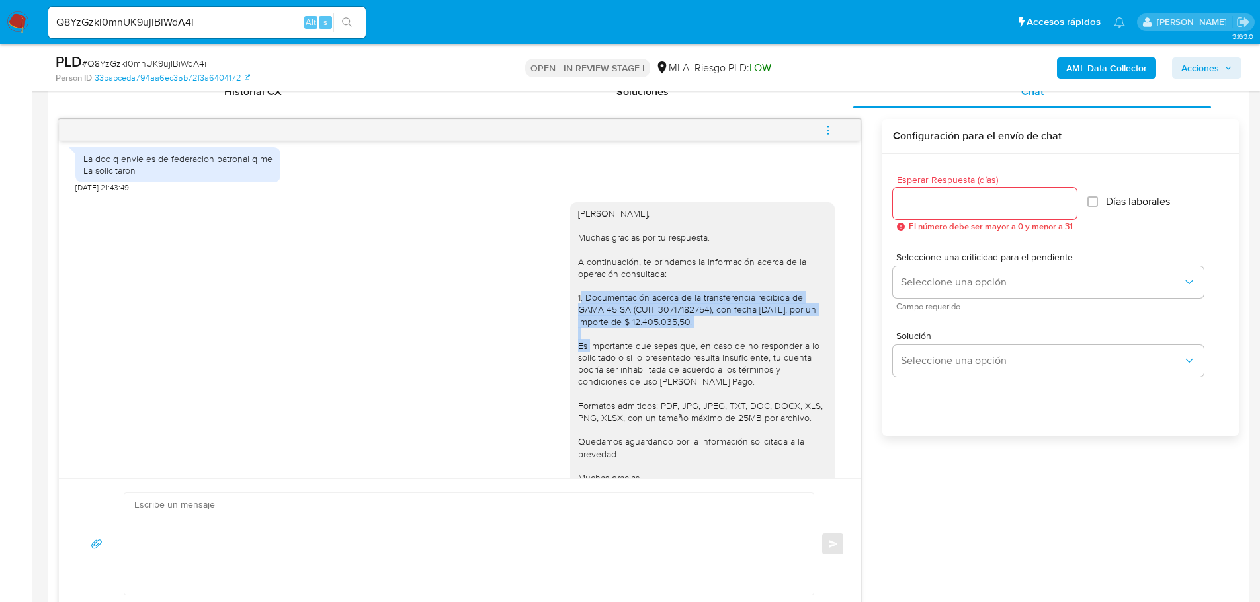
drag, startPoint x: 694, startPoint y: 327, endPoint x: 563, endPoint y: 298, distance: 134.3
click at [570, 298] on div "Hola Marianela, Muchas gracias por tu respuesta. A continuación, te brindamos l…" at bounding box center [702, 363] width 265 height 323
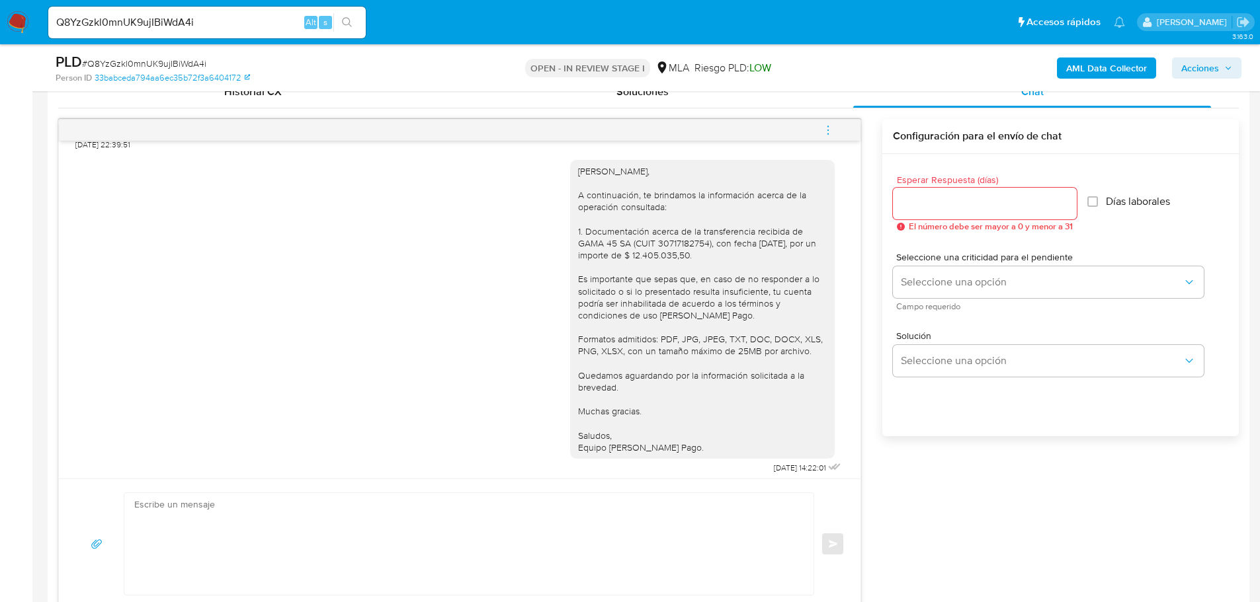
scroll to position [1205, 0]
click at [768, 384] on div "Hola Marianela, A continuación, te brindamos la información acerca de la operac…" at bounding box center [702, 304] width 249 height 289
click at [751, 382] on div "Hola Marianela, A continuación, te brindamos la información acerca de la operac…" at bounding box center [702, 304] width 249 height 289
click at [674, 376] on div "Hola Marianela, A continuación, te brindamos la información acerca de la operac…" at bounding box center [702, 304] width 249 height 289
click at [656, 375] on div "Hola Marianela, A continuación, te brindamos la información acerca de la operac…" at bounding box center [702, 304] width 249 height 289
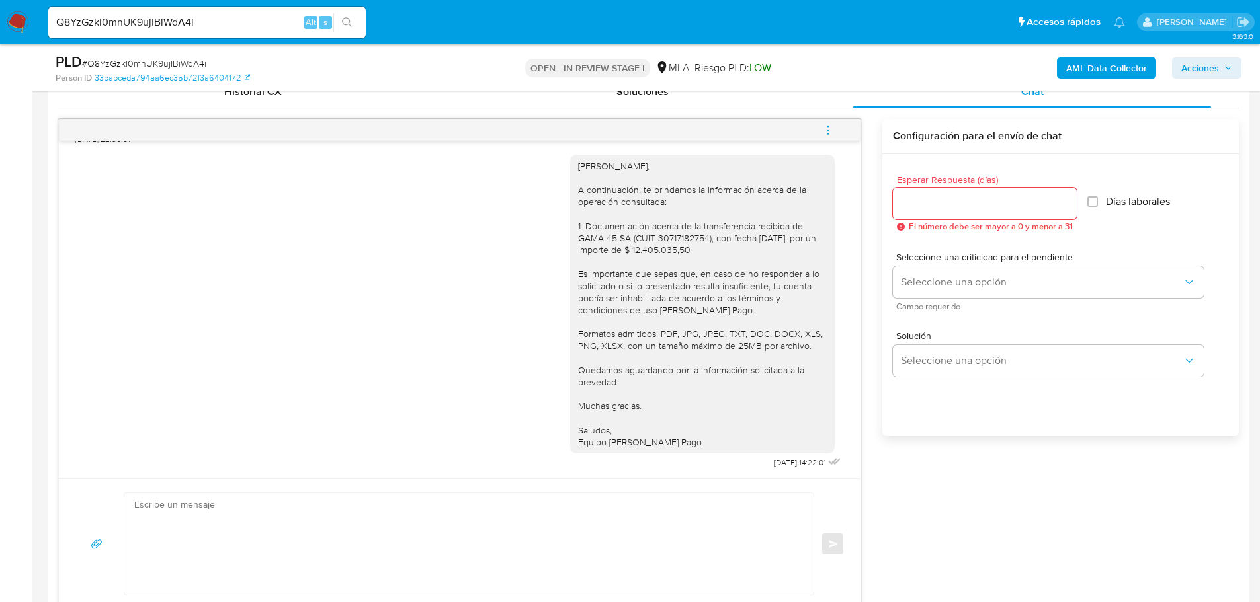
click at [244, 91] on div "PLD # Q8YzGzkl0mnUK9ujIBiWdA4i Person ID 33babceda794aa6ec35b72f3a6404172 OPEN …" at bounding box center [649, 67] width 1202 height 47
click at [257, 95] on span "Historial CX" at bounding box center [253, 91] width 58 height 15
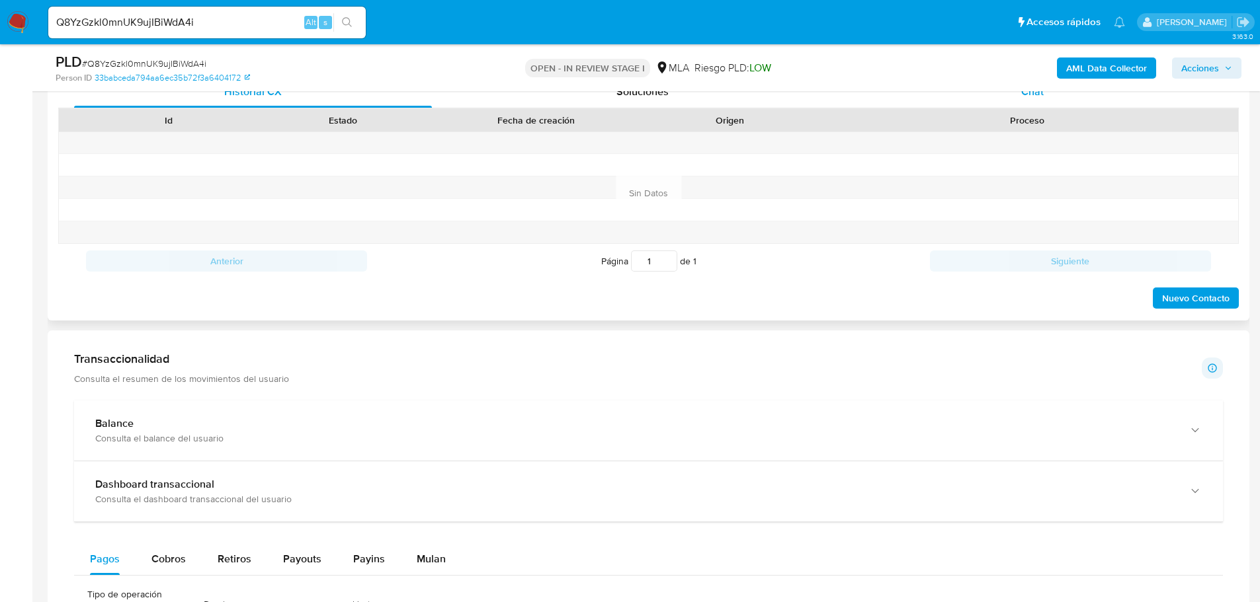
click at [1050, 97] on div "Chat" at bounding box center [1032, 92] width 358 height 32
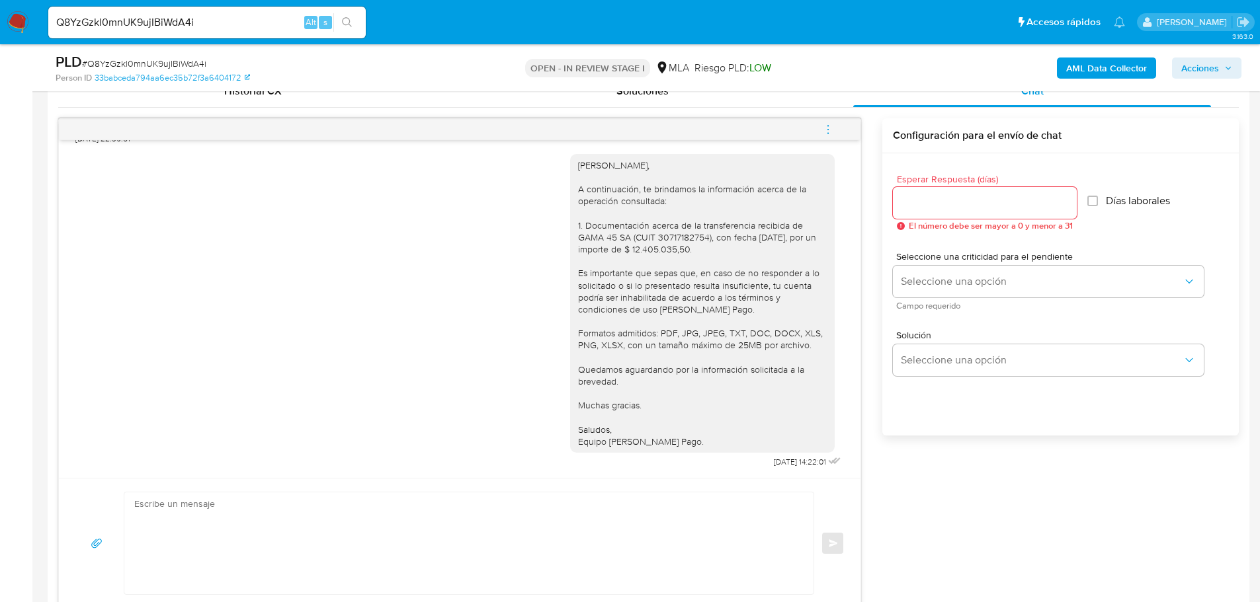
scroll to position [661, 0]
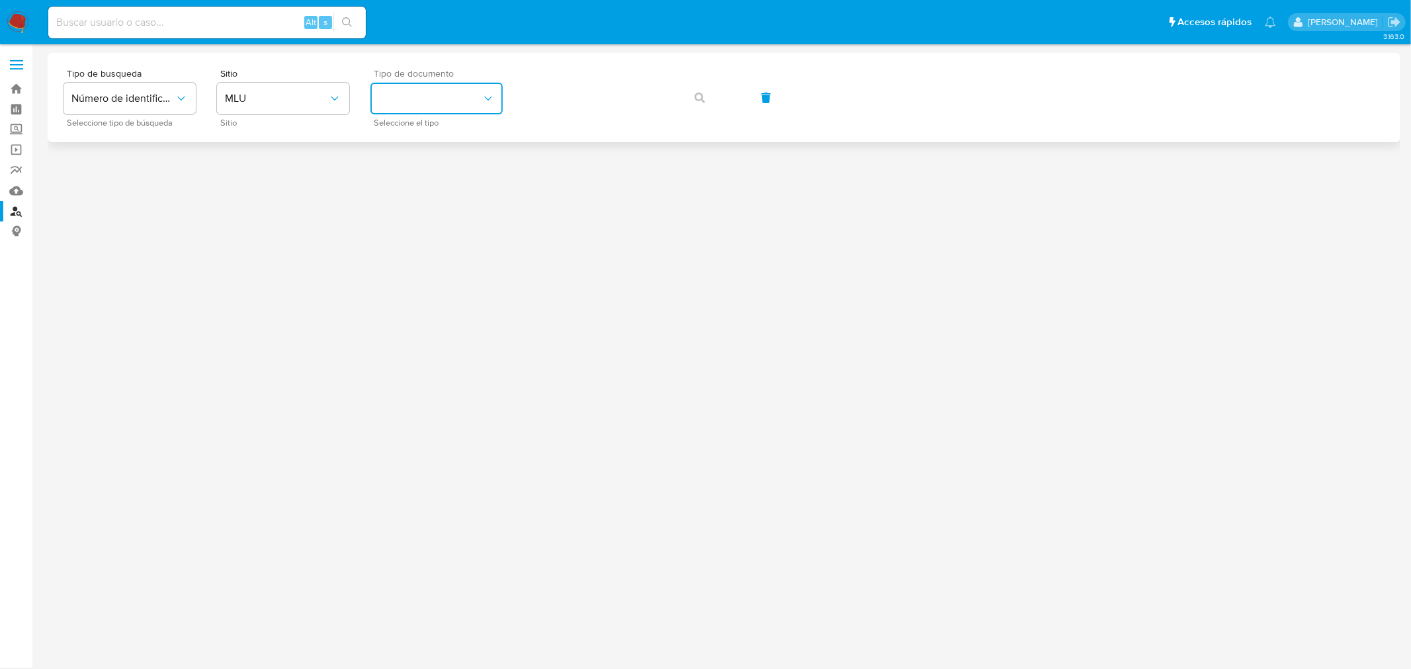
click at [456, 97] on button "identificationType" at bounding box center [436, 99] width 132 height 32
click at [226, 102] on span "MLU" at bounding box center [276, 98] width 103 height 13
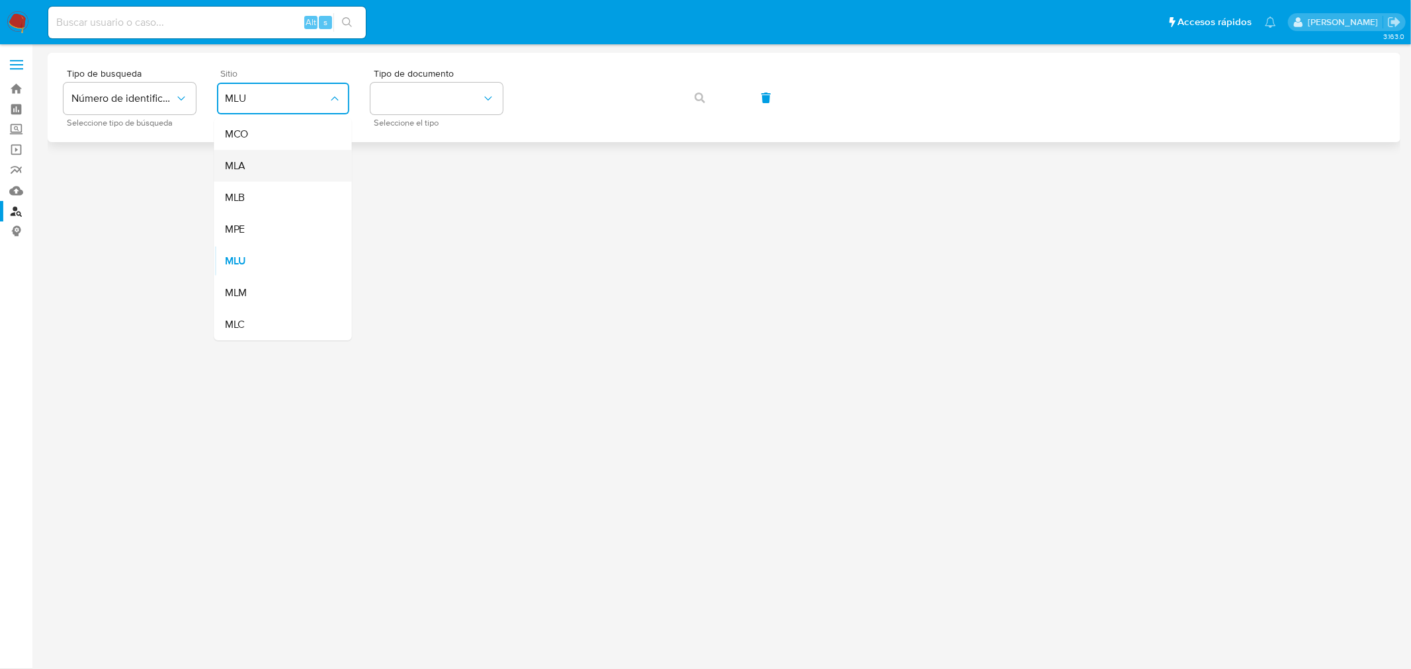
click at [286, 151] on div "MLA" at bounding box center [279, 166] width 108 height 32
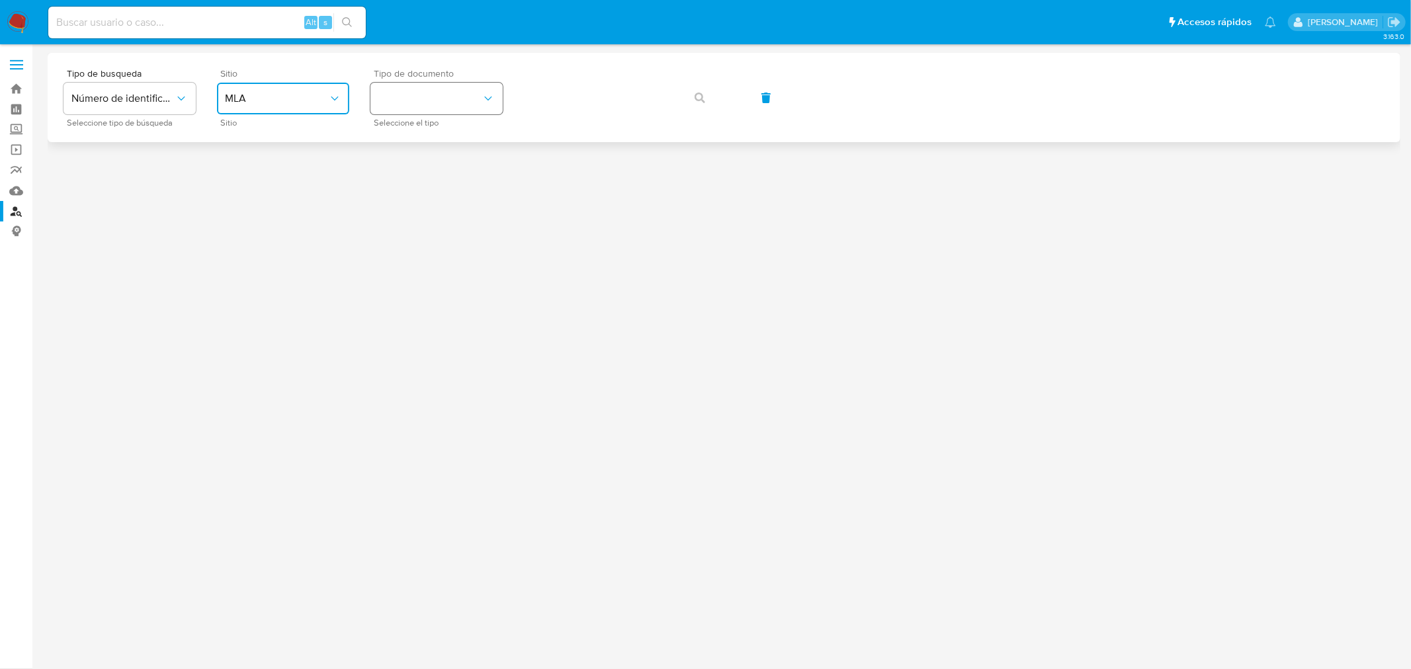
click at [419, 83] on button "identificationType" at bounding box center [436, 99] width 132 height 32
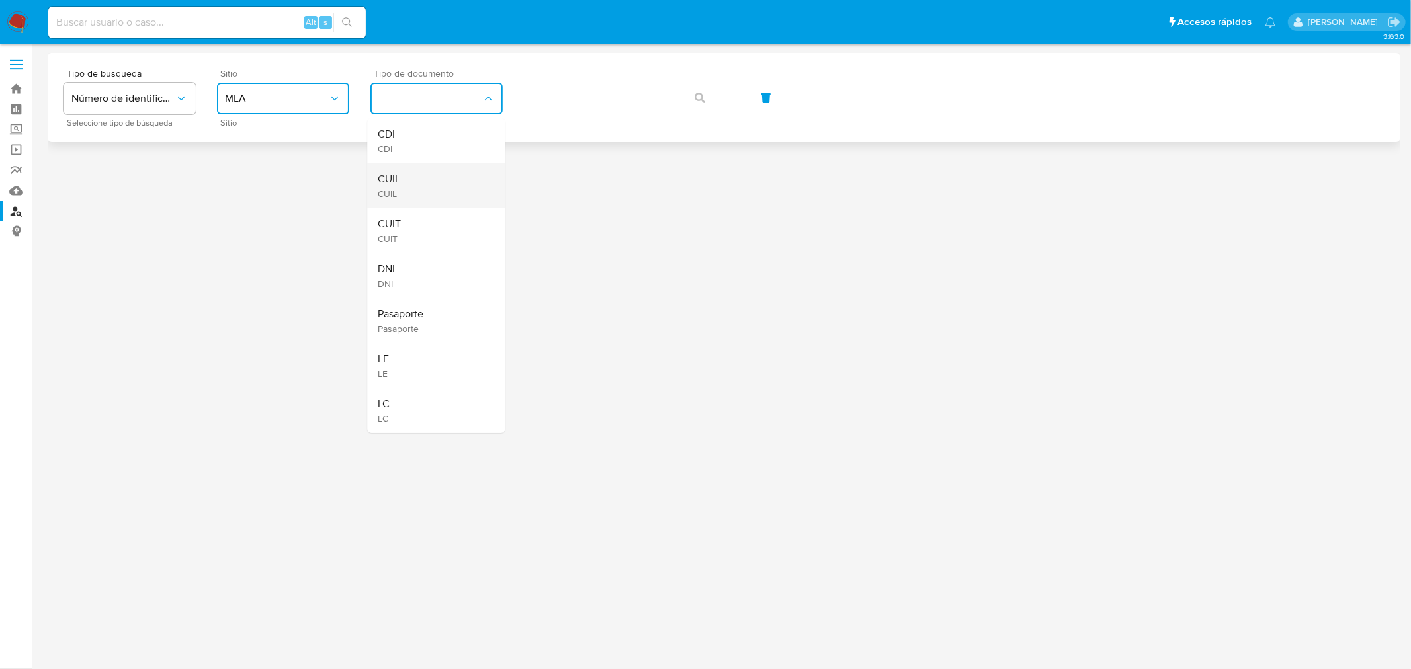
click at [427, 184] on div "CUIL CUIL" at bounding box center [432, 185] width 108 height 45
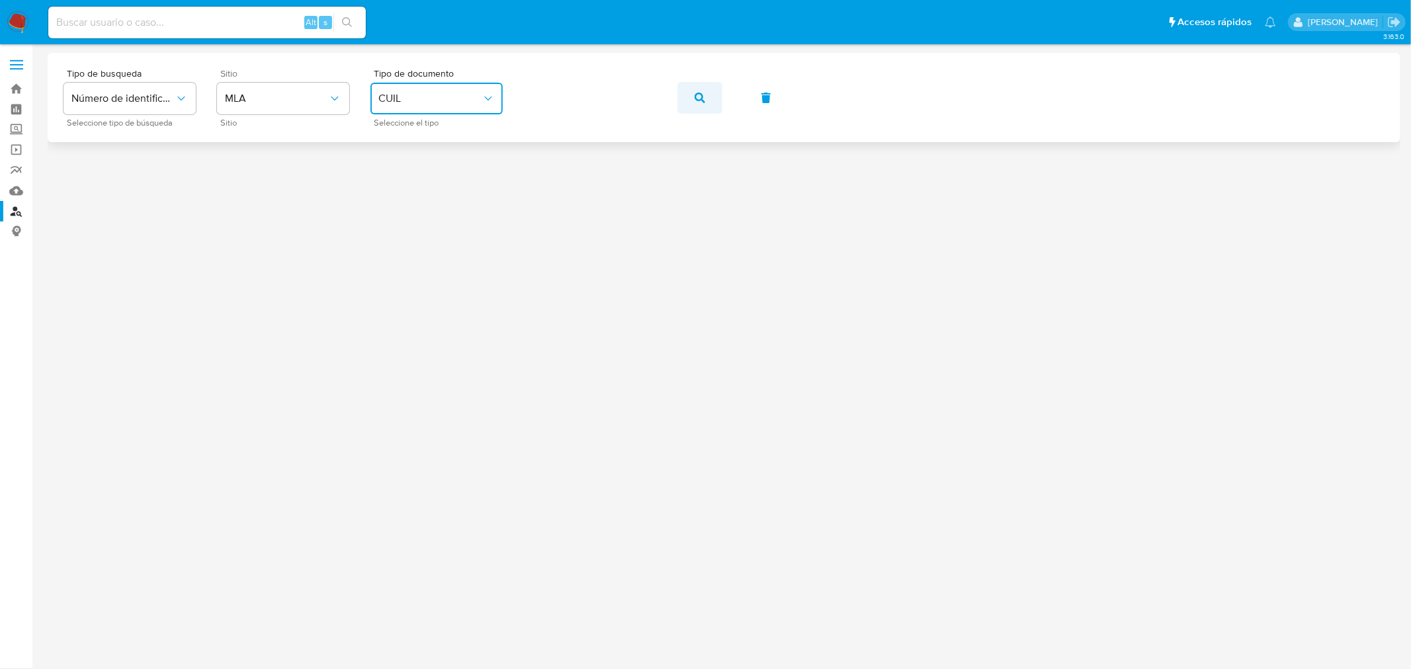
click at [689, 96] on button "button" at bounding box center [699, 98] width 45 height 32
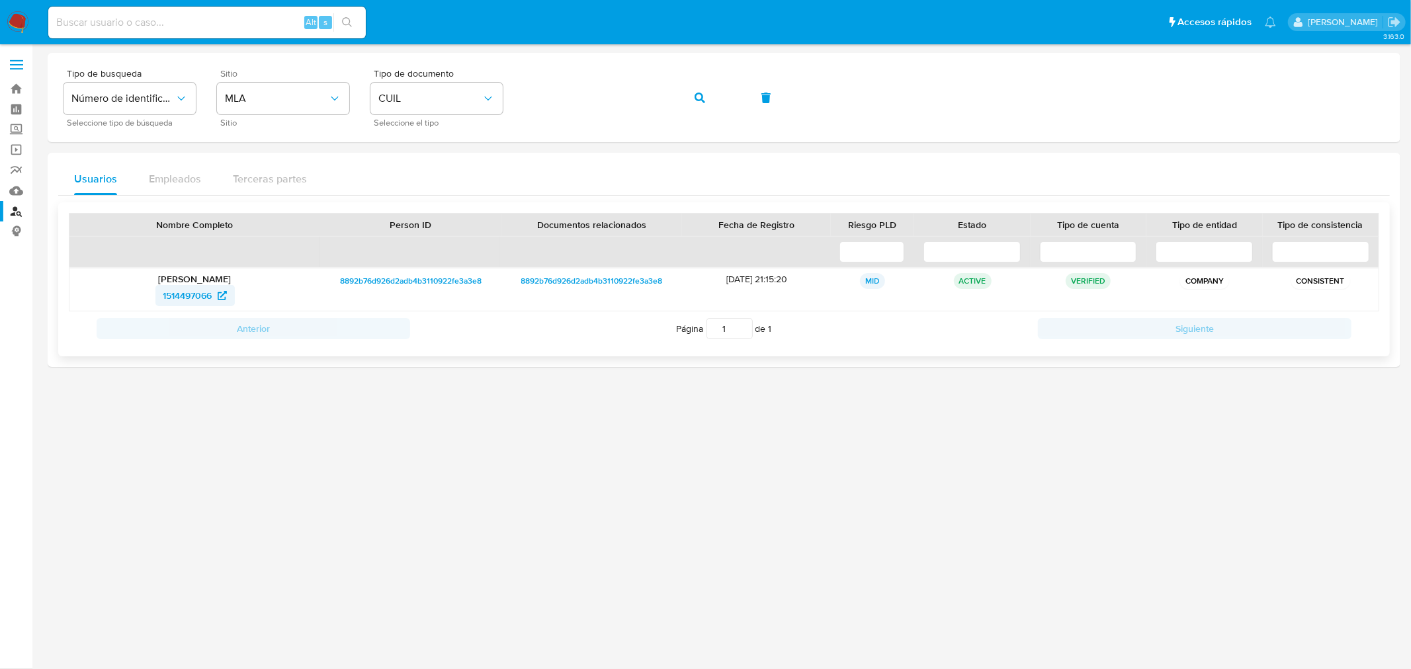
click at [190, 298] on span "1514497066" at bounding box center [187, 295] width 49 height 21
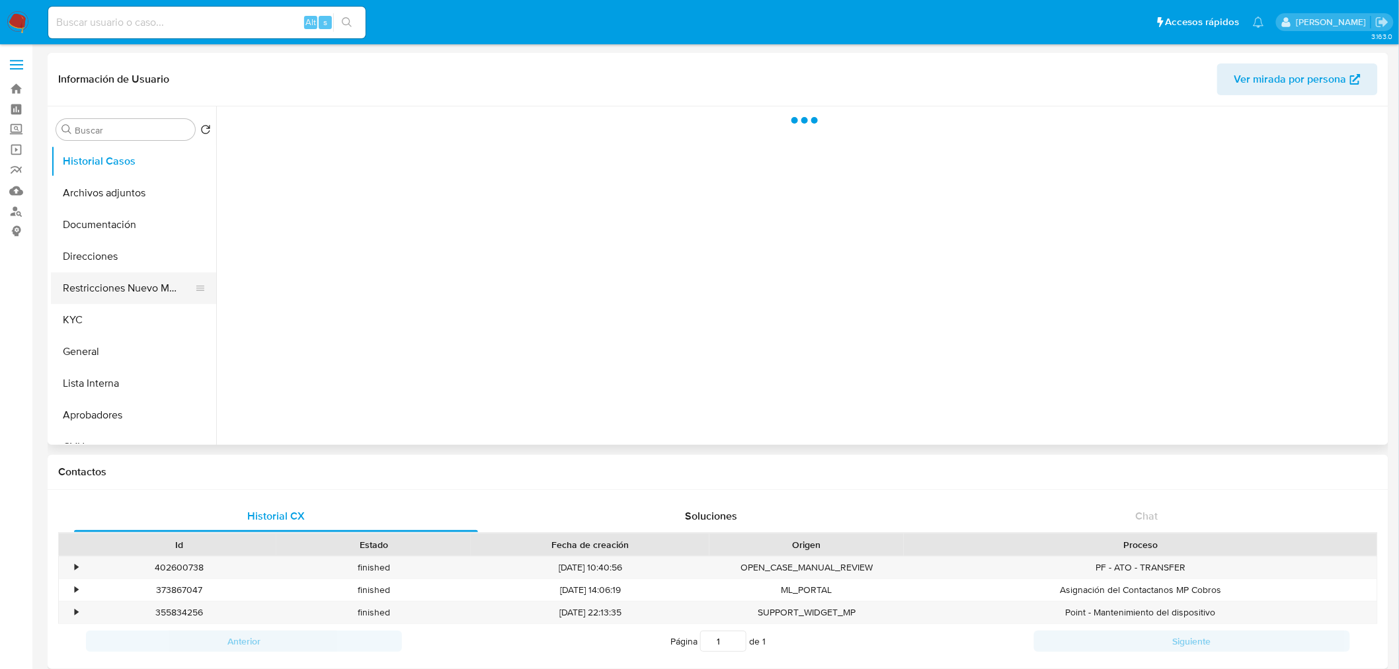
select select "10"
click at [97, 230] on button "Documentación" at bounding box center [128, 225] width 155 height 32
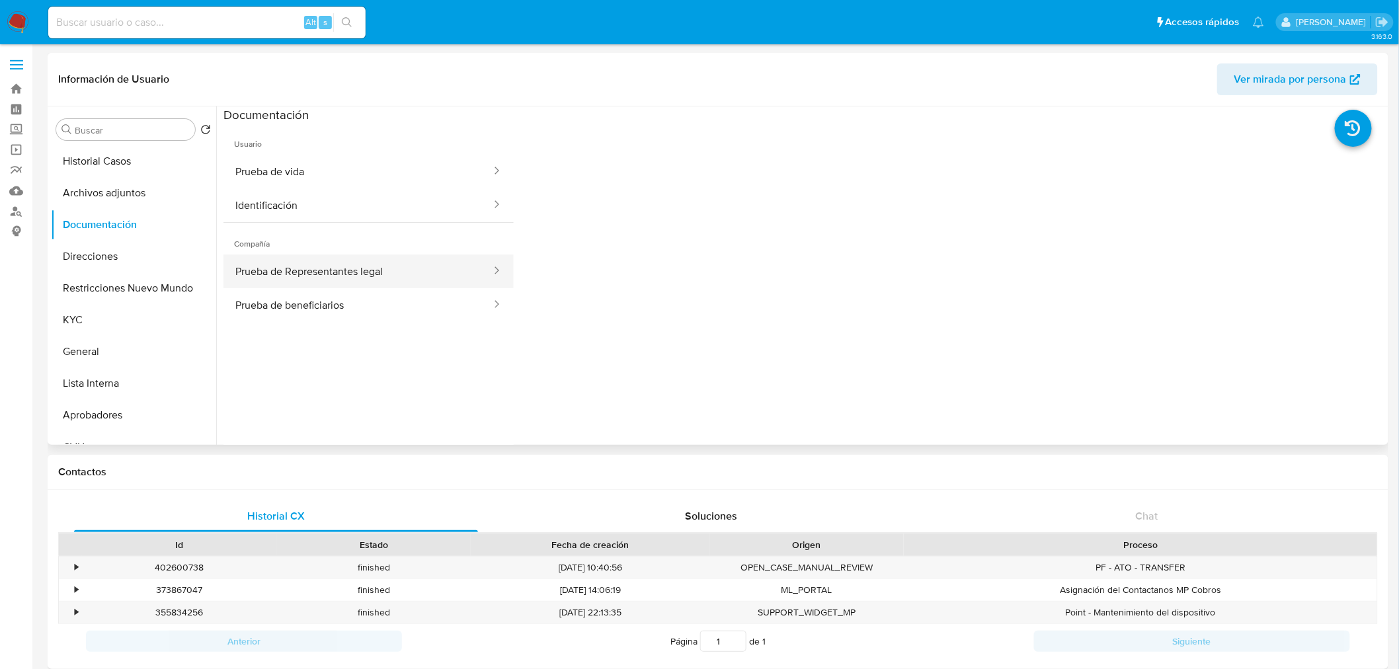
click at [325, 273] on button "Prueba de Representantes legal" at bounding box center [358, 272] width 269 height 34
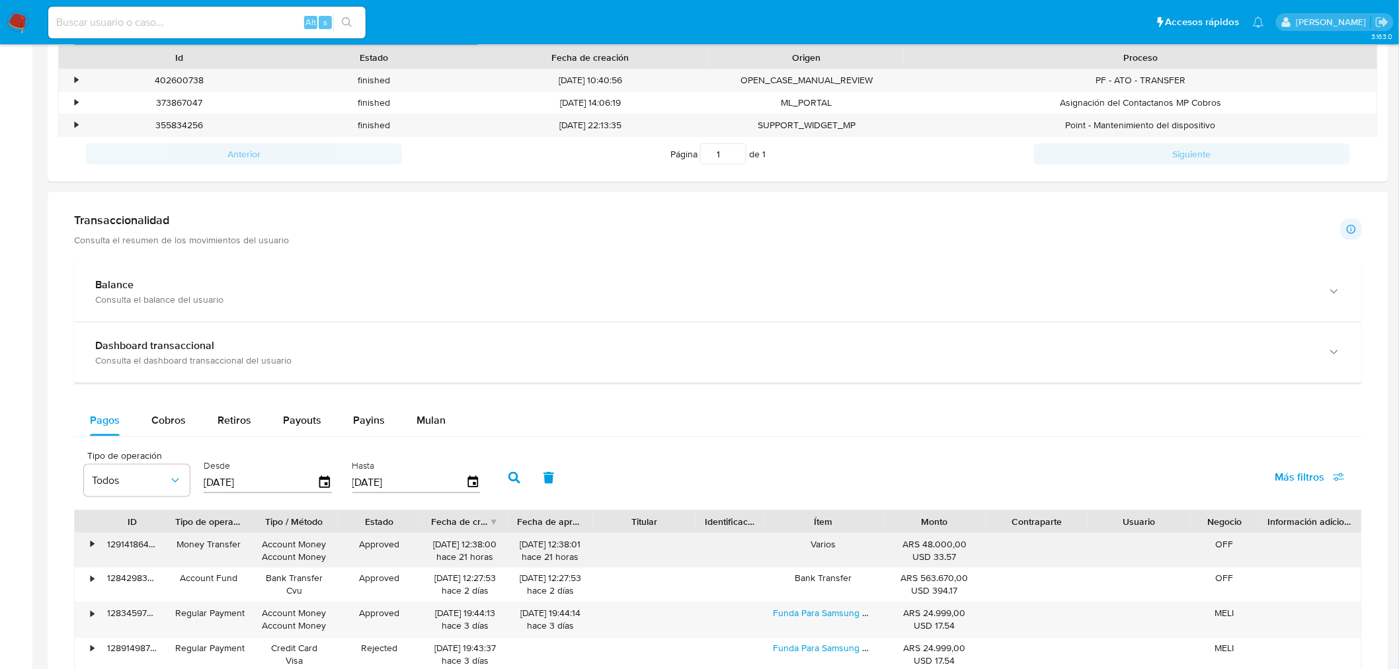
scroll to position [587, 0]
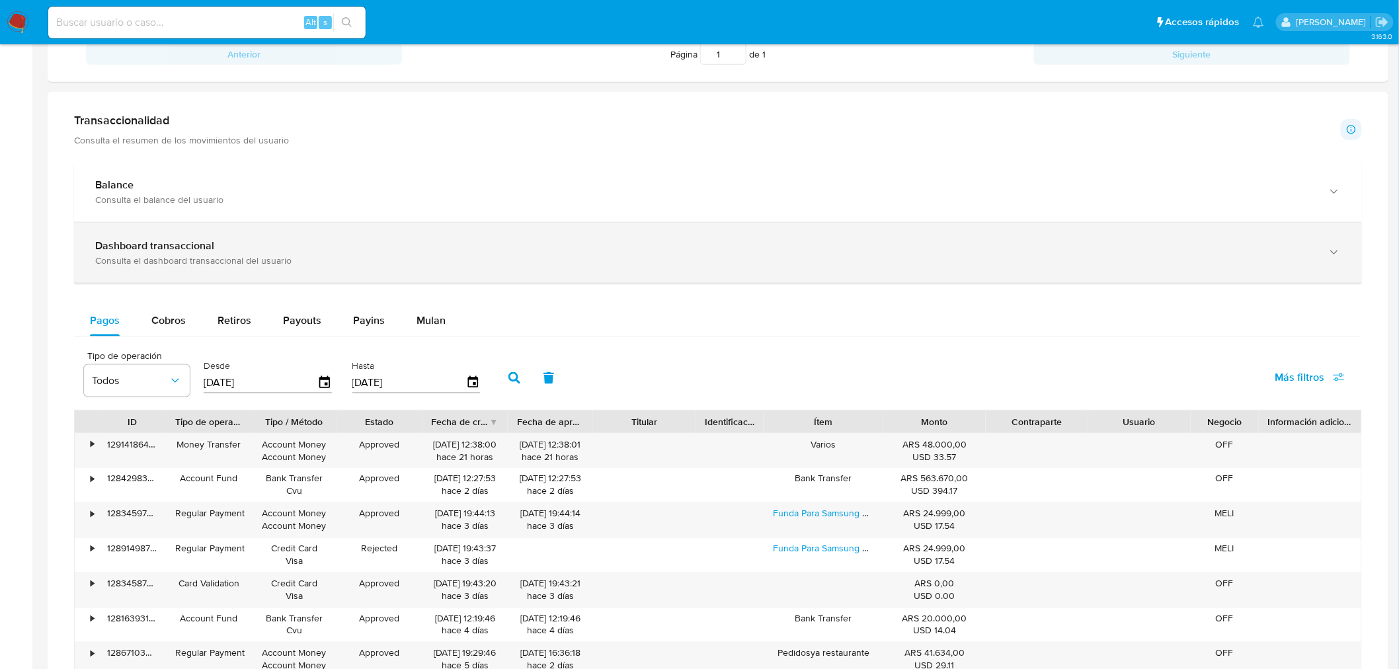
click at [174, 229] on div "Dashboard transaccional Consulta el dashboard transaccional del usuario" at bounding box center [718, 253] width 1288 height 60
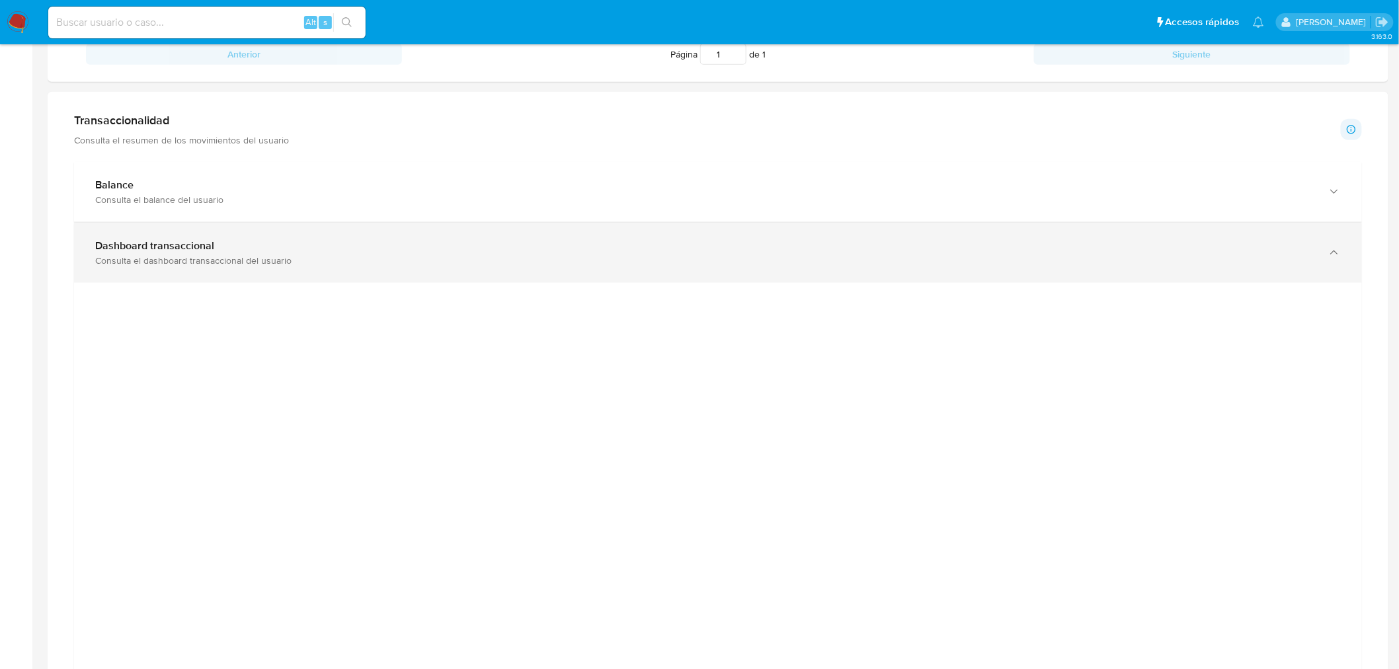
click at [390, 261] on div "Consulta el dashboard transaccional del usuario" at bounding box center [704, 261] width 1219 height 12
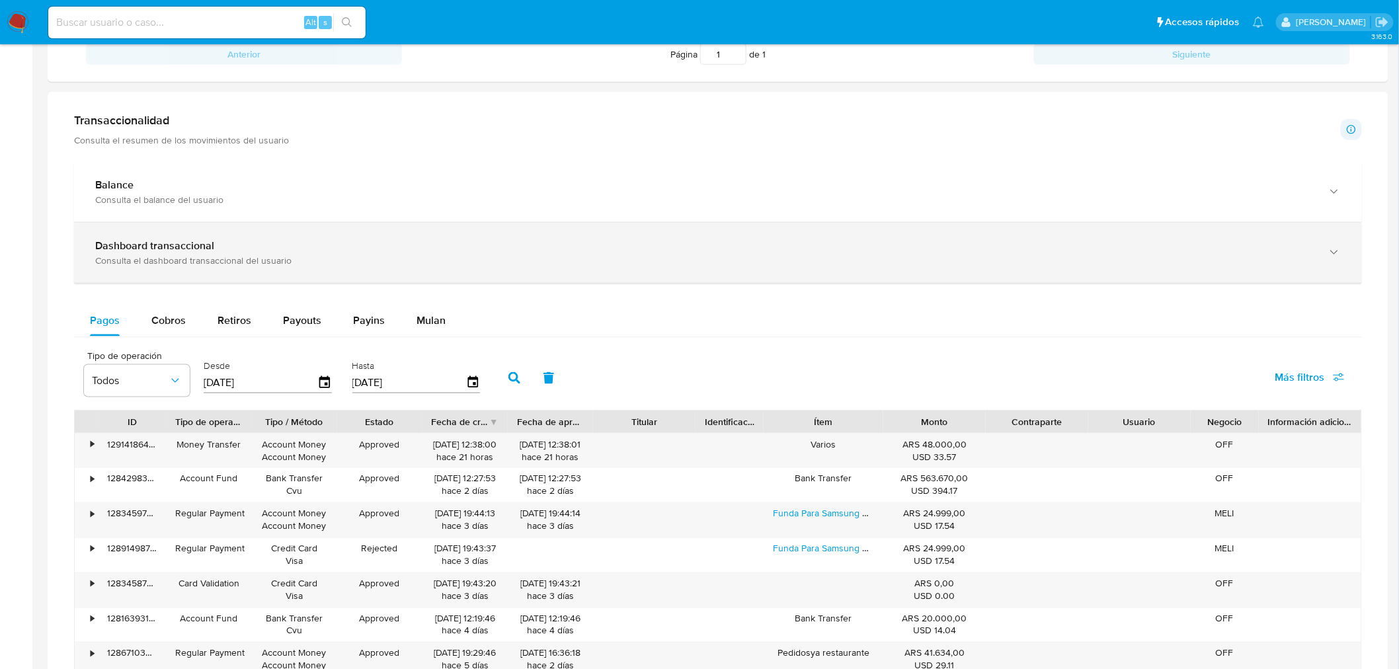
click at [368, 258] on div "Consulta el dashboard transaccional del usuario" at bounding box center [704, 261] width 1219 height 12
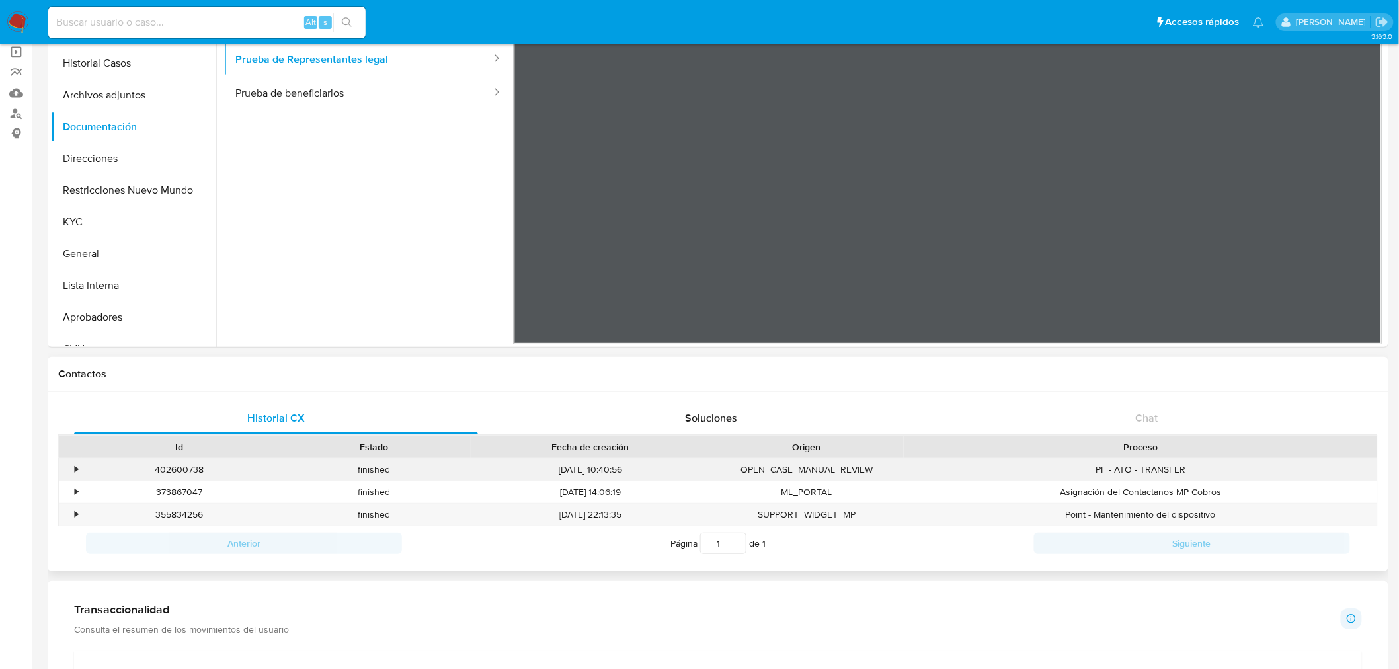
scroll to position [73, 0]
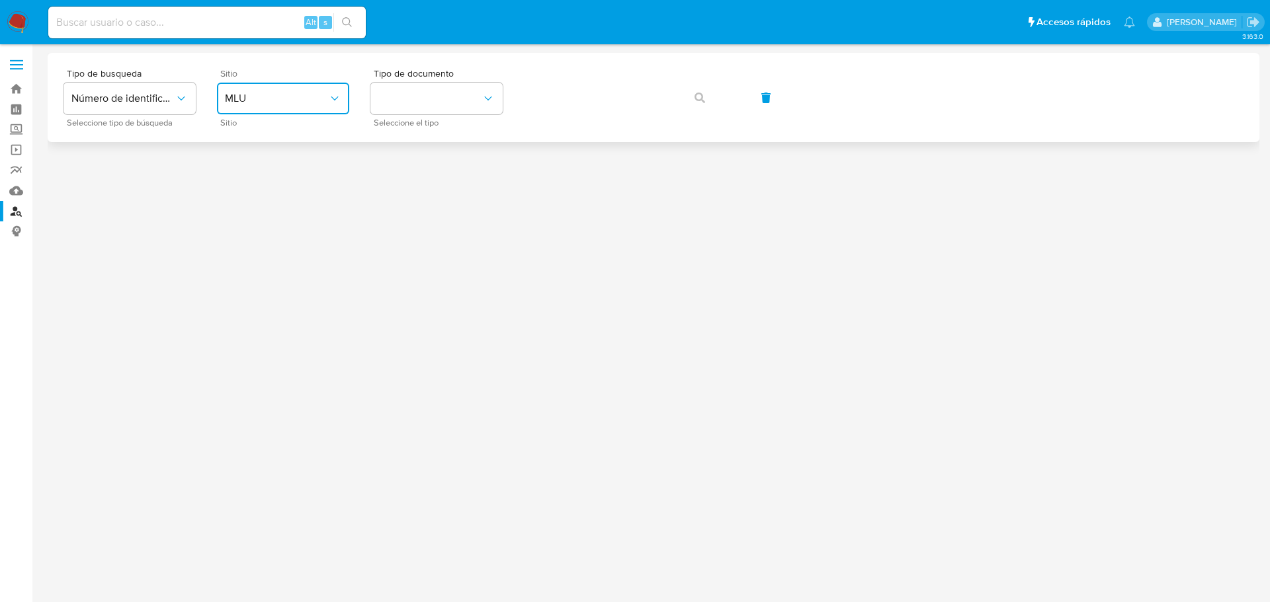
click at [274, 89] on button "MLU" at bounding box center [283, 99] width 132 height 32
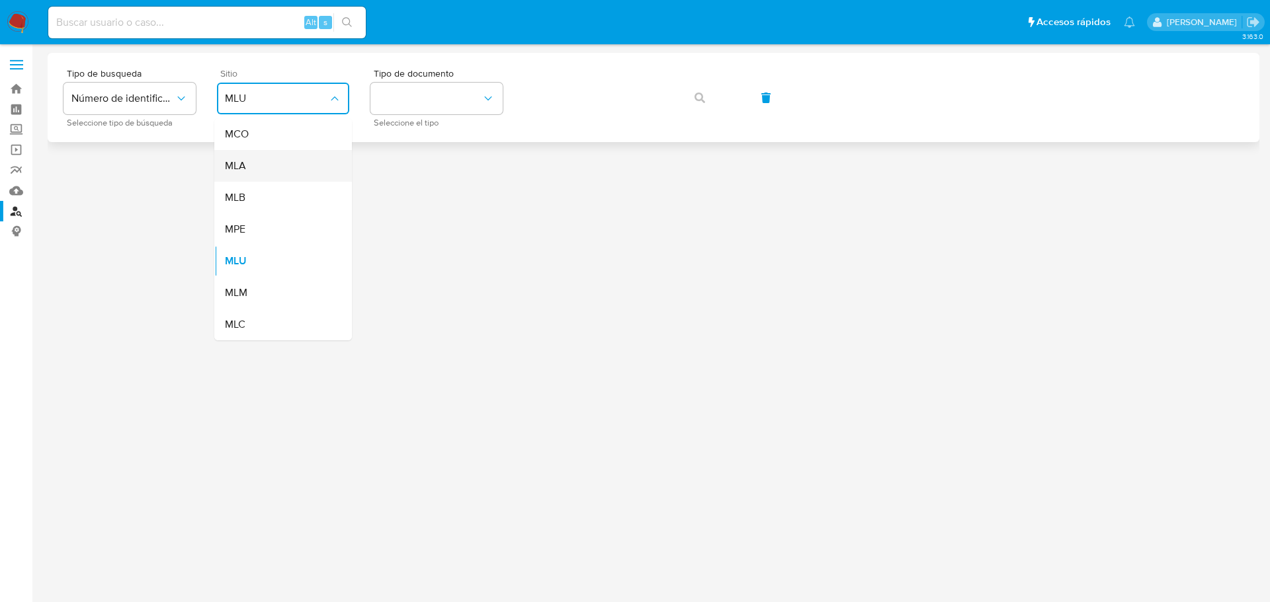
click at [255, 168] on div "MLA" at bounding box center [279, 166] width 108 height 32
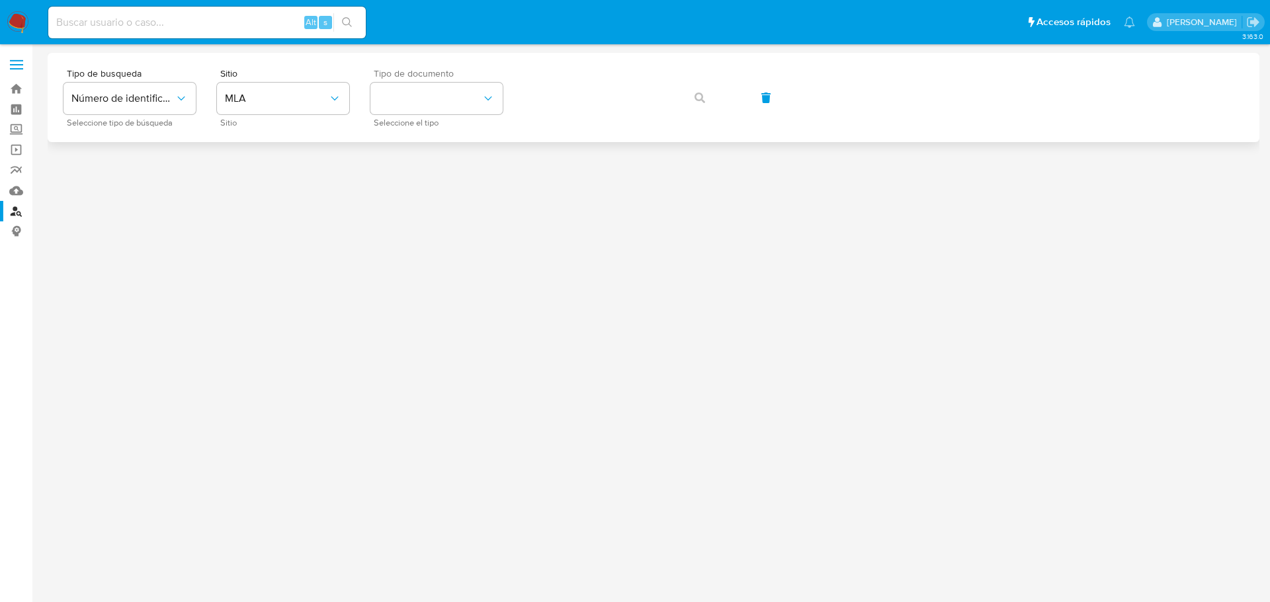
click at [443, 117] on div "Tipo de documento Seleccione el tipo" at bounding box center [436, 98] width 132 height 58
click at [452, 110] on button "identificationType" at bounding box center [436, 99] width 132 height 32
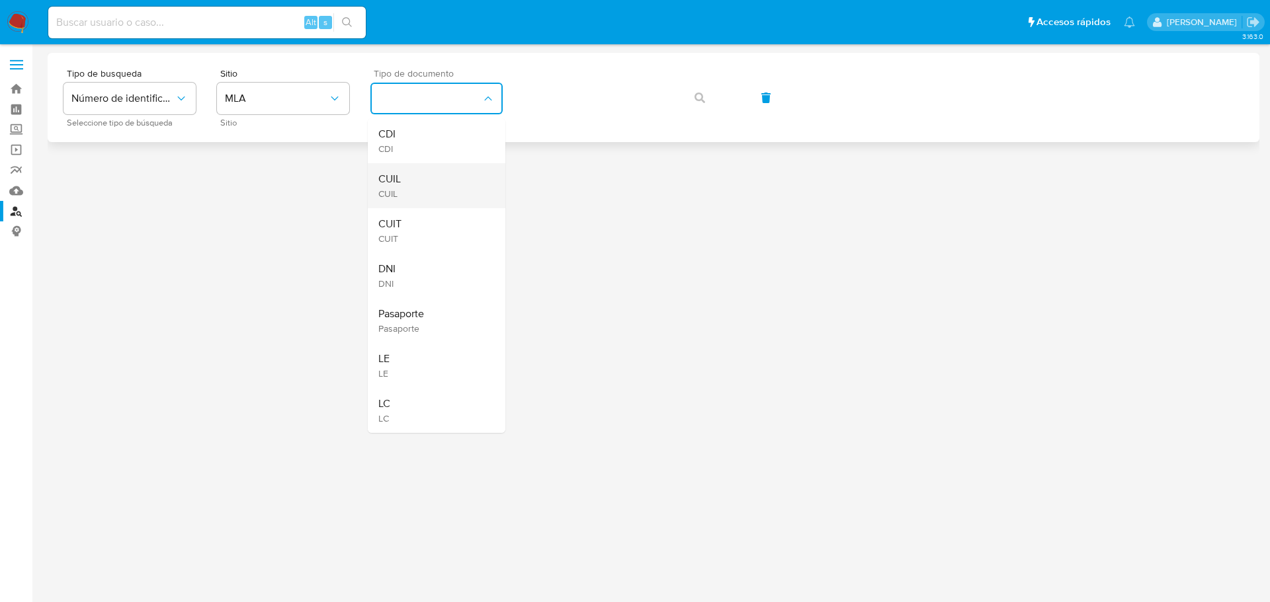
click at [427, 181] on div "CUIL CUIL" at bounding box center [432, 185] width 108 height 45
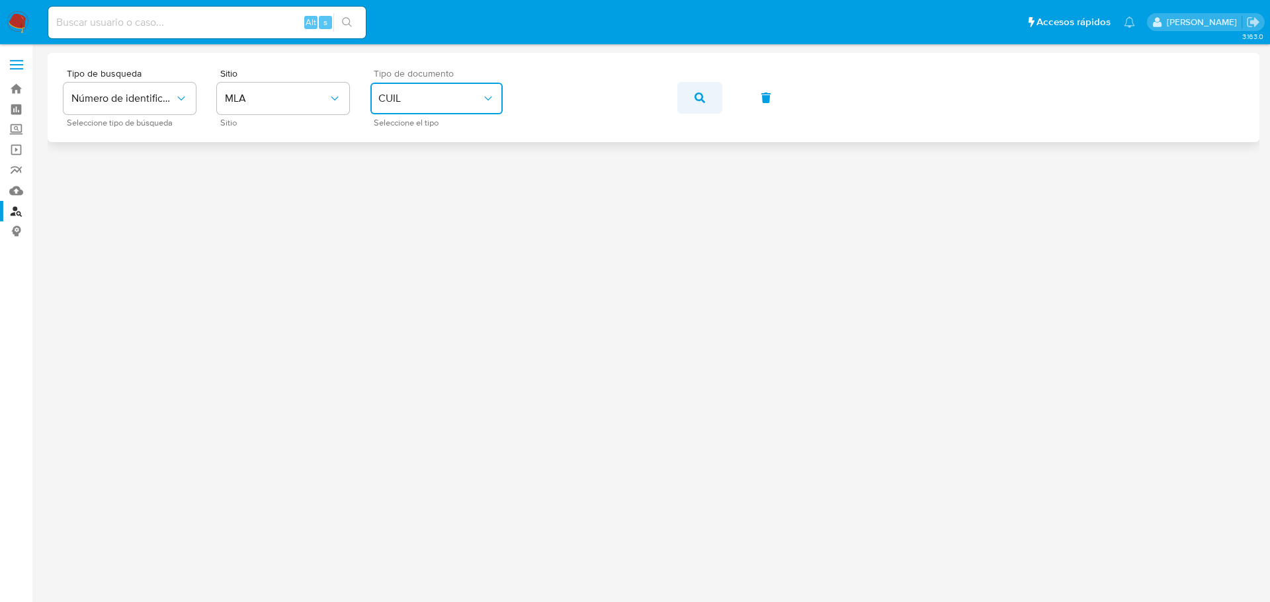
click at [694, 87] on button "button" at bounding box center [699, 98] width 45 height 32
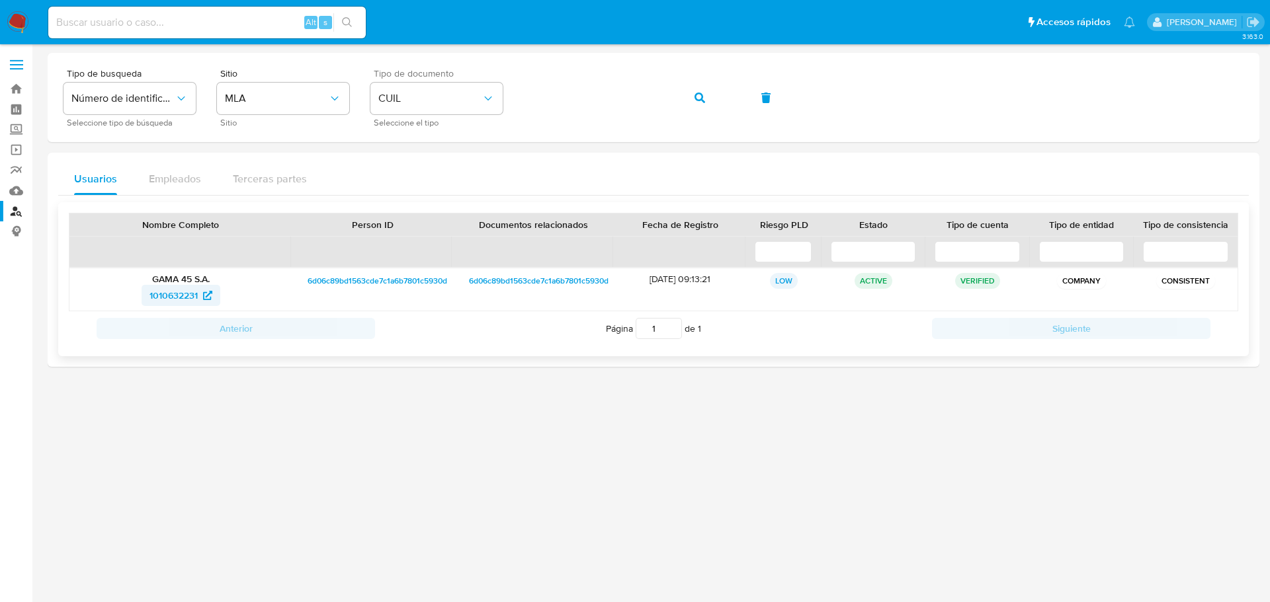
click at [168, 298] on span "1010632231" at bounding box center [173, 295] width 48 height 21
click at [177, 296] on span "1010632231" at bounding box center [173, 295] width 48 height 21
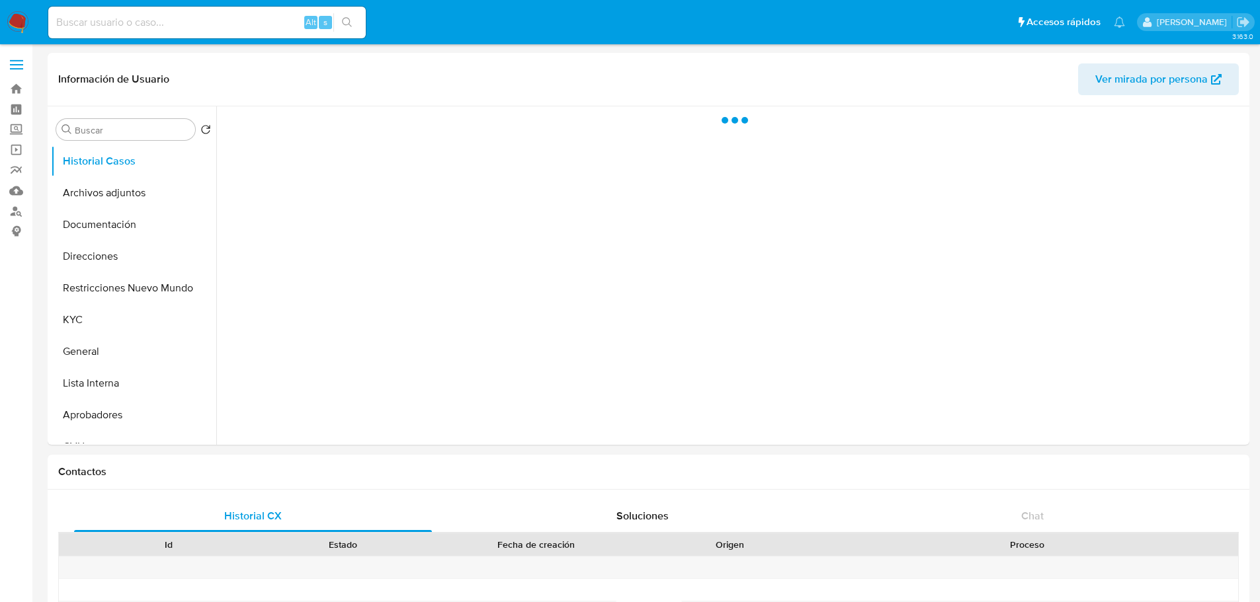
select select "10"
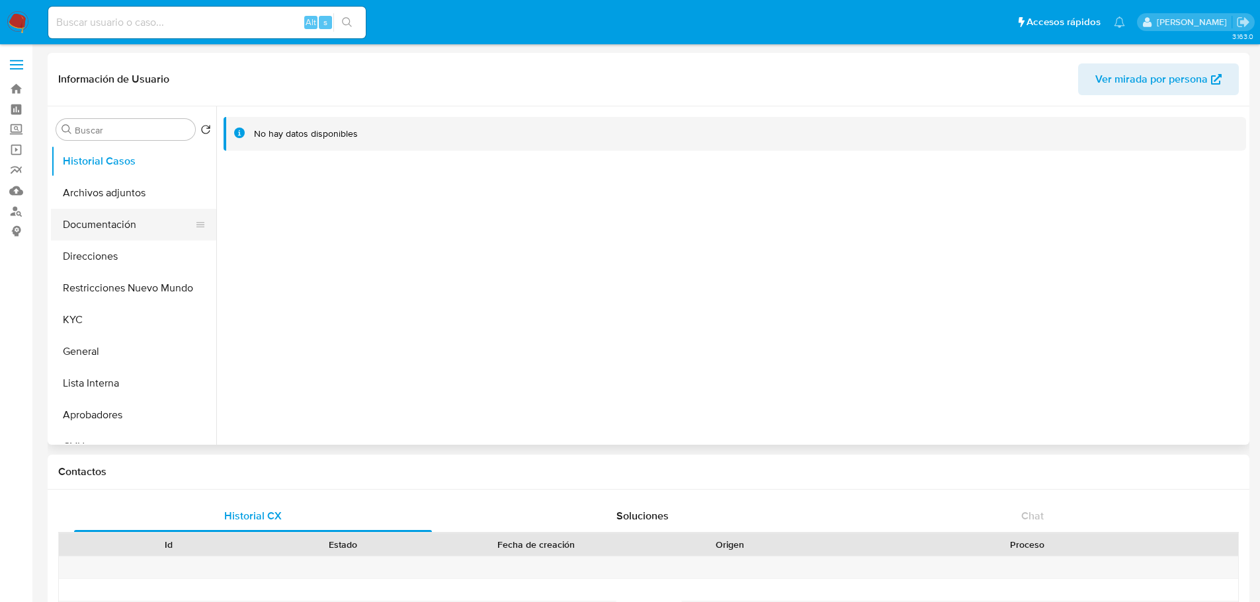
click at [106, 217] on button "Documentación" at bounding box center [128, 225] width 155 height 32
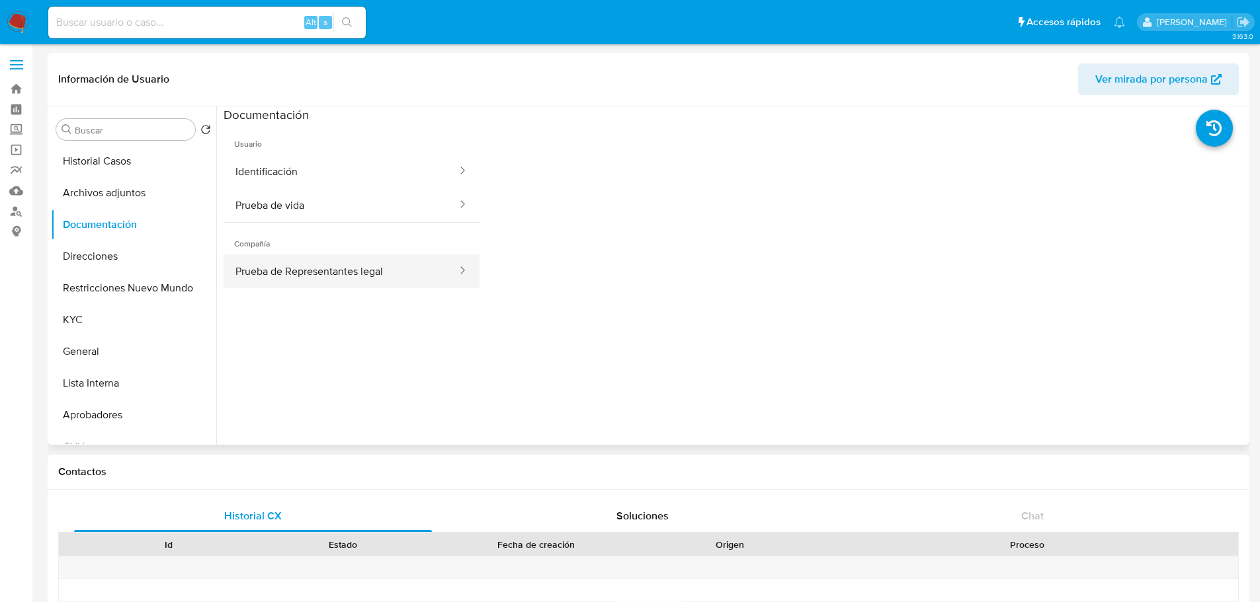
click at [316, 255] on button "Prueba de Representantes legal" at bounding box center [341, 272] width 235 height 34
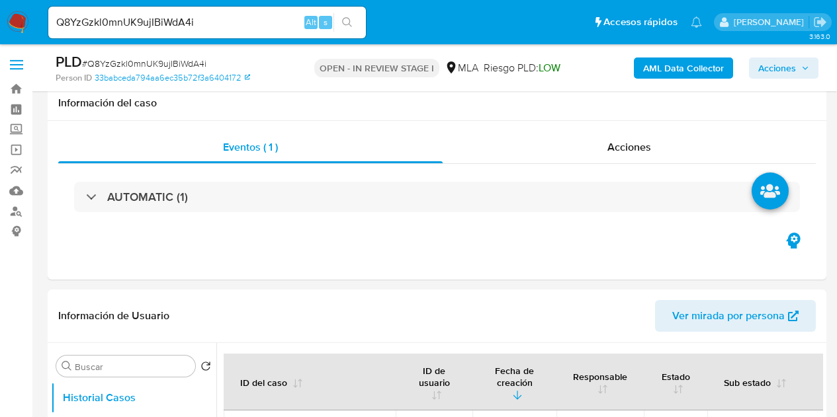
select select "10"
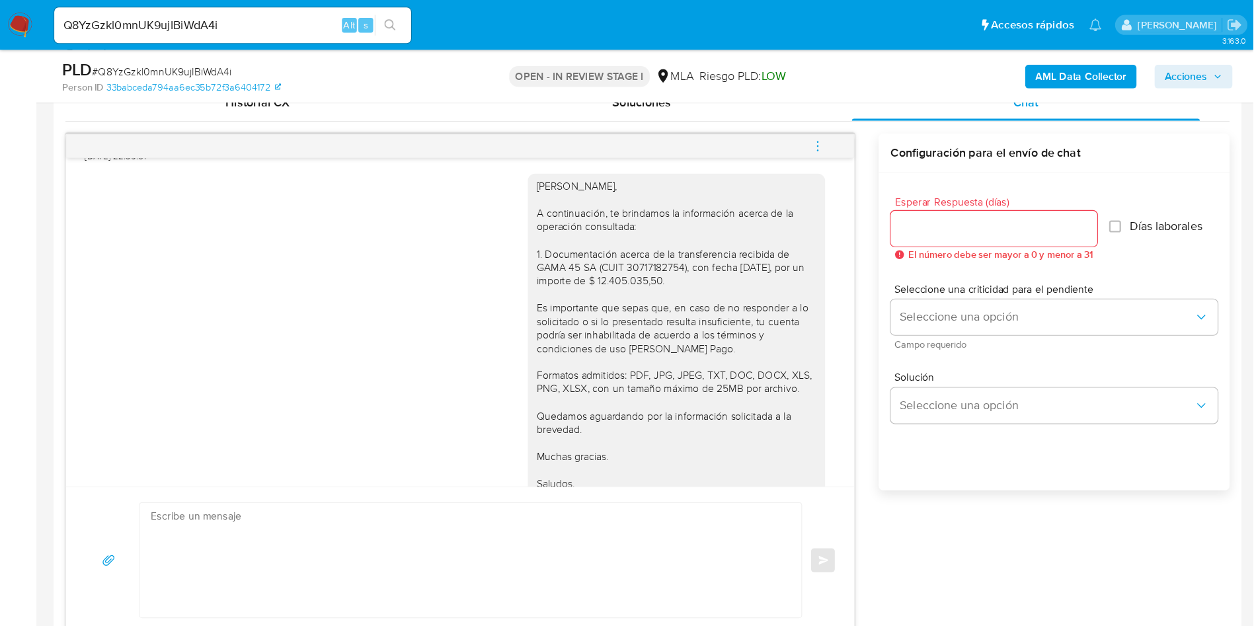
scroll to position [1182, 0]
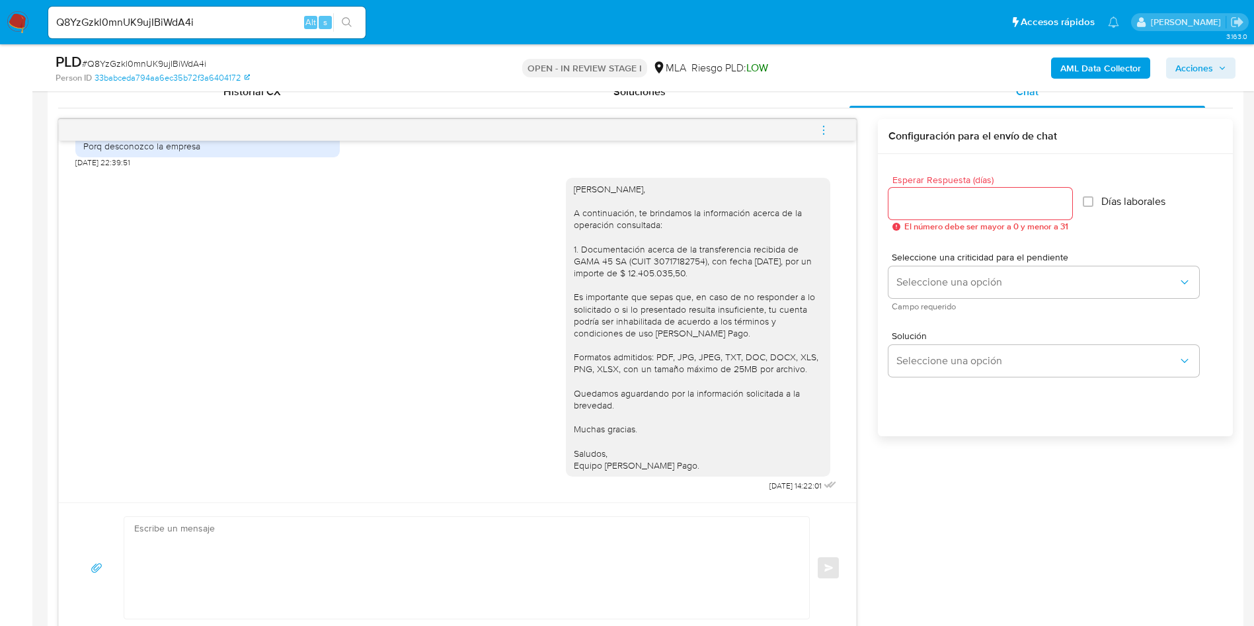
click at [173, 30] on input "Q8YzGzkl0mnUK9ujIBiWdA4i" at bounding box center [206, 22] width 317 height 17
paste input "u913jzhLGLwMP1hGvUyeynkH"
type input "u913jzhLGLwMP1hGvUyeynkH"
click at [345, 19] on icon "search-icon" at bounding box center [347, 22] width 11 height 11
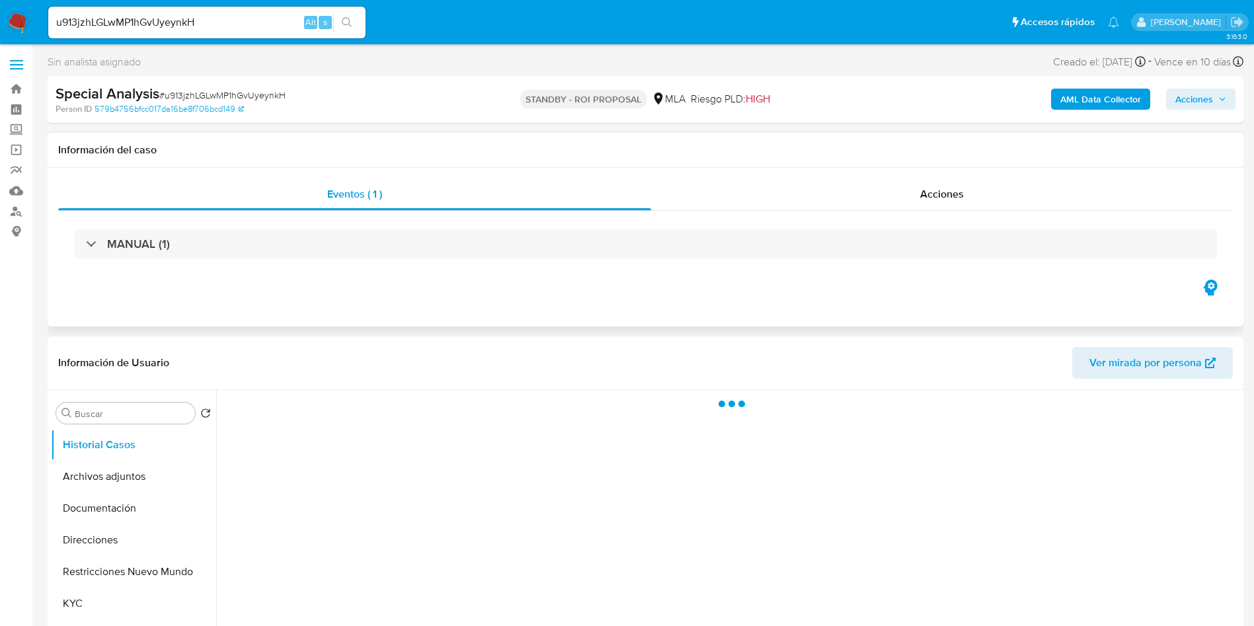
select select "10"
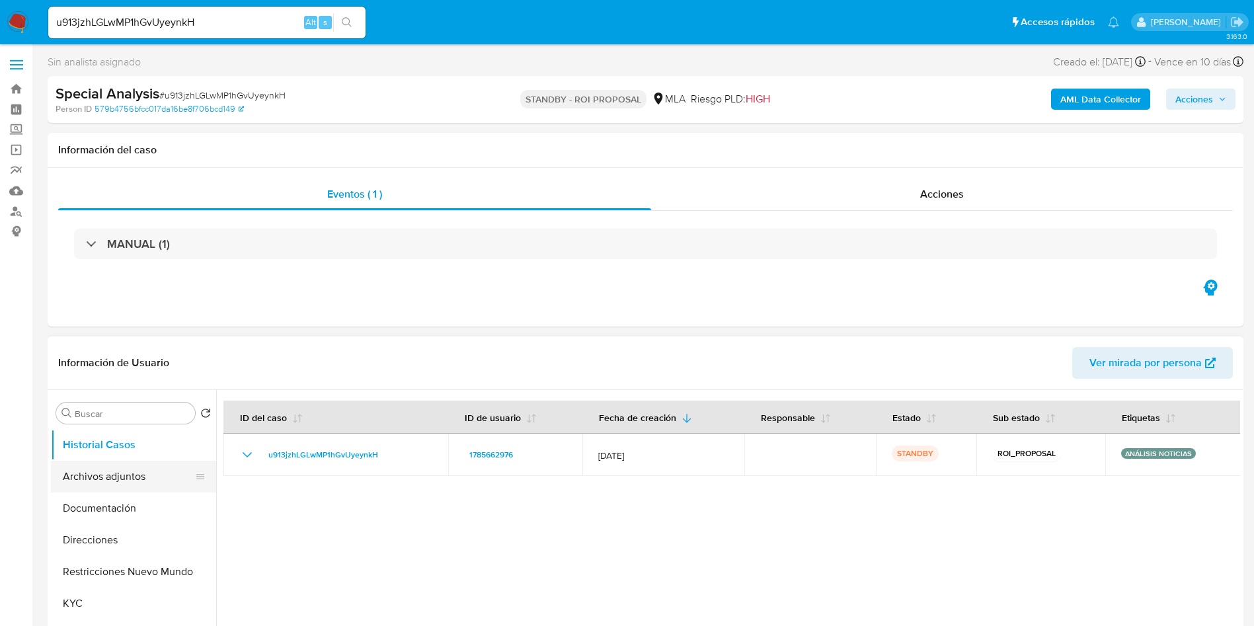
click at [106, 417] on button "Archivos adjuntos" at bounding box center [128, 477] width 155 height 32
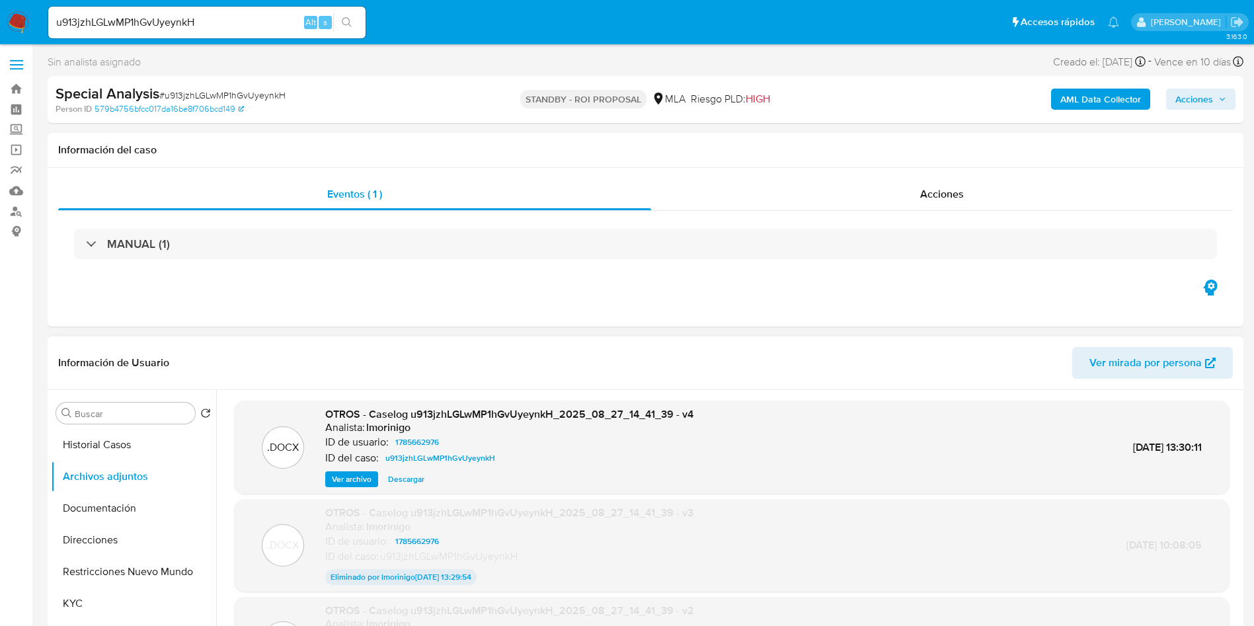
click at [423, 417] on span "Descargar" at bounding box center [406, 479] width 36 height 13
